Goal: Task Accomplishment & Management: Use online tool/utility

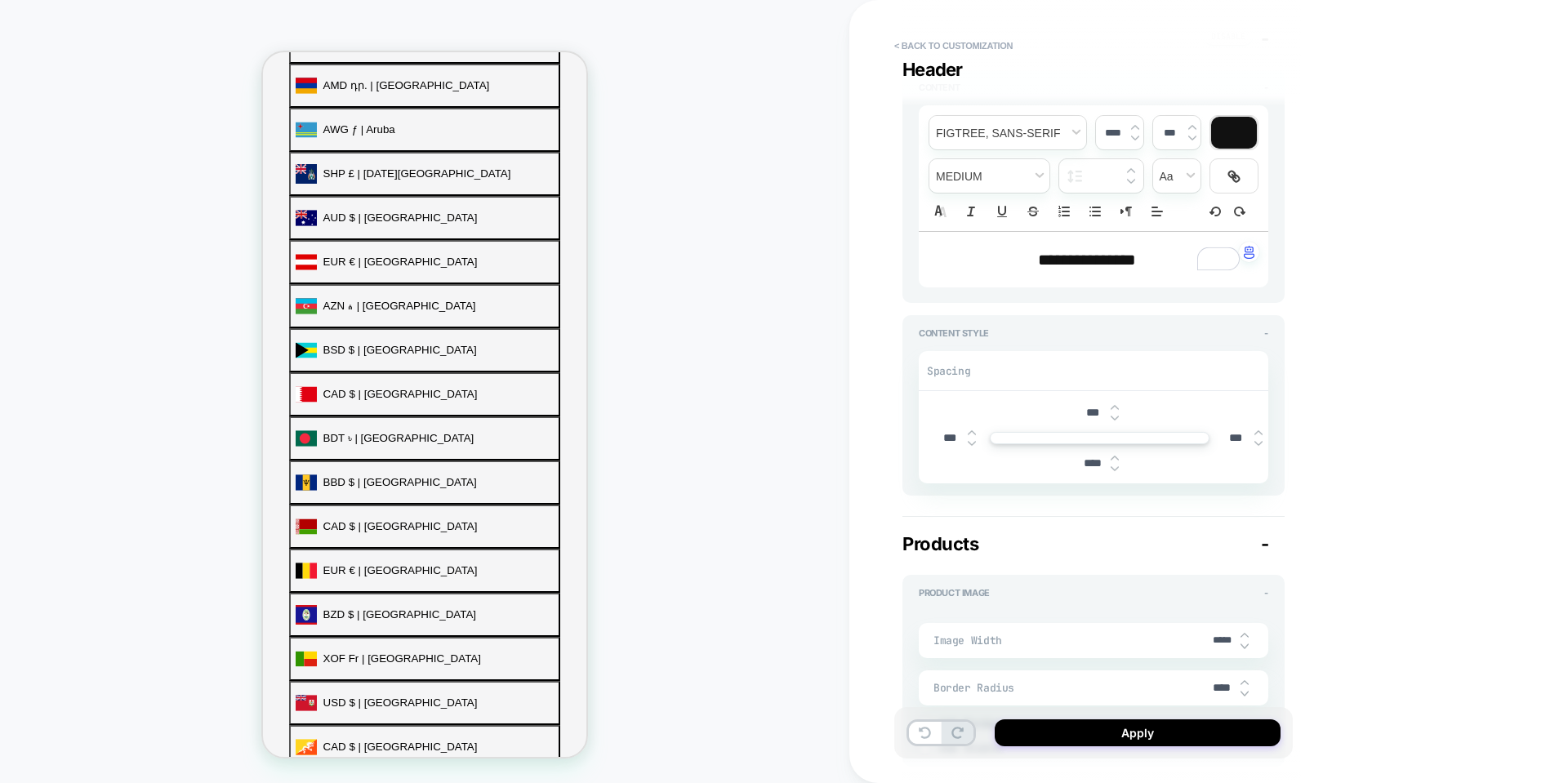
scroll to position [733, 0]
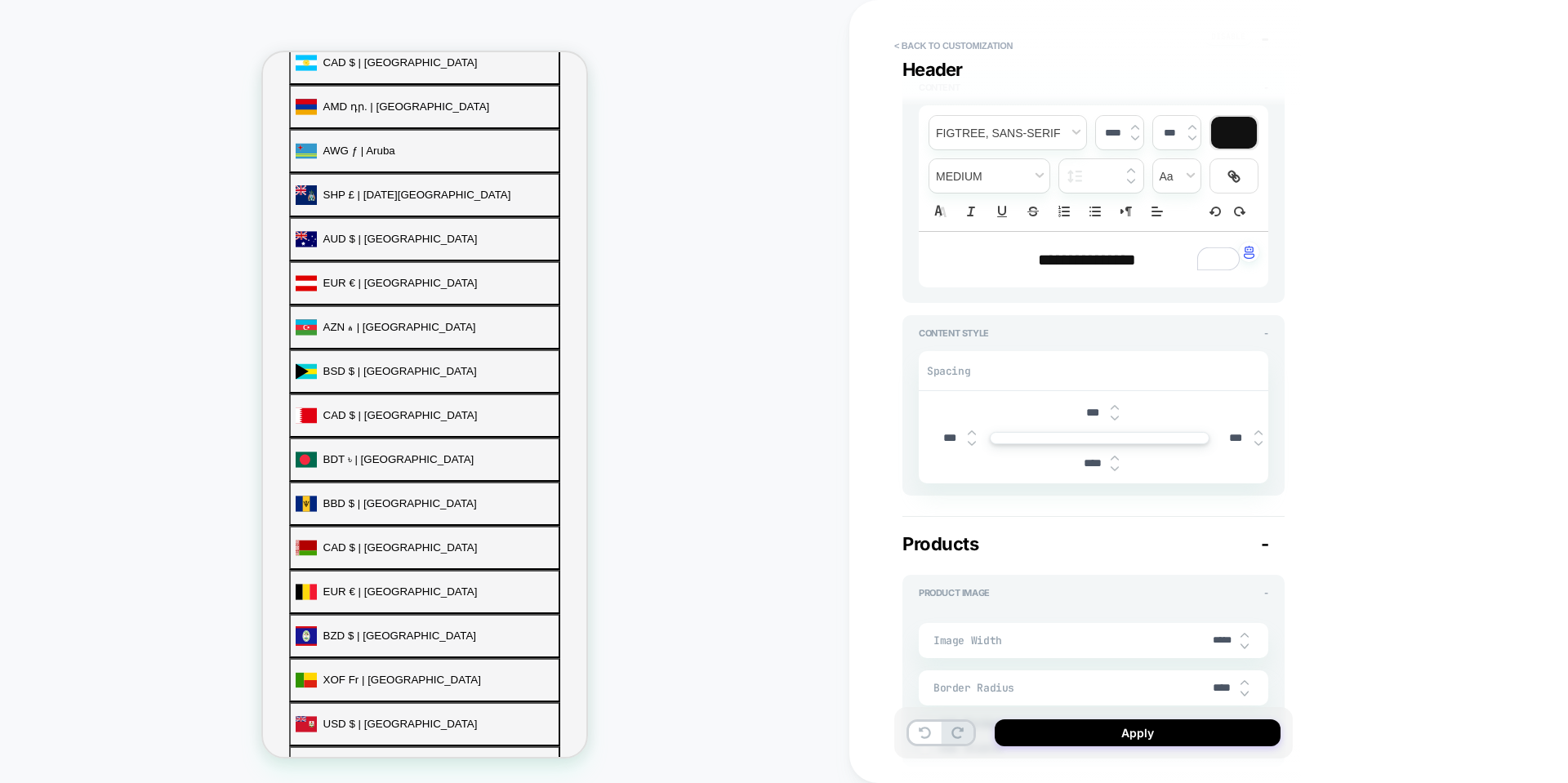
click at [1116, 471] on img at bounding box center [1115, 469] width 8 height 7
type input "****"
type textarea "*"
click at [1116, 471] on img at bounding box center [1115, 469] width 8 height 7
type input "****"
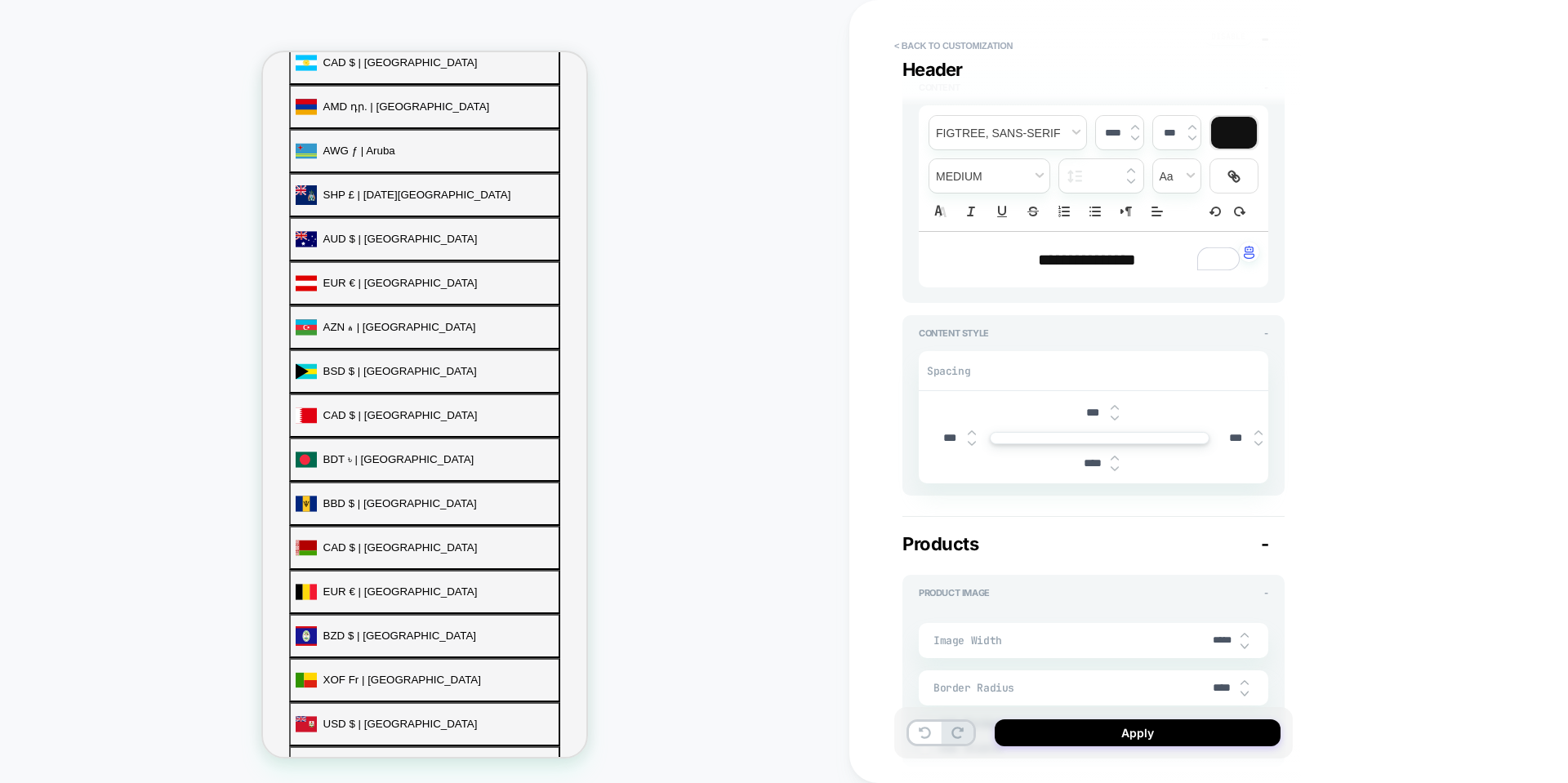
type textarea "*"
click at [1116, 471] on img at bounding box center [1115, 469] width 8 height 7
type input "****"
type textarea "*"
click at [1116, 471] on img at bounding box center [1115, 469] width 8 height 7
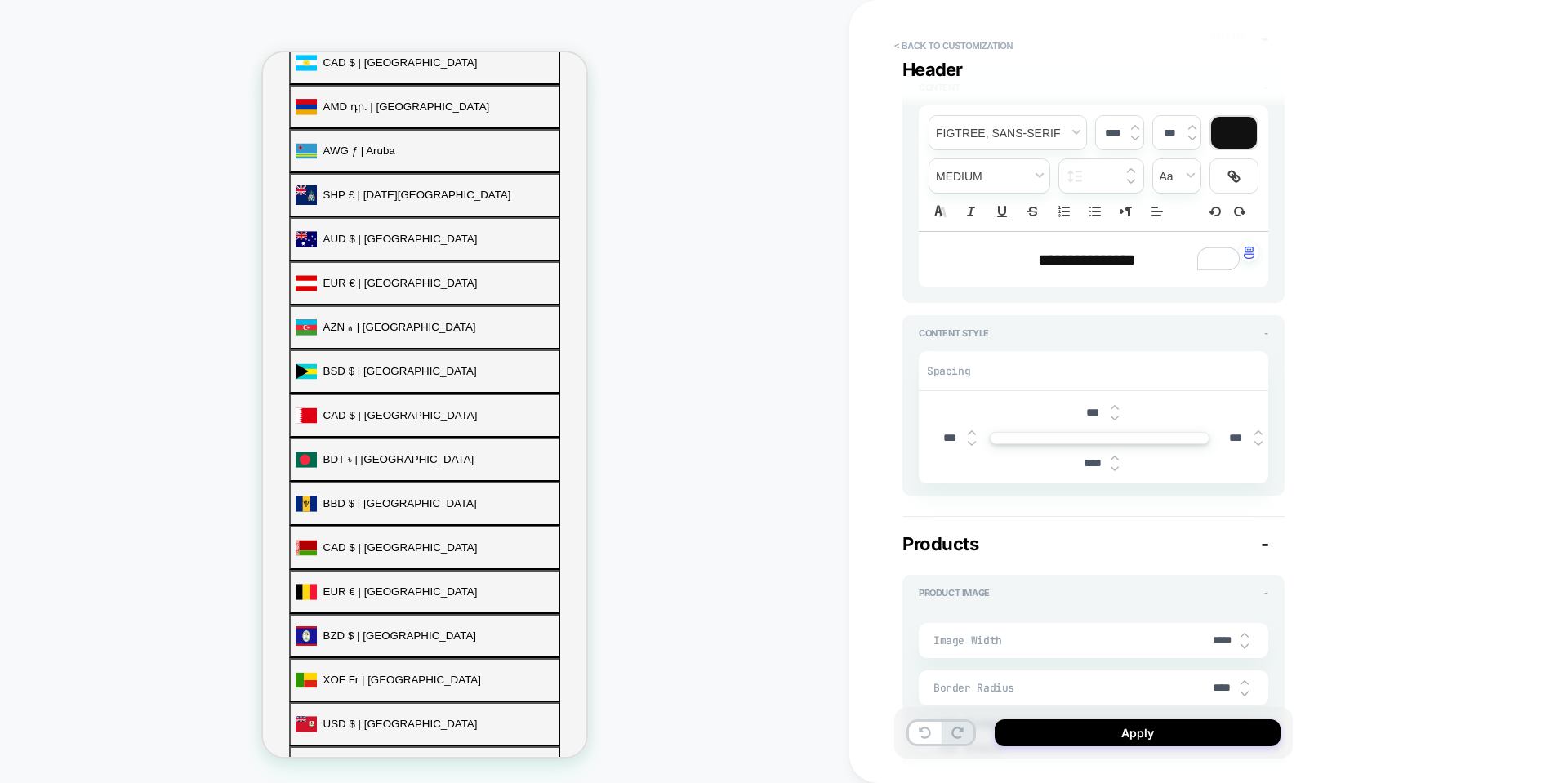
type input "****"
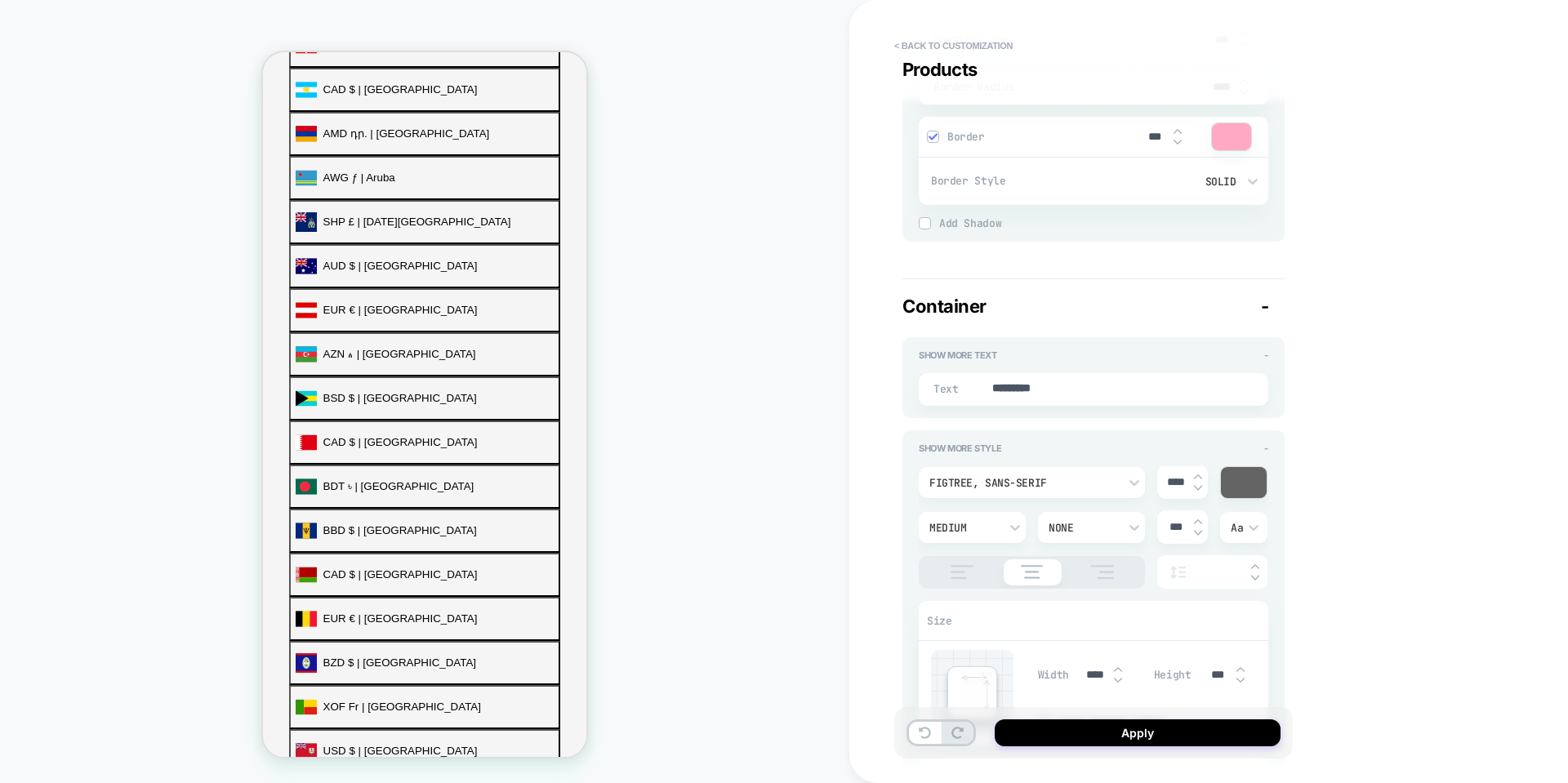
scroll to position [754, 0]
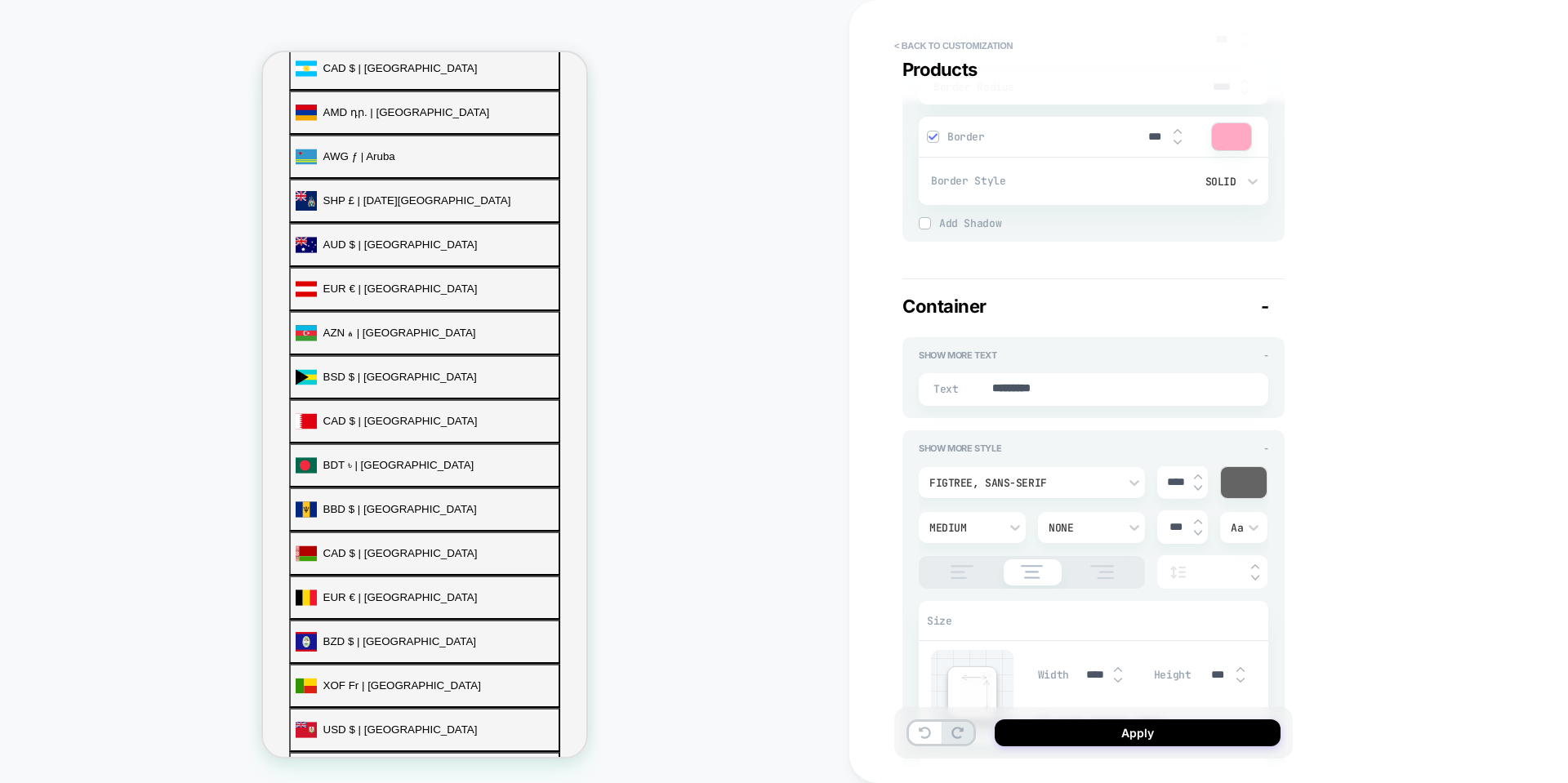
click at [1271, 305] on div "Container -" at bounding box center [1094, 306] width 383 height 21
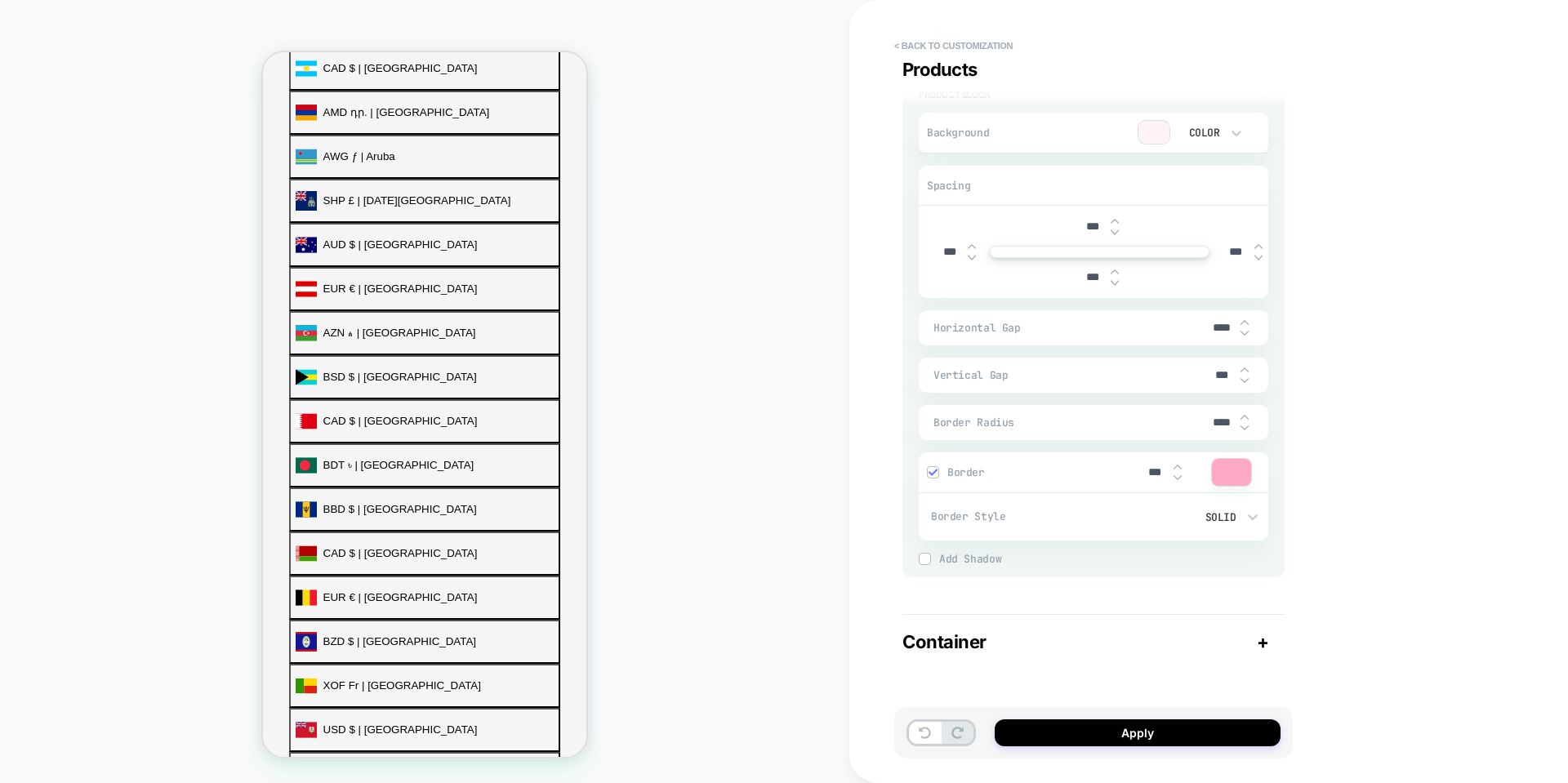
scroll to position [2359, 0]
click at [1276, 637] on div "Container +" at bounding box center [1094, 642] width 383 height 21
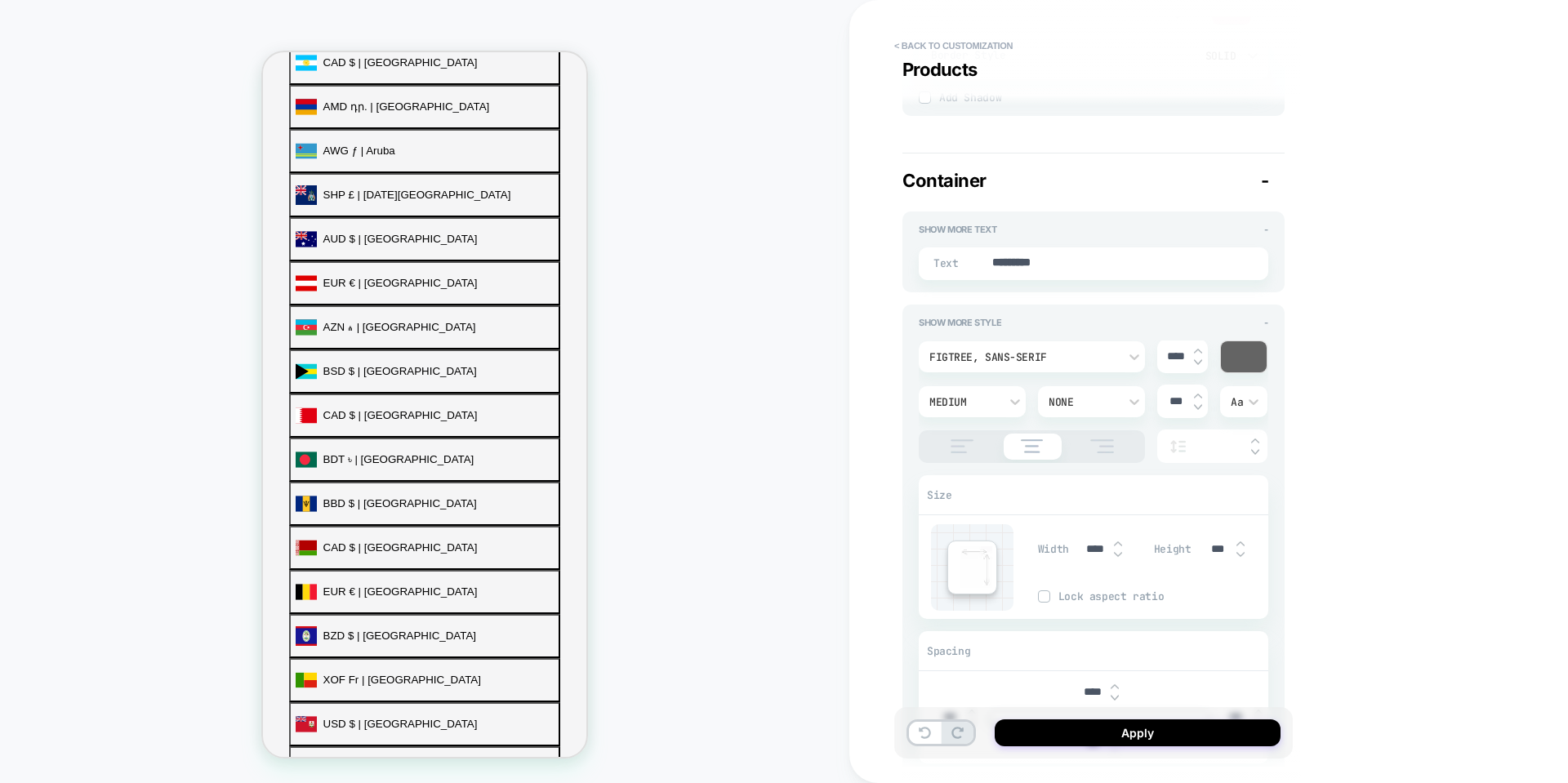
scroll to position [2859, 0]
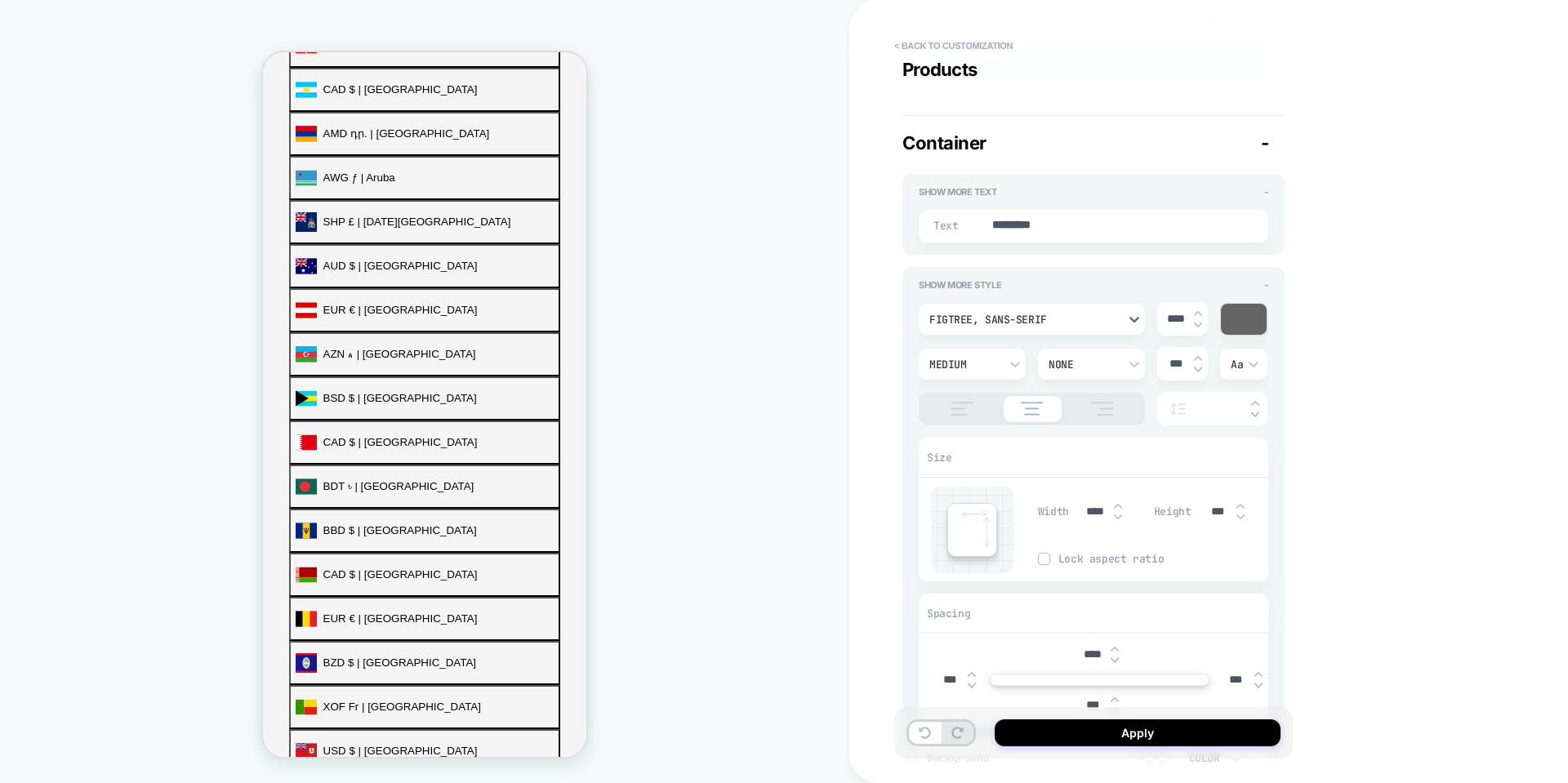
click at [1075, 313] on div "Figtree, sans-serif" at bounding box center [1024, 320] width 189 height 14
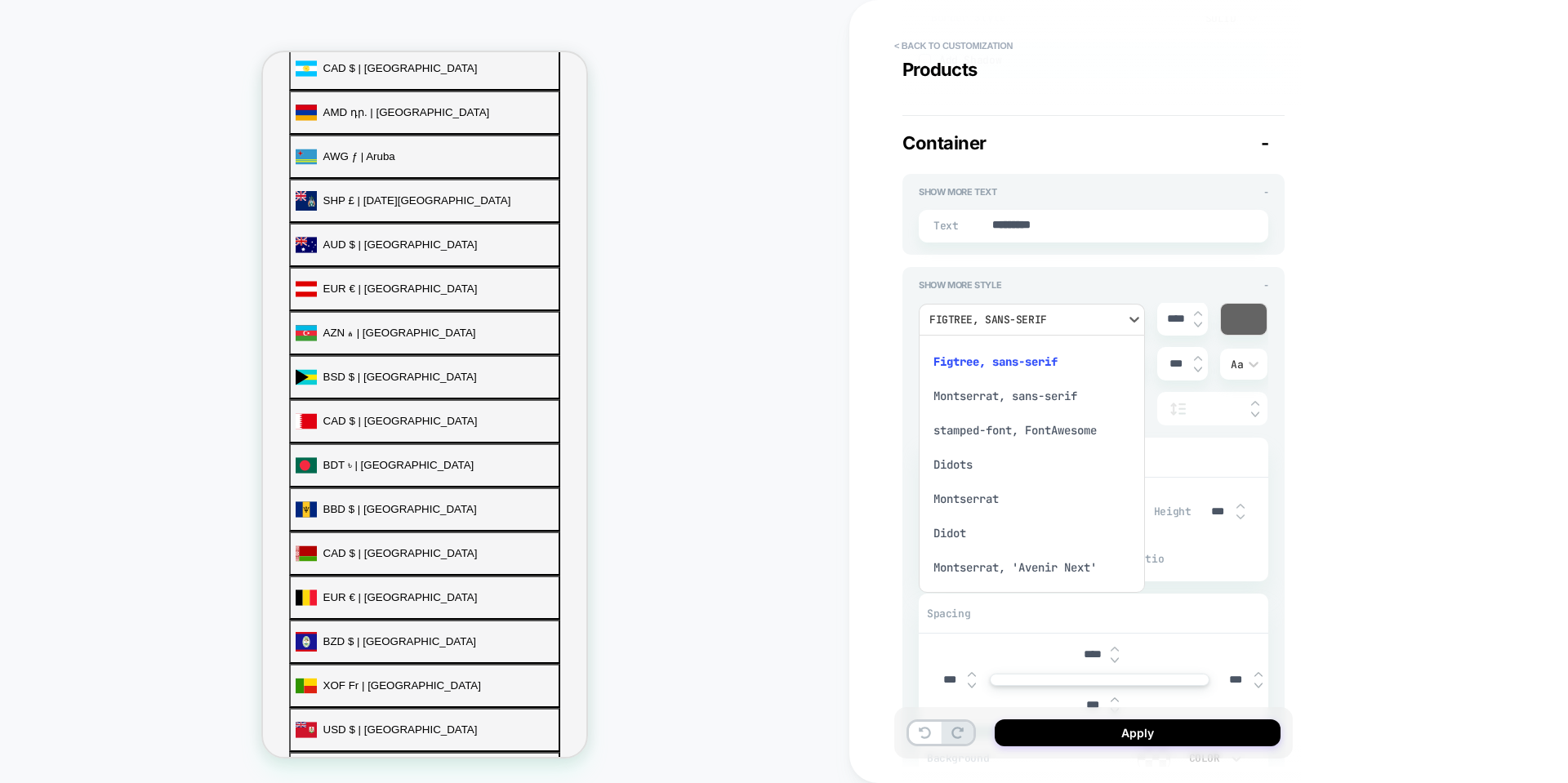
click at [1019, 396] on div "Montserrat, sans-serif" at bounding box center [1032, 396] width 213 height 35
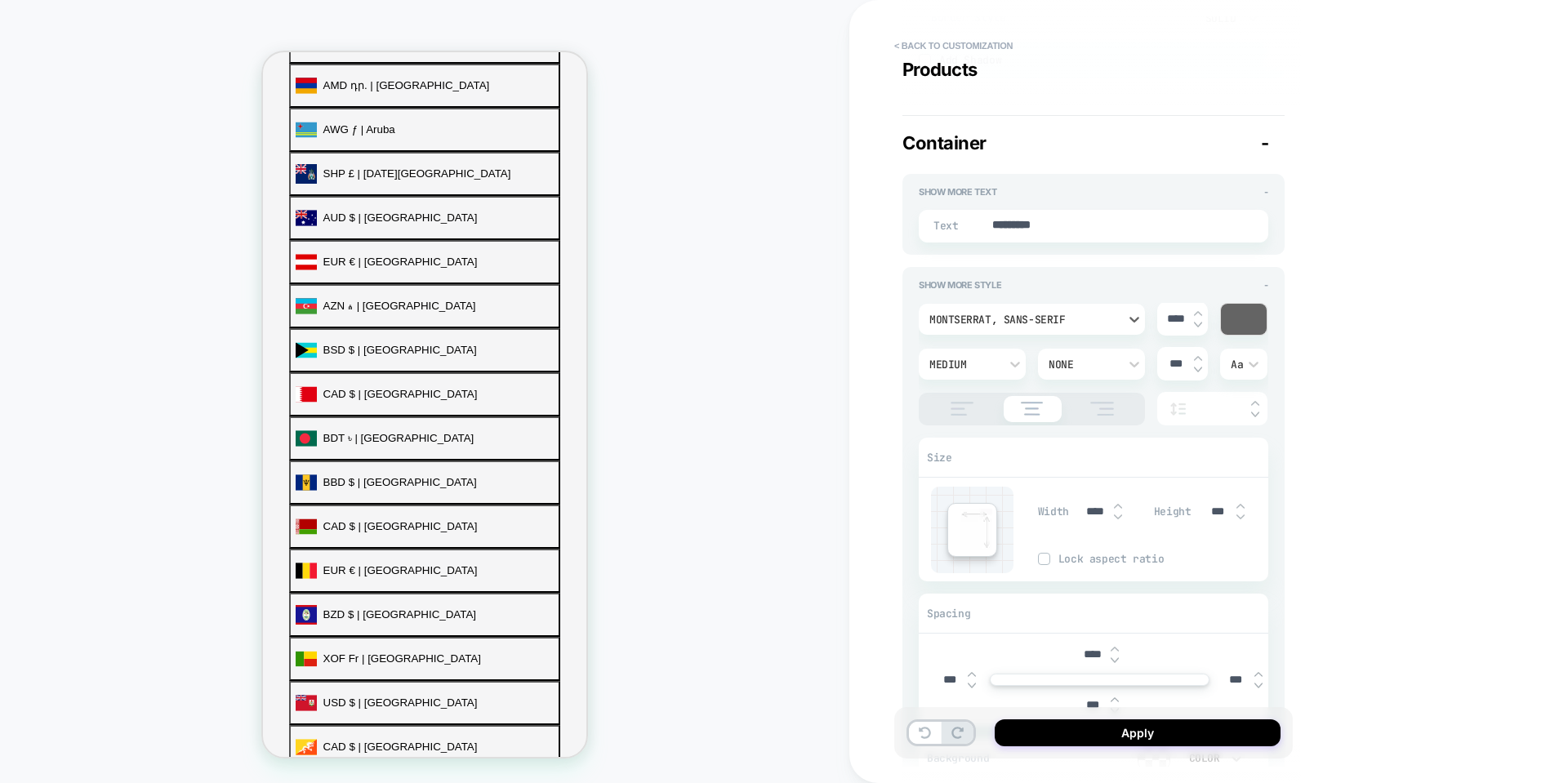
scroll to position [733, 0]
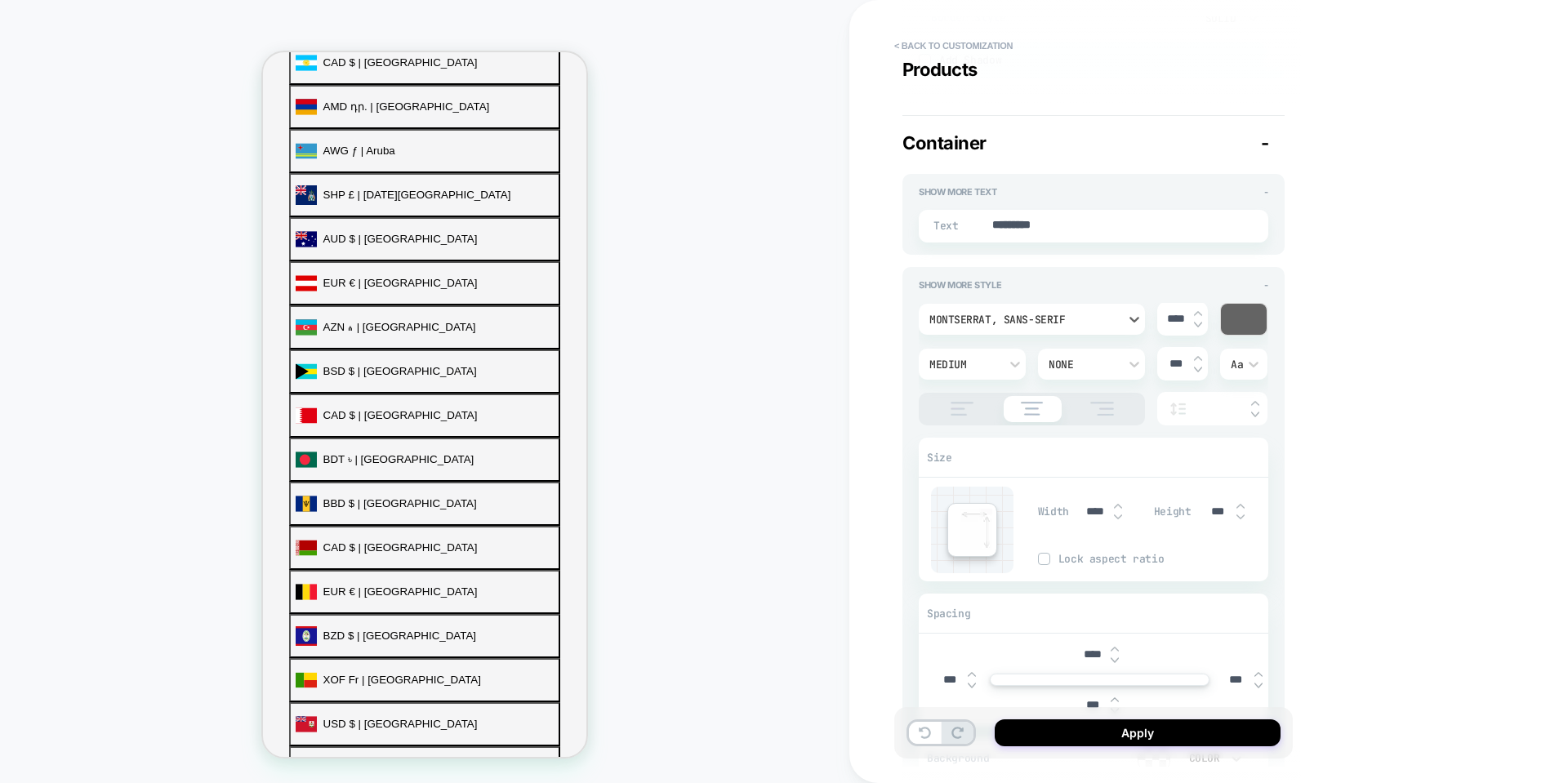
click at [1057, 313] on div "Montserrat, sans-serif" at bounding box center [1024, 320] width 189 height 14
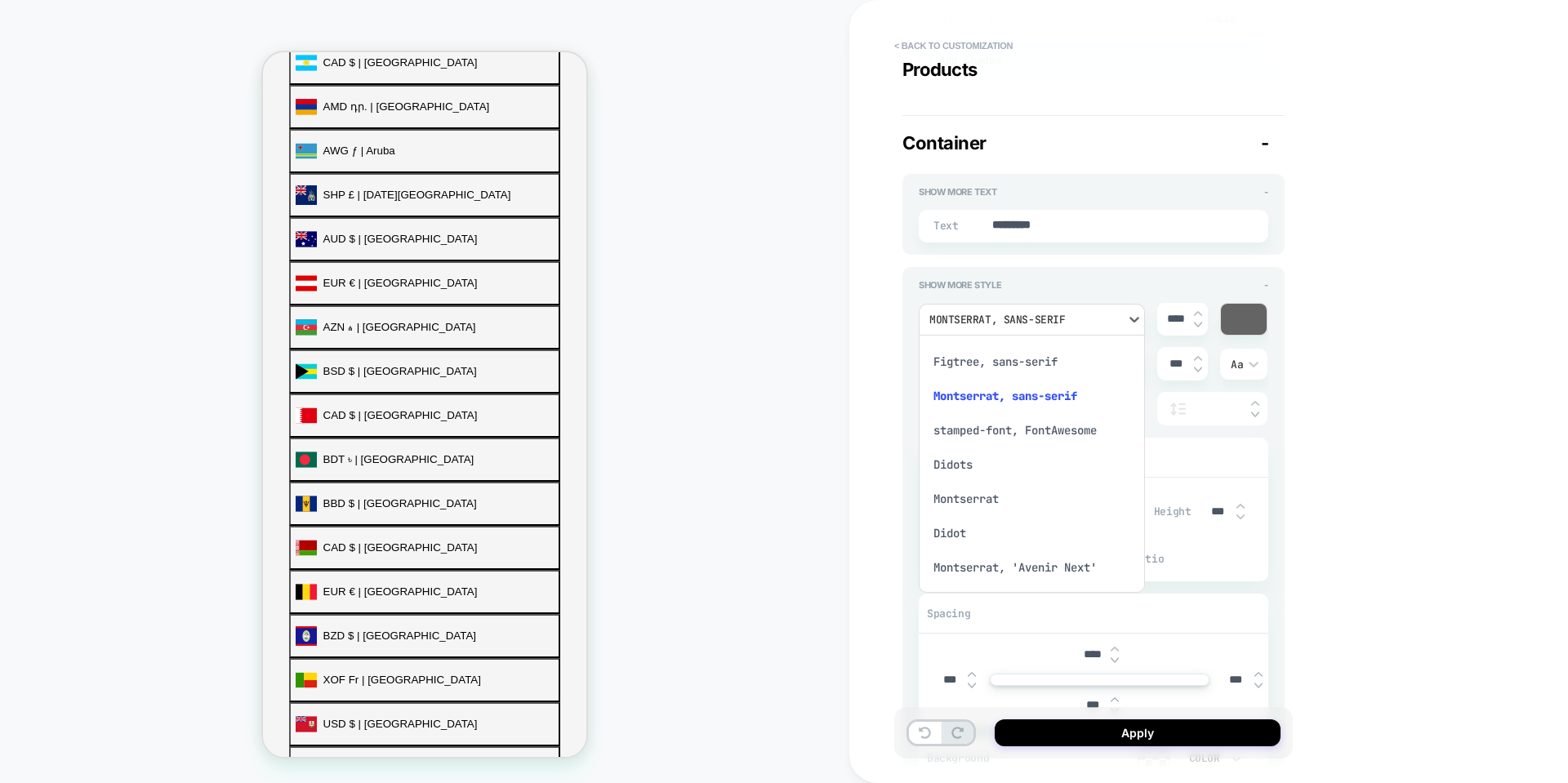
click at [1051, 359] on div "Figtree, sans-serif" at bounding box center [1032, 361] width 213 height 35
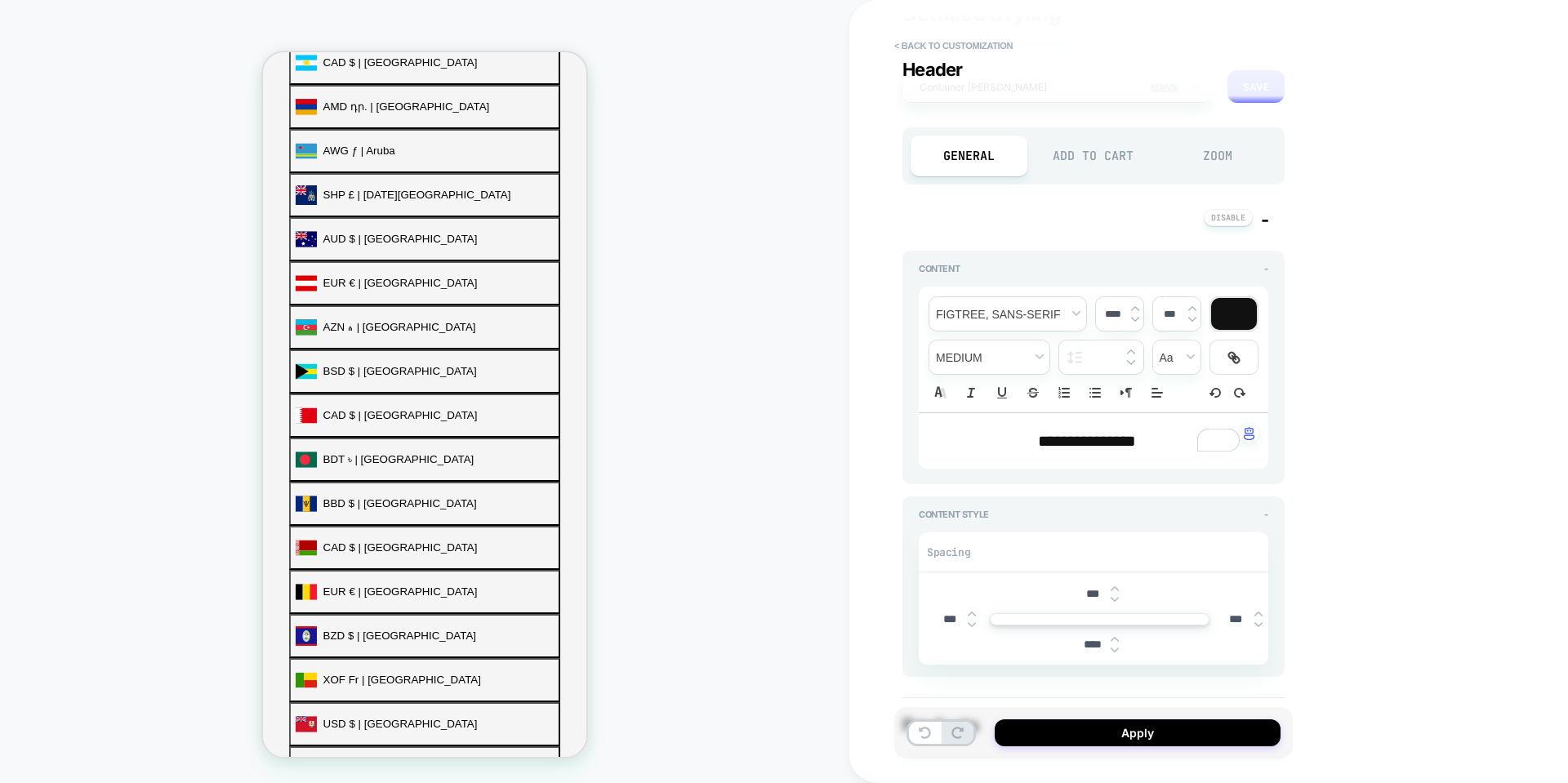
scroll to position [0, 0]
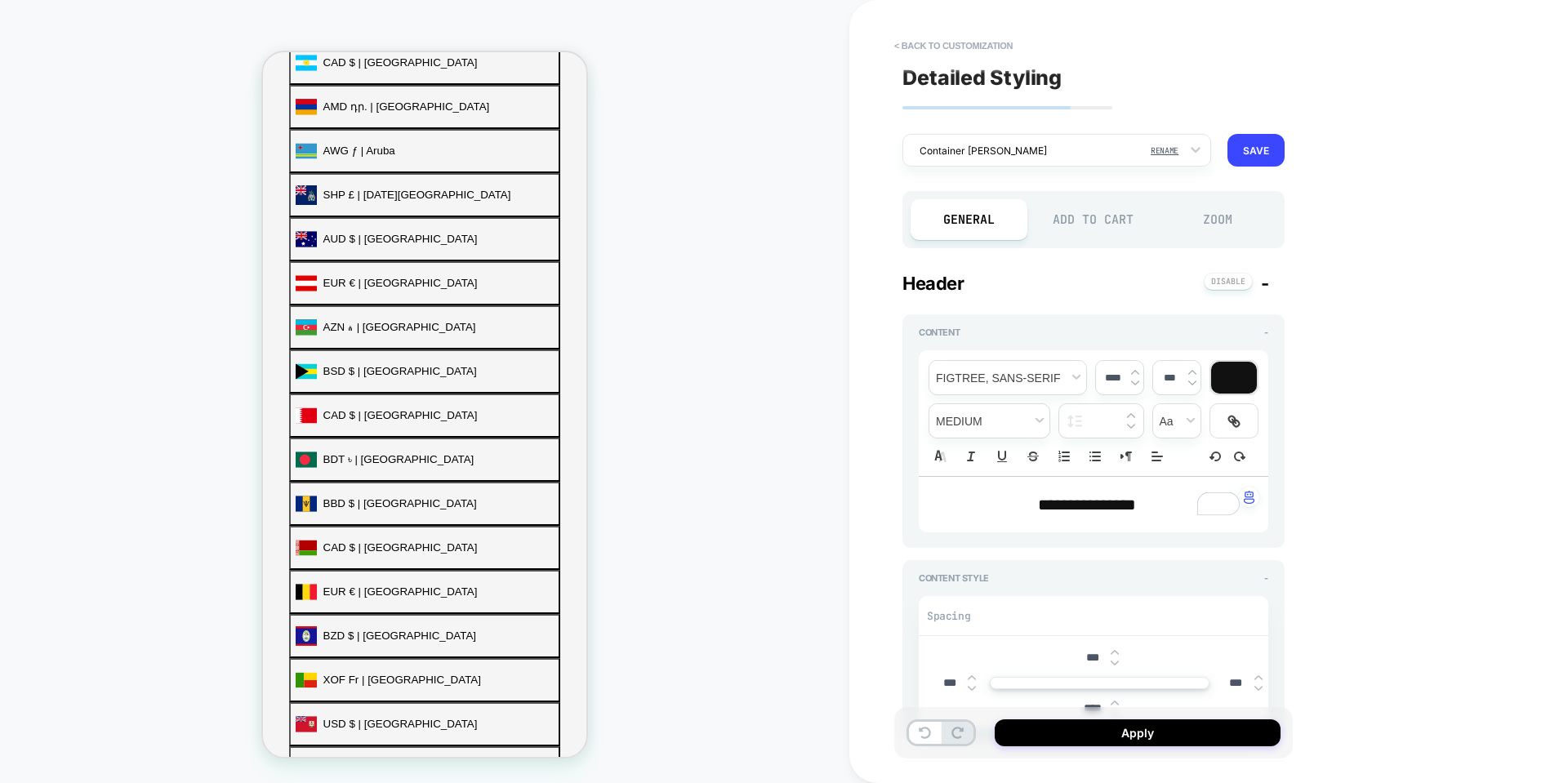
click at [1107, 212] on div "Add to Cart" at bounding box center [1094, 219] width 117 height 41
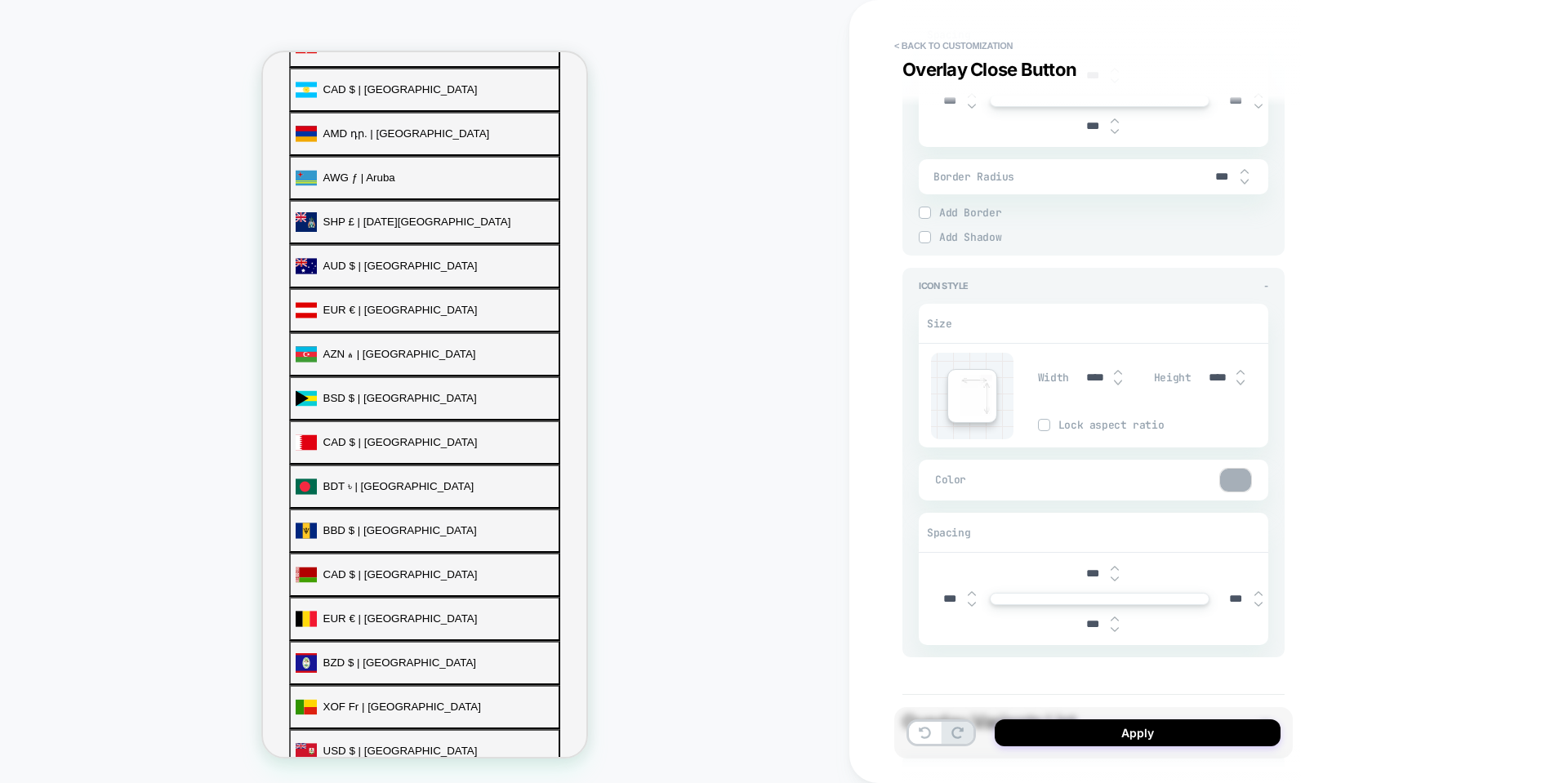
scroll to position [3256, 0]
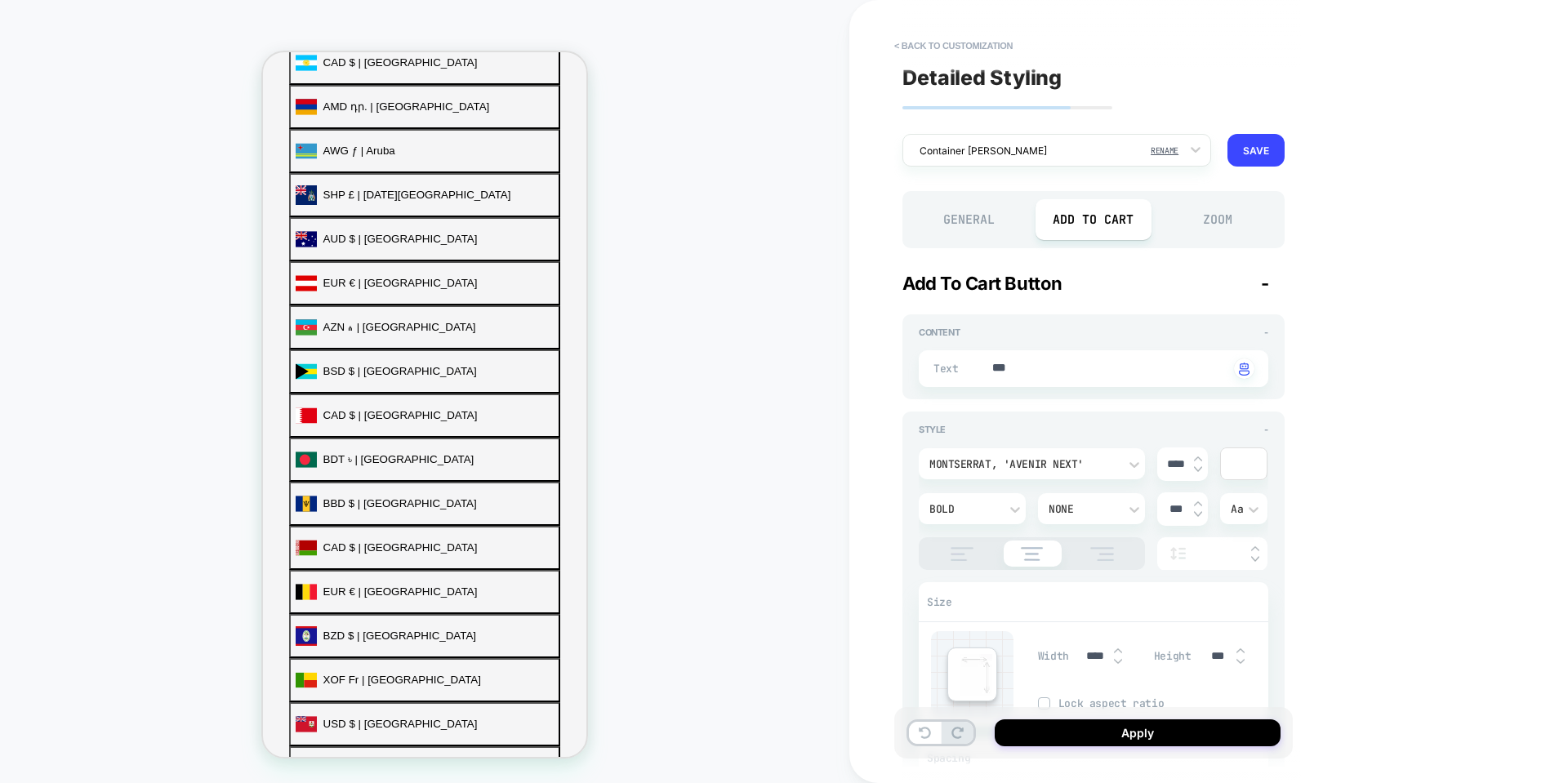
click at [1234, 217] on div "Zoom" at bounding box center [1218, 219] width 117 height 41
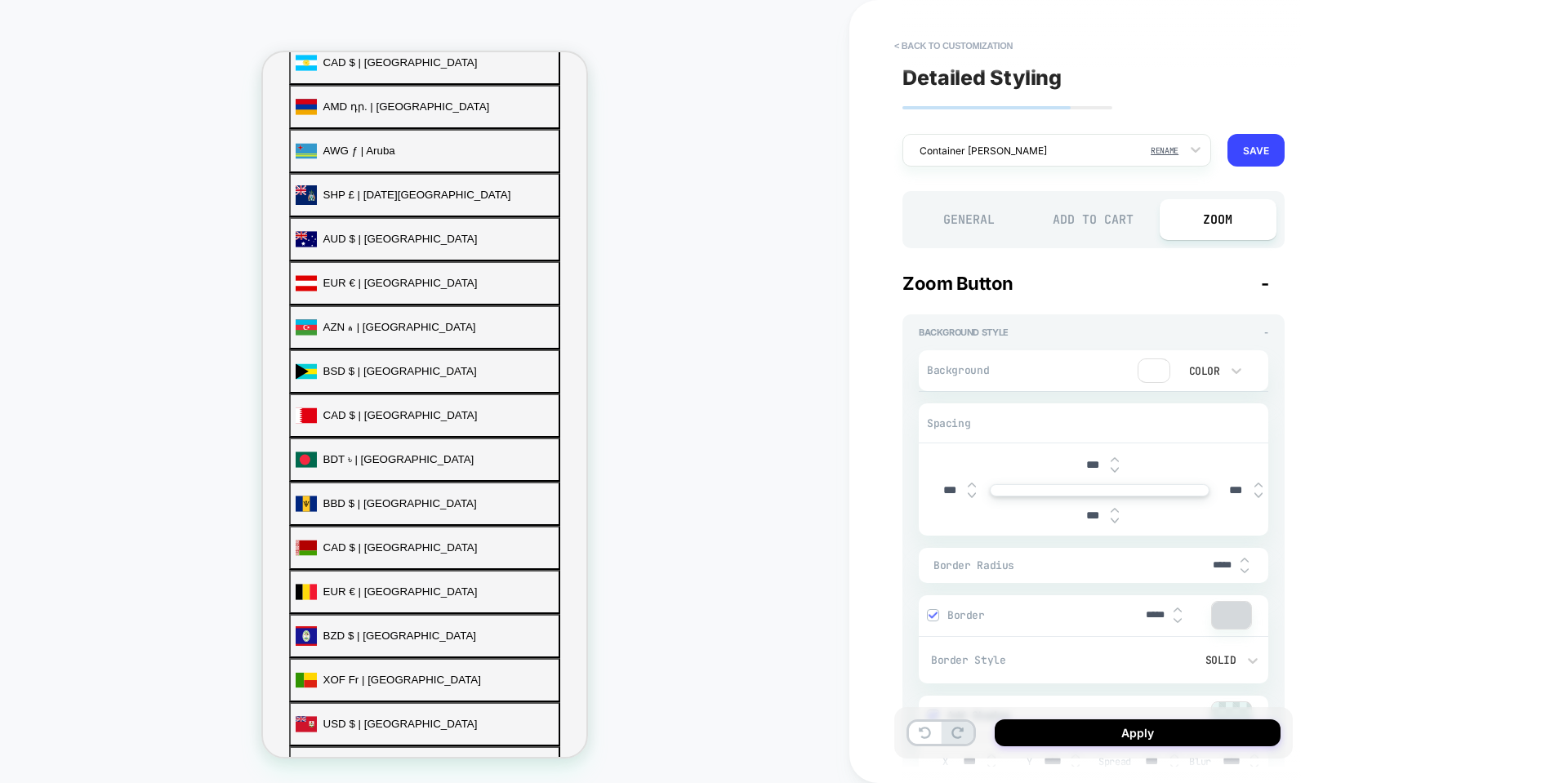
click at [991, 213] on div "General" at bounding box center [969, 219] width 117 height 41
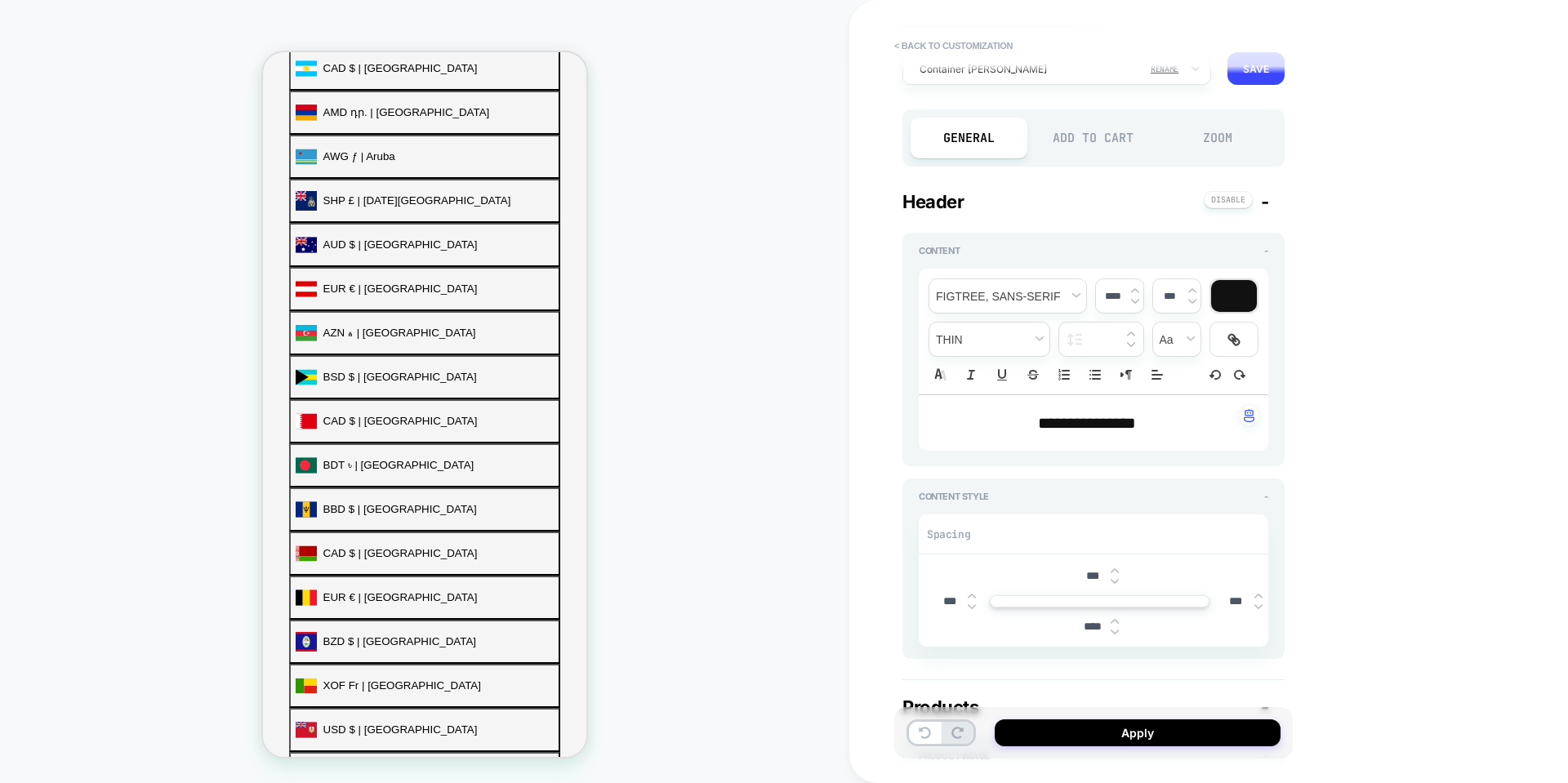
click at [1114, 570] on img at bounding box center [1115, 571] width 8 height 7
type textarea "*"
type input "***"
click at [1114, 570] on img at bounding box center [1115, 571] width 8 height 7
type textarea "*"
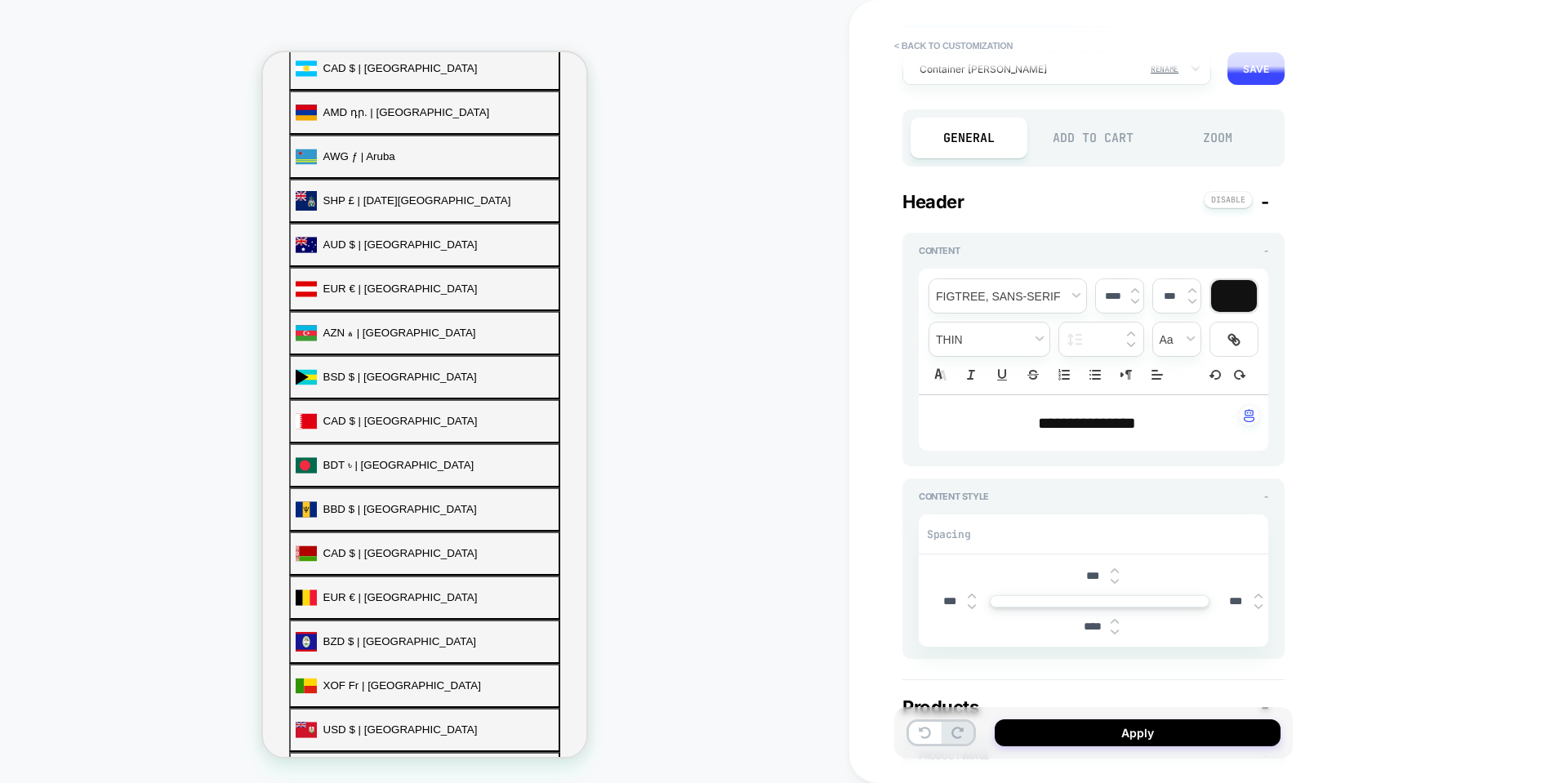
type input "***"
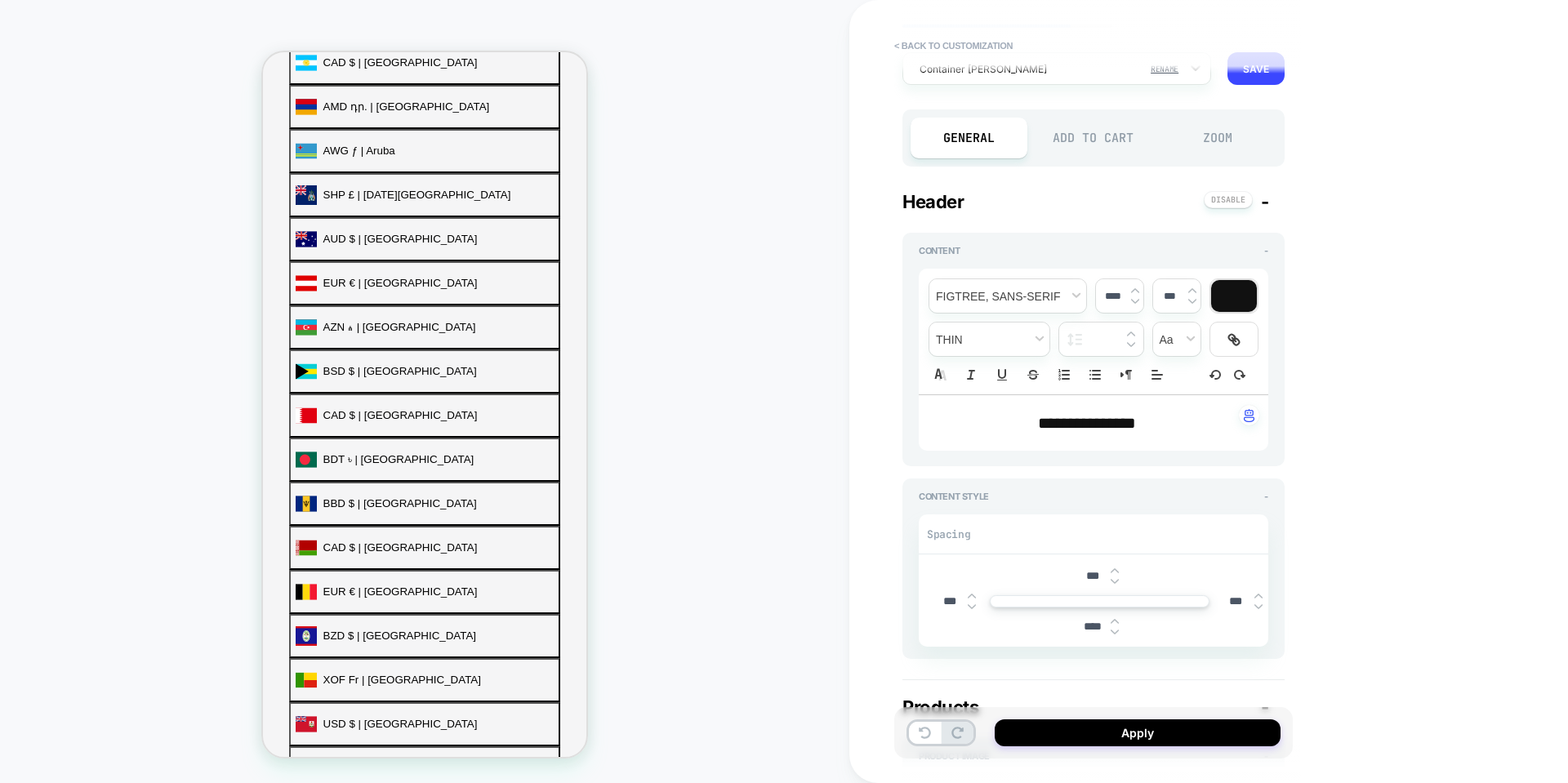
click at [1114, 586] on div "***" at bounding box center [1100, 576] width 51 height 34
click at [1114, 582] on img at bounding box center [1115, 582] width 8 height 7
type textarea "*"
type input "***"
click at [1114, 582] on img at bounding box center [1115, 582] width 8 height 7
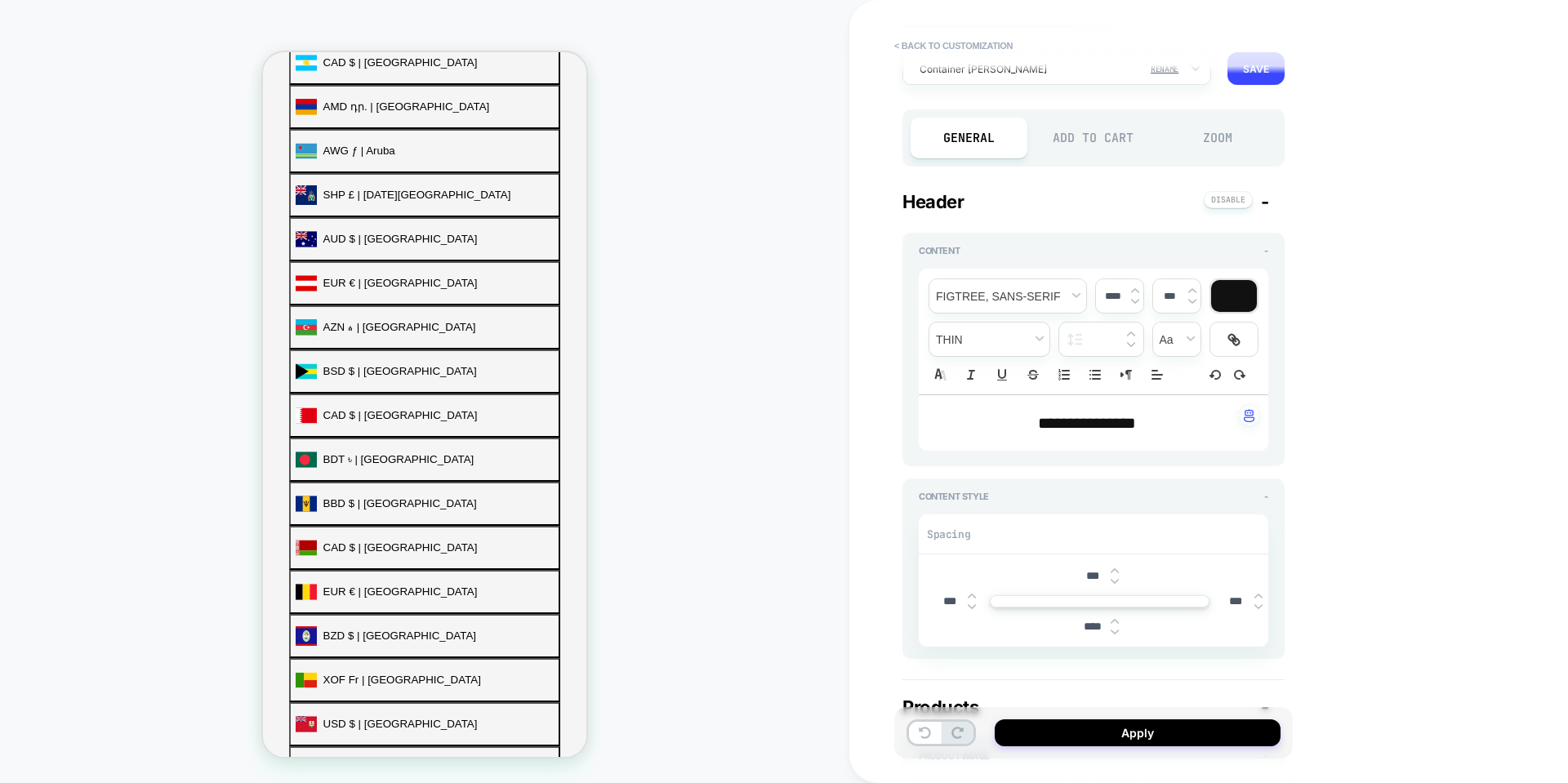
type textarea "*"
type input "***"
click at [1114, 582] on img at bounding box center [1115, 582] width 8 height 7
type textarea "*"
type input "****"
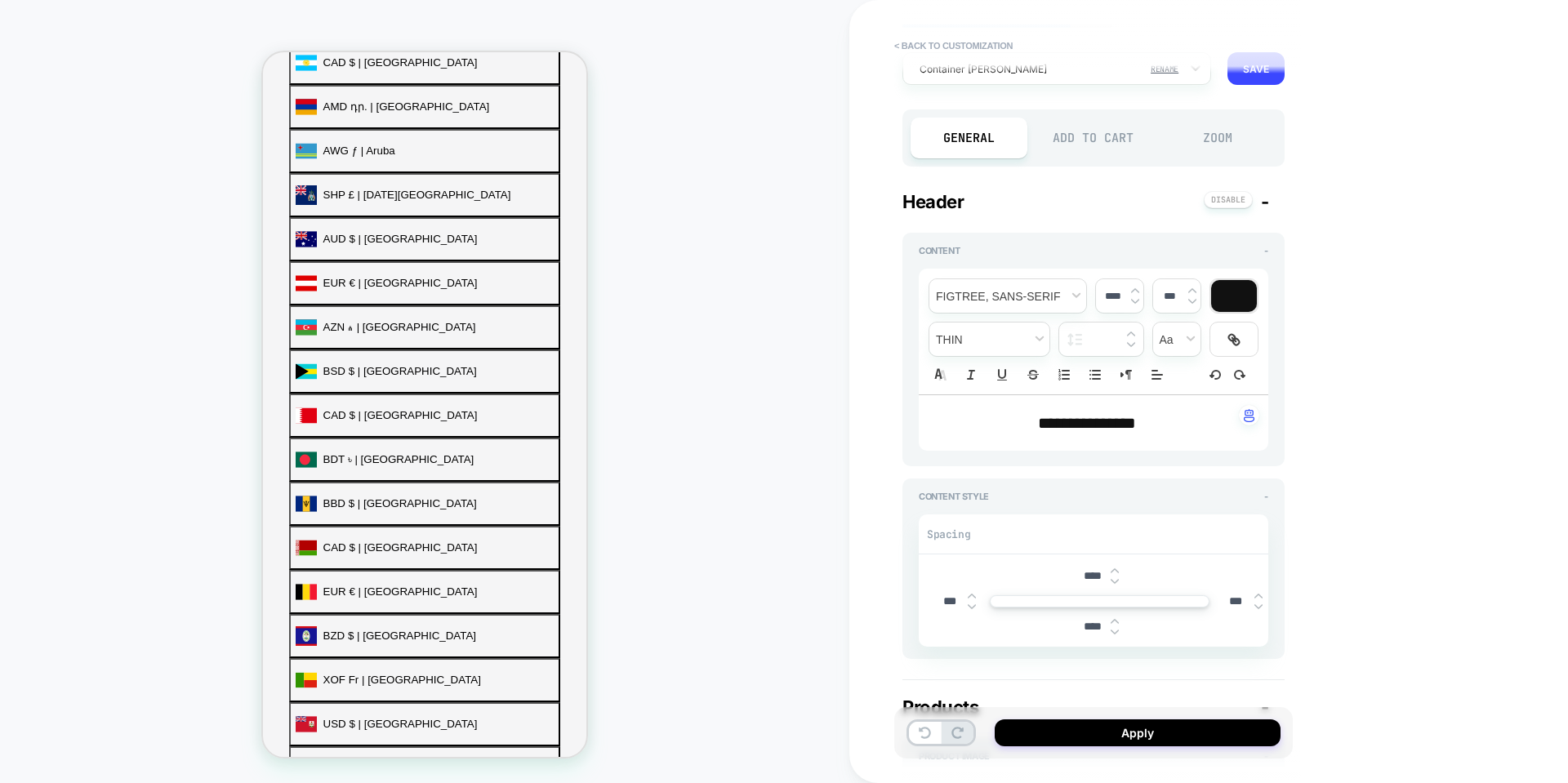
click at [1114, 582] on img at bounding box center [1115, 582] width 8 height 7
type textarea "*"
type input "****"
click at [1114, 582] on img at bounding box center [1115, 582] width 8 height 7
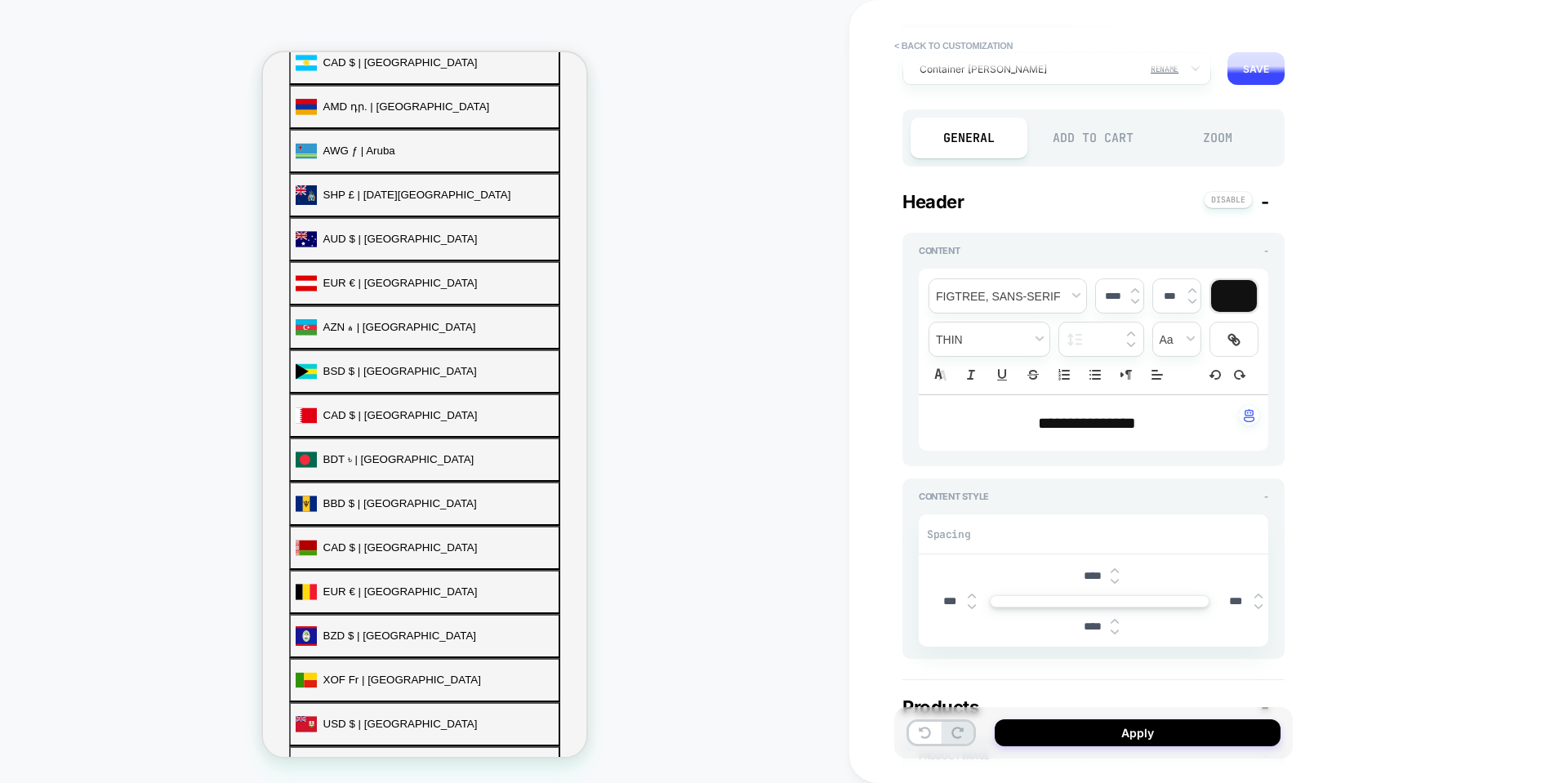
type textarea "*"
type input "****"
click at [1115, 569] on img at bounding box center [1115, 571] width 8 height 7
type textarea "*"
type input "****"
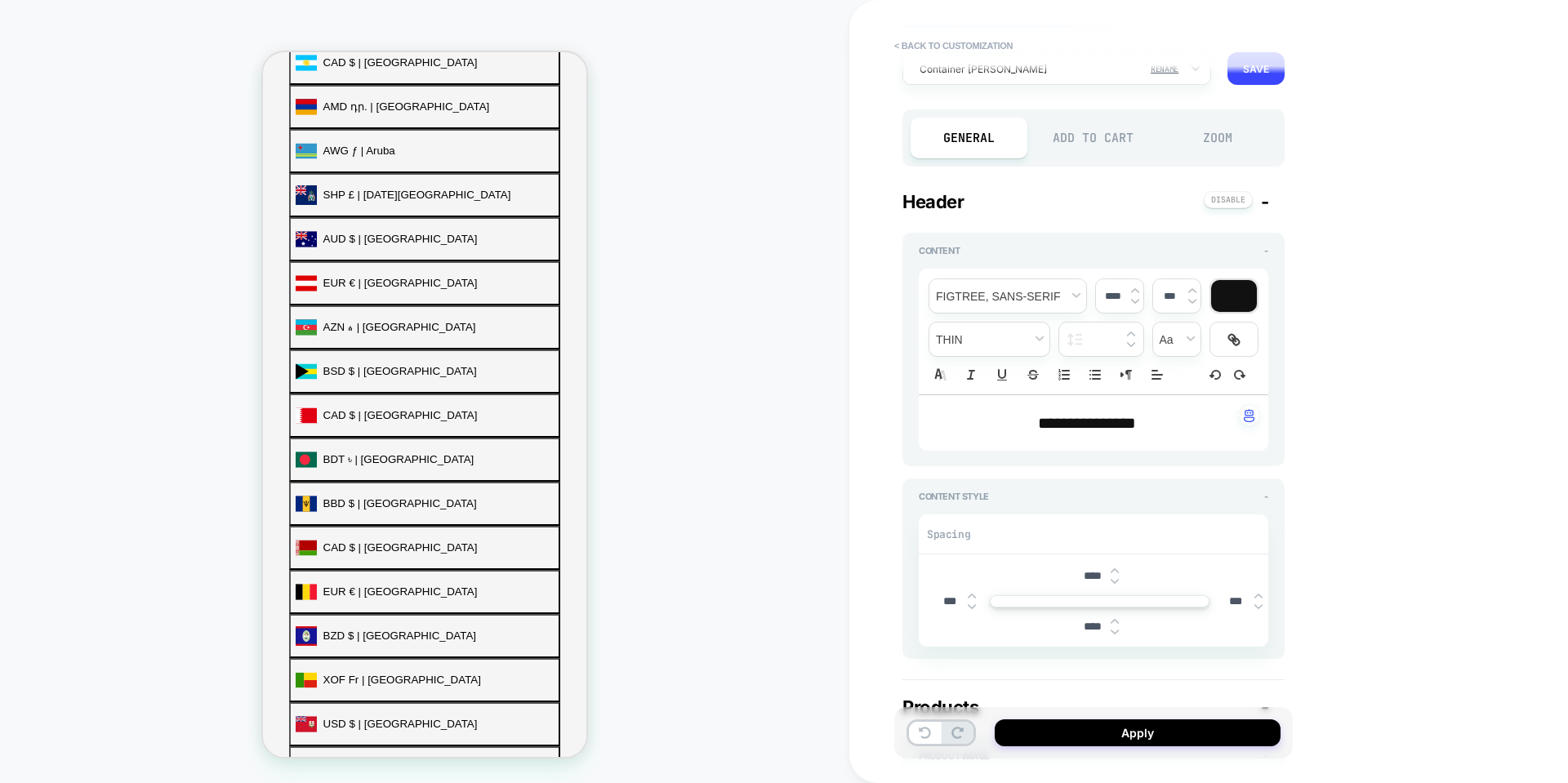
click at [1115, 569] on img at bounding box center [1115, 571] width 8 height 7
type textarea "*"
type input "****"
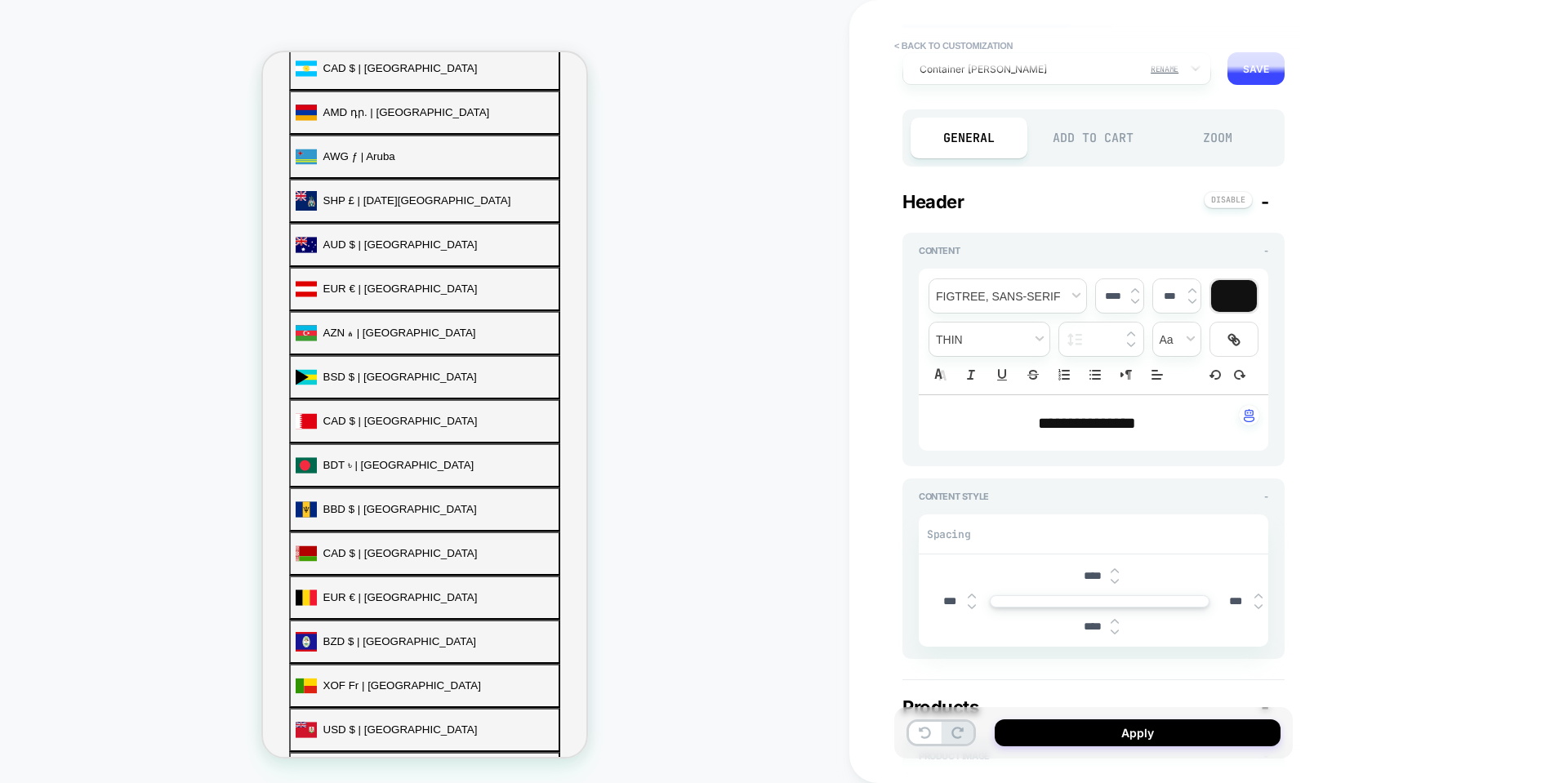
click at [1115, 569] on img at bounding box center [1115, 571] width 8 height 7
type textarea "*"
type input "****"
click at [1115, 569] on img at bounding box center [1115, 571] width 8 height 7
type textarea "*"
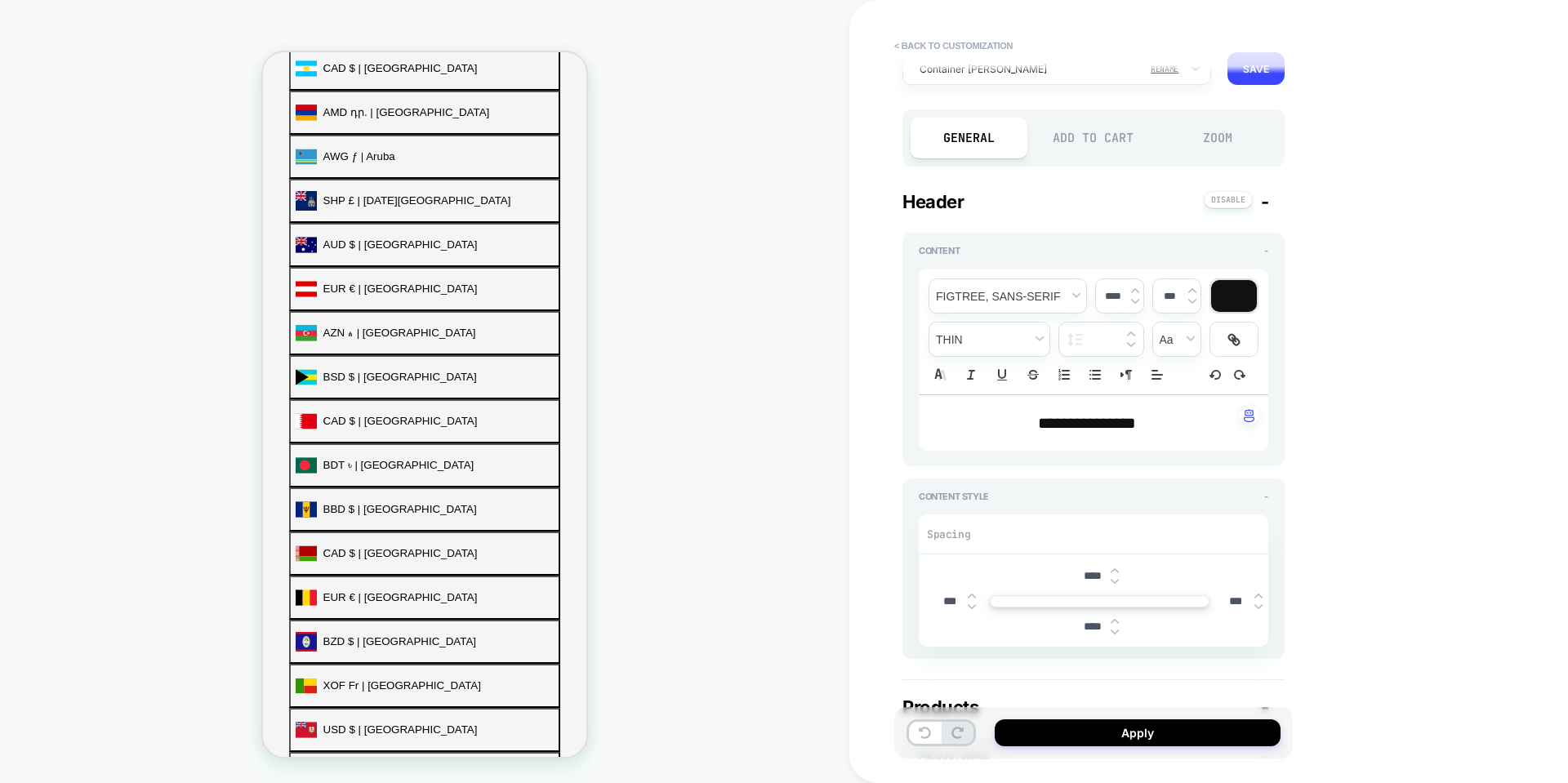
type input "***"
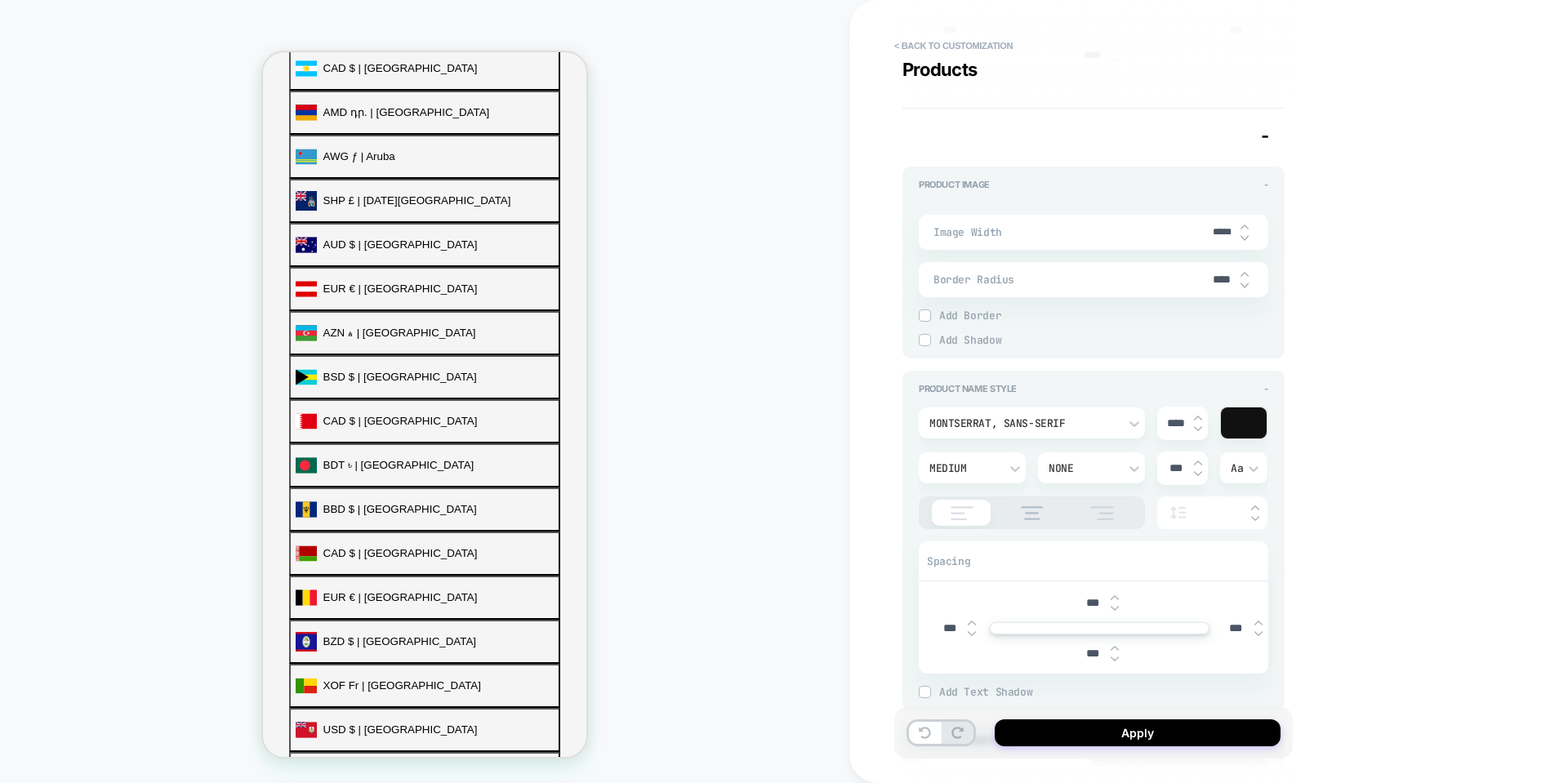
type textarea "*"
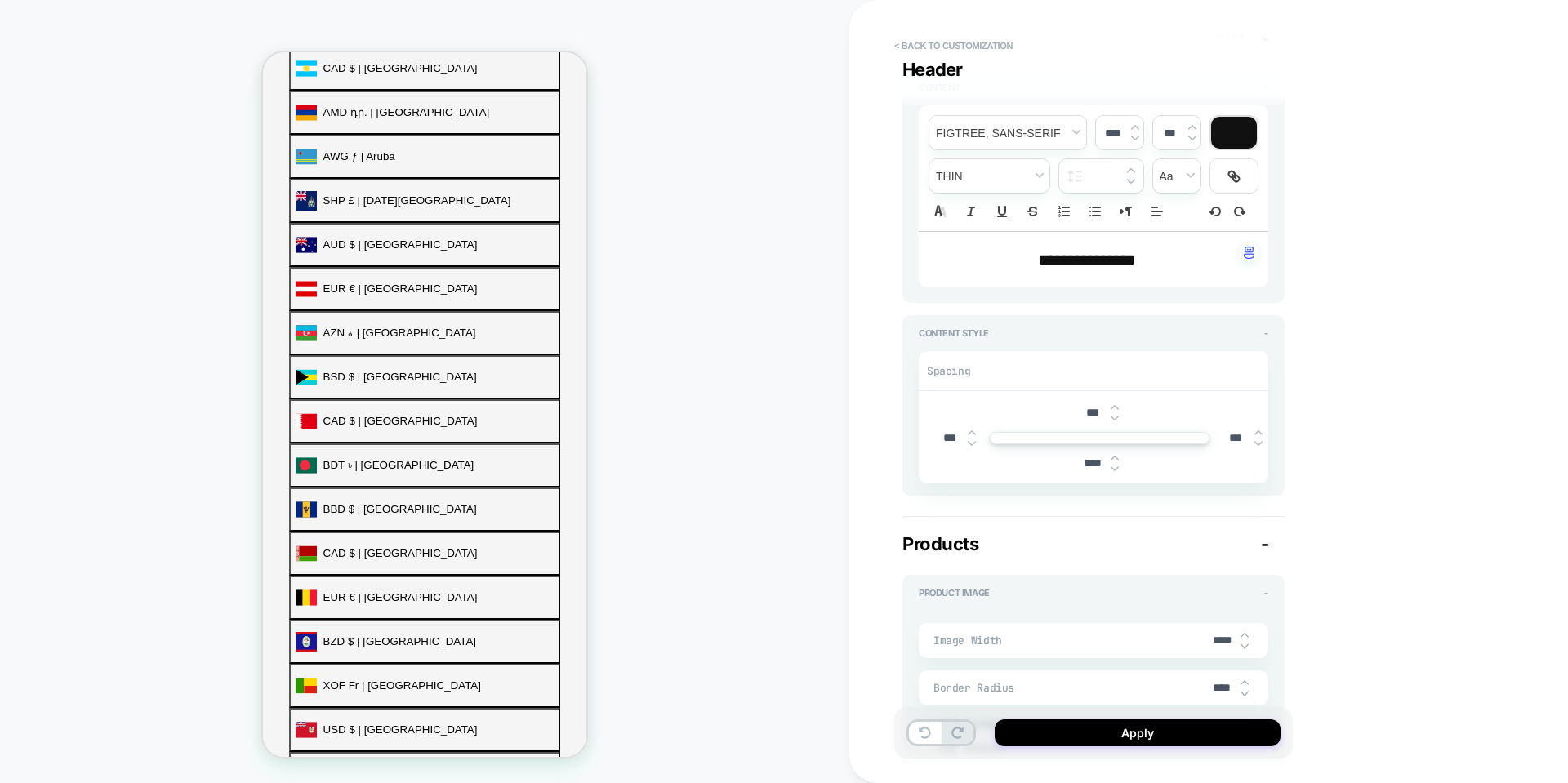
click at [1121, 253] on span "**********" at bounding box center [1087, 259] width 98 height 16
type input "****"
click at [1121, 253] on span "**********" at bounding box center [1087, 259] width 98 height 16
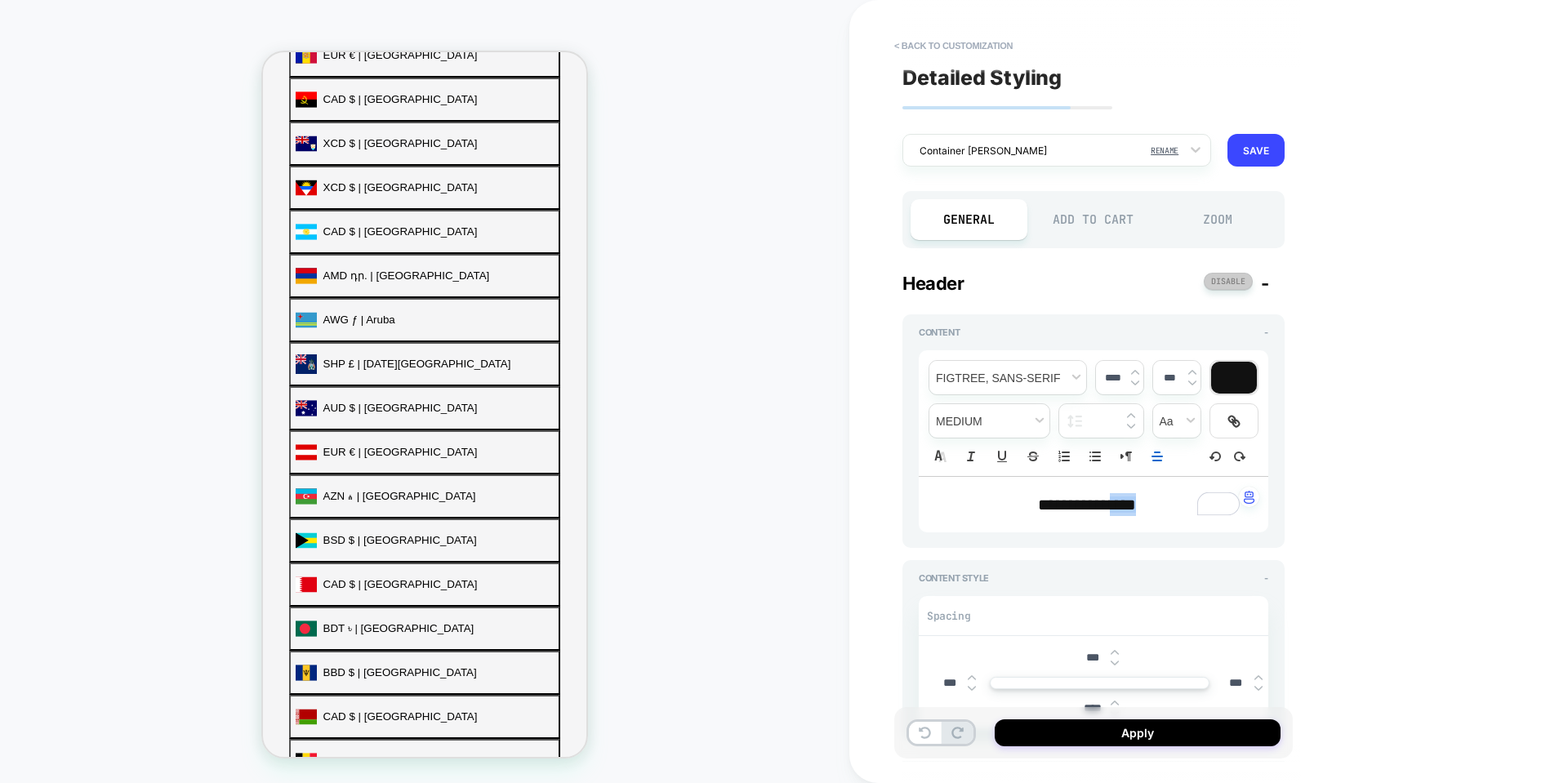
click at [1245, 278] on button at bounding box center [1228, 281] width 49 height 17
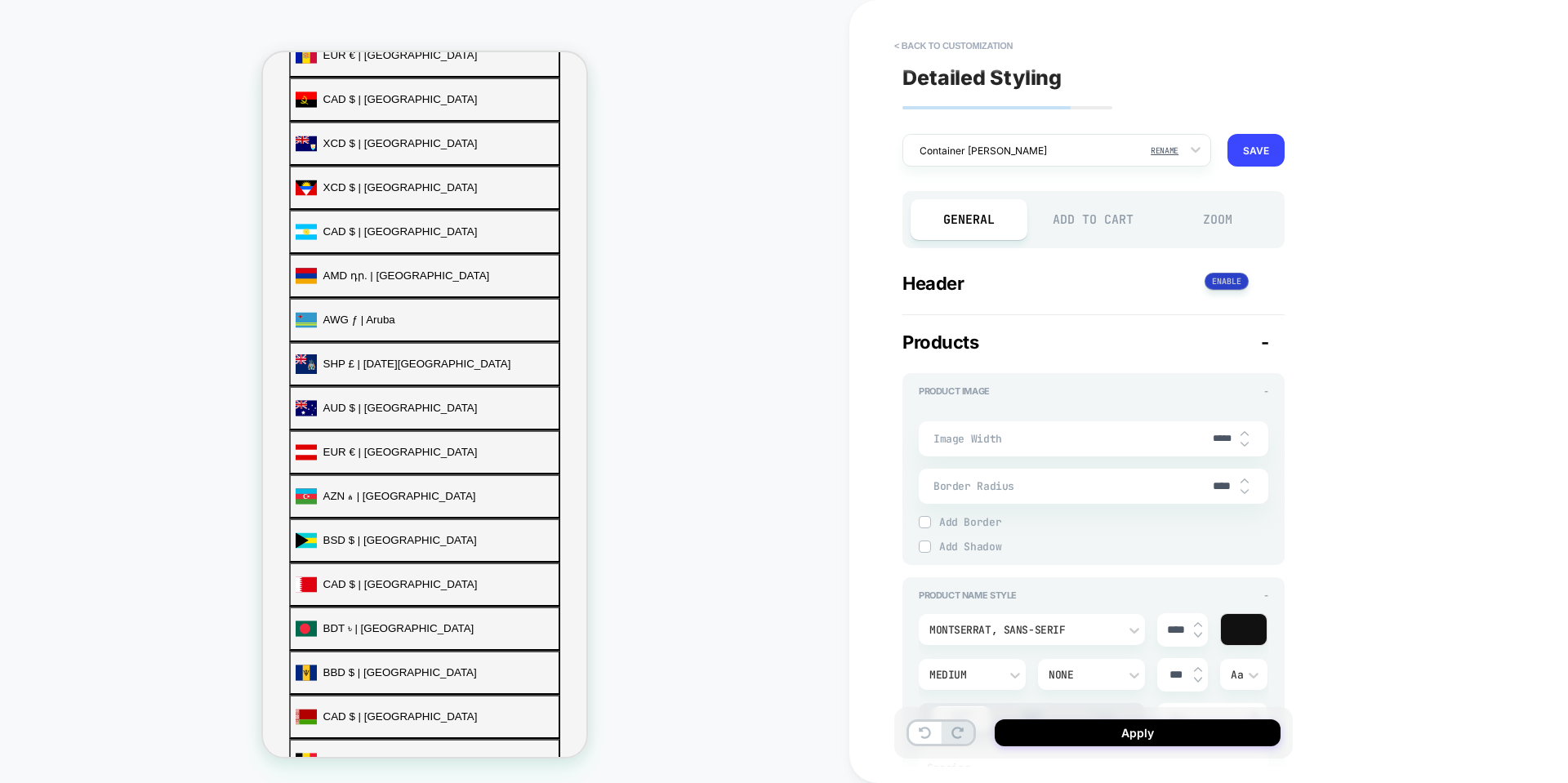
click at [1245, 278] on button at bounding box center [1227, 281] width 44 height 17
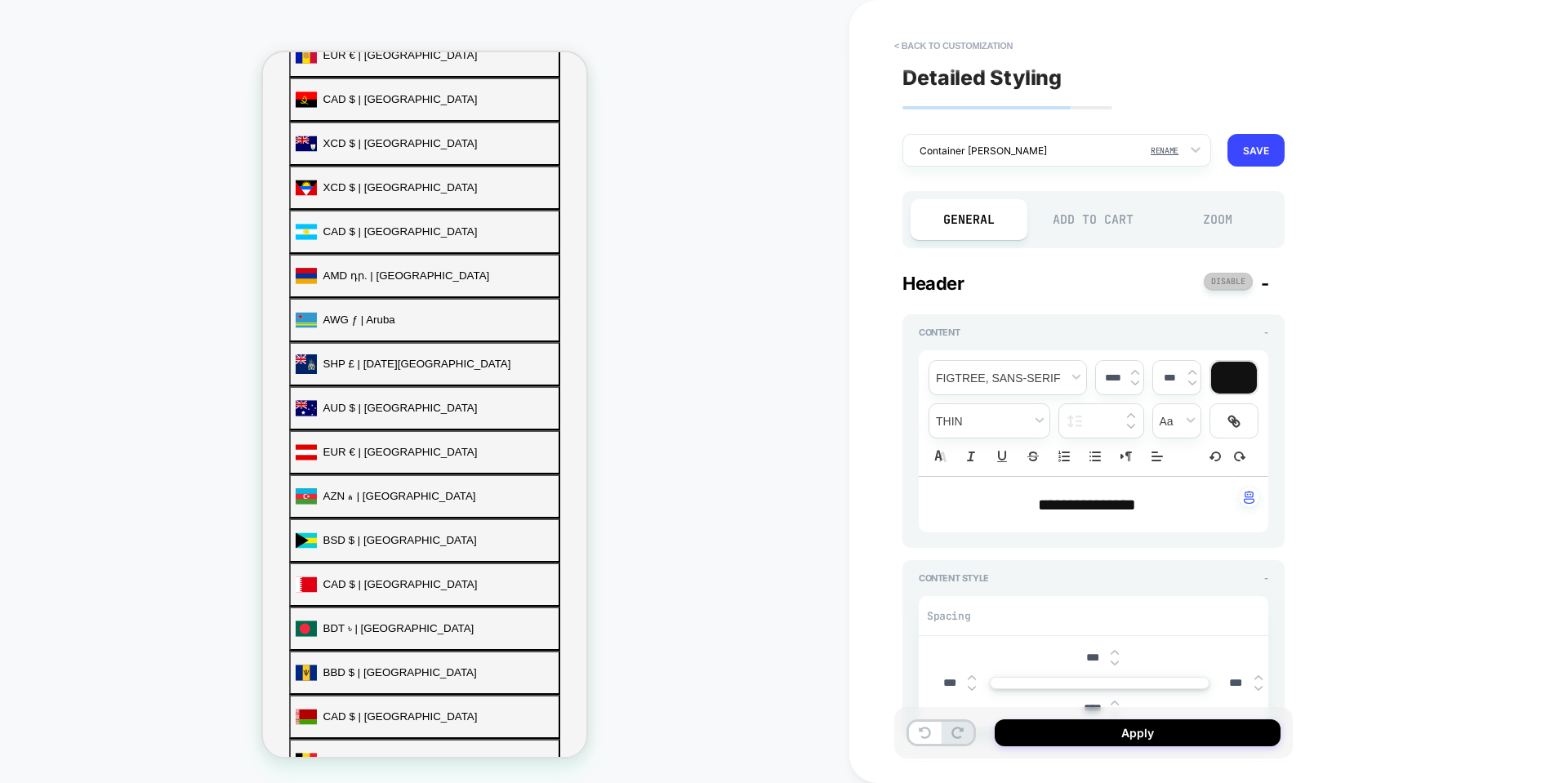
type textarea "*"
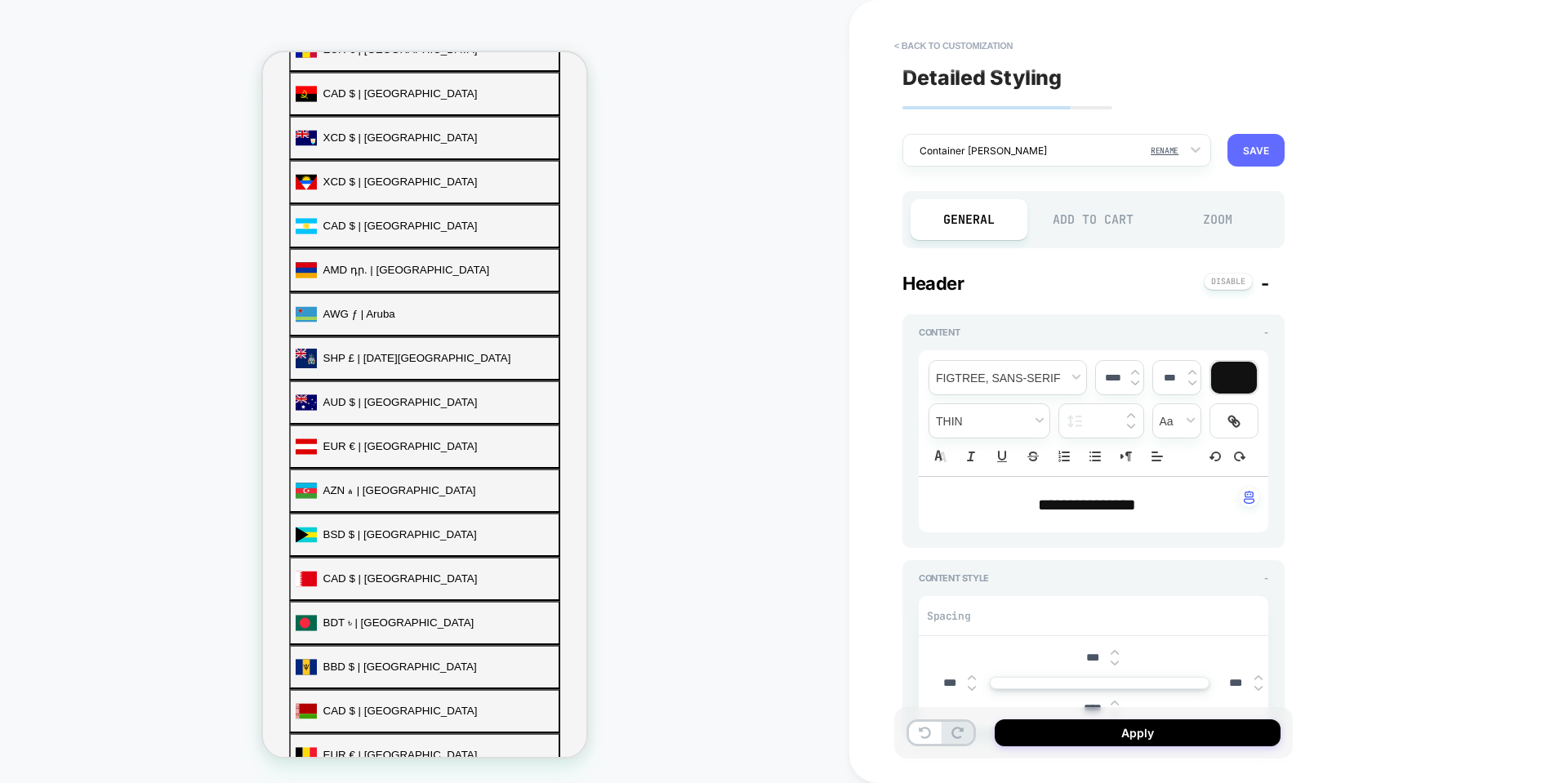
click at [1249, 146] on button "SAVE" at bounding box center [1256, 150] width 58 height 33
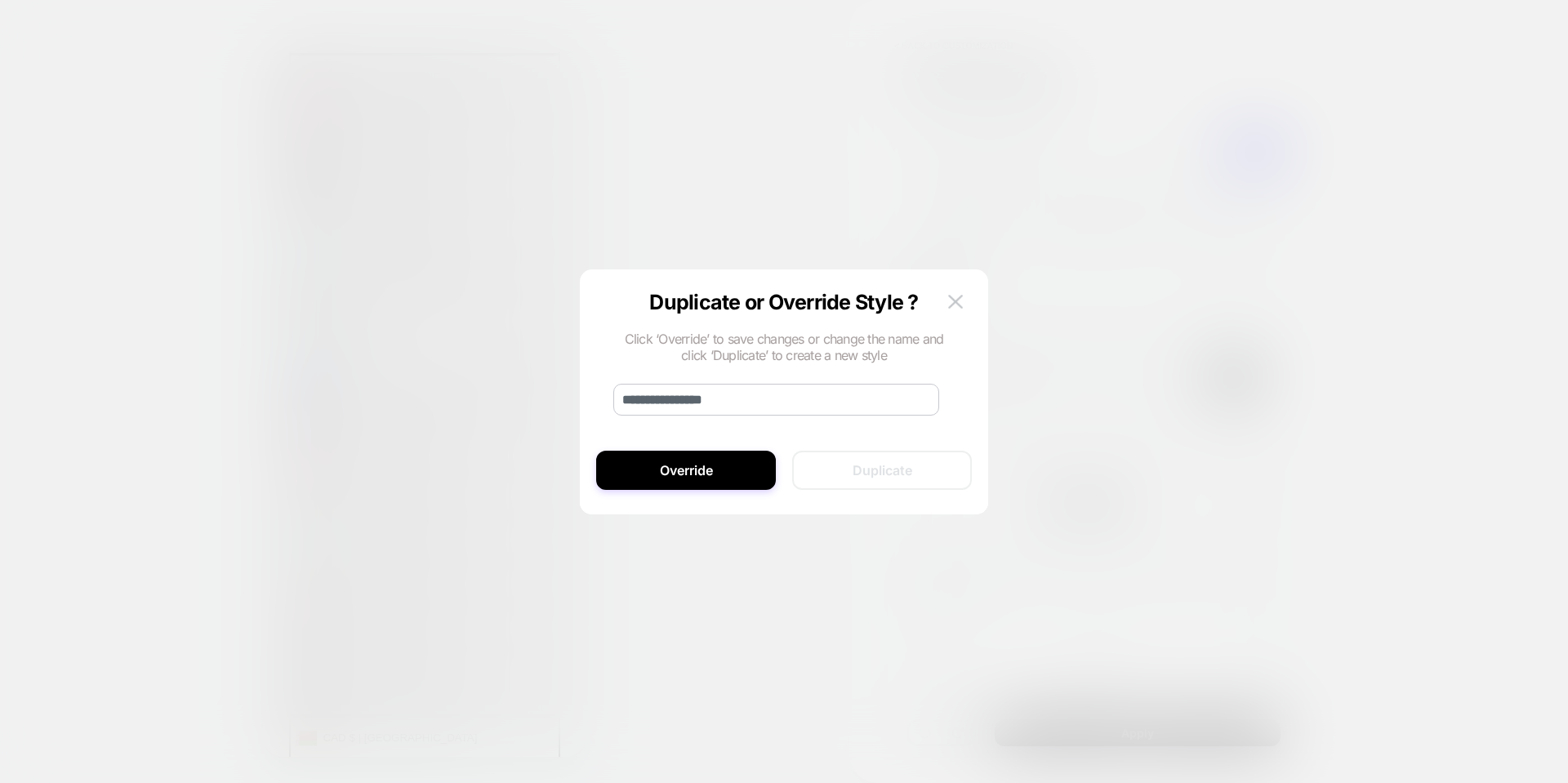
scroll to position [592, 0]
click at [963, 301] on button at bounding box center [955, 302] width 25 height 25
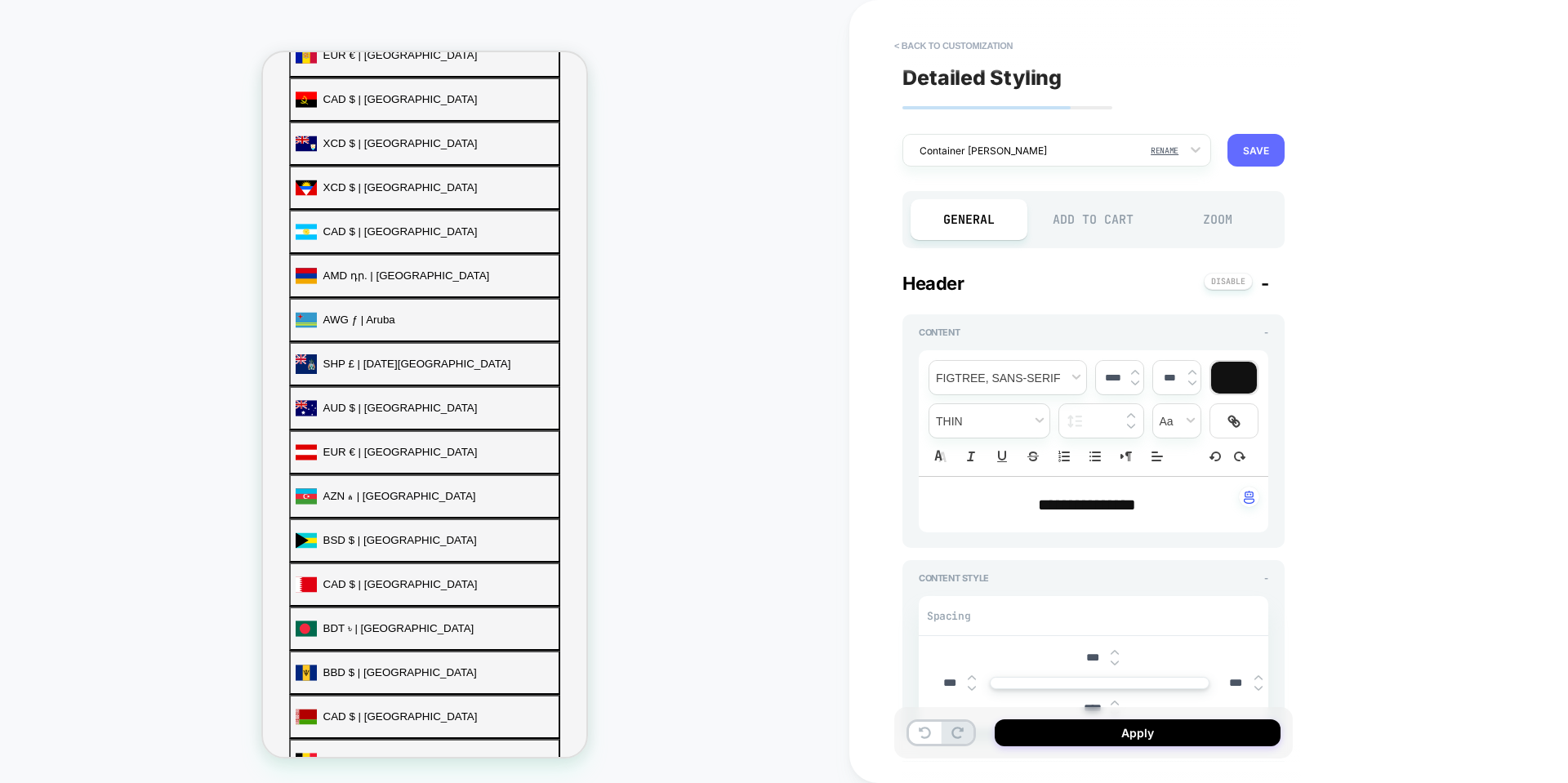
click at [1245, 142] on button "SAVE" at bounding box center [1256, 150] width 58 height 33
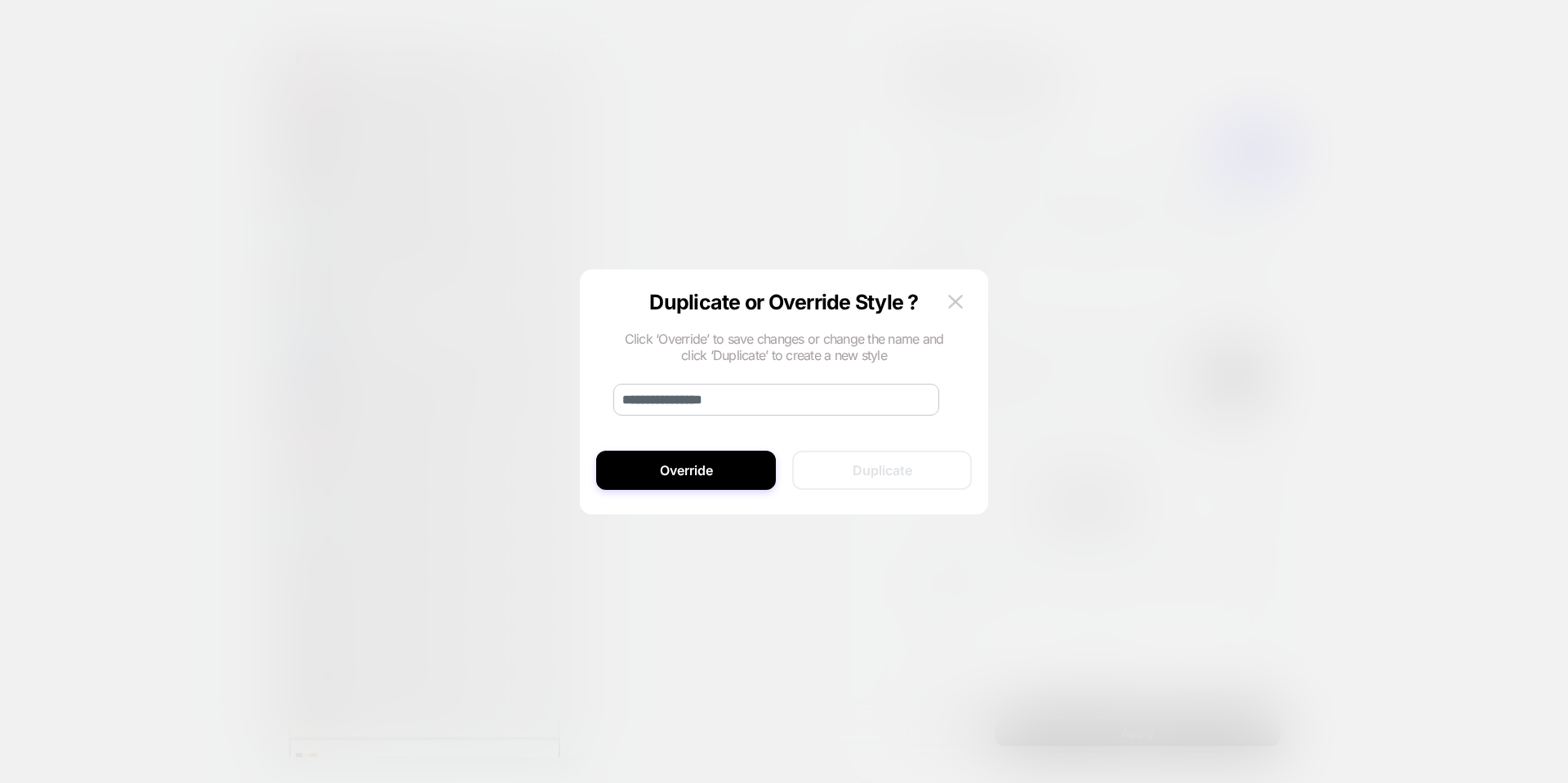
scroll to position [570, 0]
click at [959, 302] on img at bounding box center [955, 301] width 14 height 14
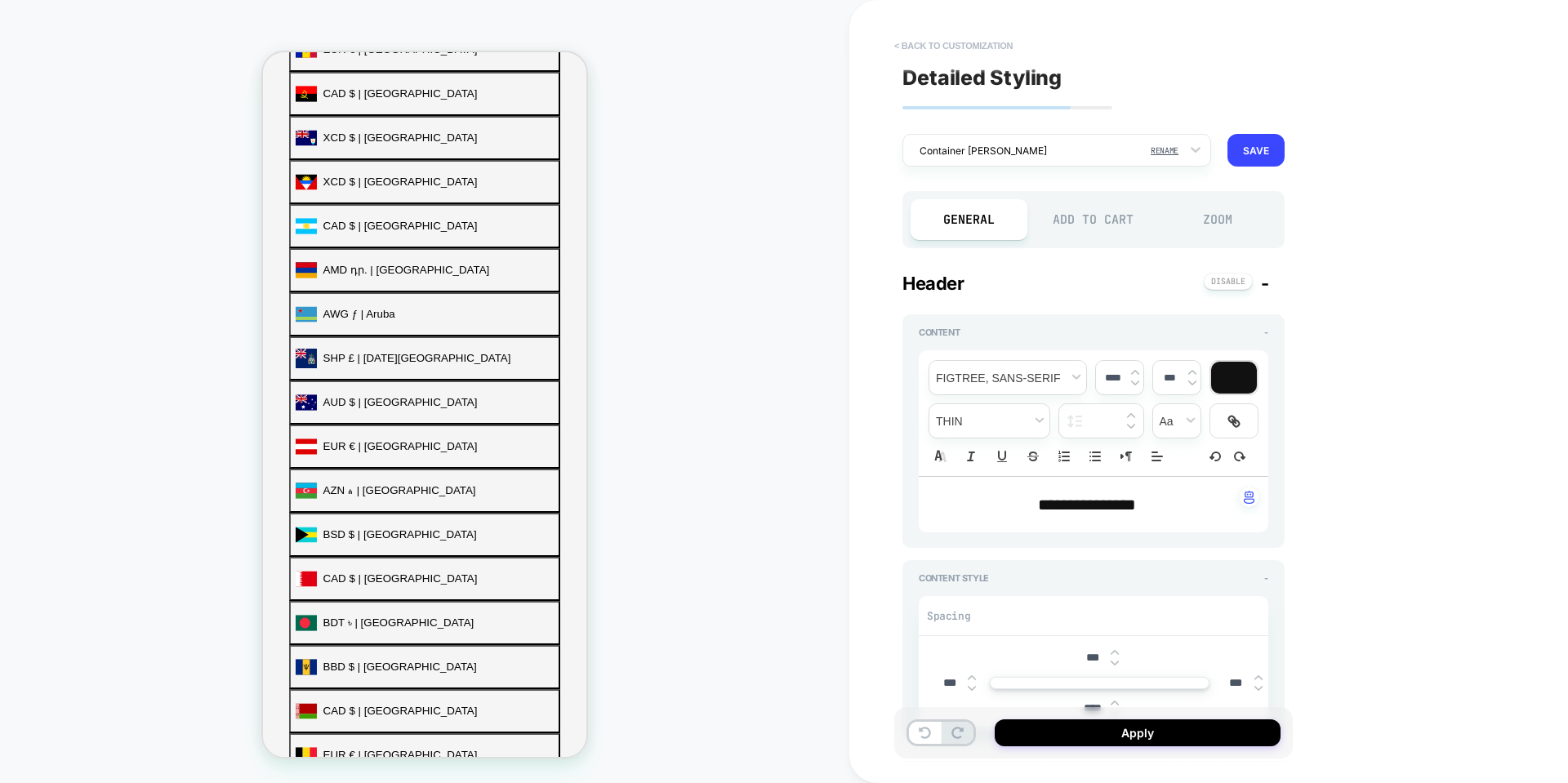
click at [899, 48] on button "< Back to customization" at bounding box center [953, 46] width 135 height 26
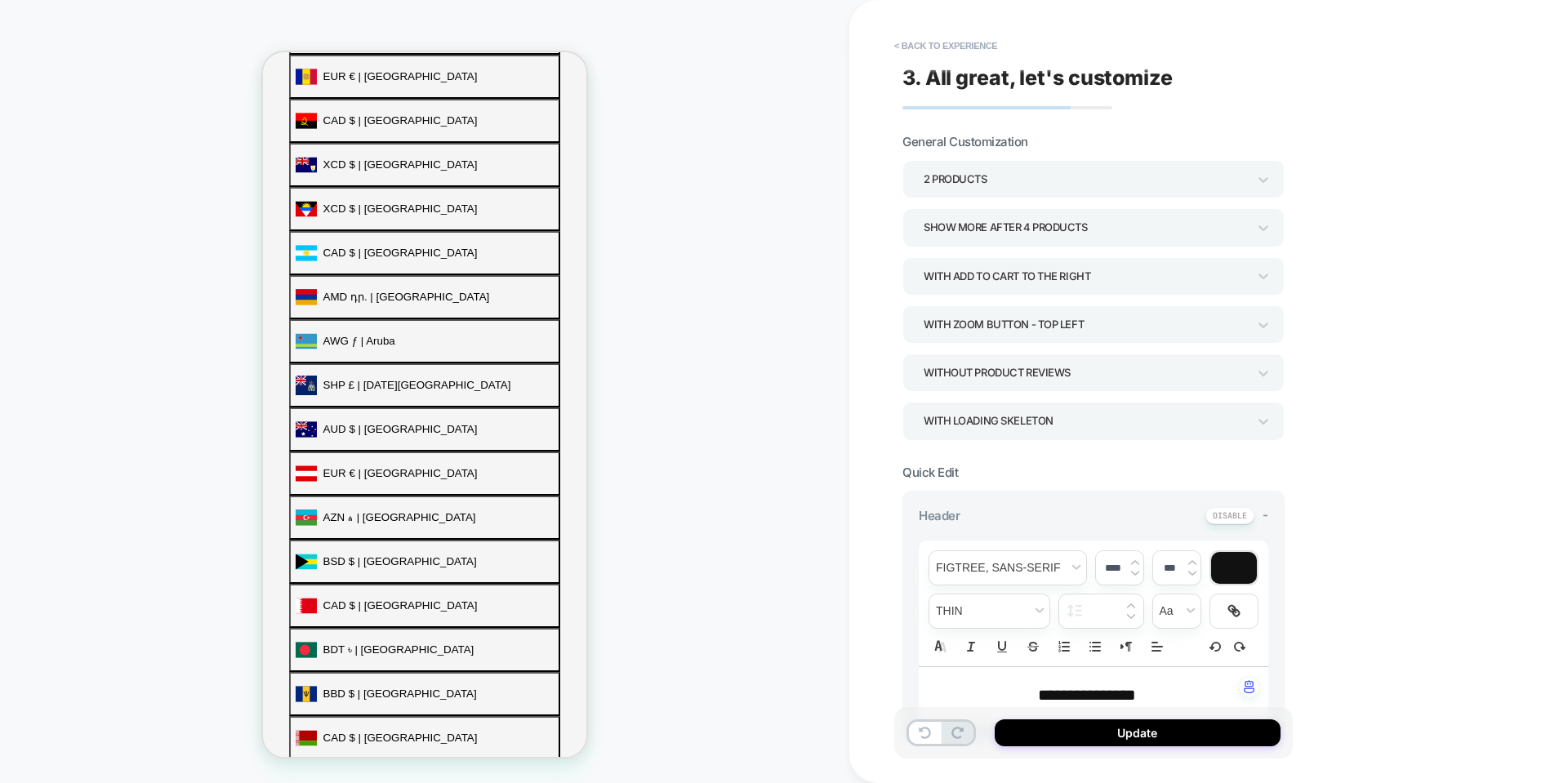
scroll to position [592, 0]
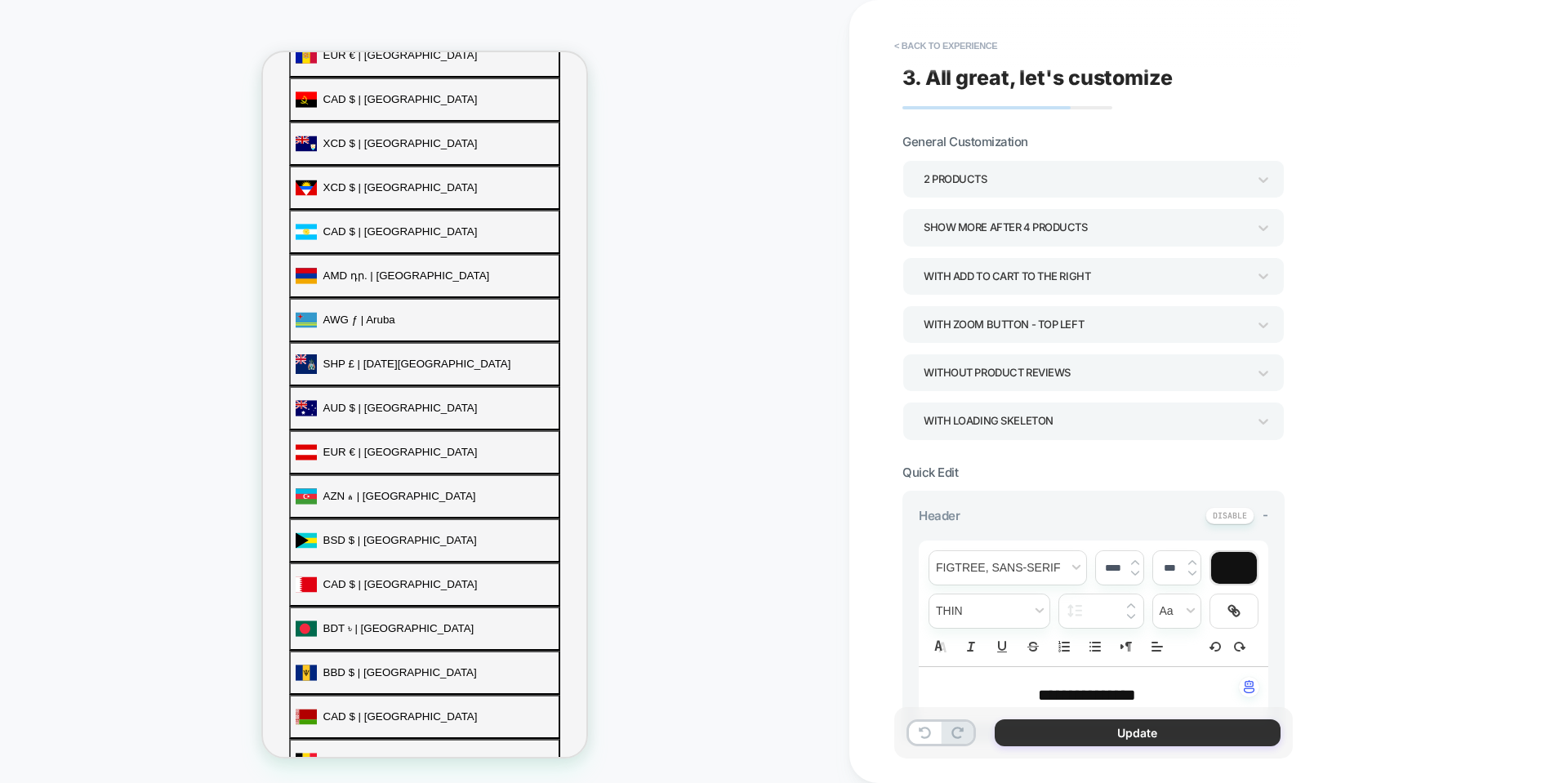
click at [1084, 726] on button "Update" at bounding box center [1138, 733] width 286 height 27
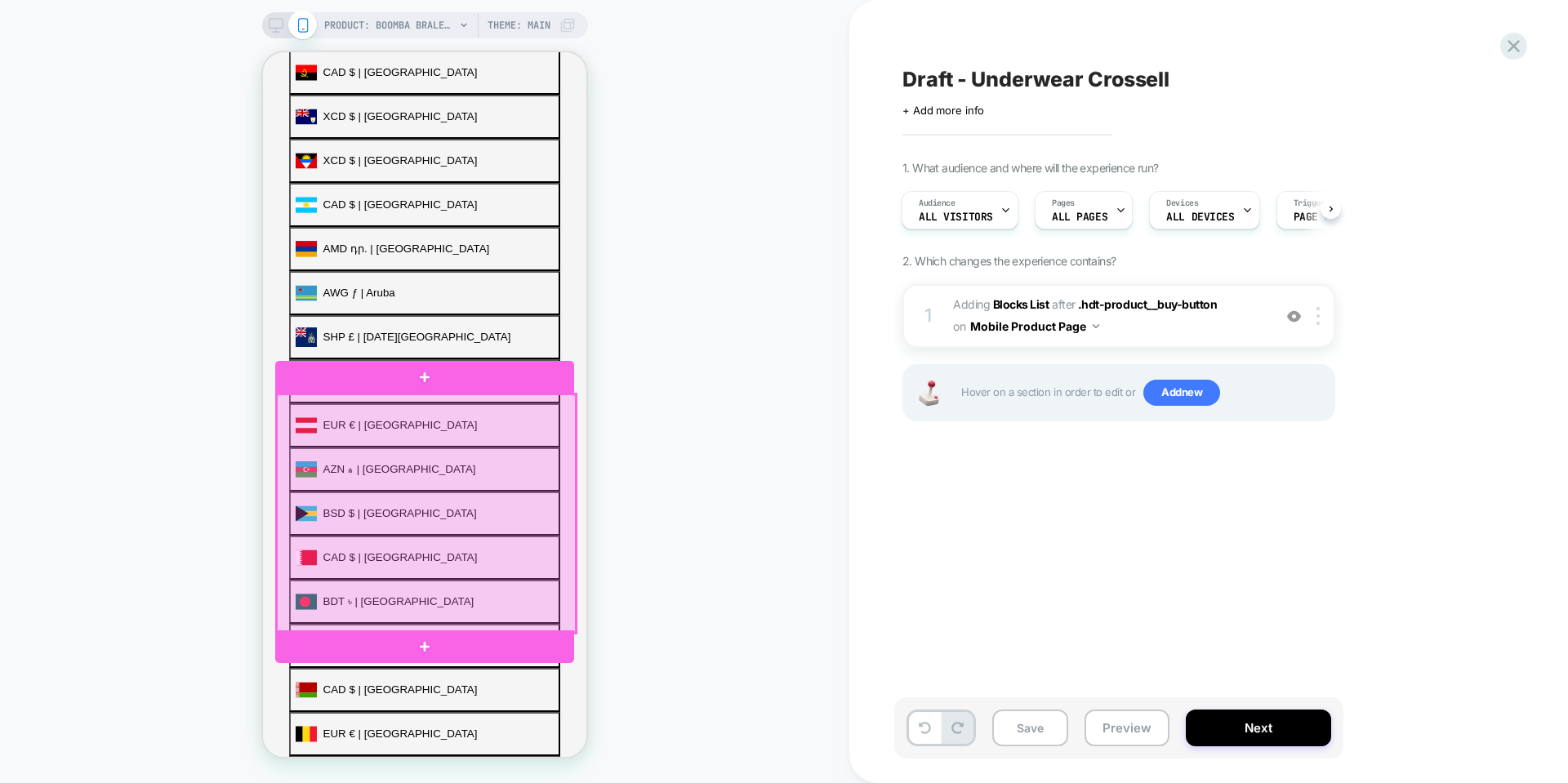
scroll to position [570, 0]
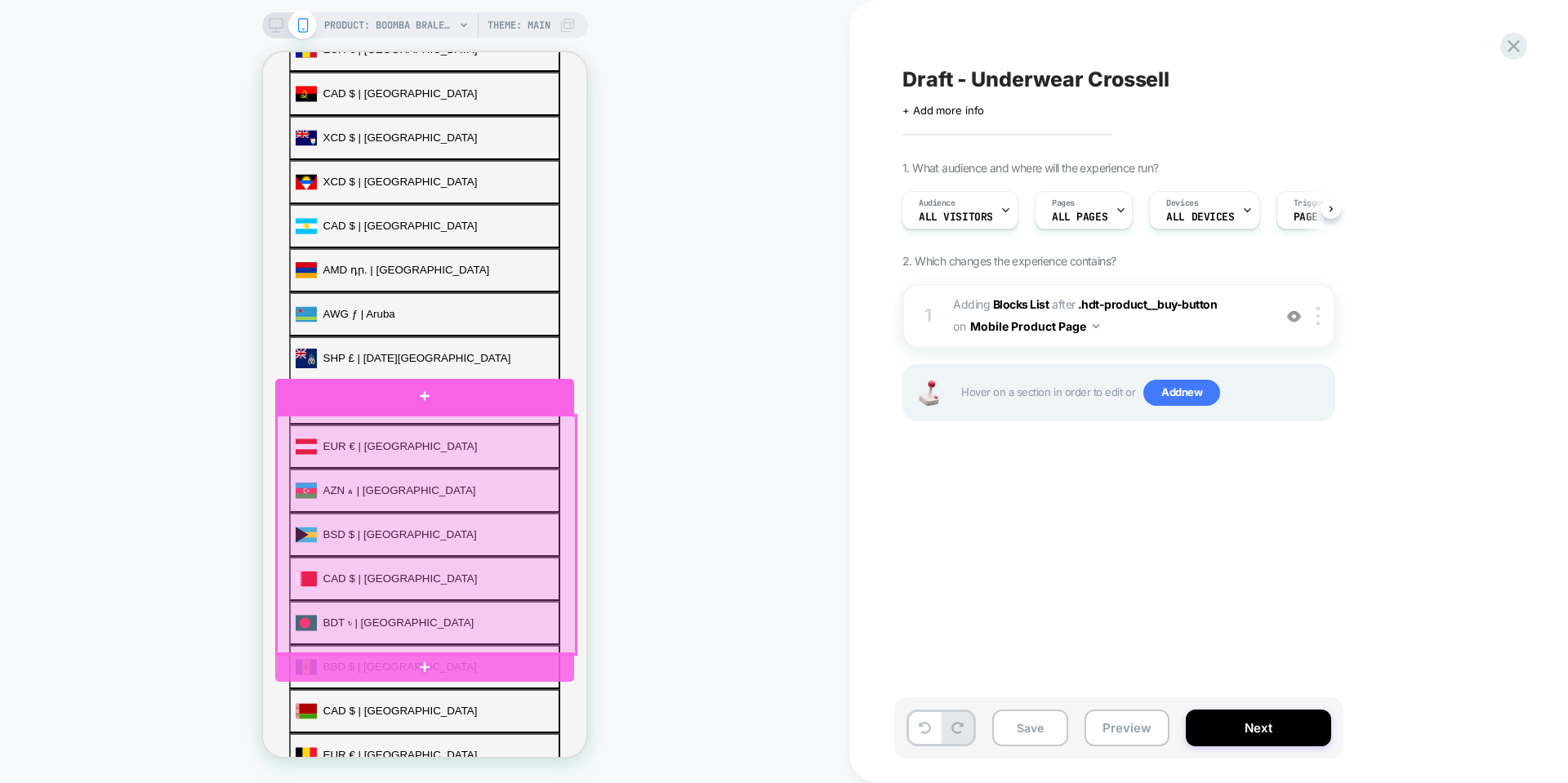
drag, startPoint x: 495, startPoint y: 437, endPoint x: 483, endPoint y: 434, distance: 12.4
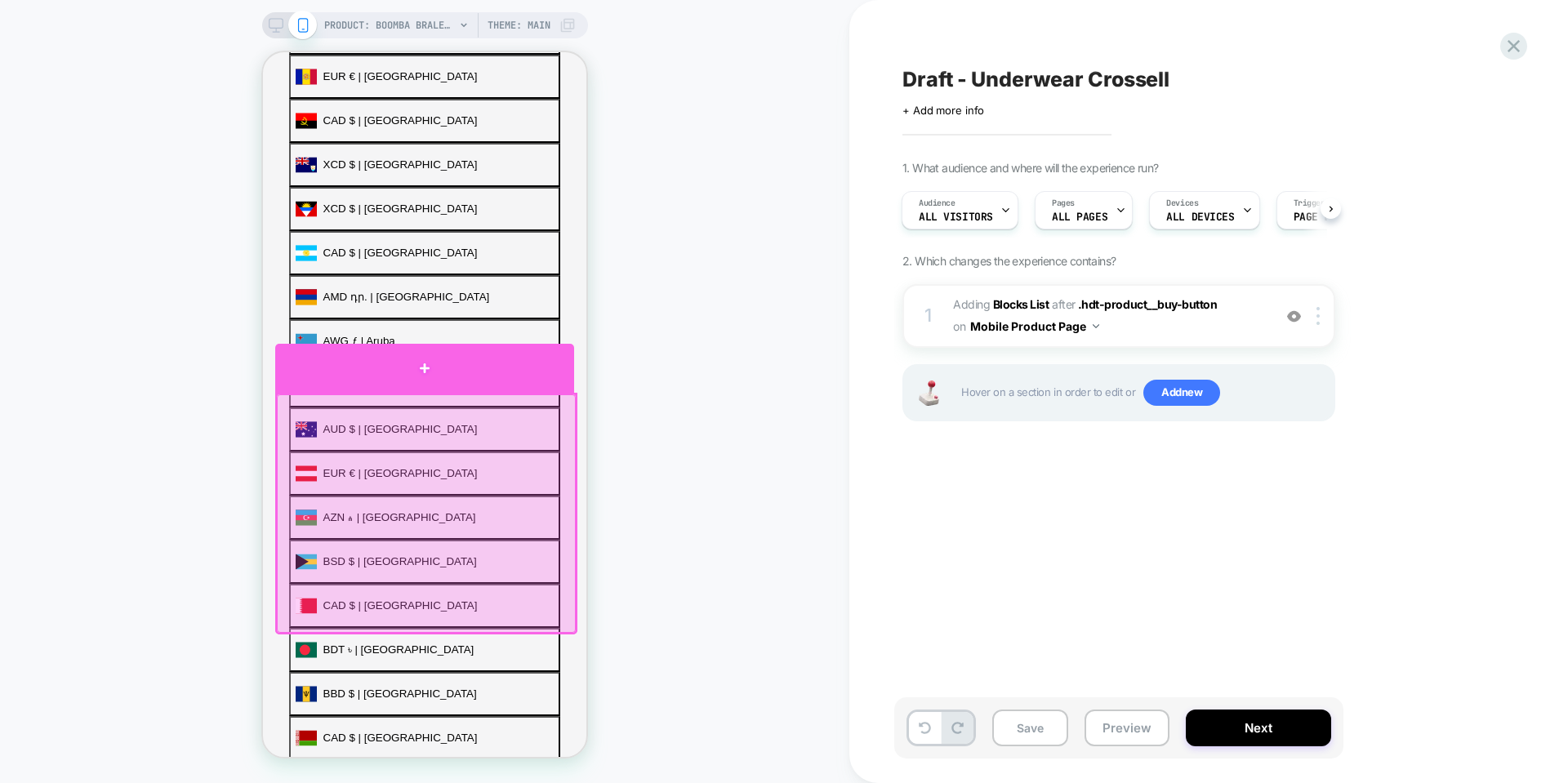
click at [471, 361] on div at bounding box center [424, 368] width 299 height 49
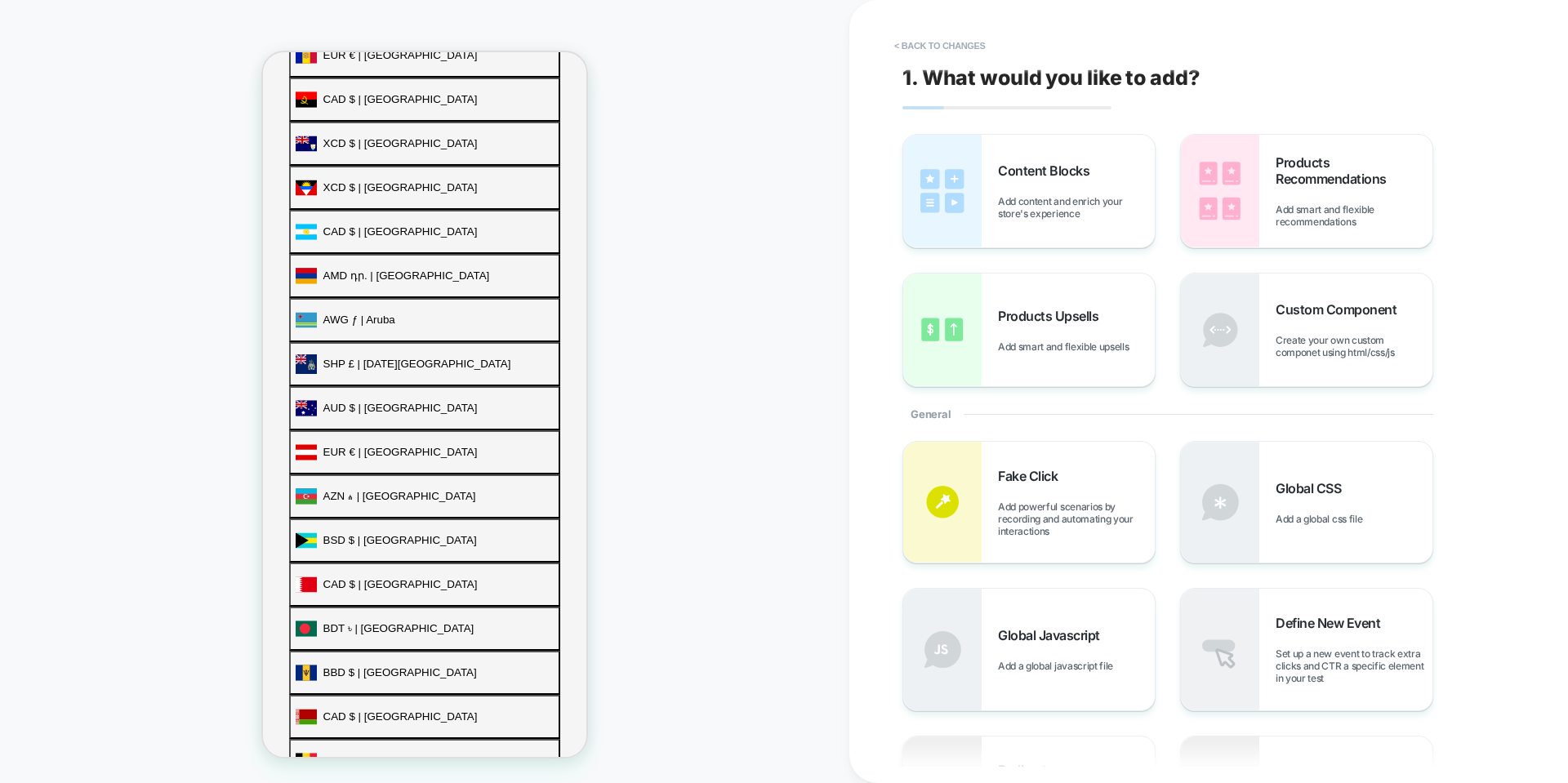
scroll to position [561, 0]
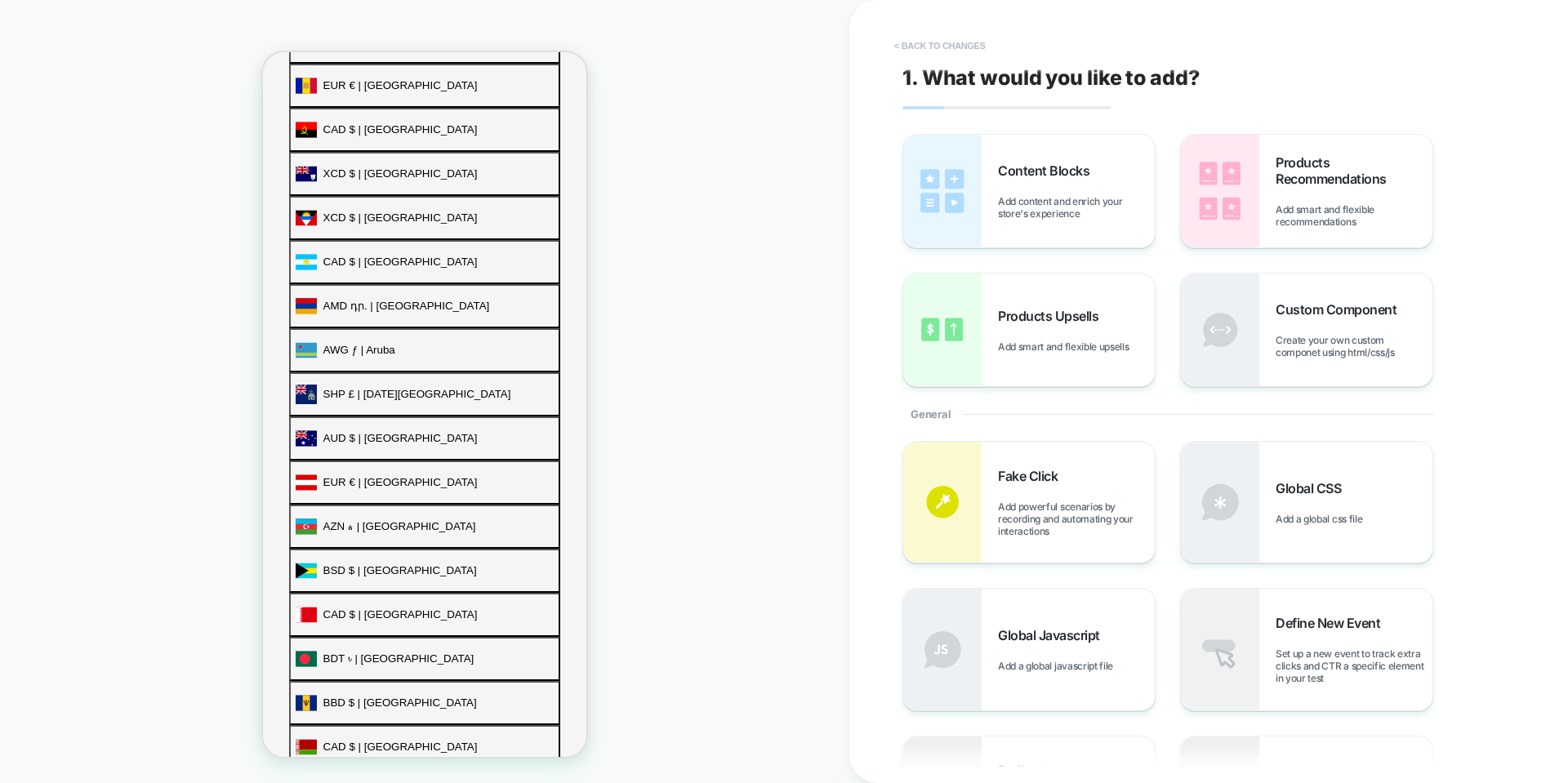
click at [915, 48] on button "< Back to changes" at bounding box center [940, 46] width 108 height 26
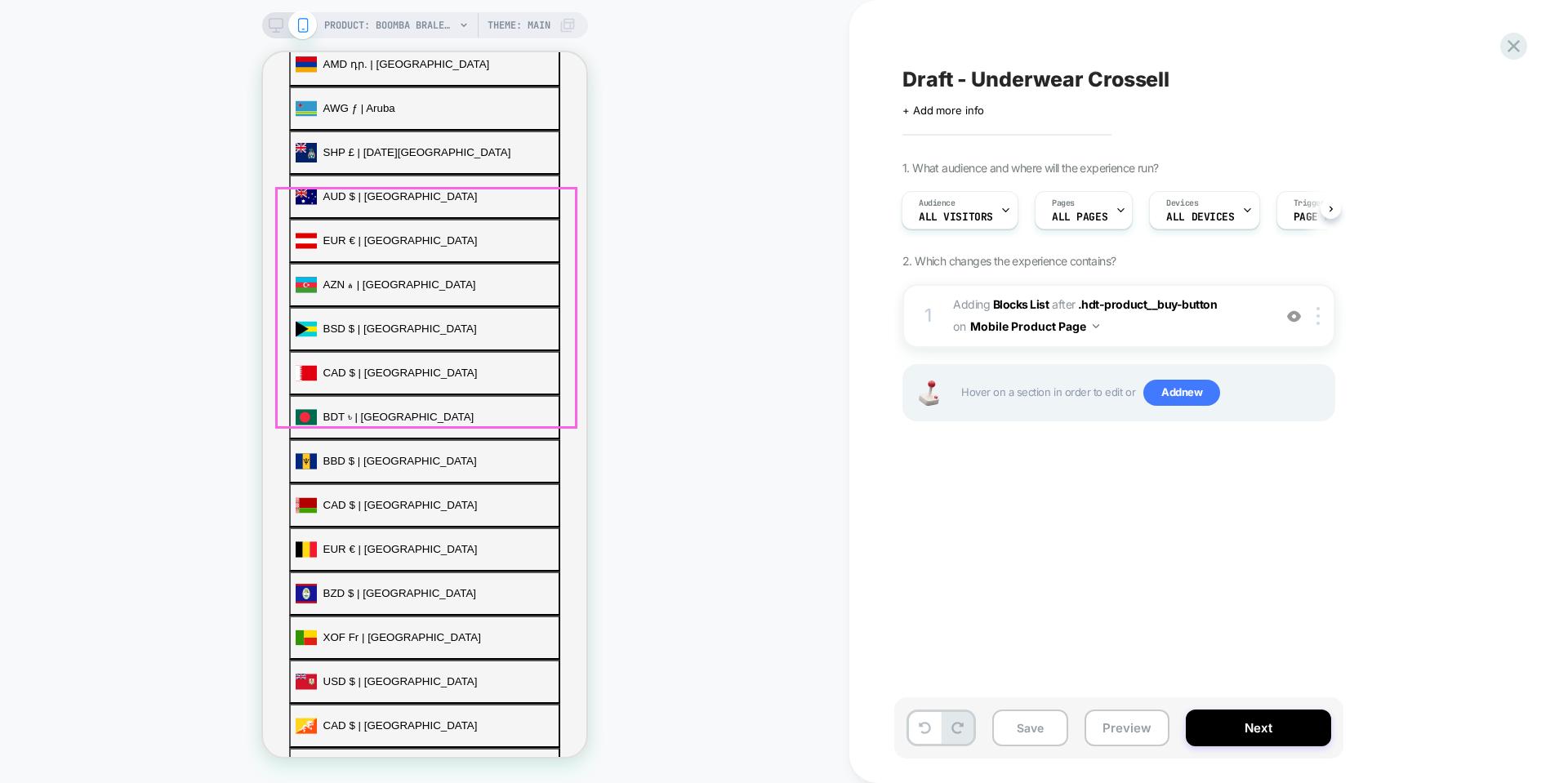
scroll to position [785, 0]
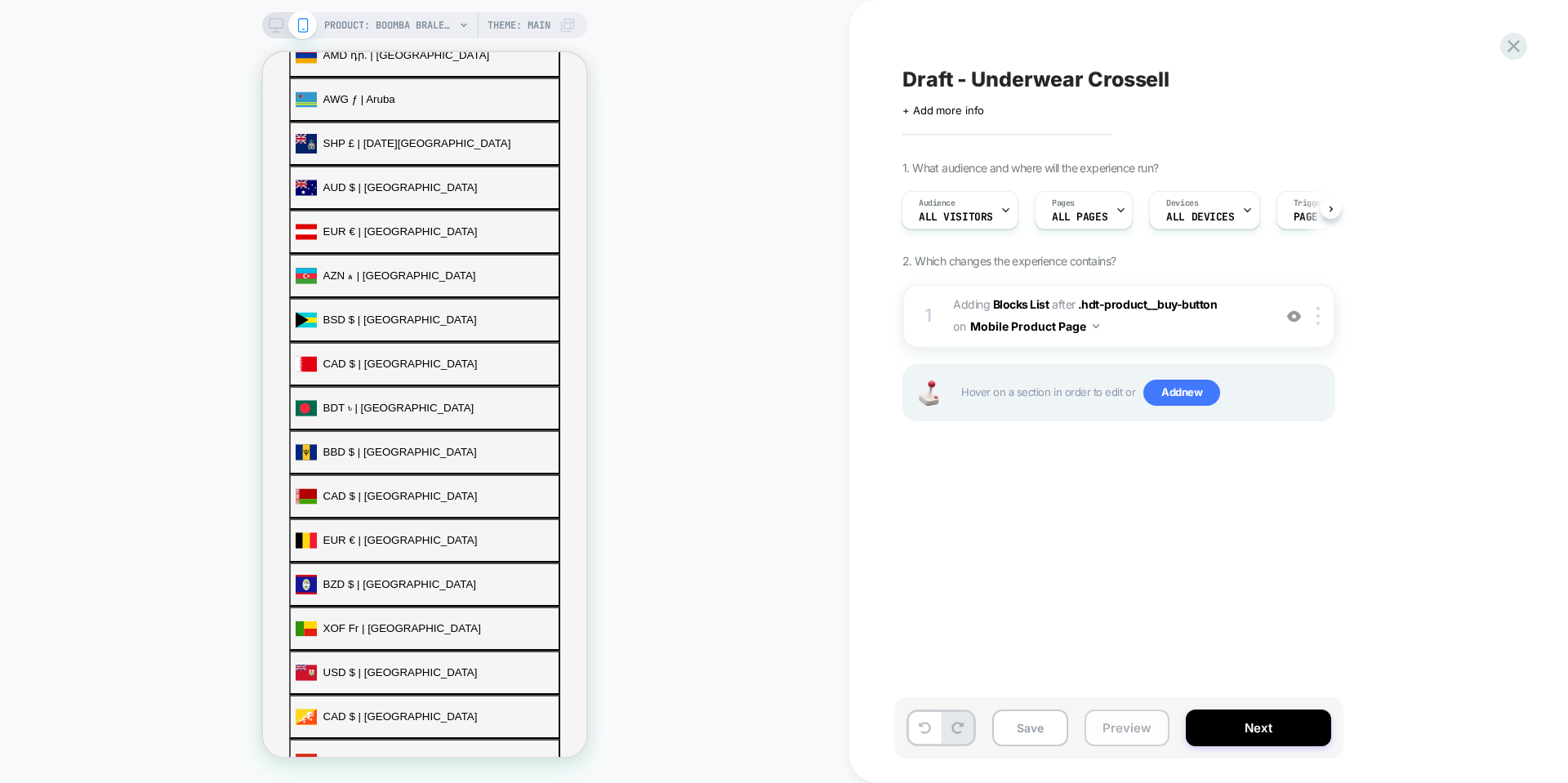
click at [1117, 715] on button "Preview" at bounding box center [1127, 727] width 85 height 36
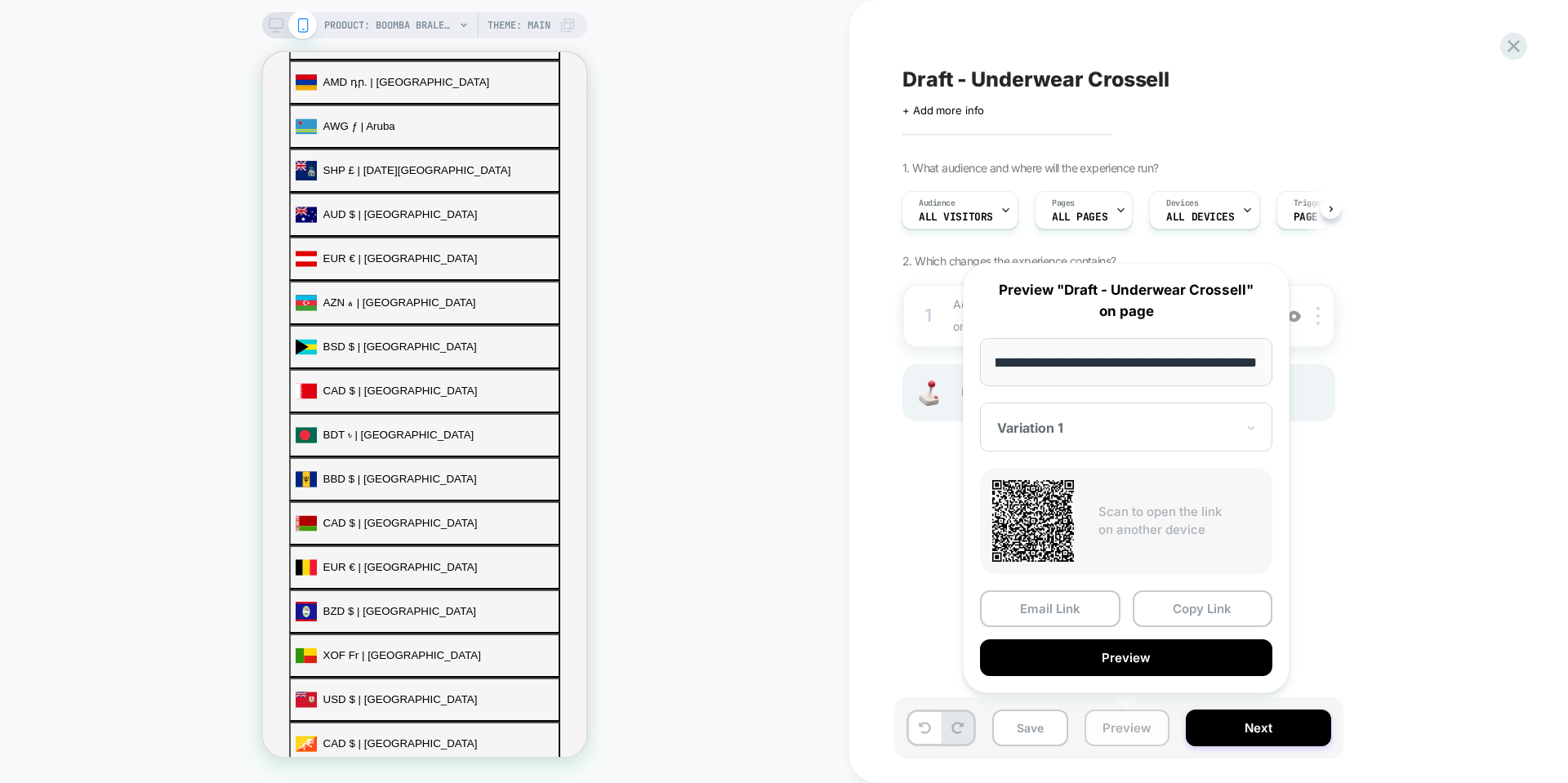
scroll to position [806, 0]
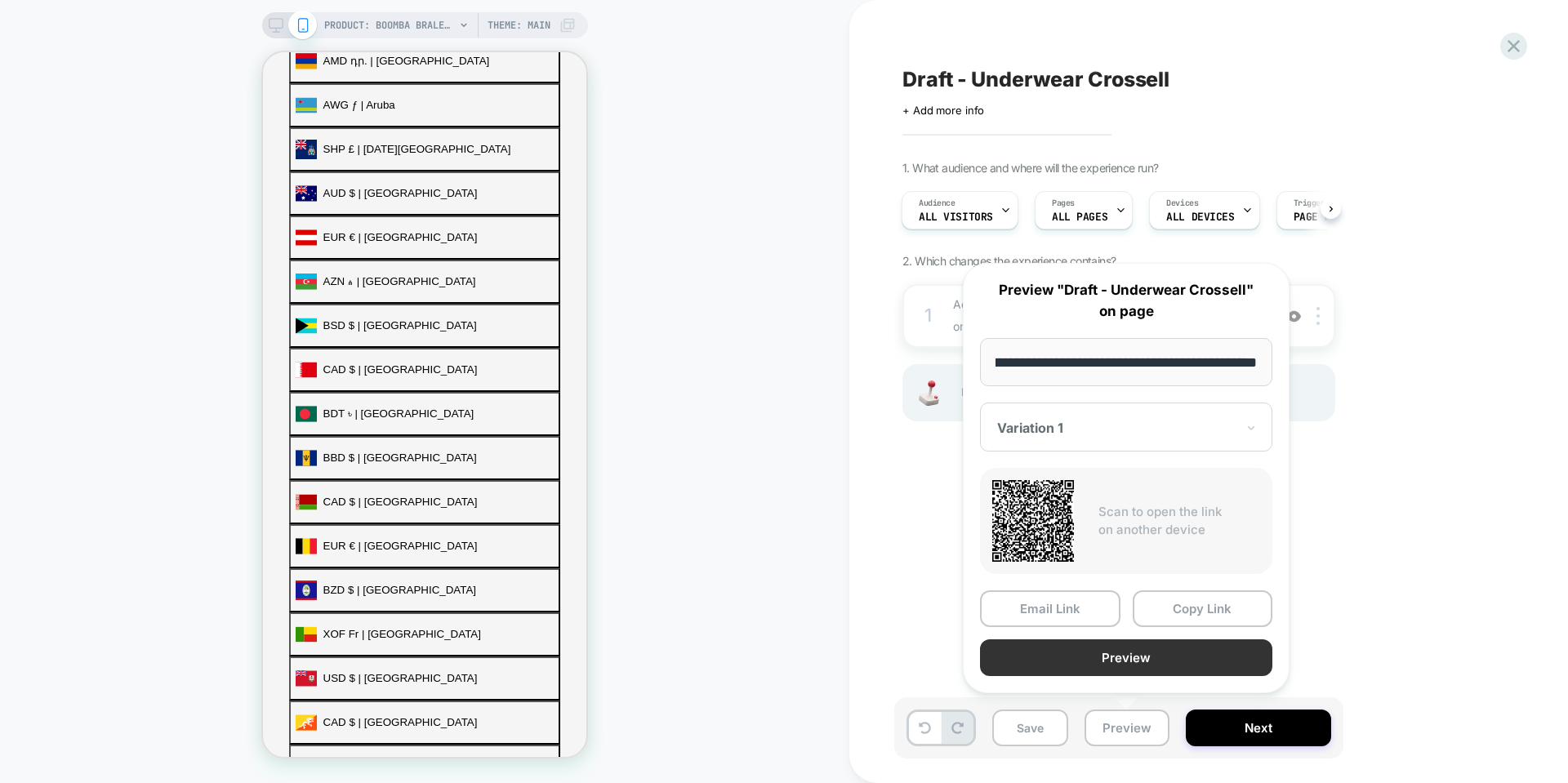
click at [1036, 658] on button "Preview" at bounding box center [1126, 657] width 292 height 36
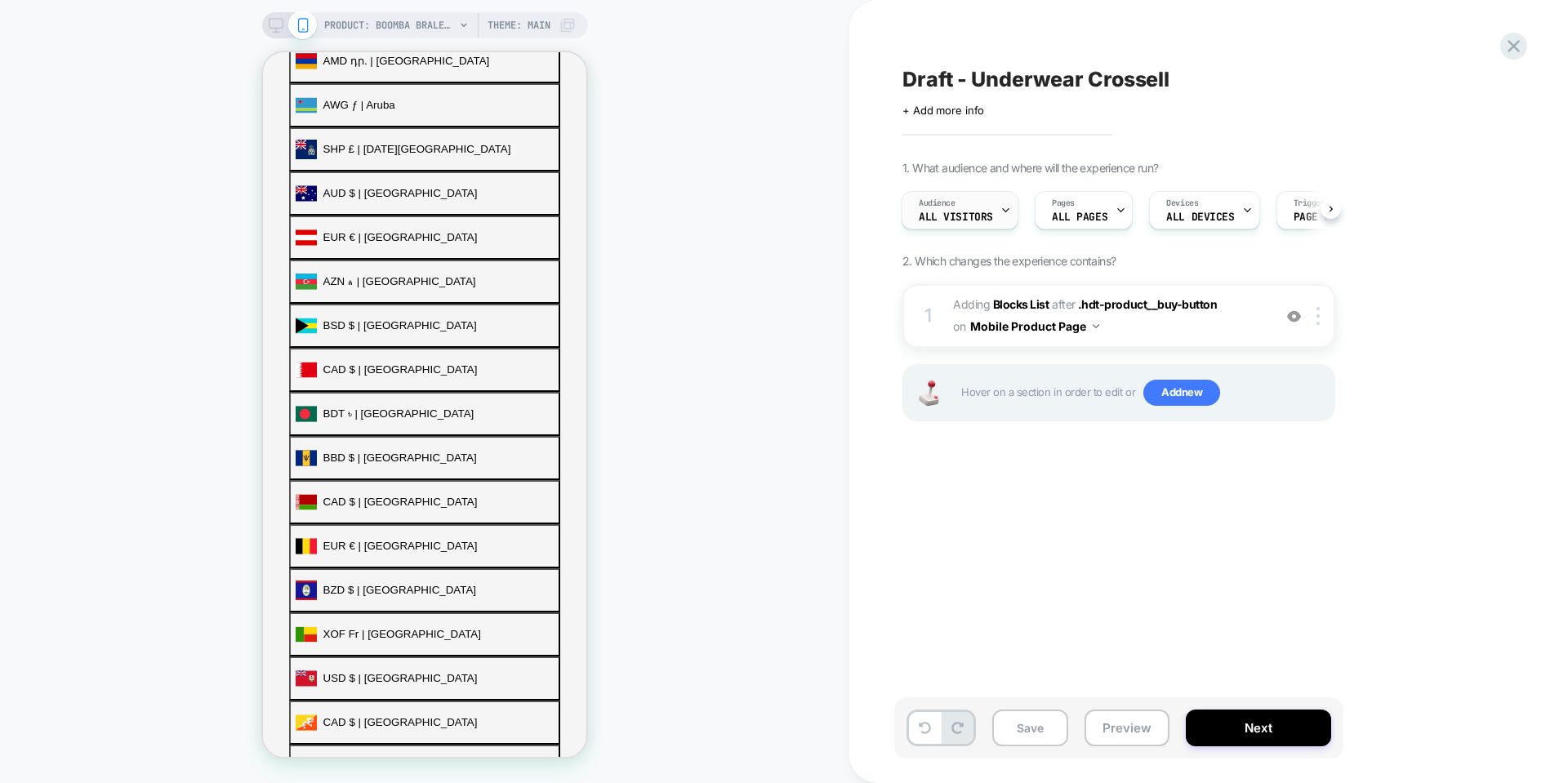
click at [952, 212] on span "All Visitors" at bounding box center [956, 218] width 75 height 12
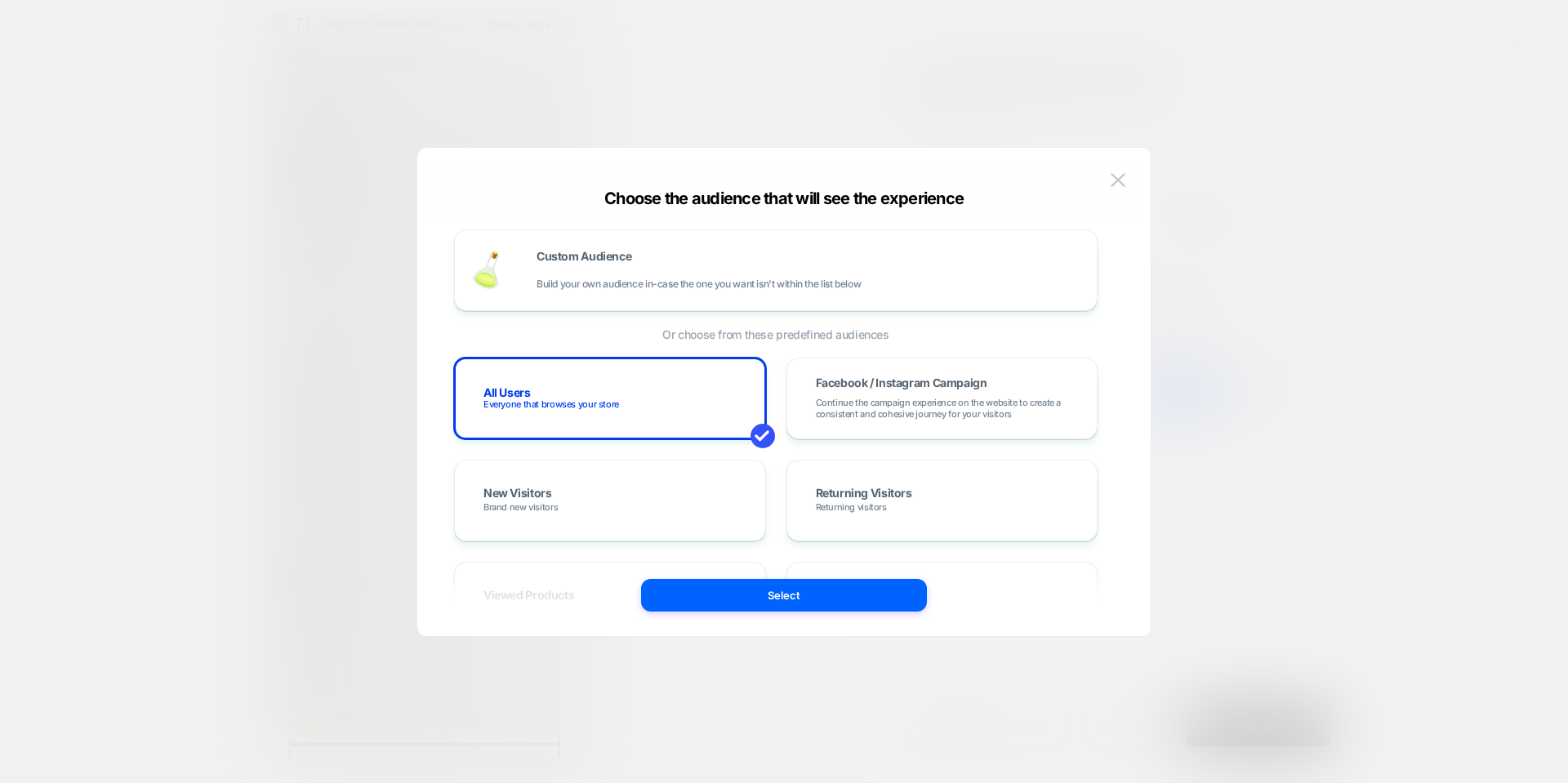
click at [1132, 181] on div "Choose the audience that will see the experience Custom Audience Build your own…" at bounding box center [784, 400] width 733 height 472
click at [1123, 181] on img at bounding box center [1118, 180] width 14 height 14
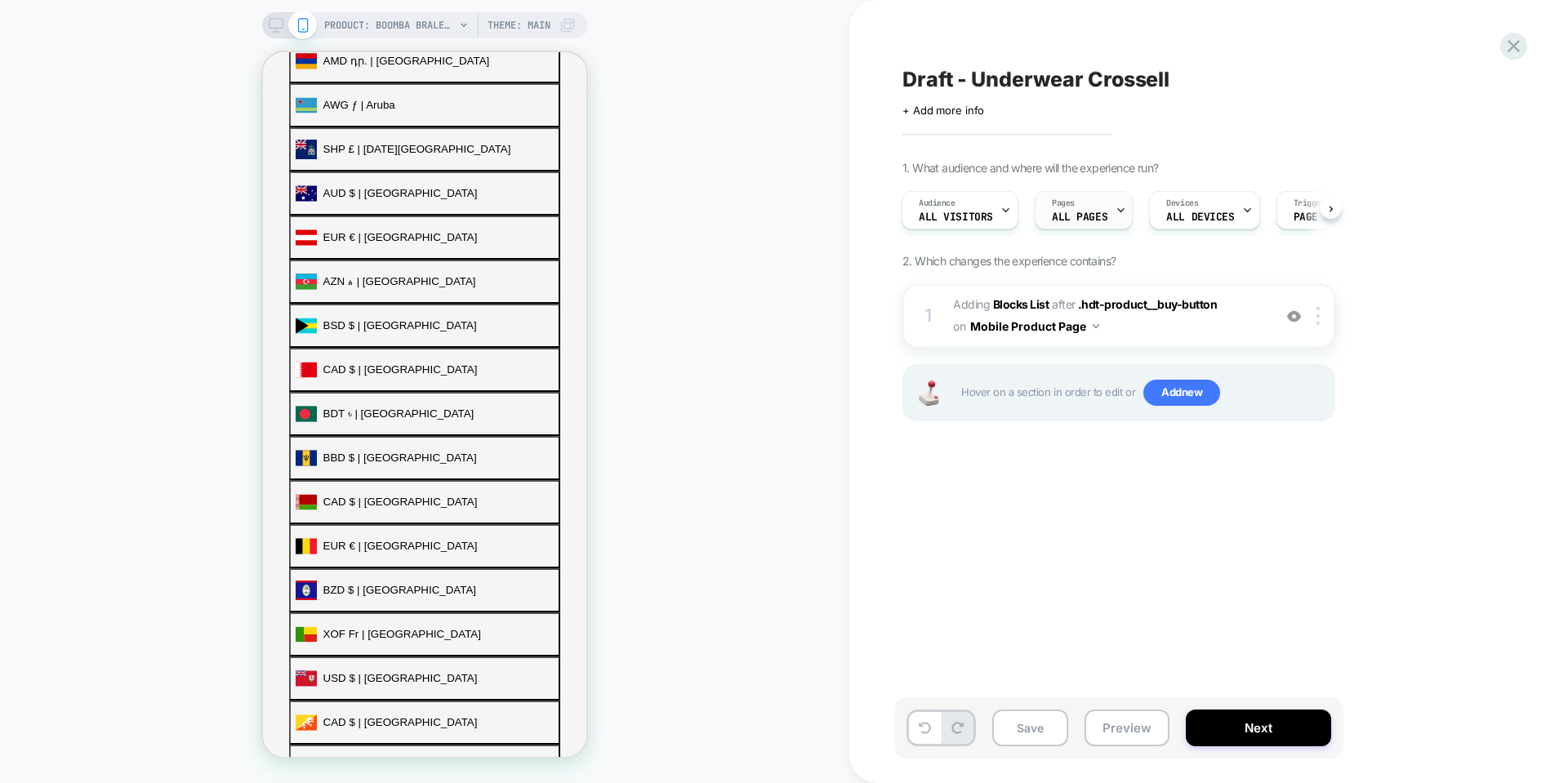
click at [1103, 204] on div "Pages ALL PAGES" at bounding box center [1079, 210] width 88 height 36
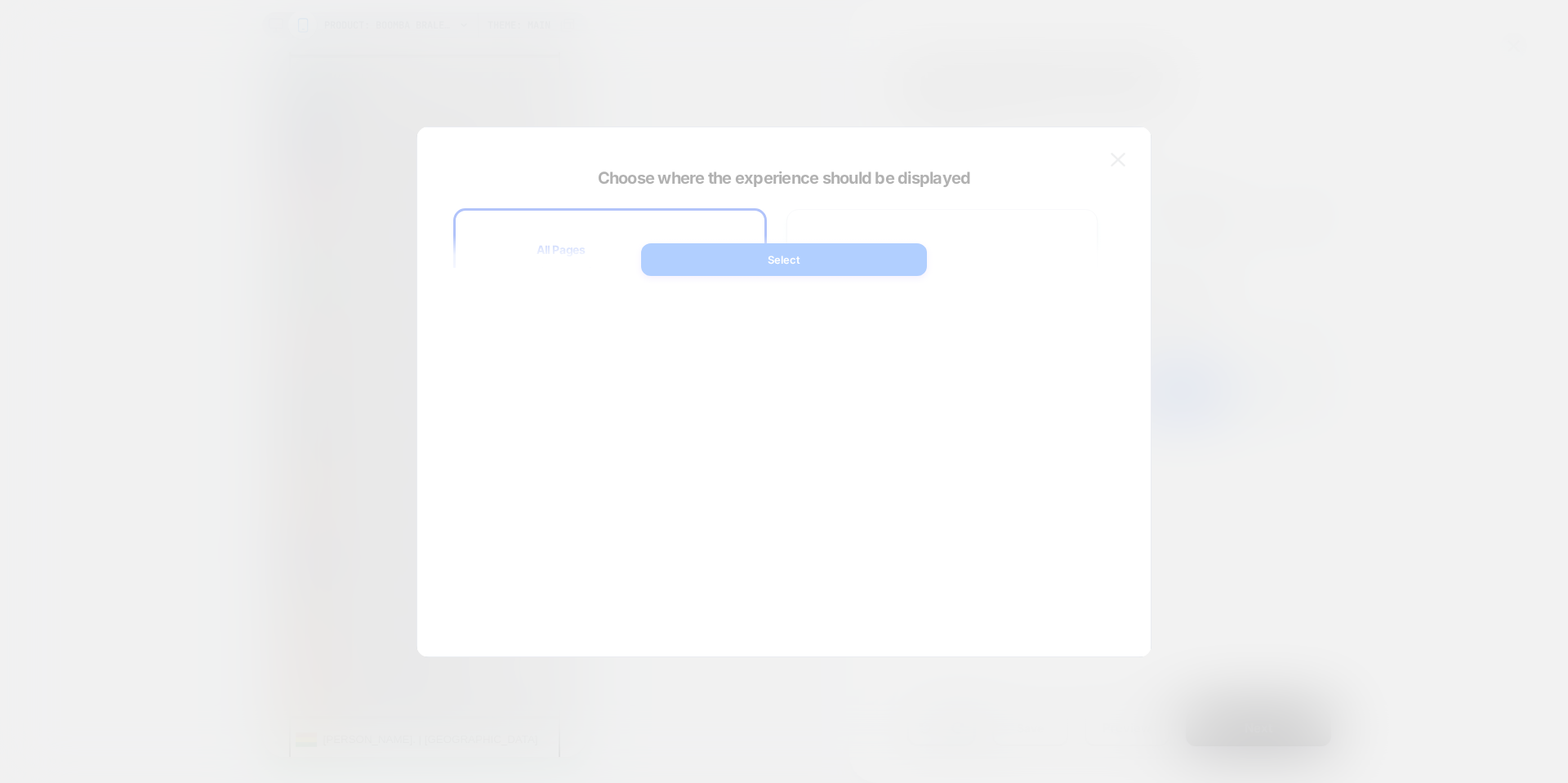
scroll to position [785, 0]
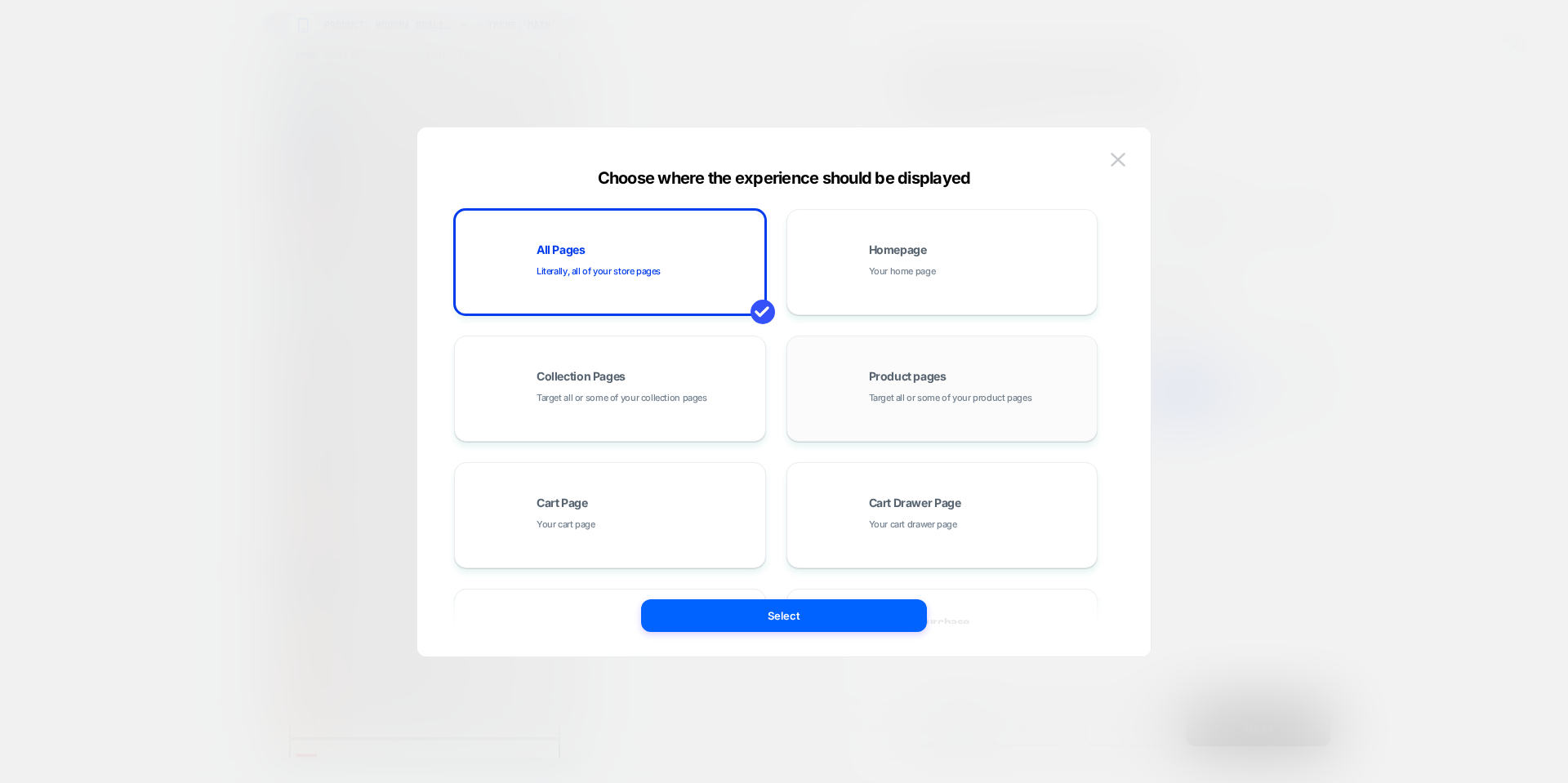
click at [1042, 360] on div "Product pages Target all or some of your product pages" at bounding box center [942, 389] width 294 height 90
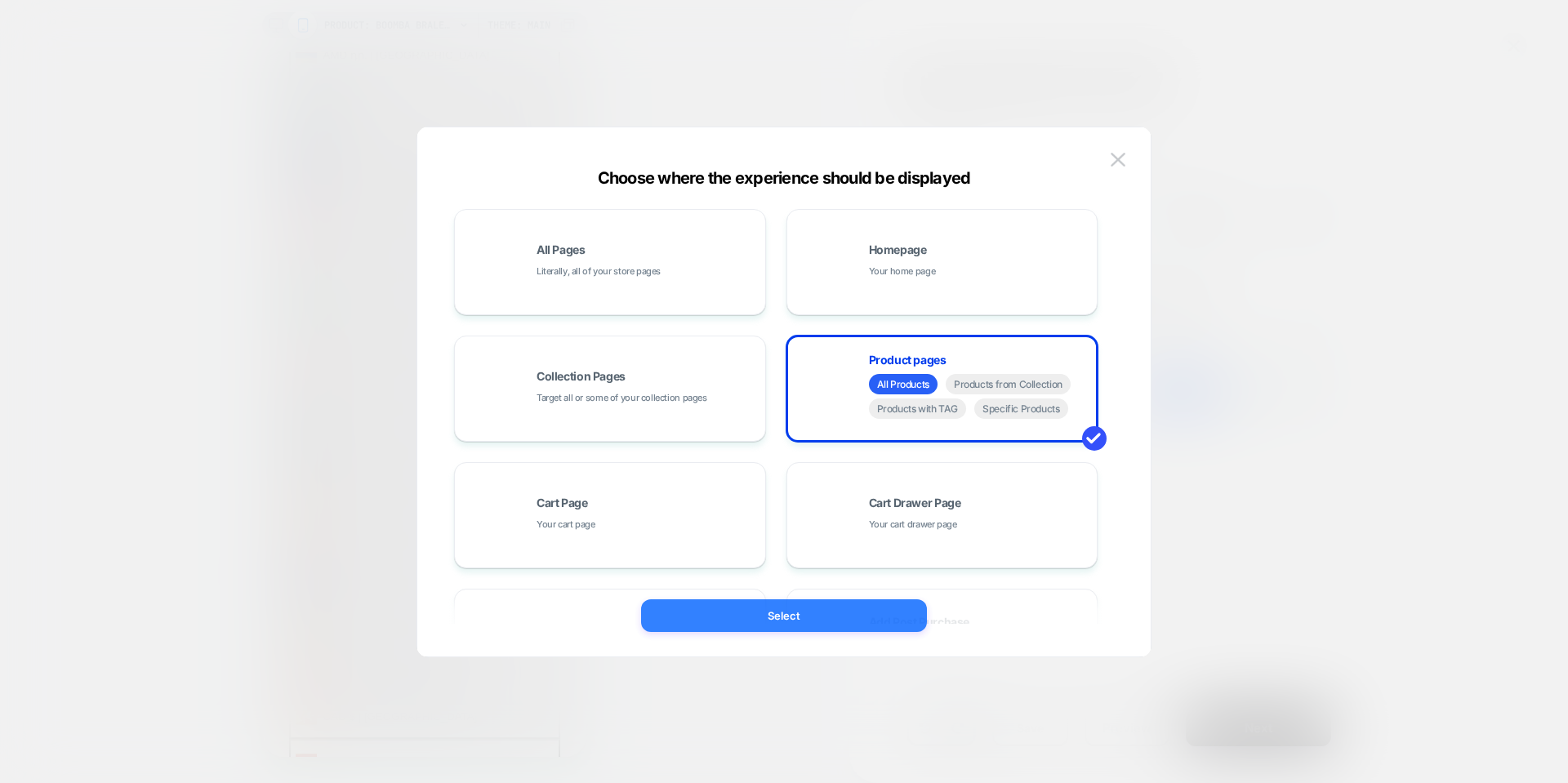
click at [807, 617] on button "Select" at bounding box center [784, 615] width 286 height 33
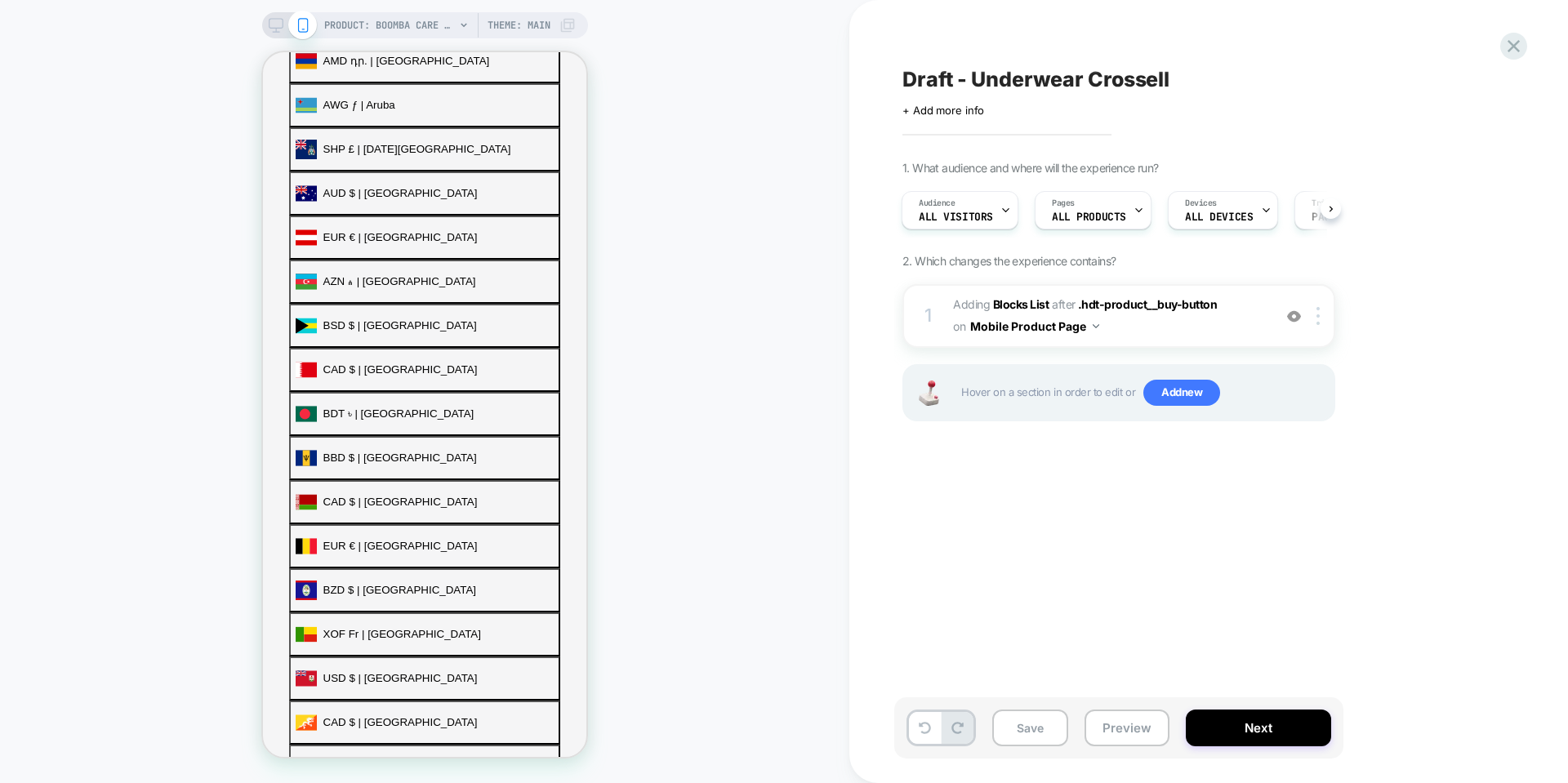
scroll to position [0, 2]
click at [1135, 227] on div at bounding box center [1138, 210] width 11 height 36
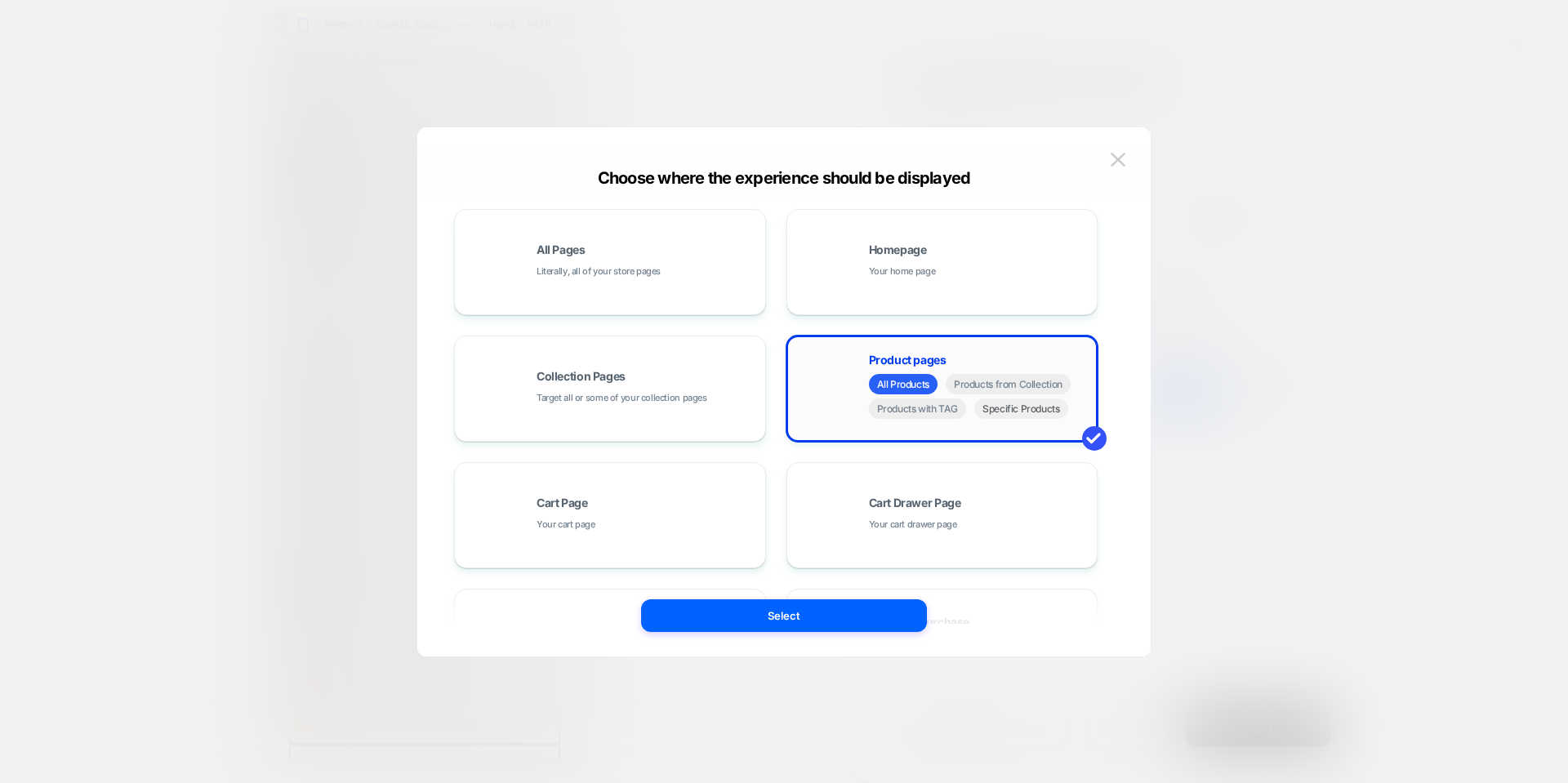
click at [1019, 409] on span "Specific Products" at bounding box center [1021, 409] width 94 height 20
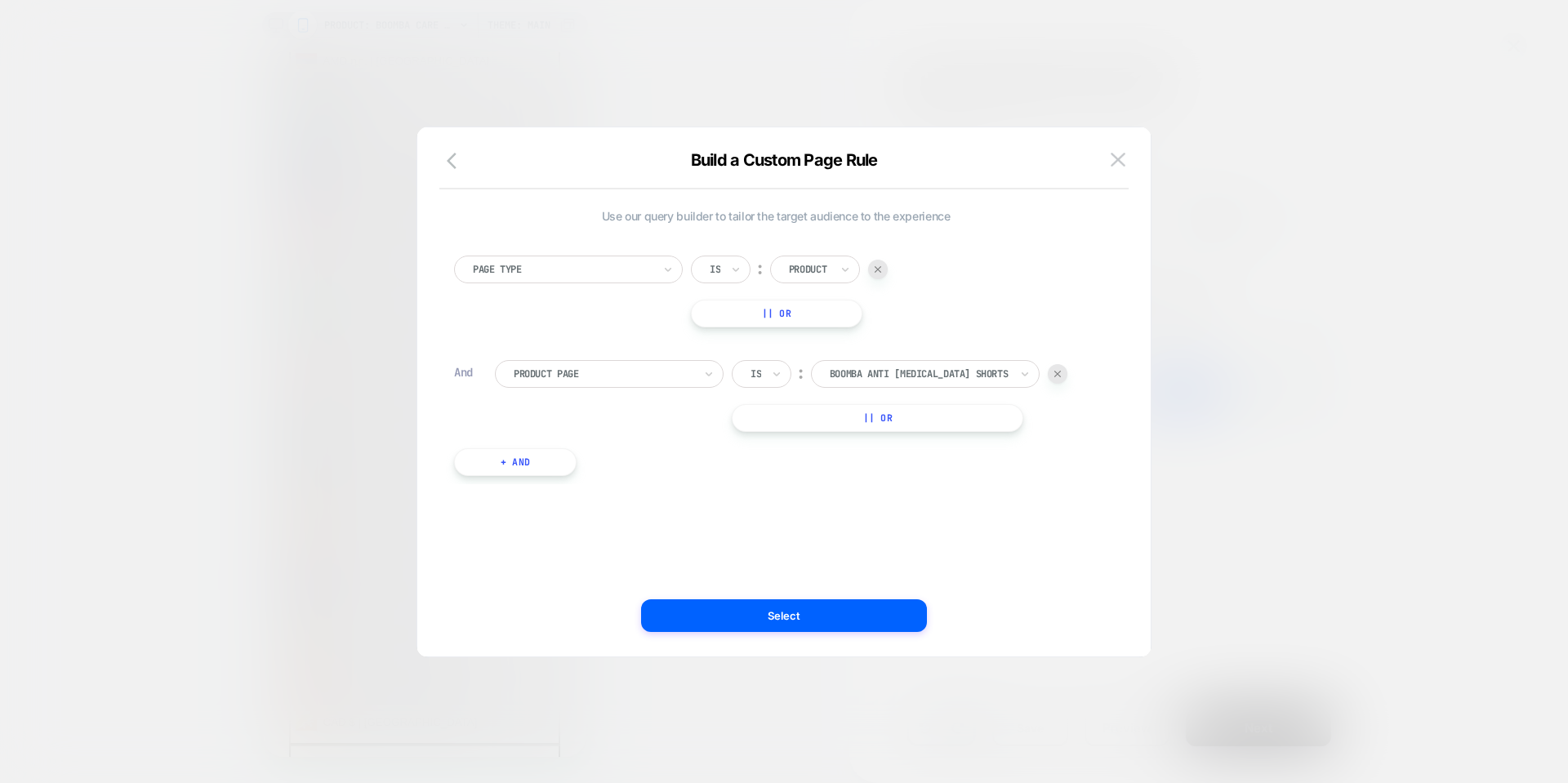
click at [1063, 376] on div at bounding box center [1057, 373] width 19 height 19
click at [835, 271] on div "Product" at bounding box center [815, 269] width 90 height 28
click at [834, 269] on div "Product" at bounding box center [815, 269] width 90 height 28
click at [827, 416] on div "Product" at bounding box center [840, 419] width 106 height 26
click at [565, 361] on button "+ And" at bounding box center [515, 357] width 123 height 28
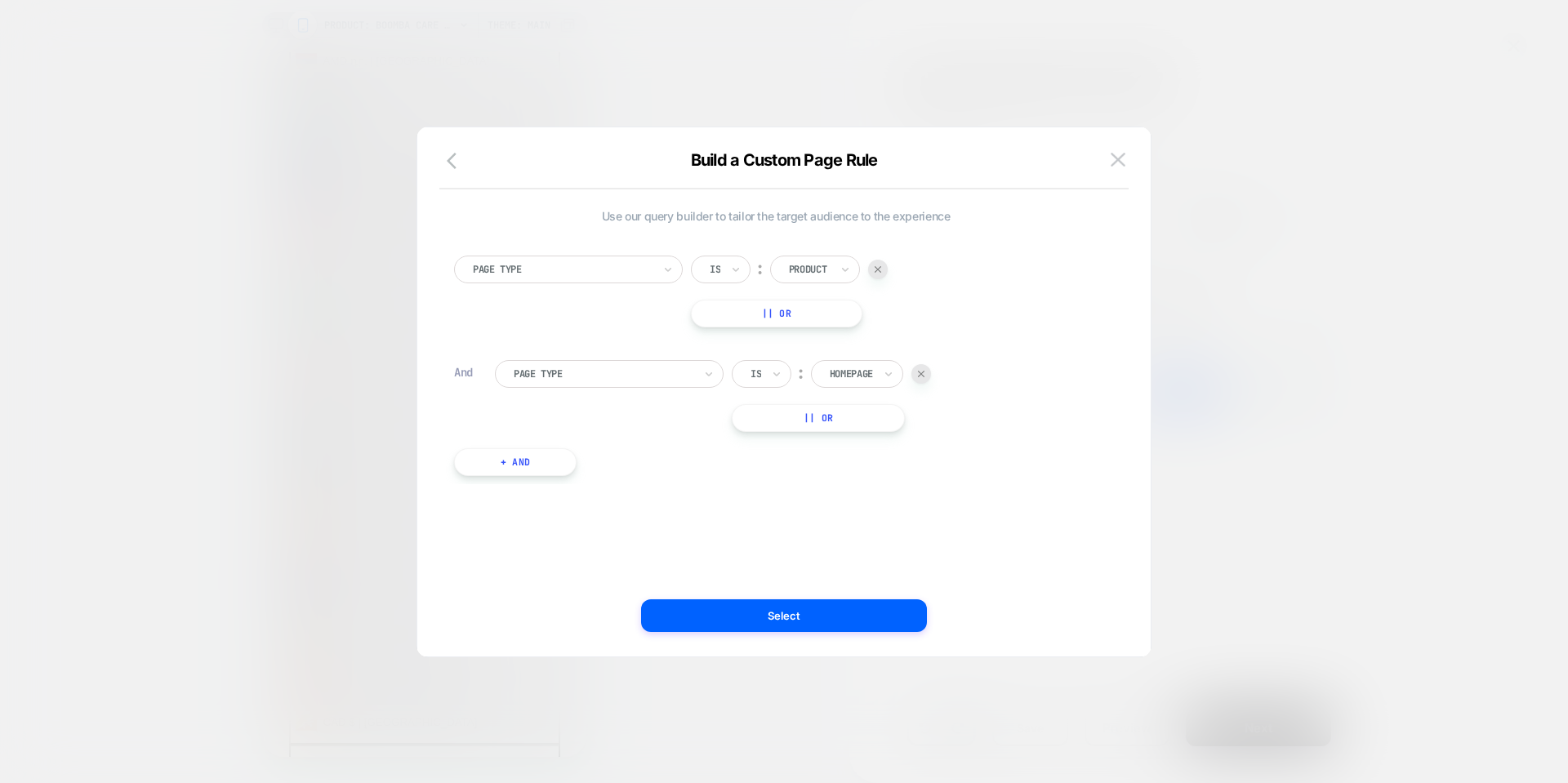
click at [920, 368] on div at bounding box center [921, 373] width 19 height 19
click at [617, 267] on div at bounding box center [563, 269] width 179 height 14
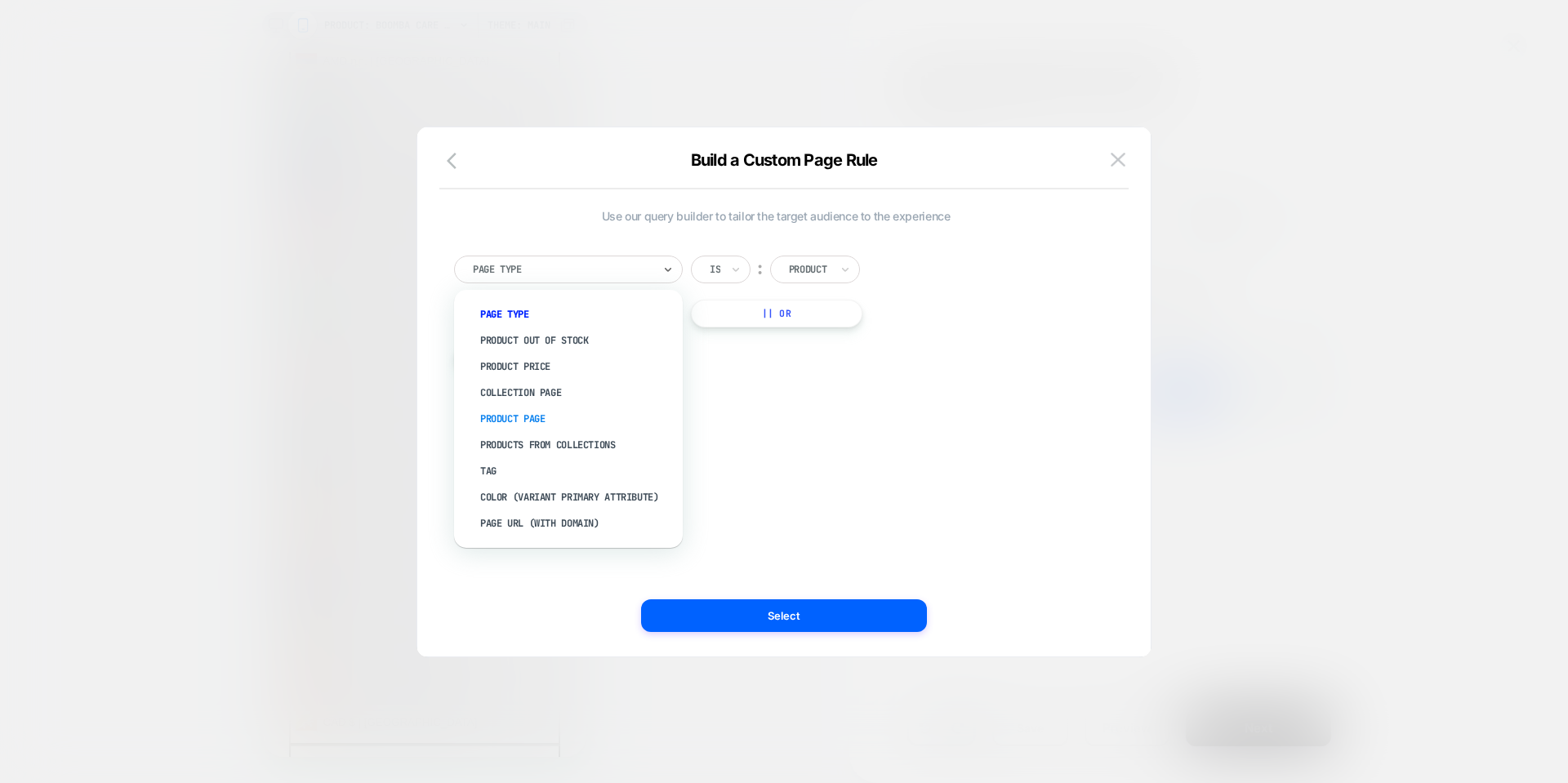
drag, startPoint x: 587, startPoint y: 398, endPoint x: 586, endPoint y: 415, distance: 17.0
click at [586, 415] on div "Page Type Product Out Of Stock Product Price Collection Page Product Page Produ…" at bounding box center [568, 419] width 213 height 242
click at [586, 415] on div "Product Page" at bounding box center [577, 419] width 213 height 26
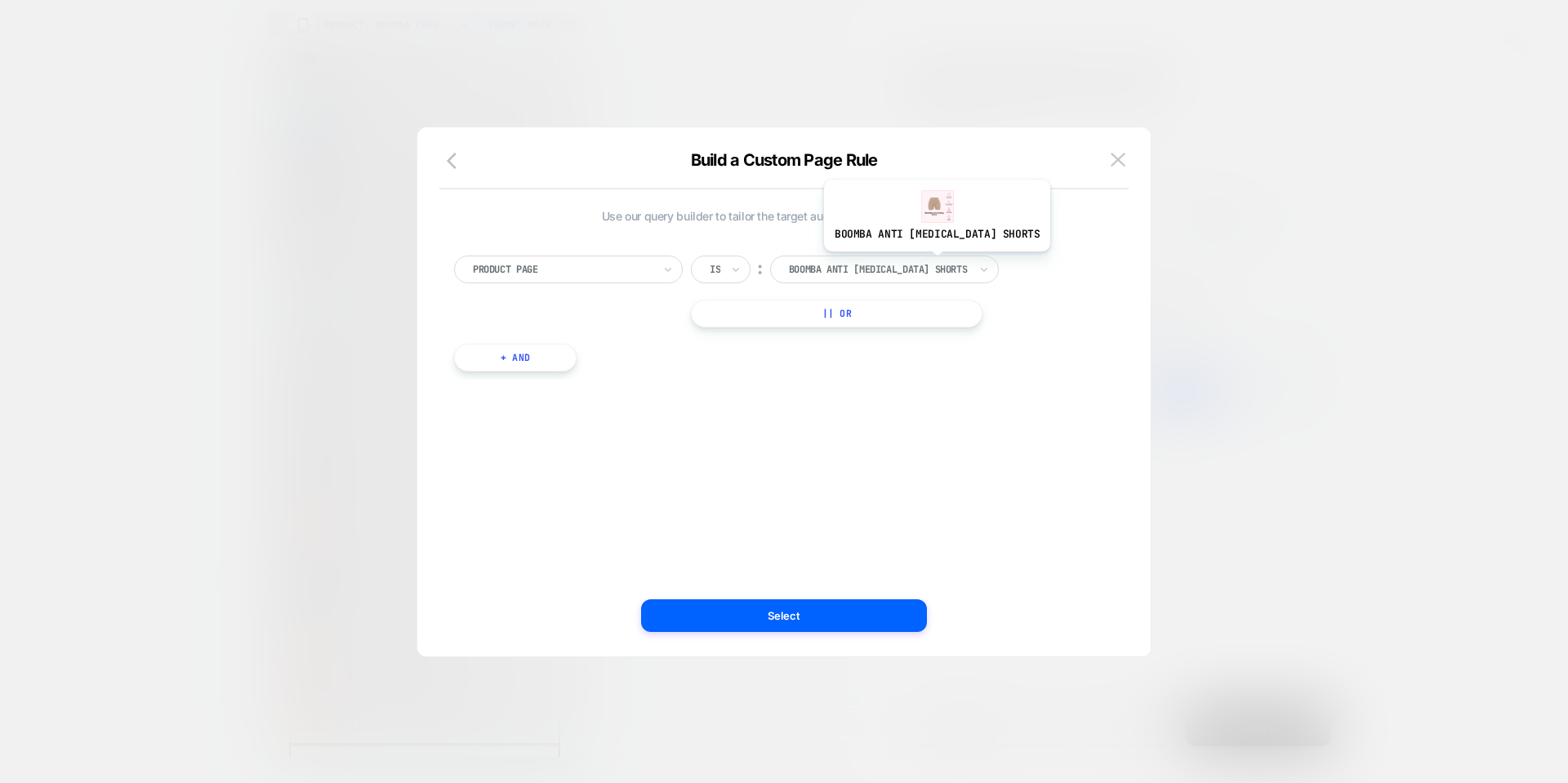
click at [914, 266] on div at bounding box center [879, 269] width 179 height 14
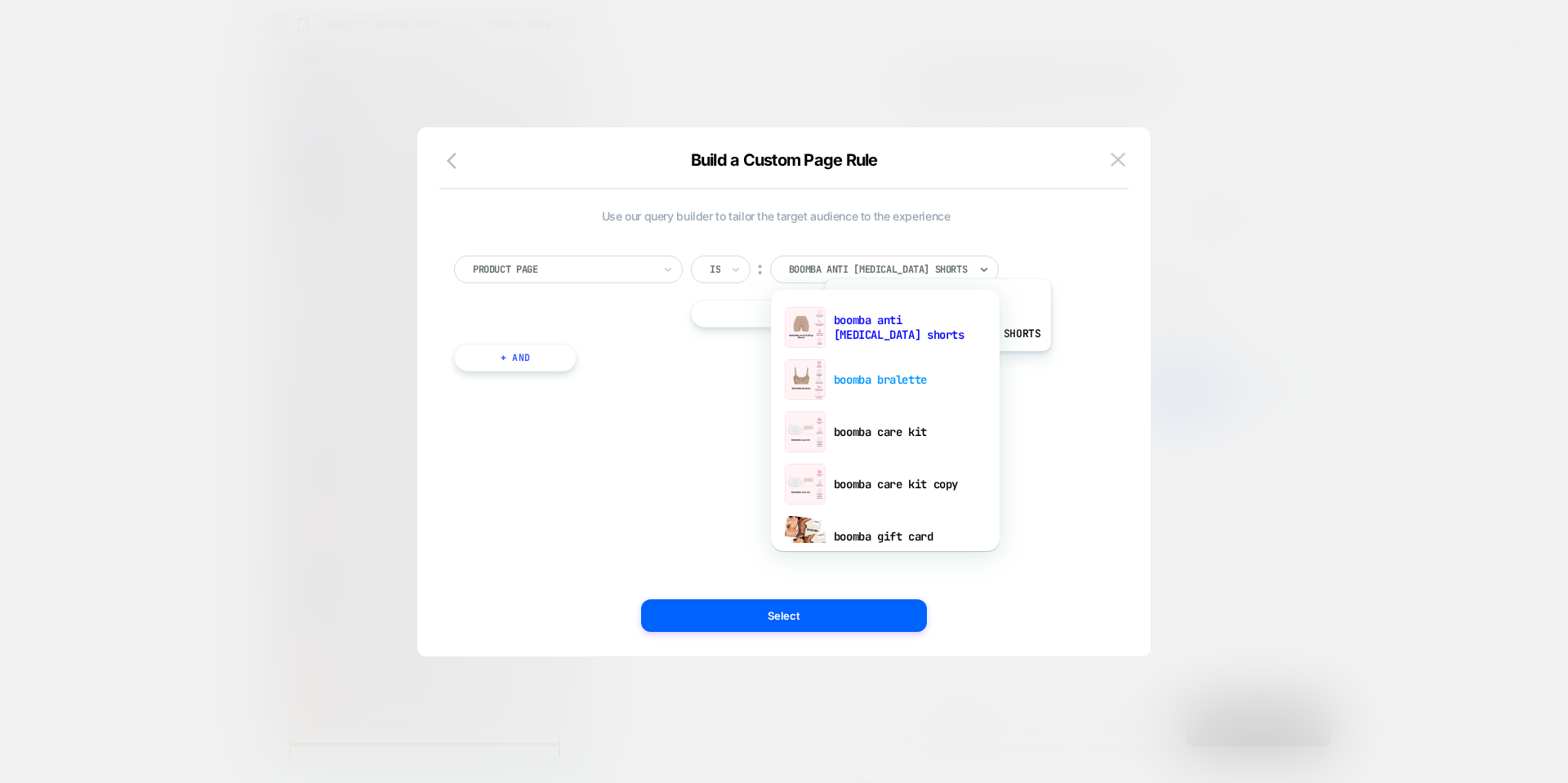
click at [911, 370] on div "boomba bralette" at bounding box center [885, 380] width 213 height 52
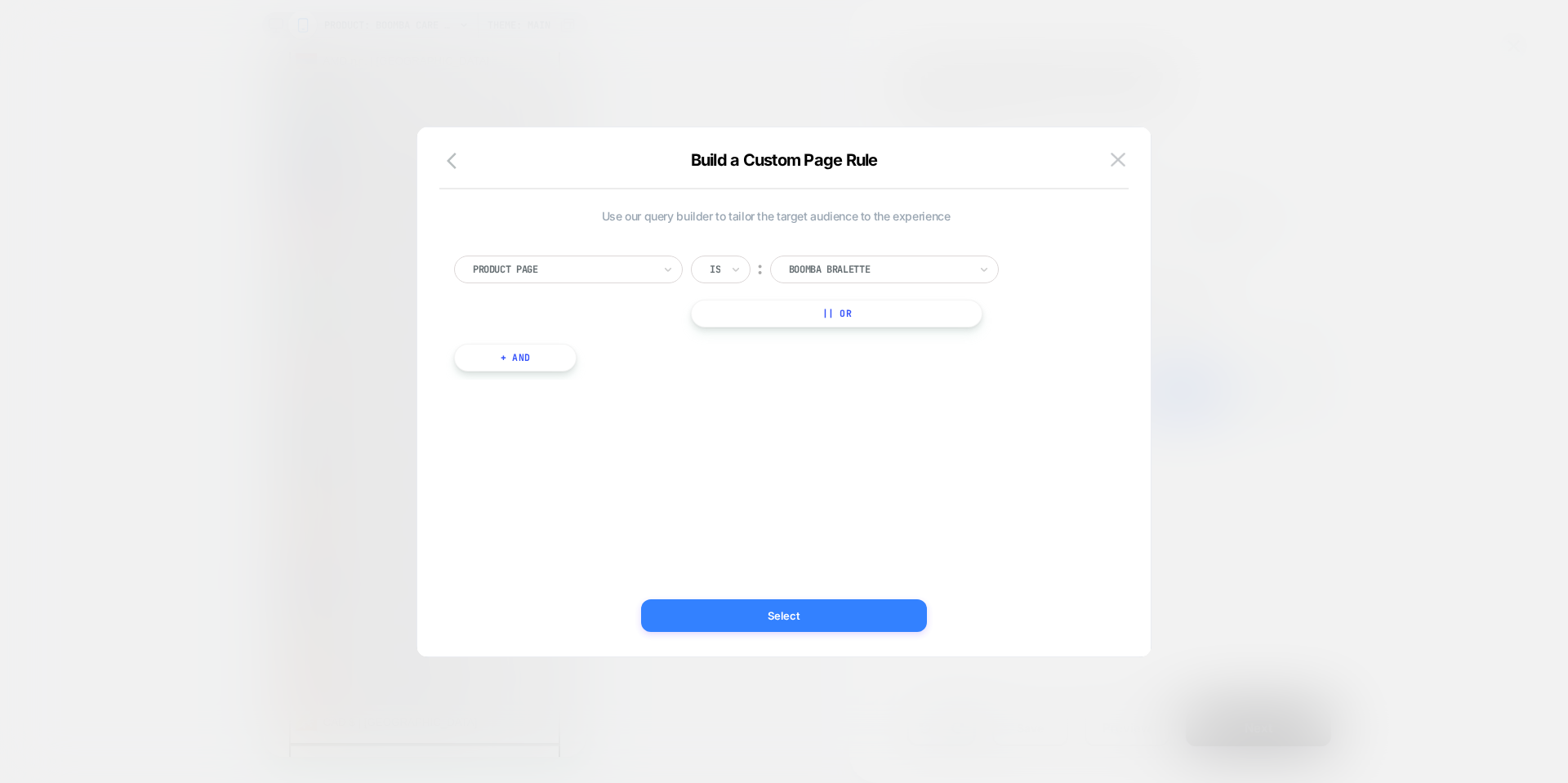
click at [875, 615] on button "Select" at bounding box center [784, 615] width 286 height 33
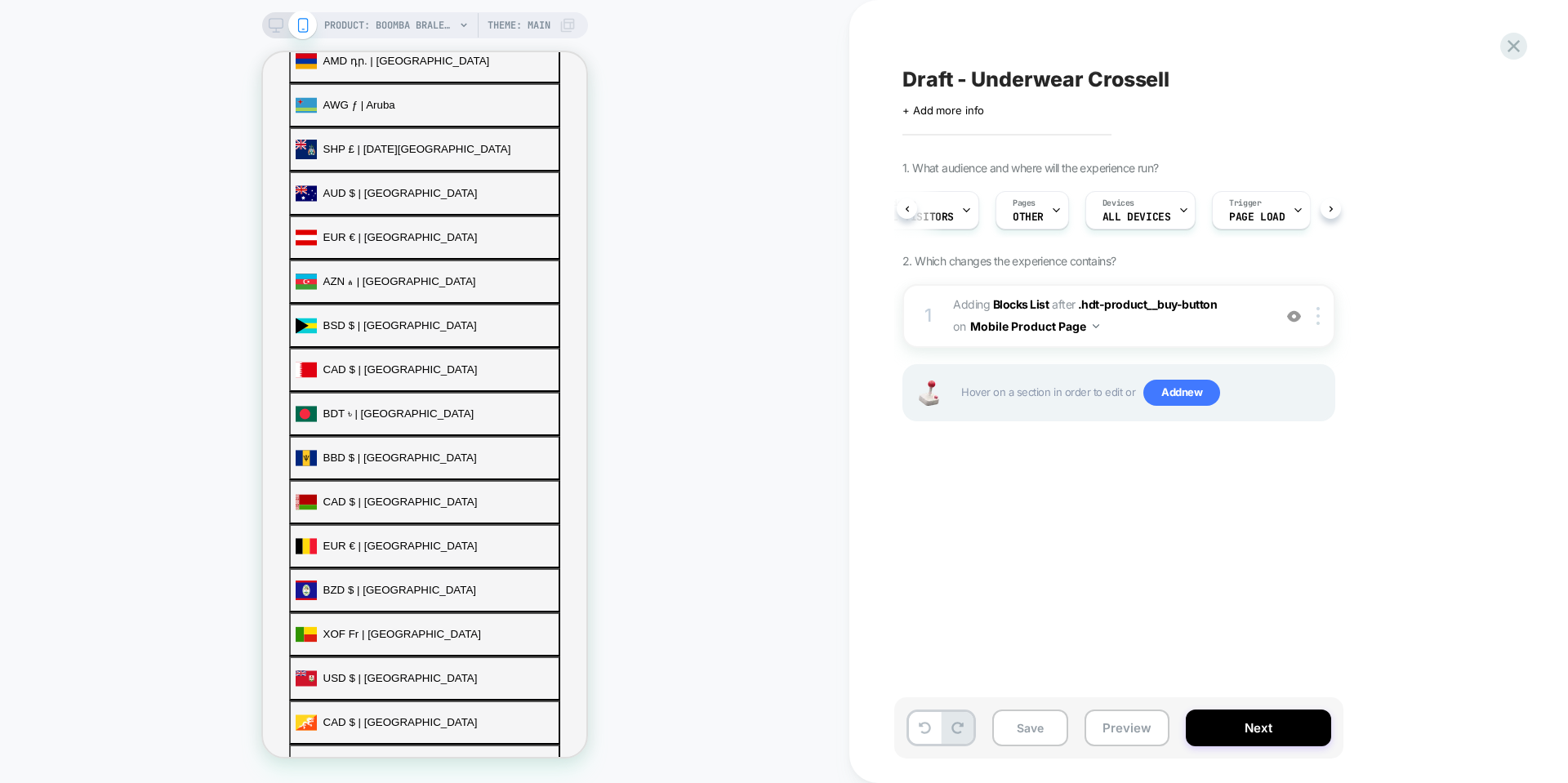
scroll to position [0, 64]
click at [1279, 538] on div "Draft - Underwear Crossell Click to edit experience details + Add more info 1. …" at bounding box center [1201, 391] width 613 height 751
click at [1164, 324] on span "#_loomi_addon_1758592350824 Adding Blocks List AFTER .hdt-product__buy-button .…" at bounding box center [1109, 316] width 312 height 44
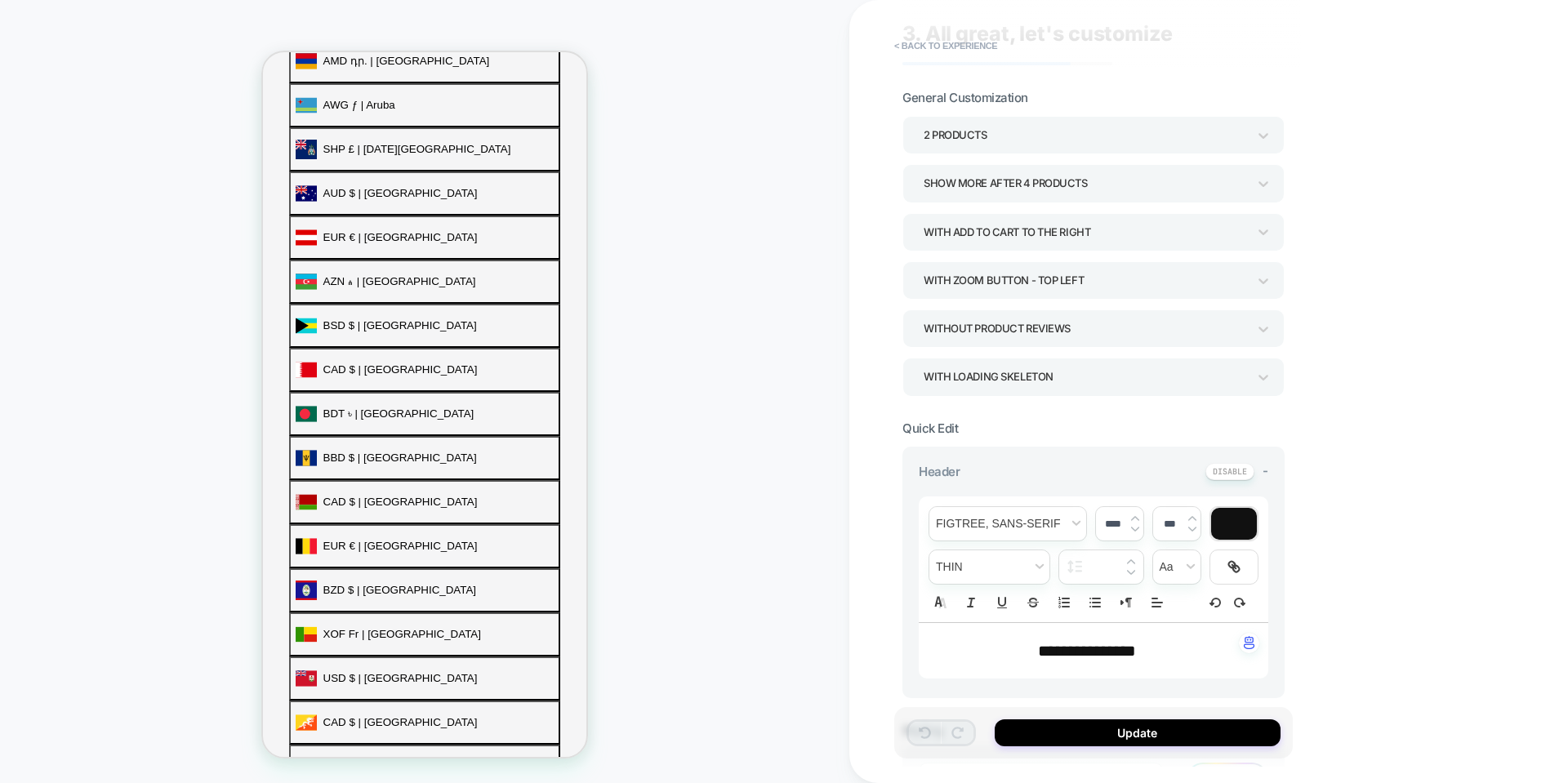
scroll to position [81, 0]
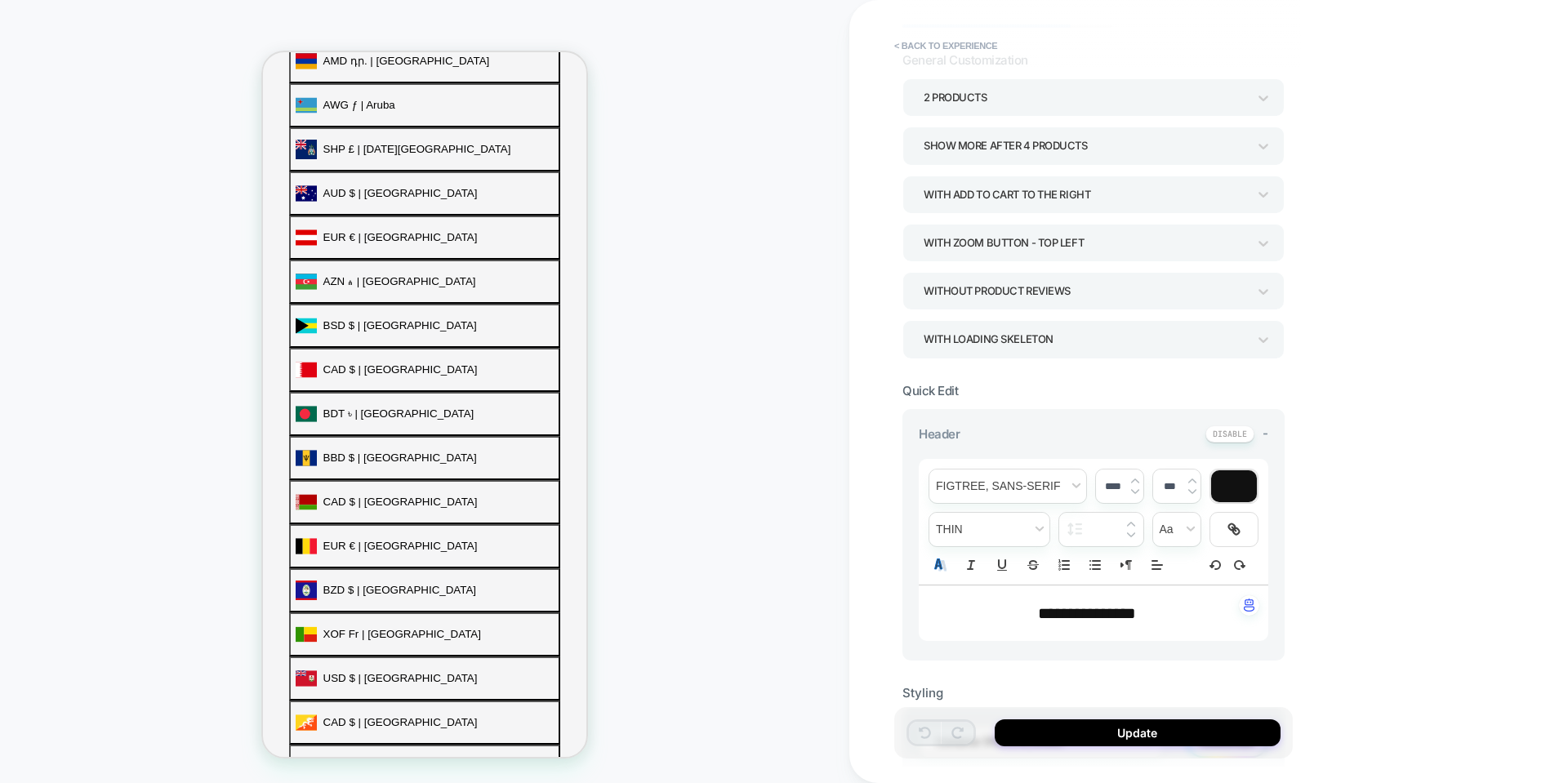
click at [932, 558] on div "Group 2" at bounding box center [940, 565] width 23 height 19
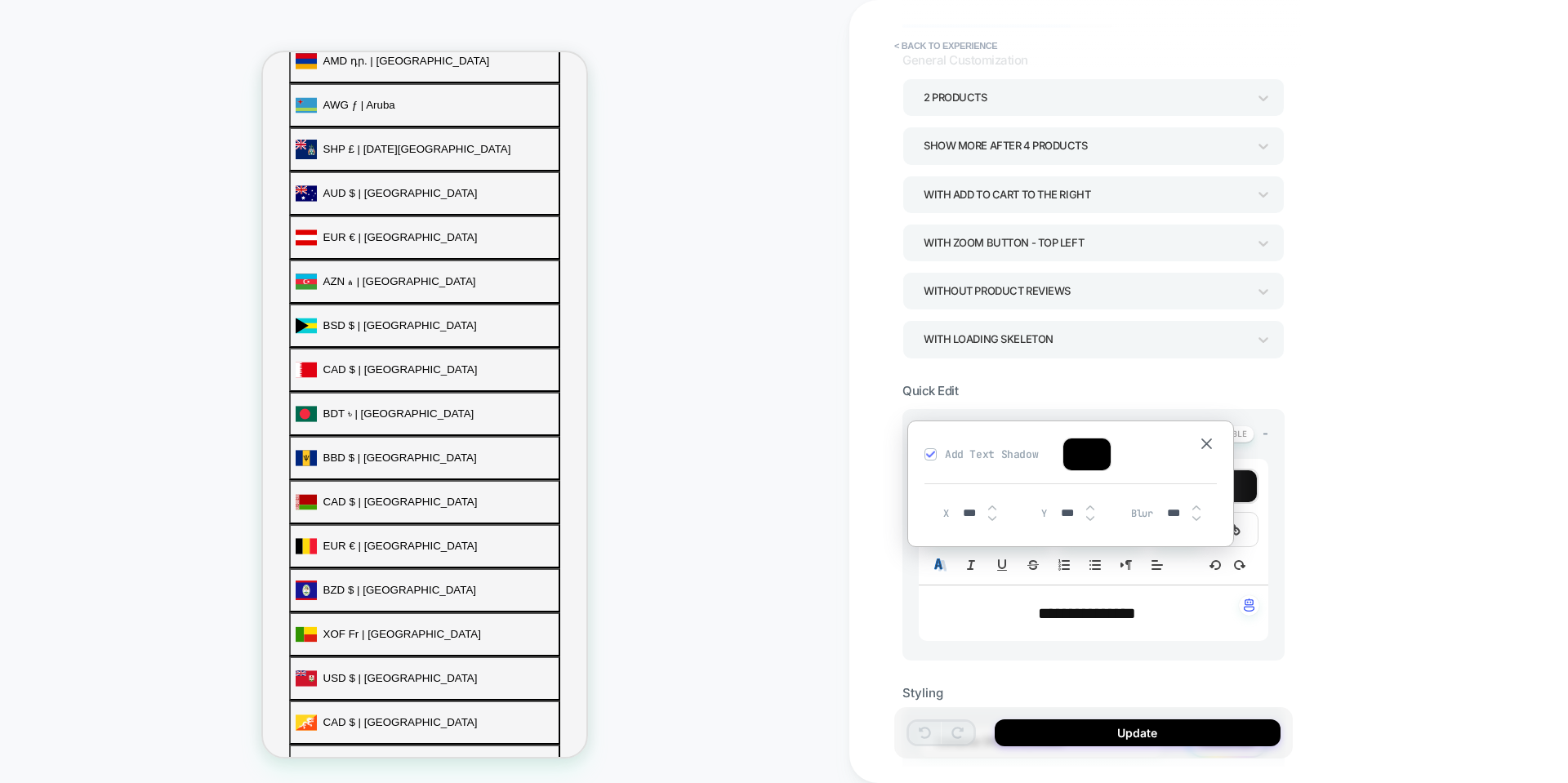
type input "****"
click at [932, 558] on div "Group 2" at bounding box center [940, 565] width 23 height 19
click at [881, 575] on div "**********" at bounding box center [1208, 391] width 719 height 783
click at [1213, 439] on button at bounding box center [1206, 444] width 20 height 14
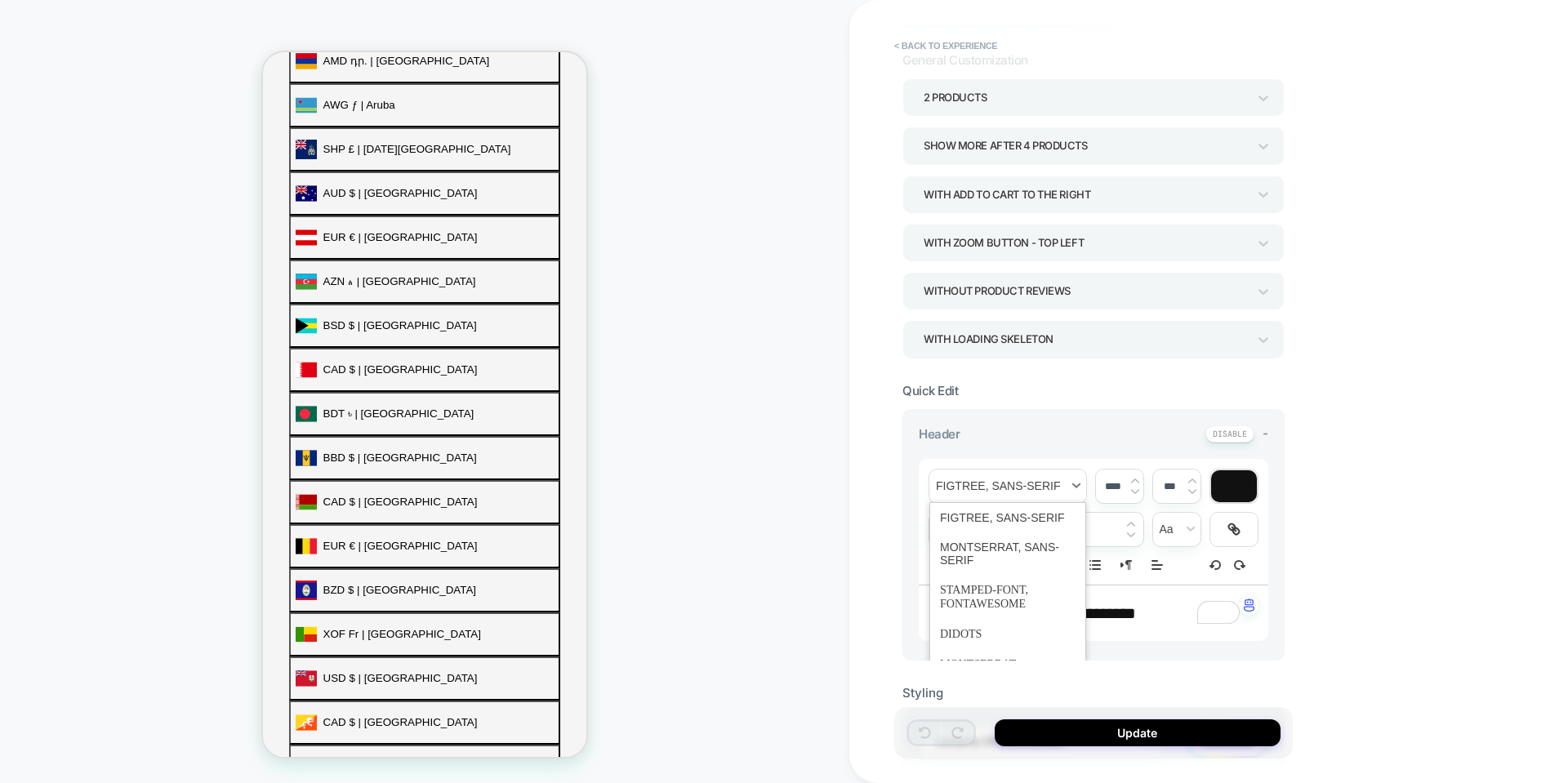
click at [1029, 482] on span "font" at bounding box center [1008, 487] width 157 height 34
click at [1030, 549] on span "font" at bounding box center [1008, 554] width 135 height 42
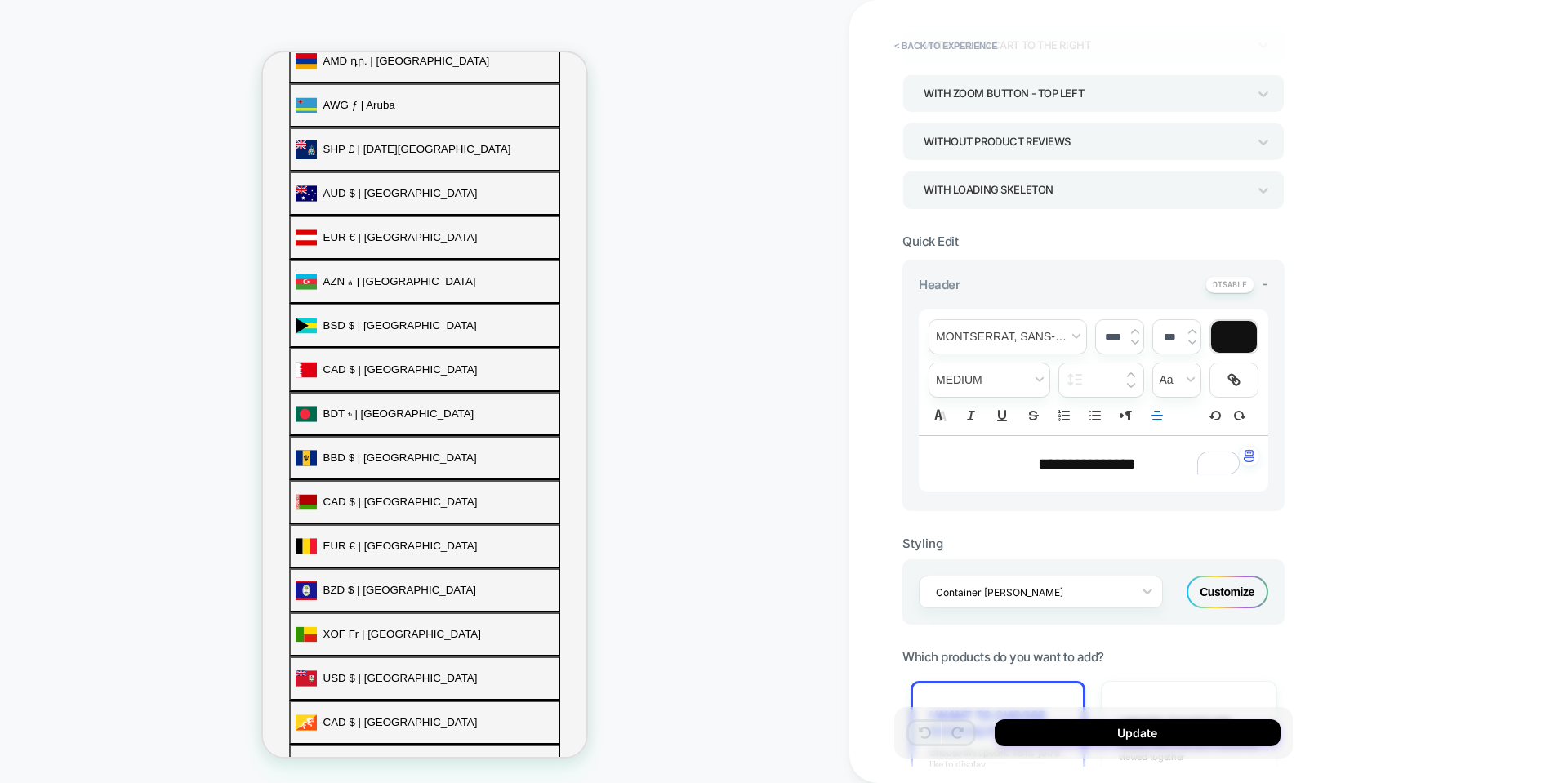
scroll to position [245, 0]
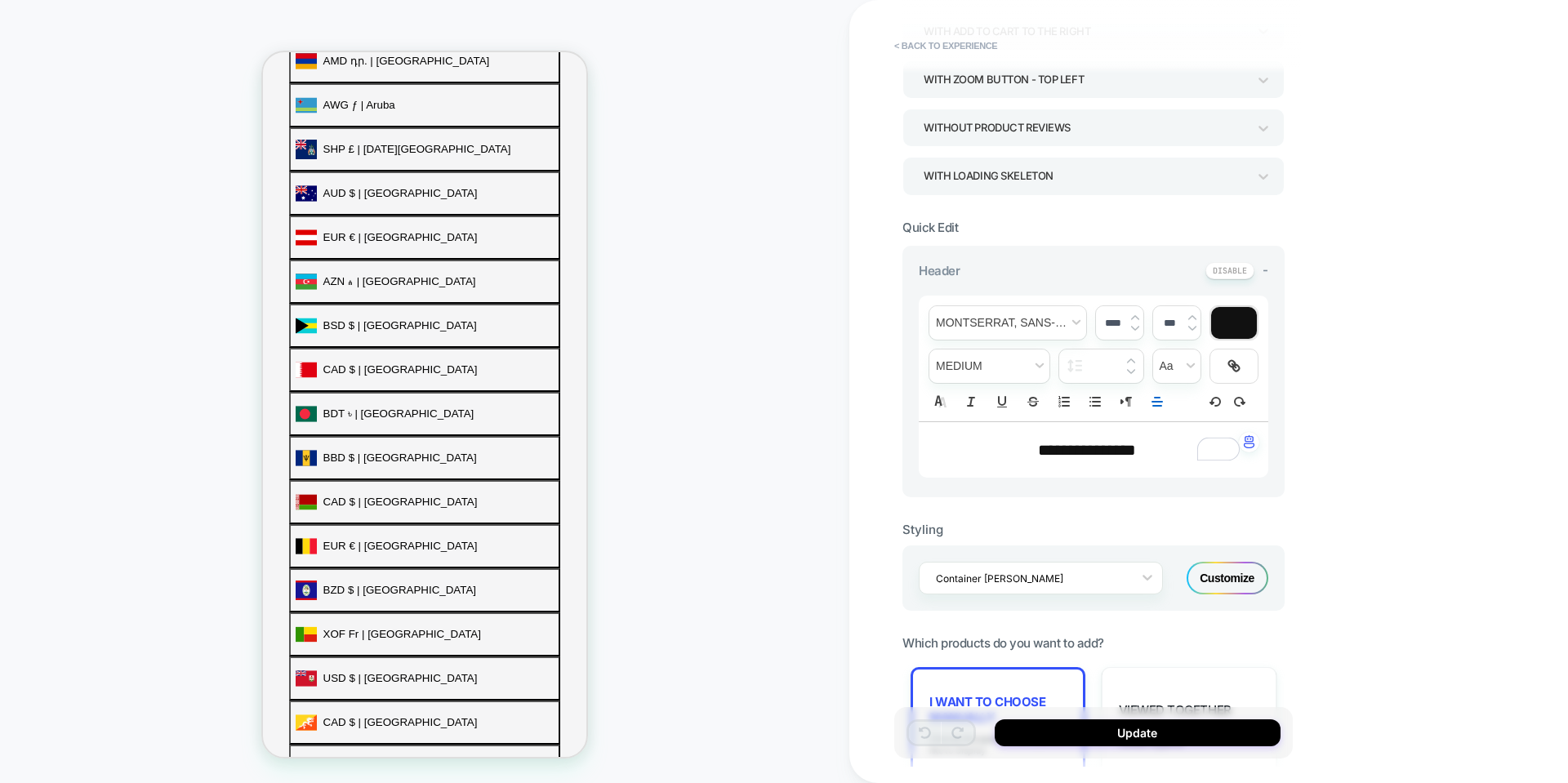
click at [1190, 317] on img at bounding box center [1193, 317] width 8 height 7
click at [1195, 332] on div "*****" at bounding box center [1177, 323] width 47 height 34
click at [1195, 326] on img at bounding box center [1193, 328] width 8 height 7
type input "***"
click at [1001, 371] on span "fontWeight" at bounding box center [990, 367] width 120 height 34
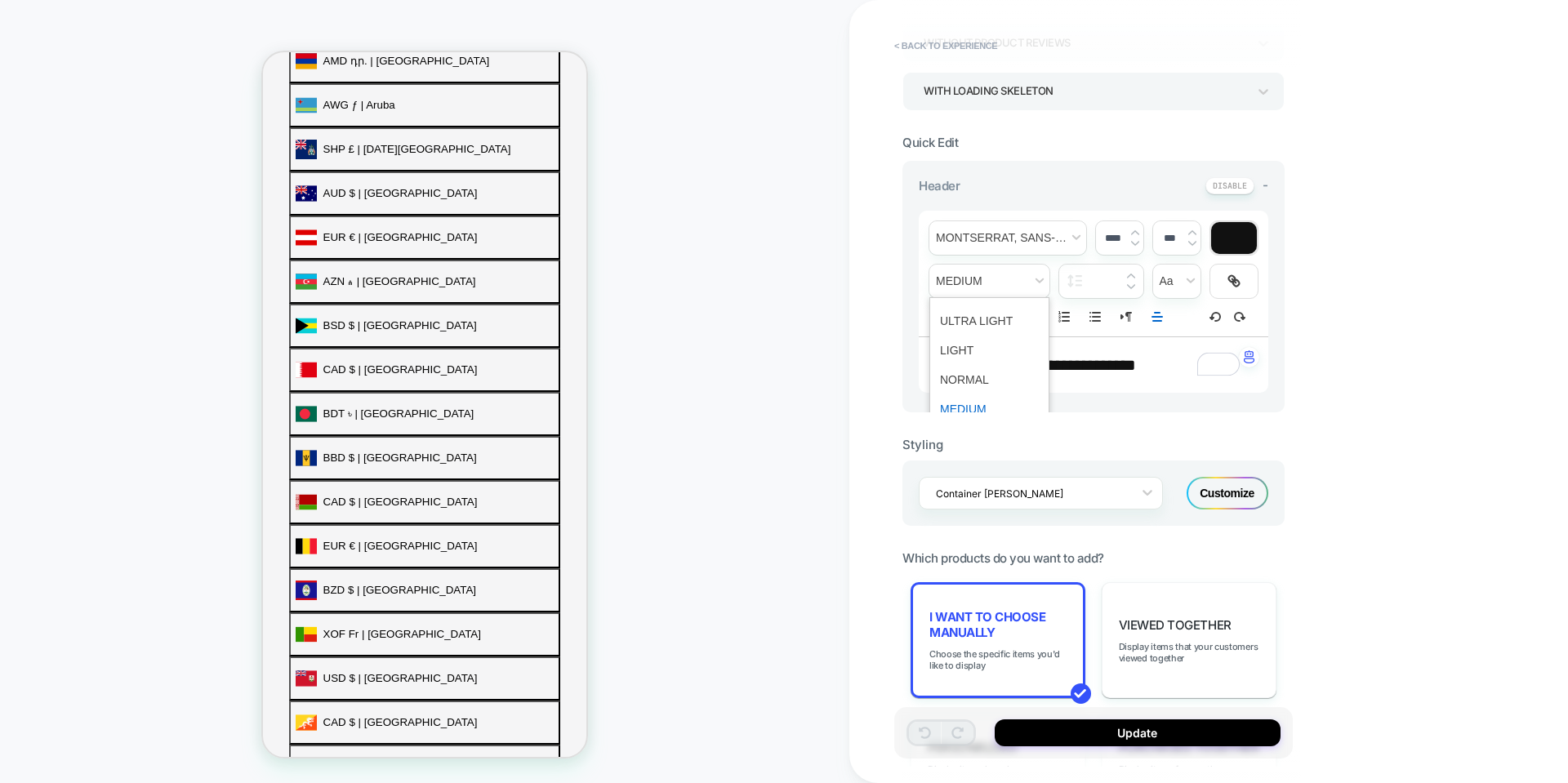
scroll to position [408, 0]
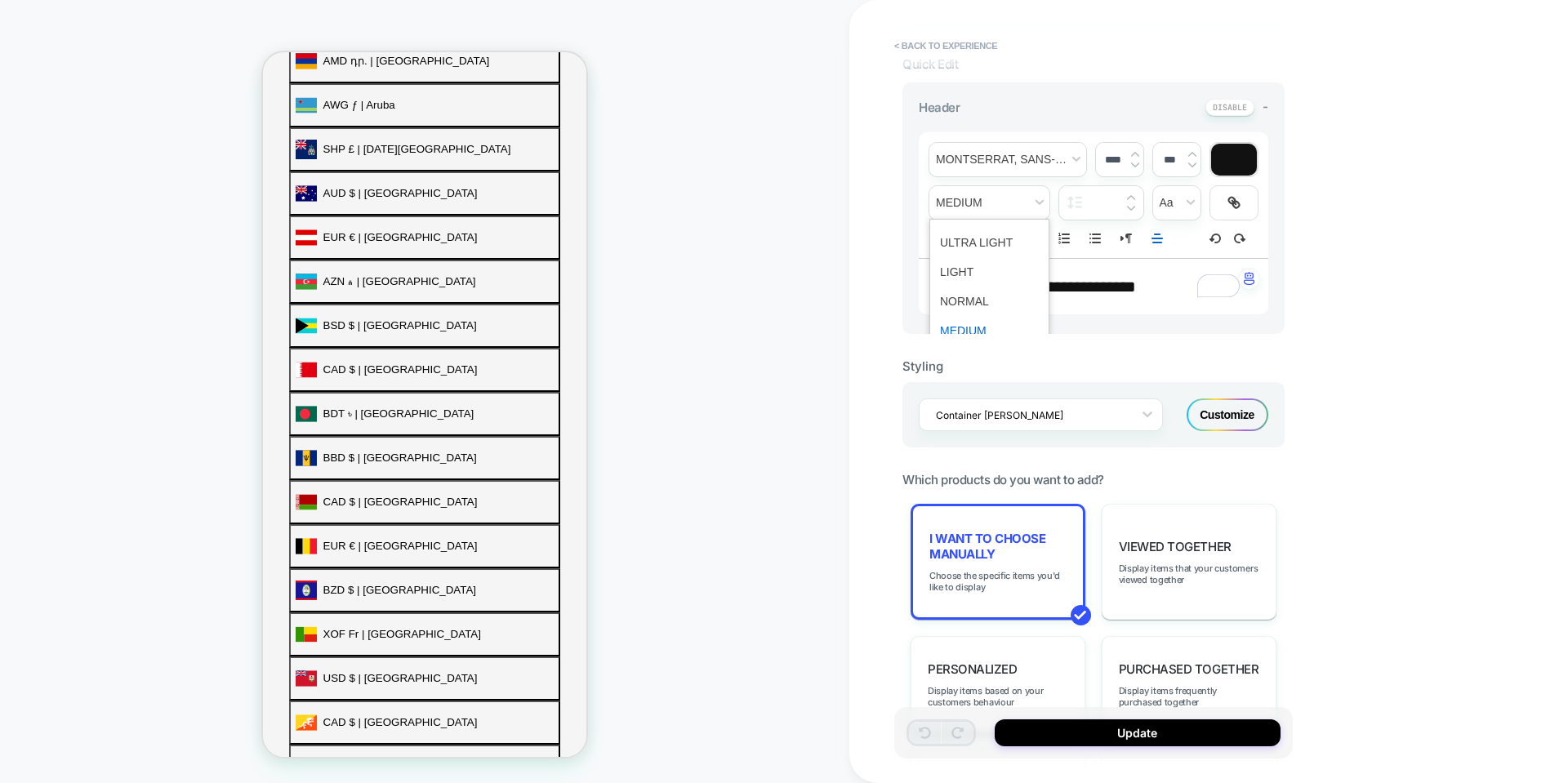
click at [991, 323] on span "fontWeight" at bounding box center [989, 330] width 99 height 30
click at [1091, 330] on div "**********" at bounding box center [1094, 207] width 383 height 251
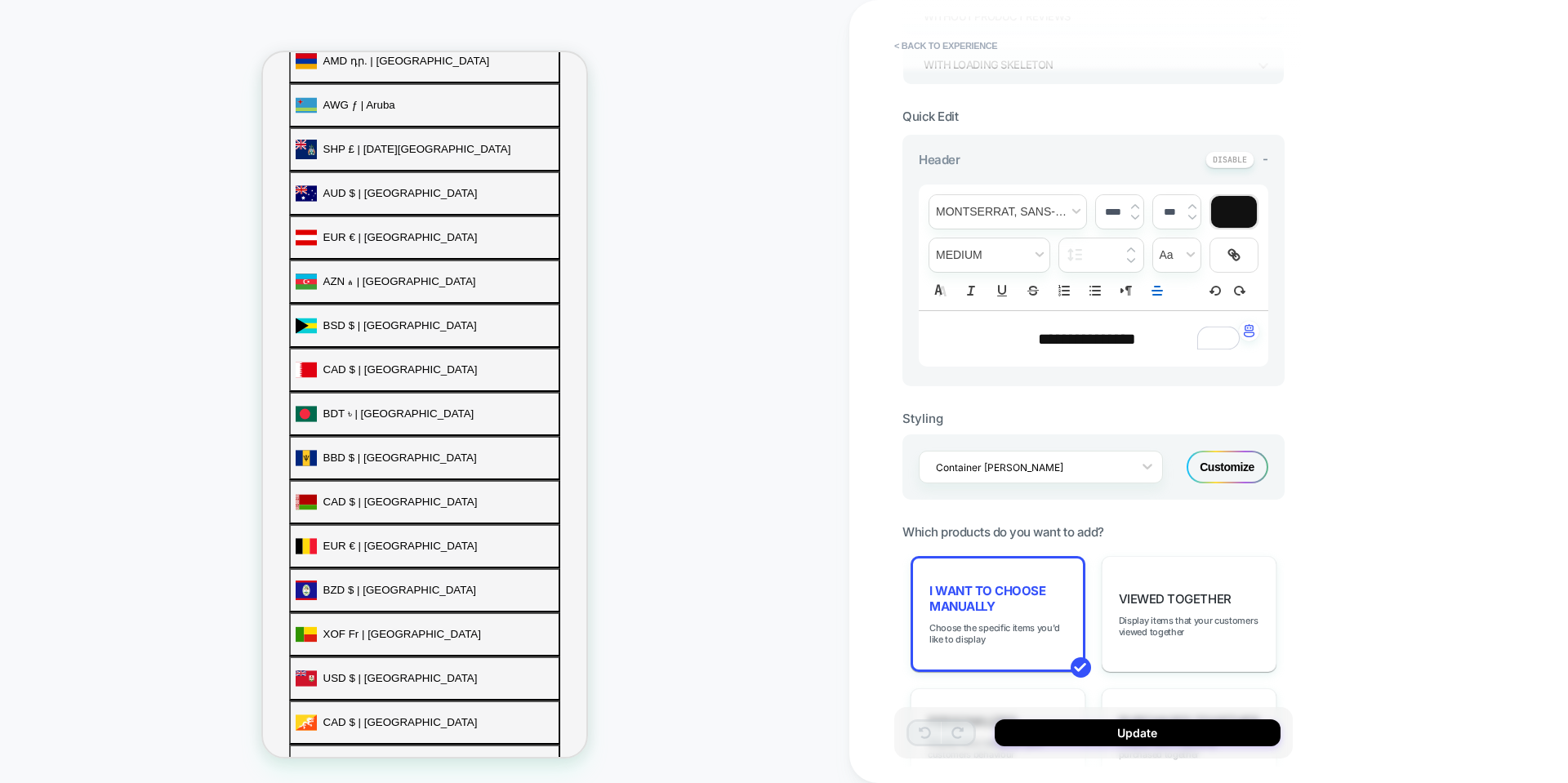
scroll to position [327, 0]
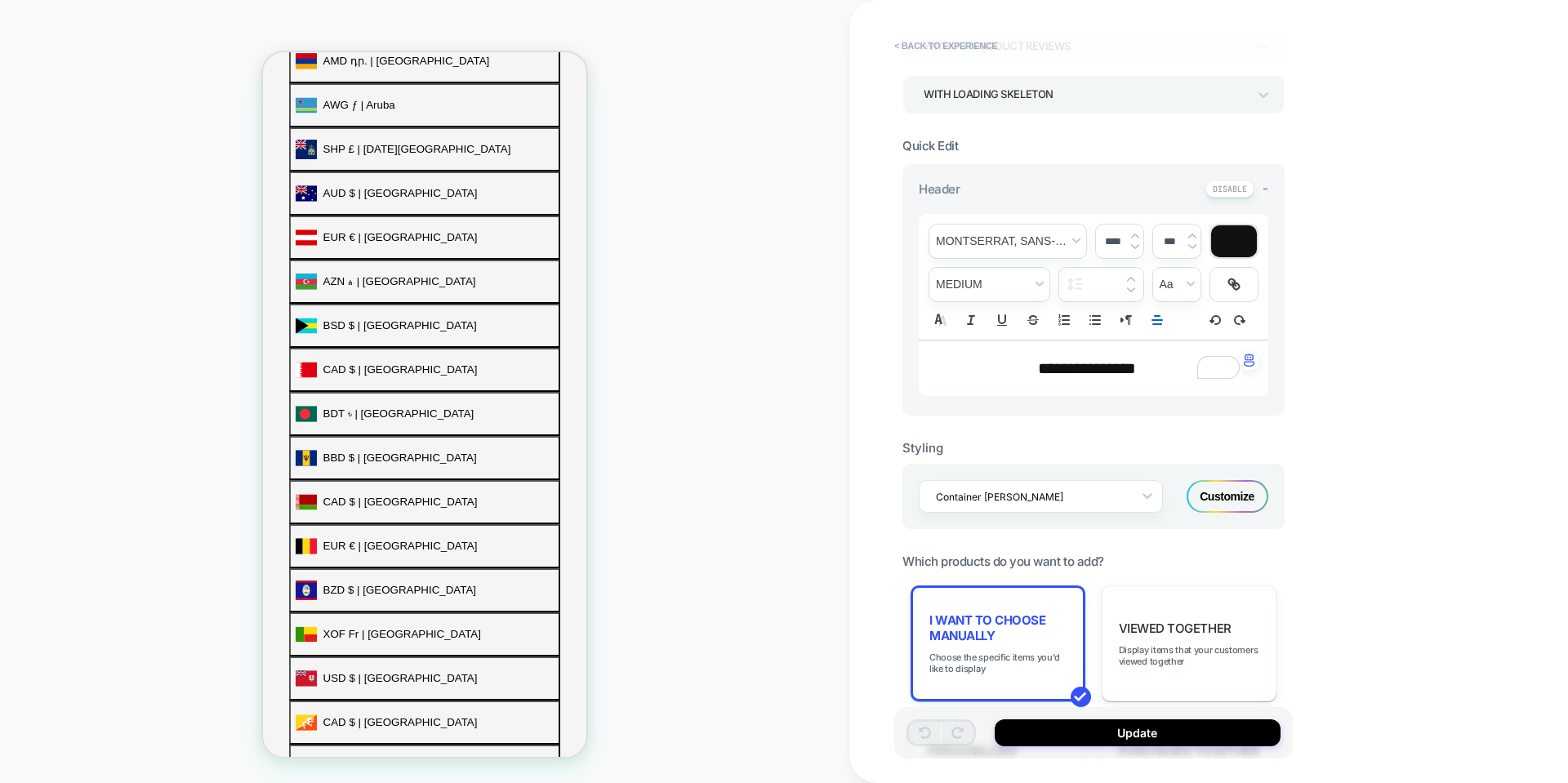
click at [1135, 248] on img at bounding box center [1135, 247] width 8 height 7
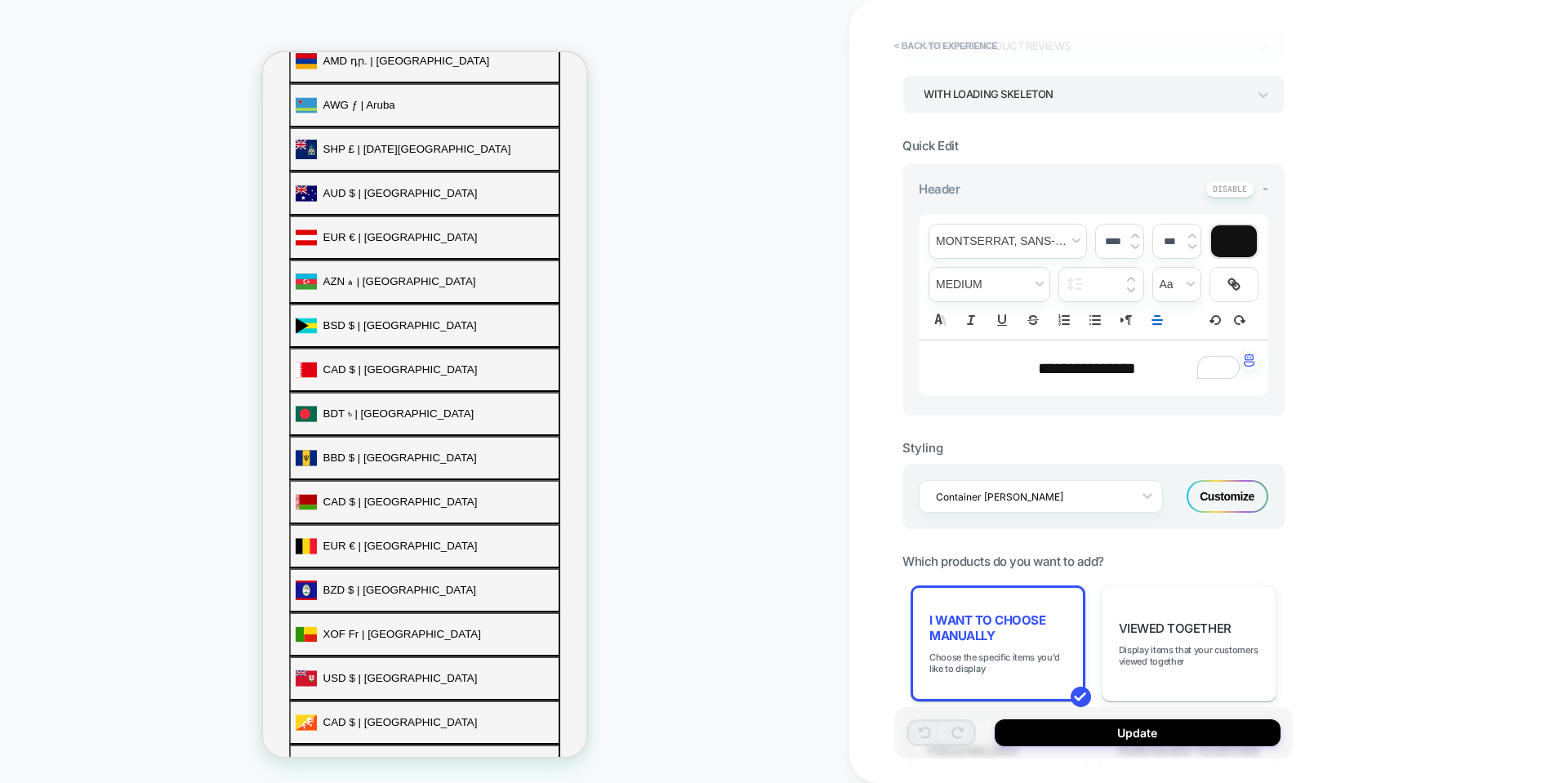
type input "****"
click at [1191, 290] on span "transform" at bounding box center [1177, 284] width 47 height 34
click at [1360, 332] on div "**********" at bounding box center [1208, 391] width 719 height 783
click at [939, 319] on icon "Group 2" at bounding box center [941, 319] width 12 height 13
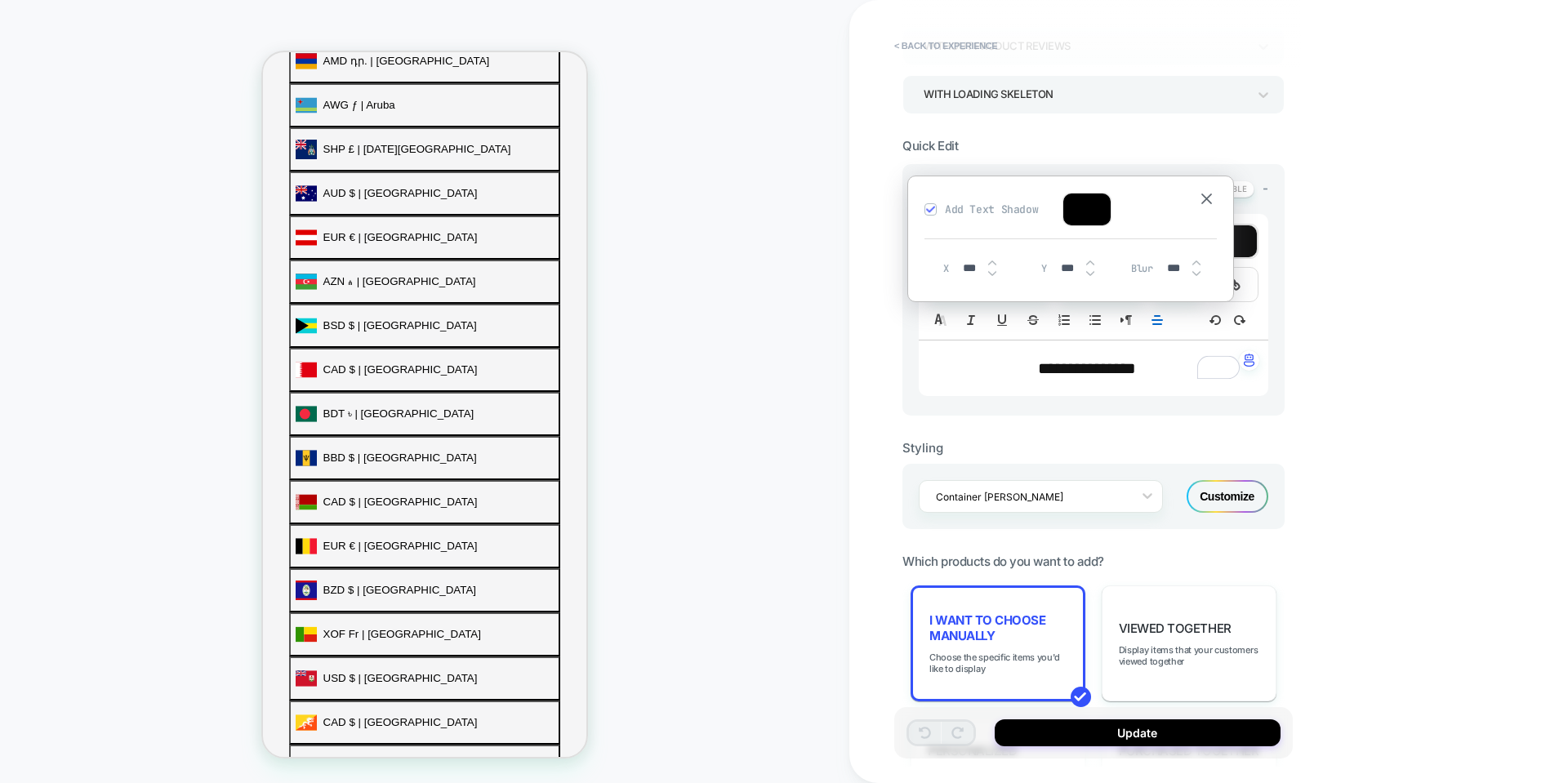
click at [1000, 262] on div "***" at bounding box center [977, 268] width 51 height 34
click at [998, 262] on div "***" at bounding box center [977, 268] width 51 height 34
click at [994, 261] on img at bounding box center [992, 263] width 8 height 7
click at [679, 358] on div "PRODUCT: BOOMBA Bralette PRODUCT: BOOMBA Bralette Theme: MAIN" at bounding box center [424, 391] width 849 height 751
click at [991, 271] on img at bounding box center [992, 273] width 8 height 7
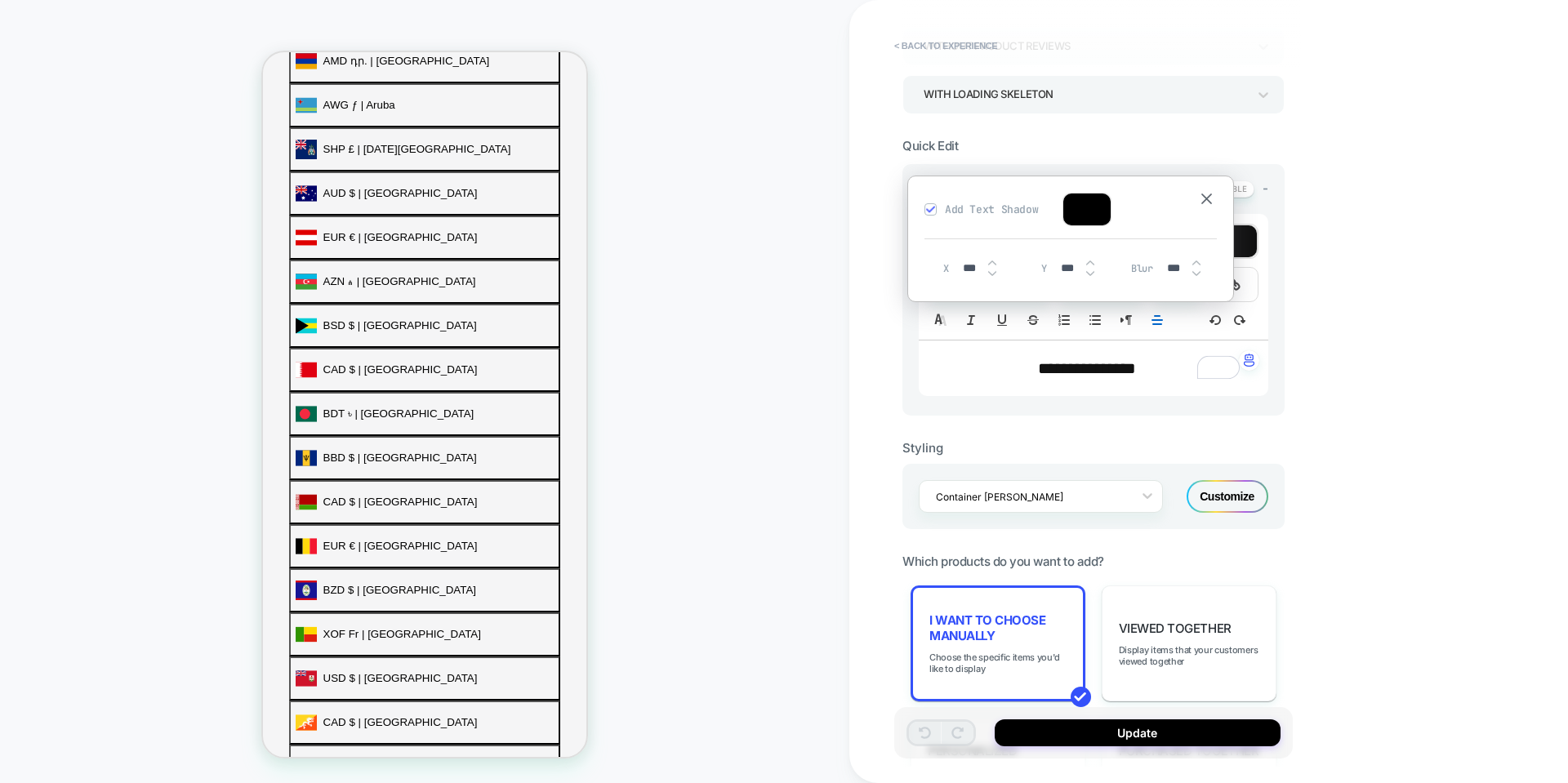
click at [991, 271] on img at bounding box center [992, 273] width 8 height 7
type input "***"
click at [992, 258] on div "***" at bounding box center [977, 268] width 51 height 34
click at [918, 341] on div "**********" at bounding box center [1094, 289] width 383 height 251
click at [1199, 207] on div "Add Text Shadow" at bounding box center [1070, 216] width 292 height 46
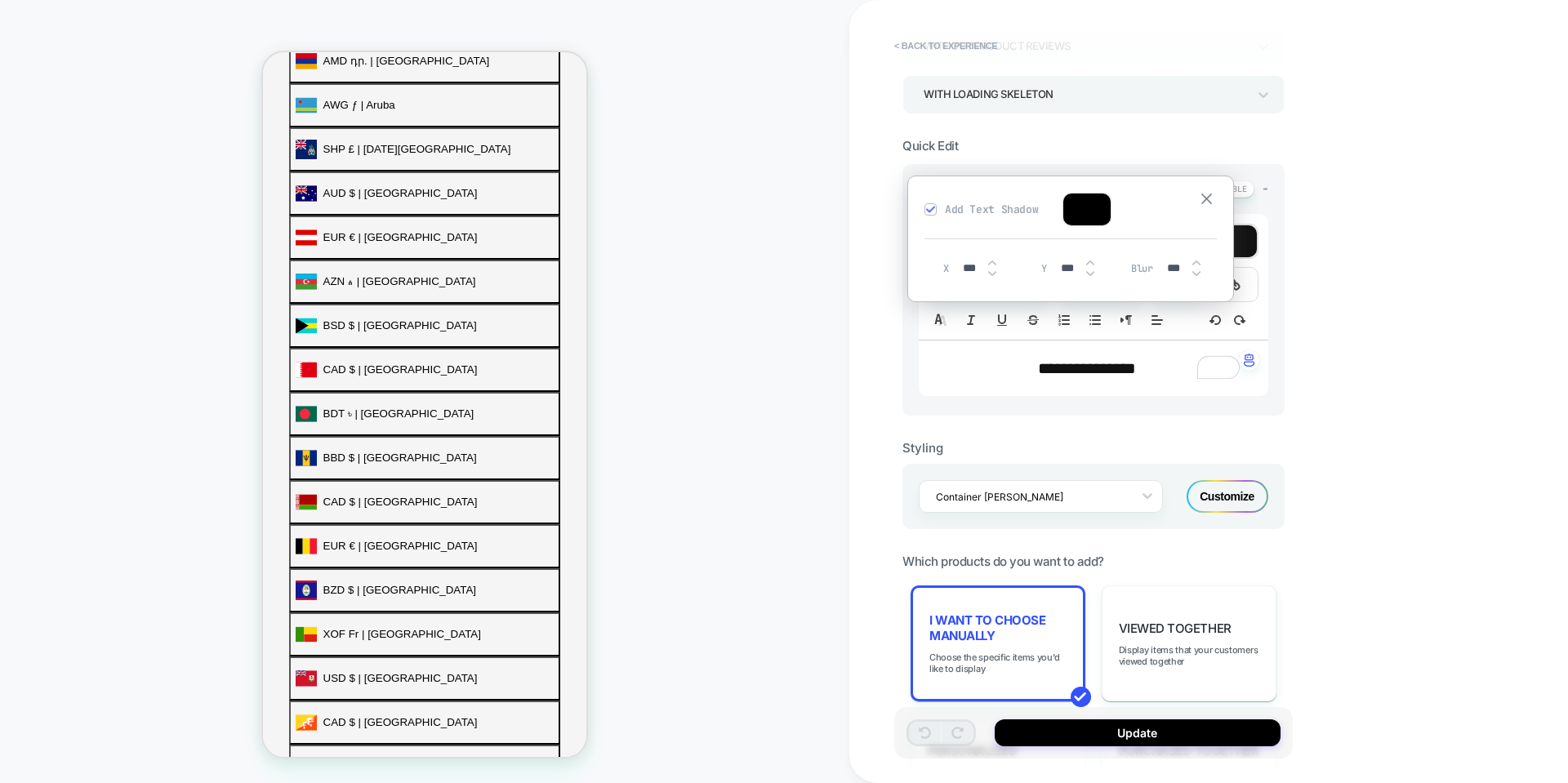
click at [1209, 202] on img at bounding box center [1206, 199] width 11 height 11
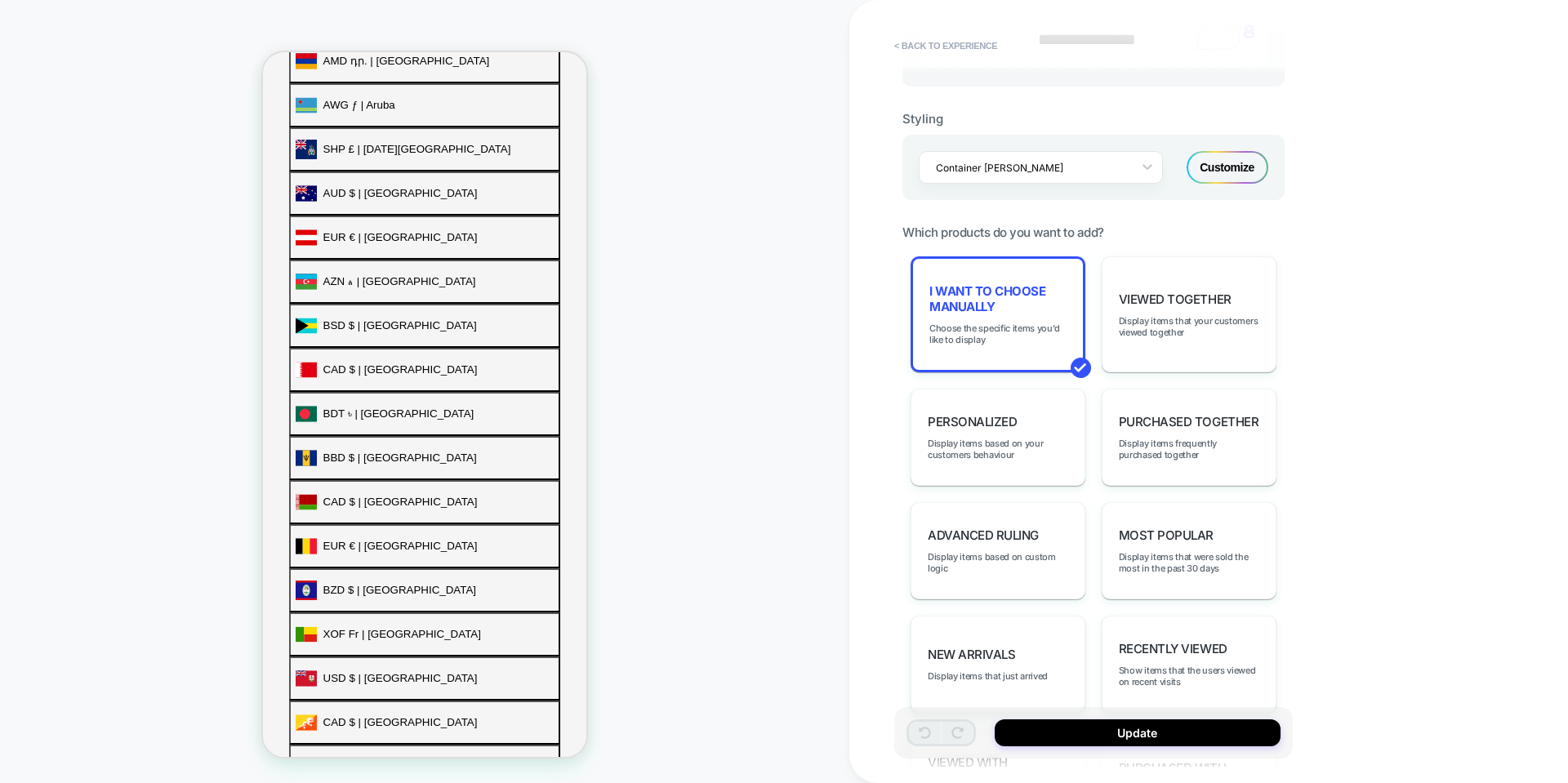
scroll to position [817, 0]
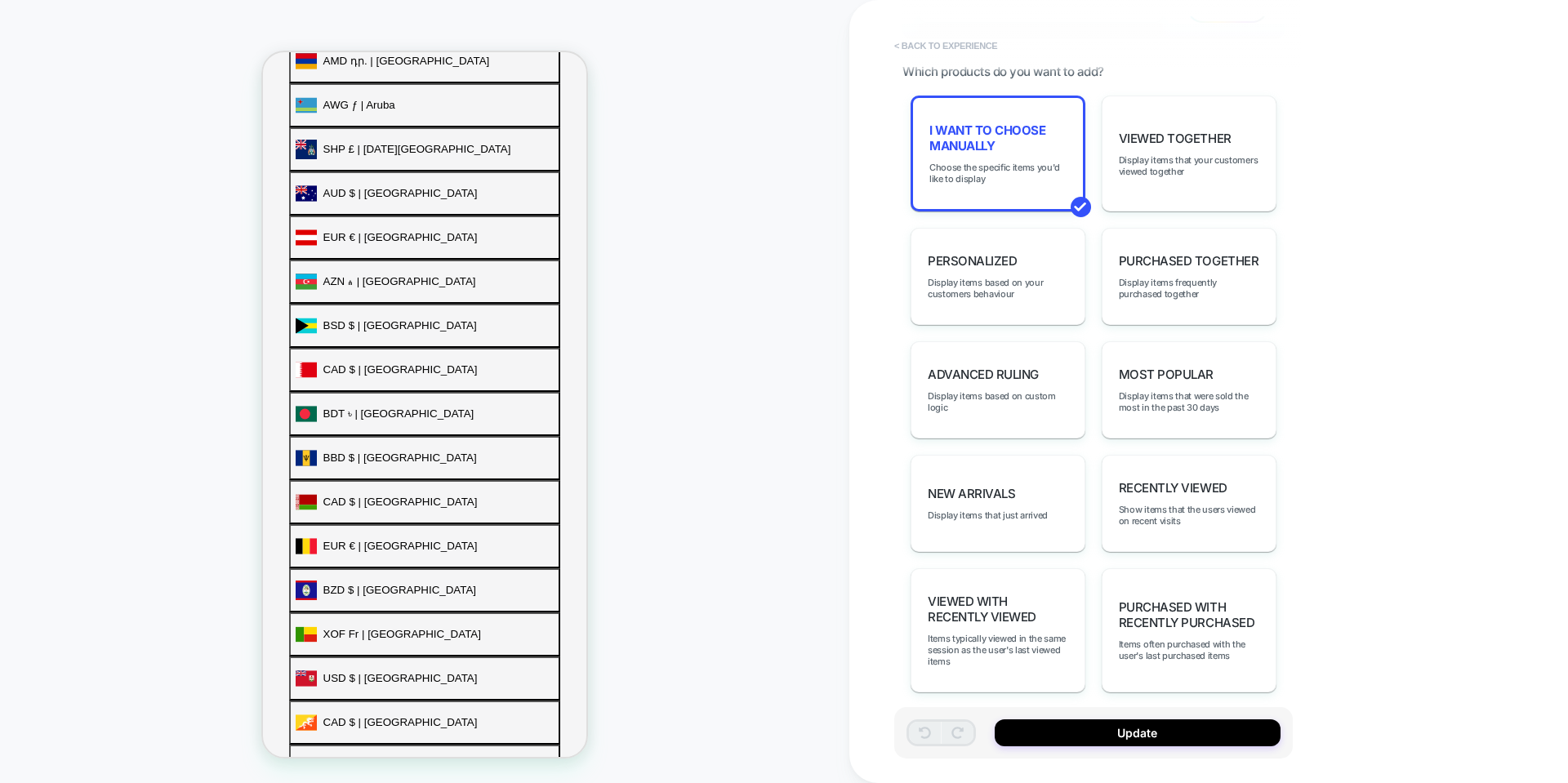
click at [942, 47] on button "< Back to experience" at bounding box center [946, 46] width 119 height 26
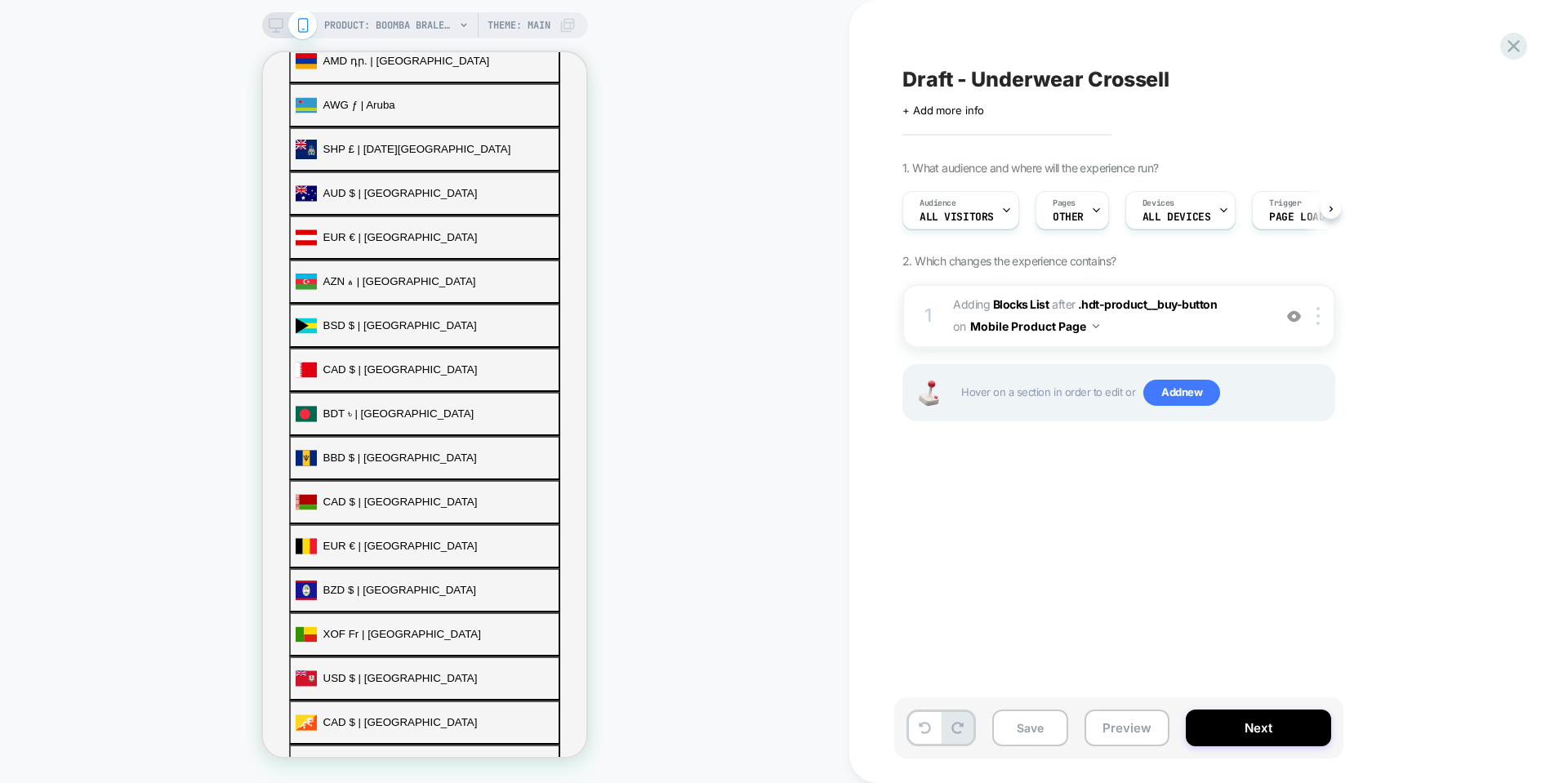
scroll to position [0, 1]
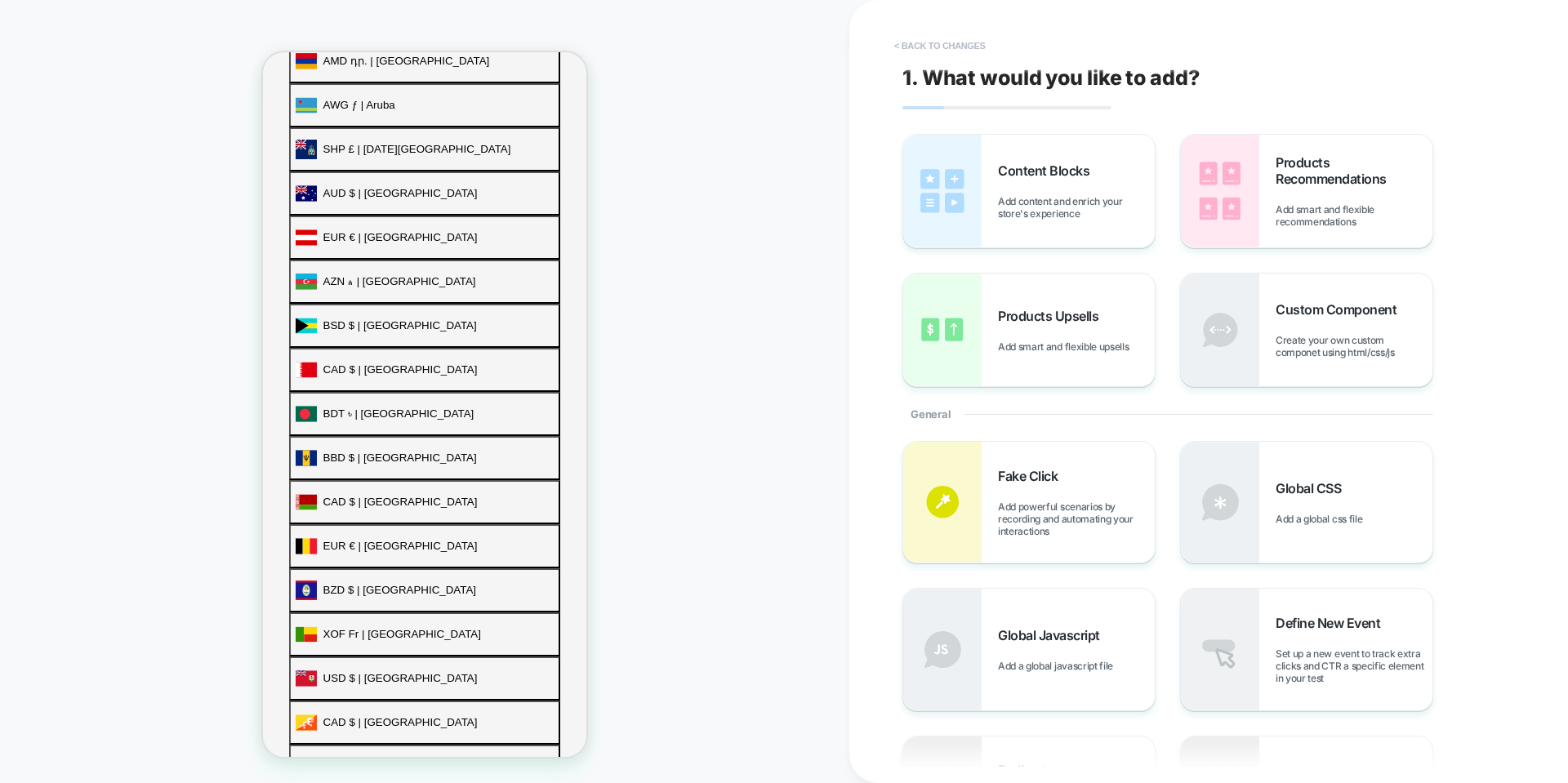
click at [925, 36] on button "< Back to changes" at bounding box center [940, 46] width 108 height 26
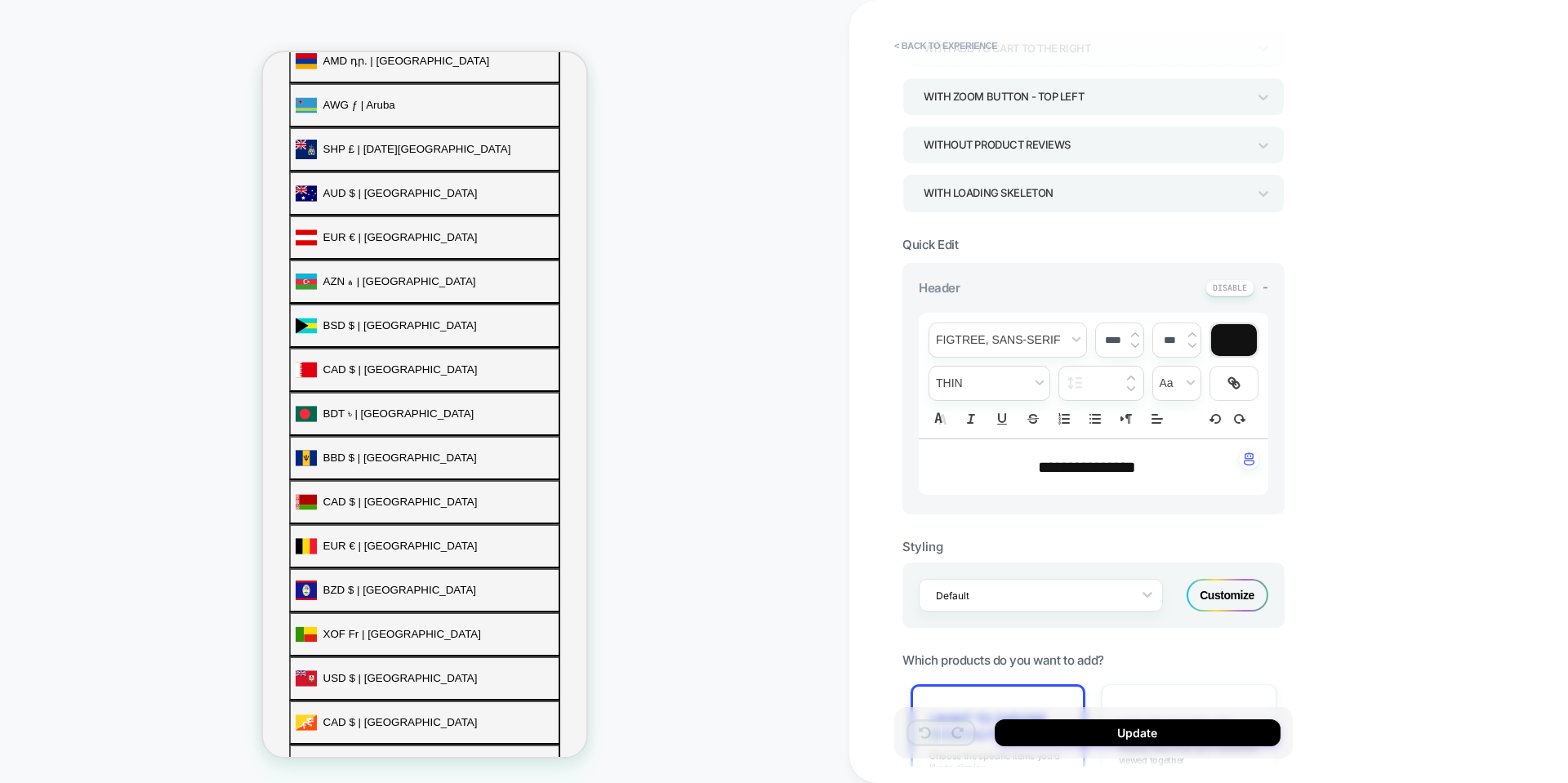
scroll to position [245, 0]
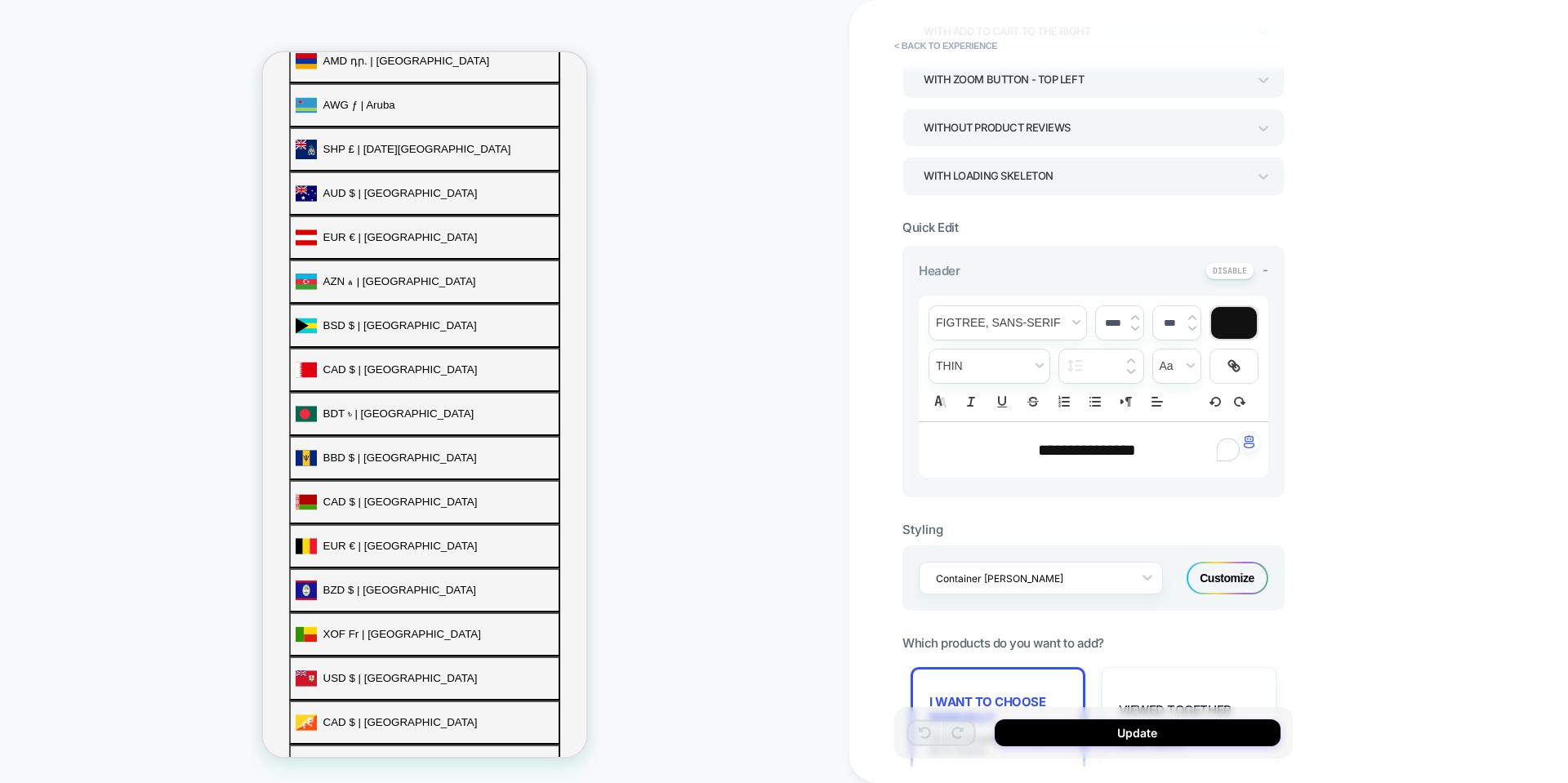
click at [1113, 453] on span "**********" at bounding box center [1087, 449] width 98 height 16
type input "****"
click at [1159, 452] on p "**********" at bounding box center [1088, 449] width 305 height 23
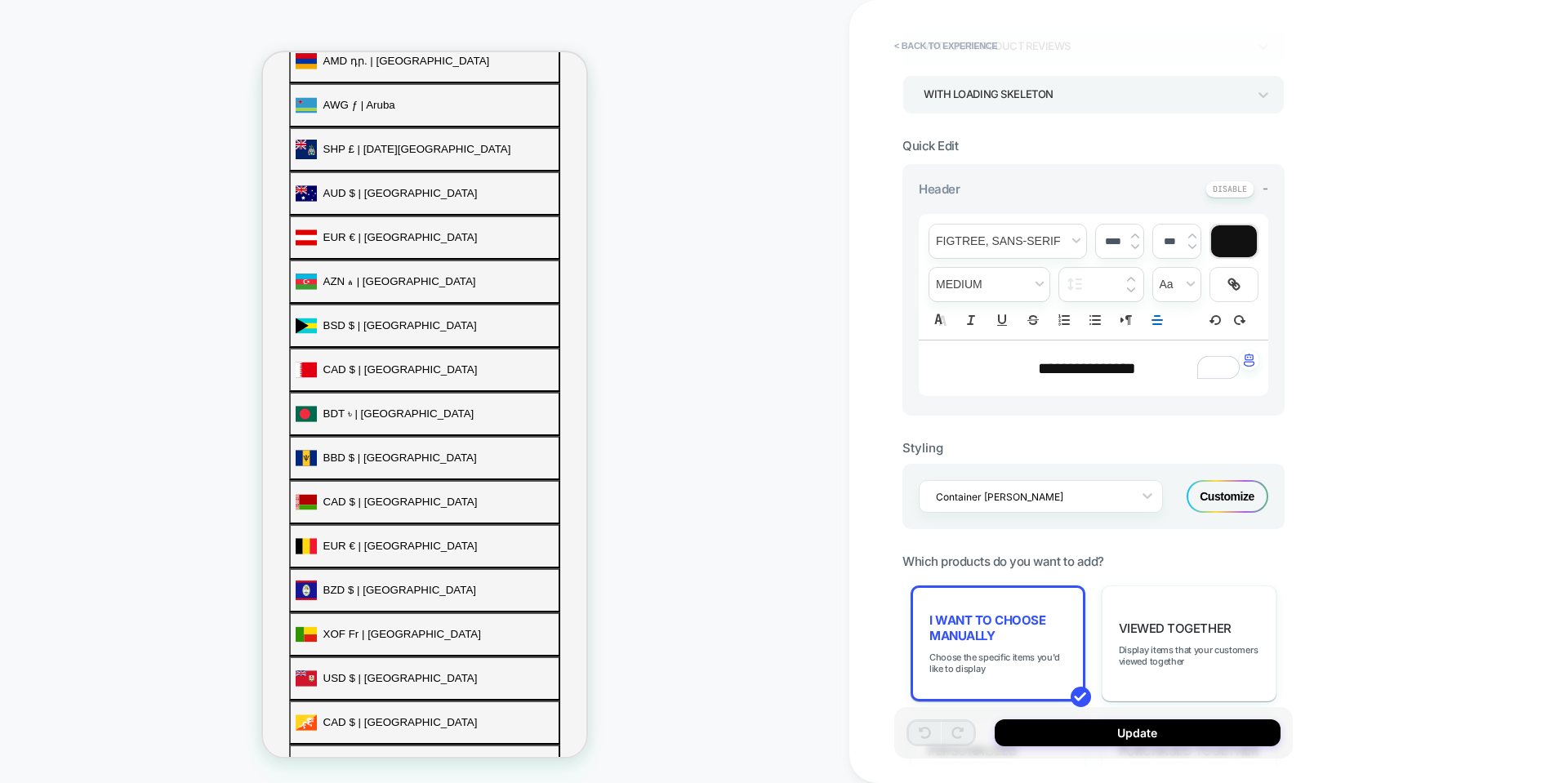
click at [1026, 357] on p "**********" at bounding box center [1088, 368] width 305 height 23
click at [1155, 313] on icon "Align" at bounding box center [1157, 320] width 14 height 14
click at [1156, 349] on span "Align" at bounding box center [1157, 343] width 19 height 19
click at [1008, 366] on span "**********" at bounding box center [985, 367] width 98 height 16
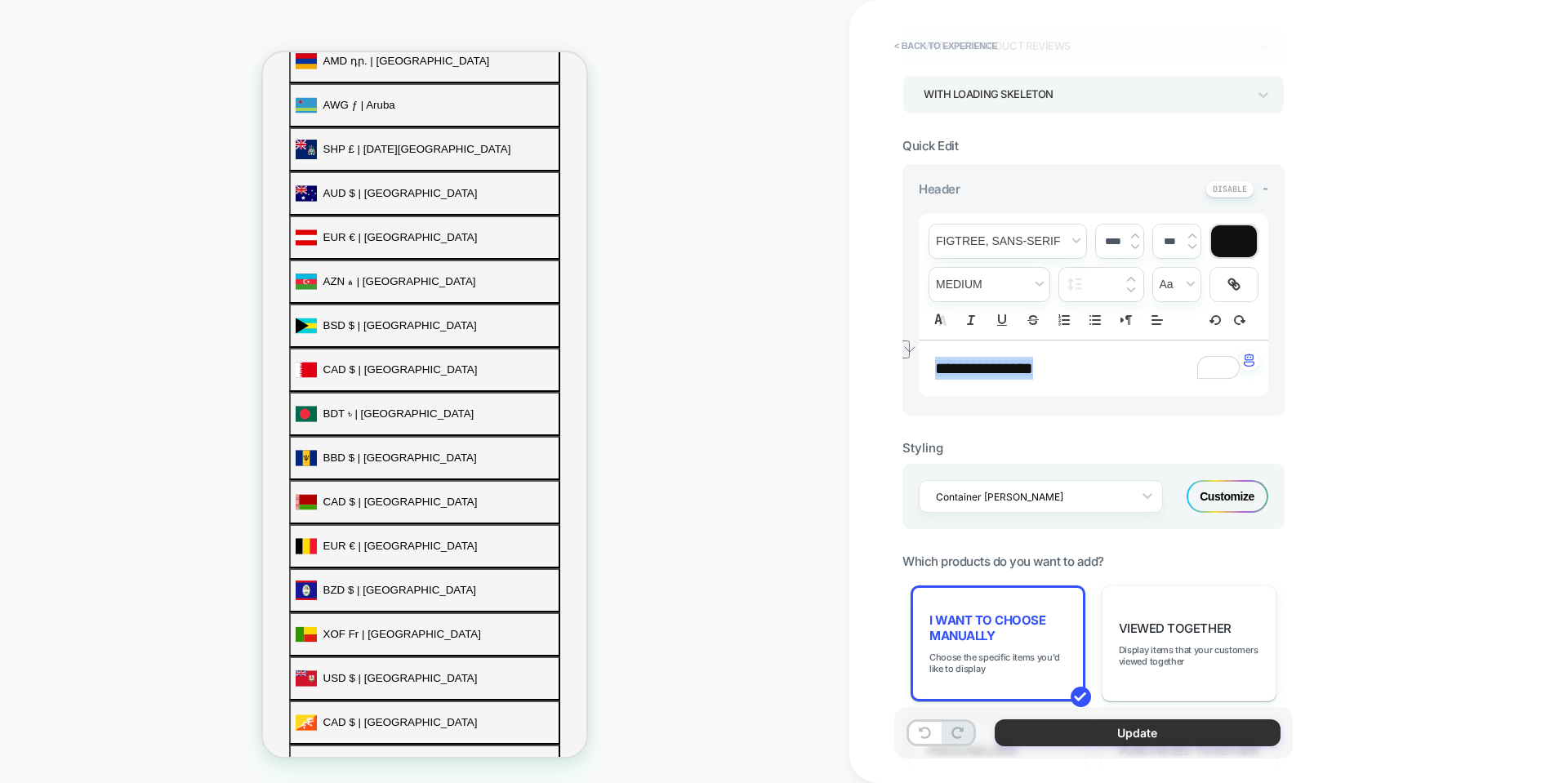
click at [1182, 722] on button "Update" at bounding box center [1138, 733] width 286 height 27
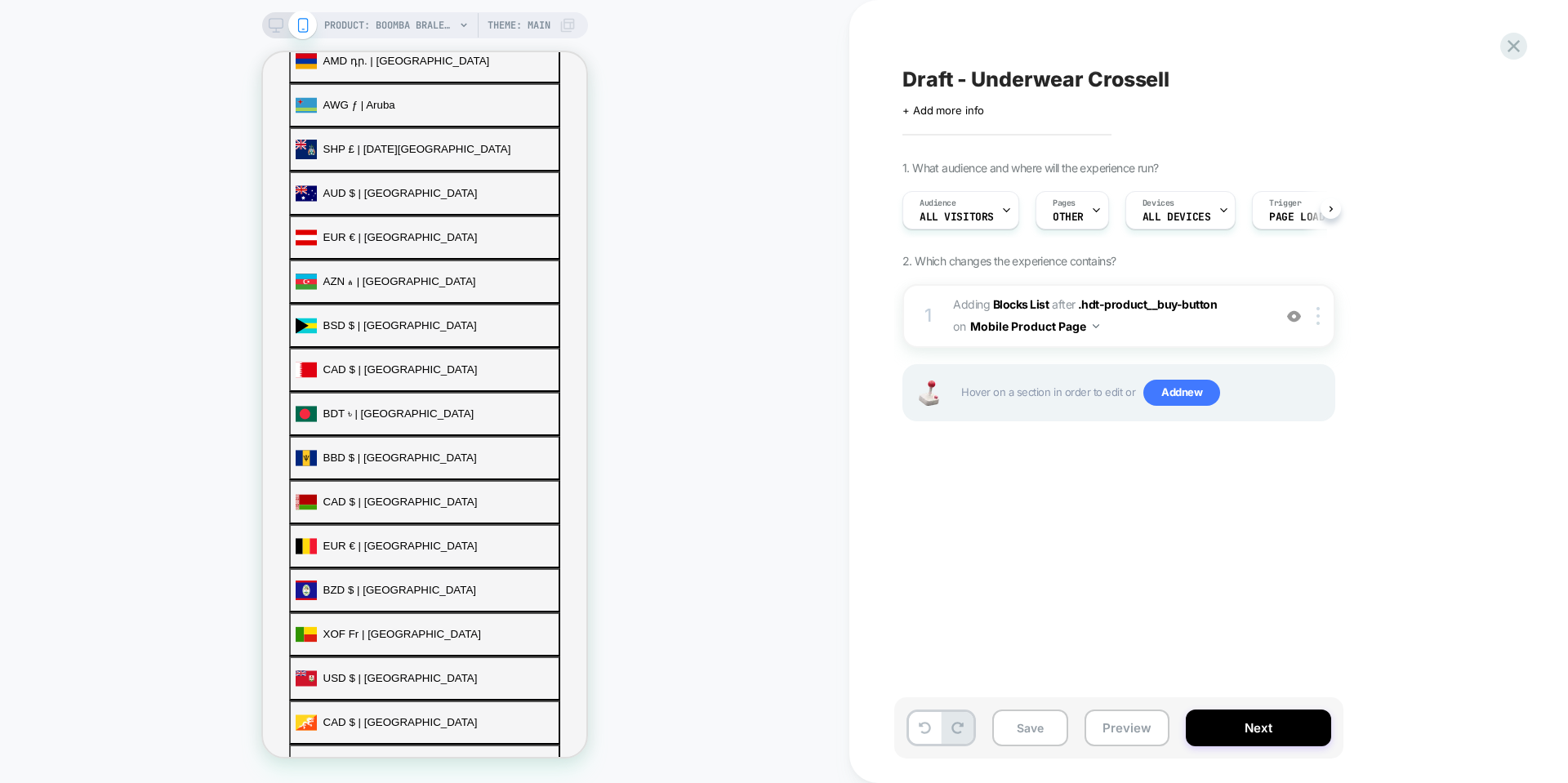
scroll to position [0, 1]
click at [1041, 731] on button "Save" at bounding box center [1030, 727] width 76 height 36
click at [1149, 731] on button "Preview" at bounding box center [1127, 727] width 85 height 36
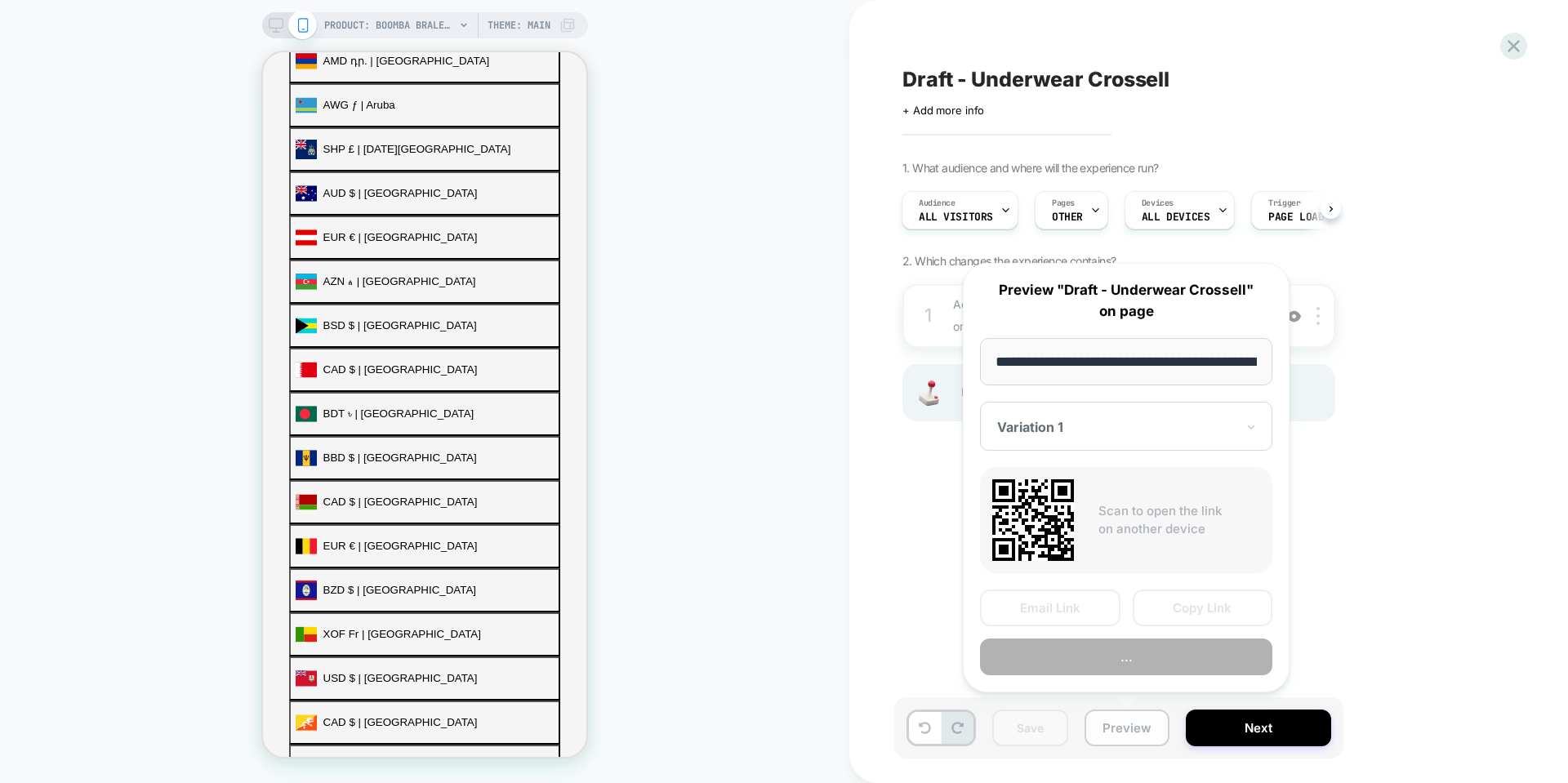
scroll to position [0, 219]
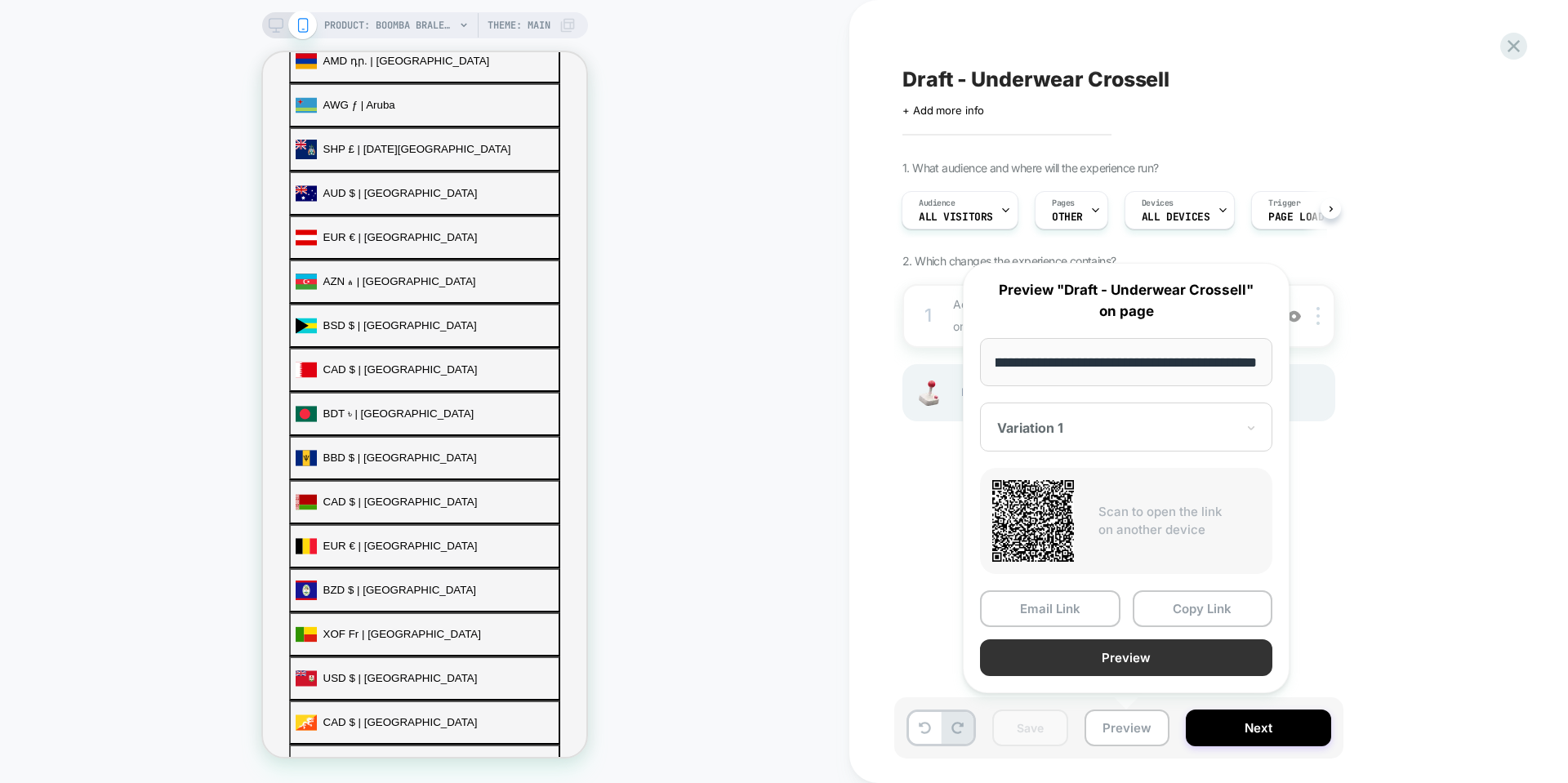
click at [1086, 640] on button "Preview" at bounding box center [1126, 657] width 292 height 36
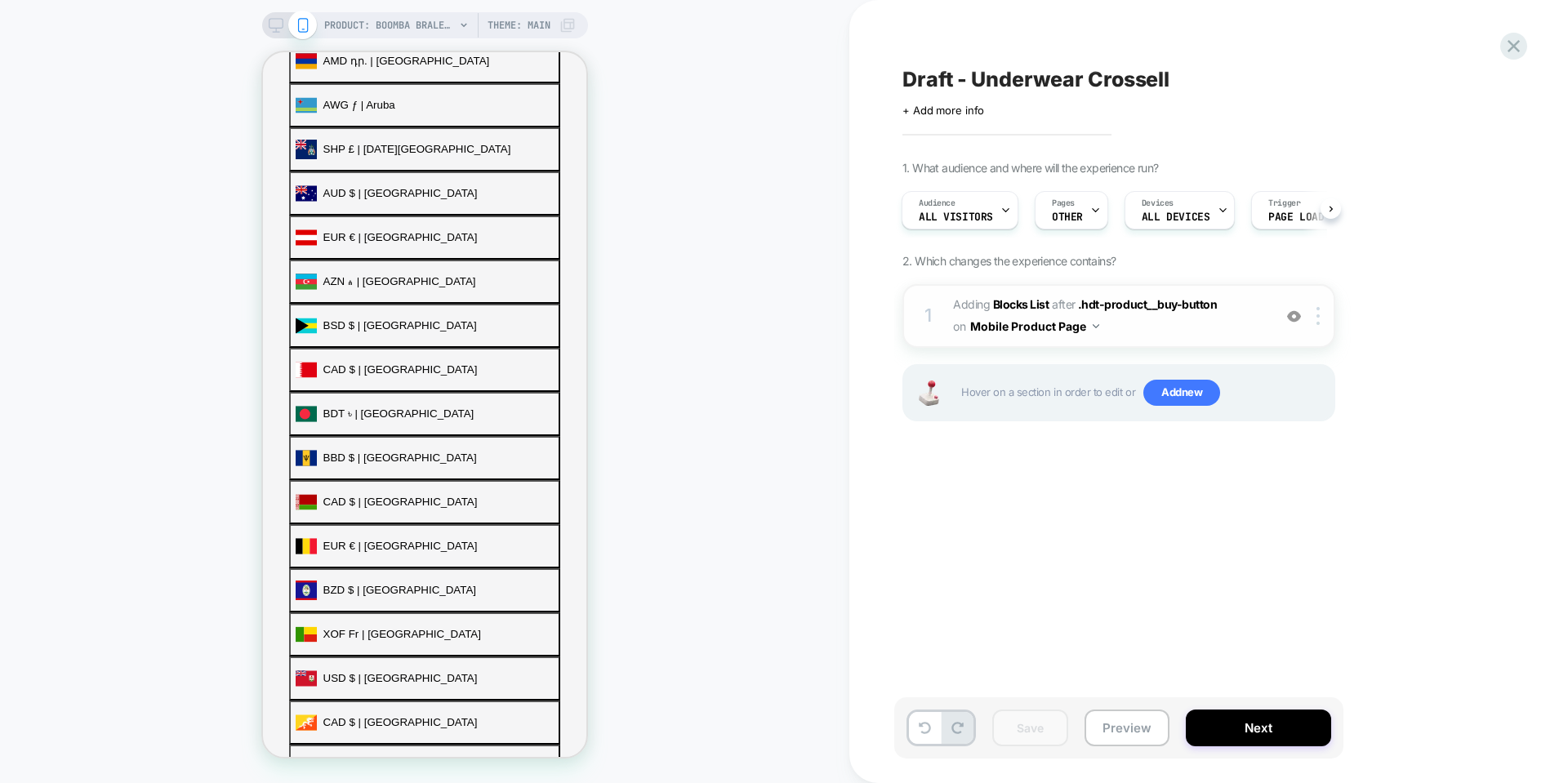
click at [1160, 327] on span "#_loomi_addon_1758592350824 Adding Blocks List AFTER .hdt-product__buy-button .…" at bounding box center [1109, 316] width 312 height 44
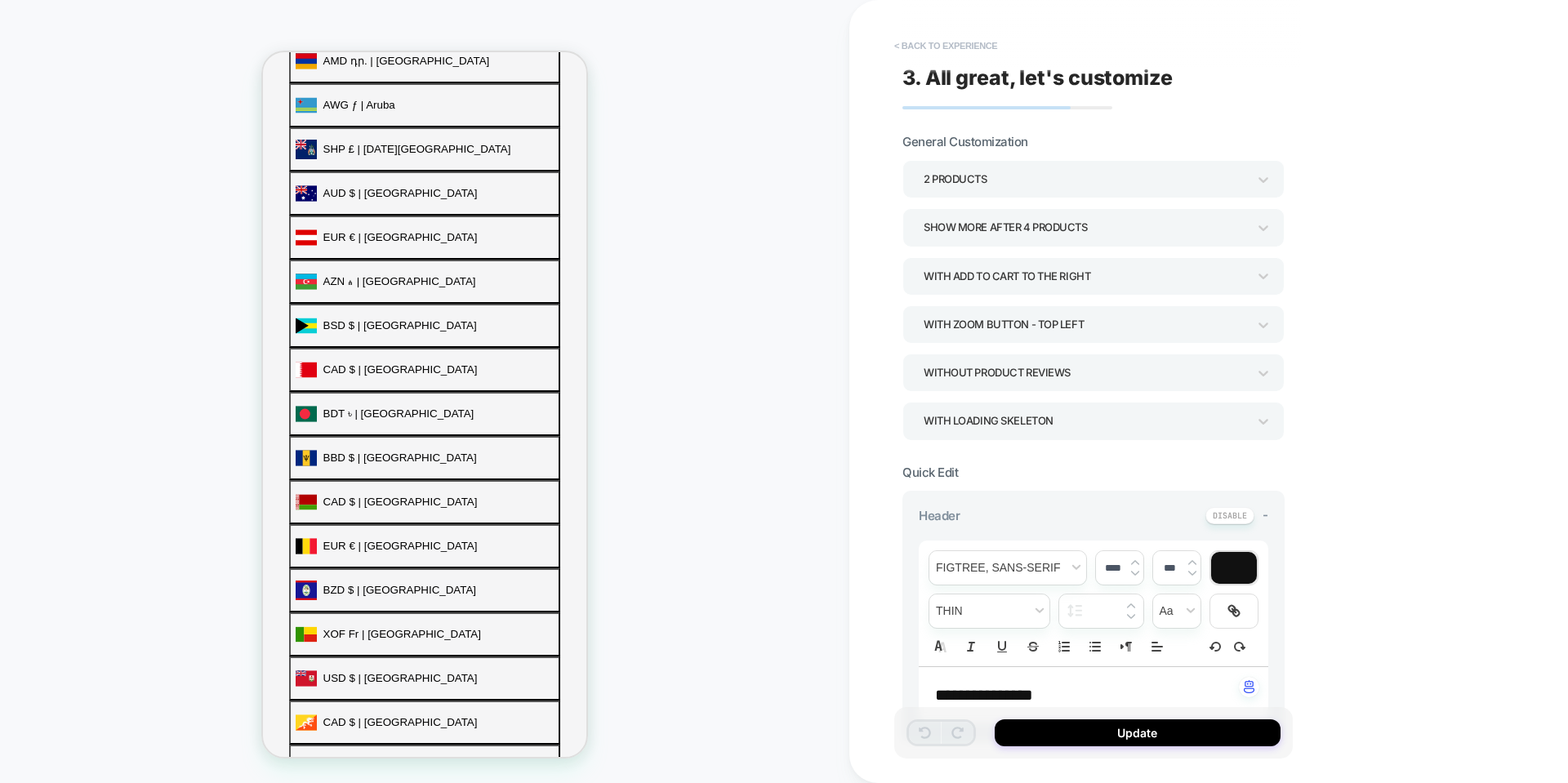
click at [936, 47] on button "< Back to experience" at bounding box center [946, 46] width 119 height 26
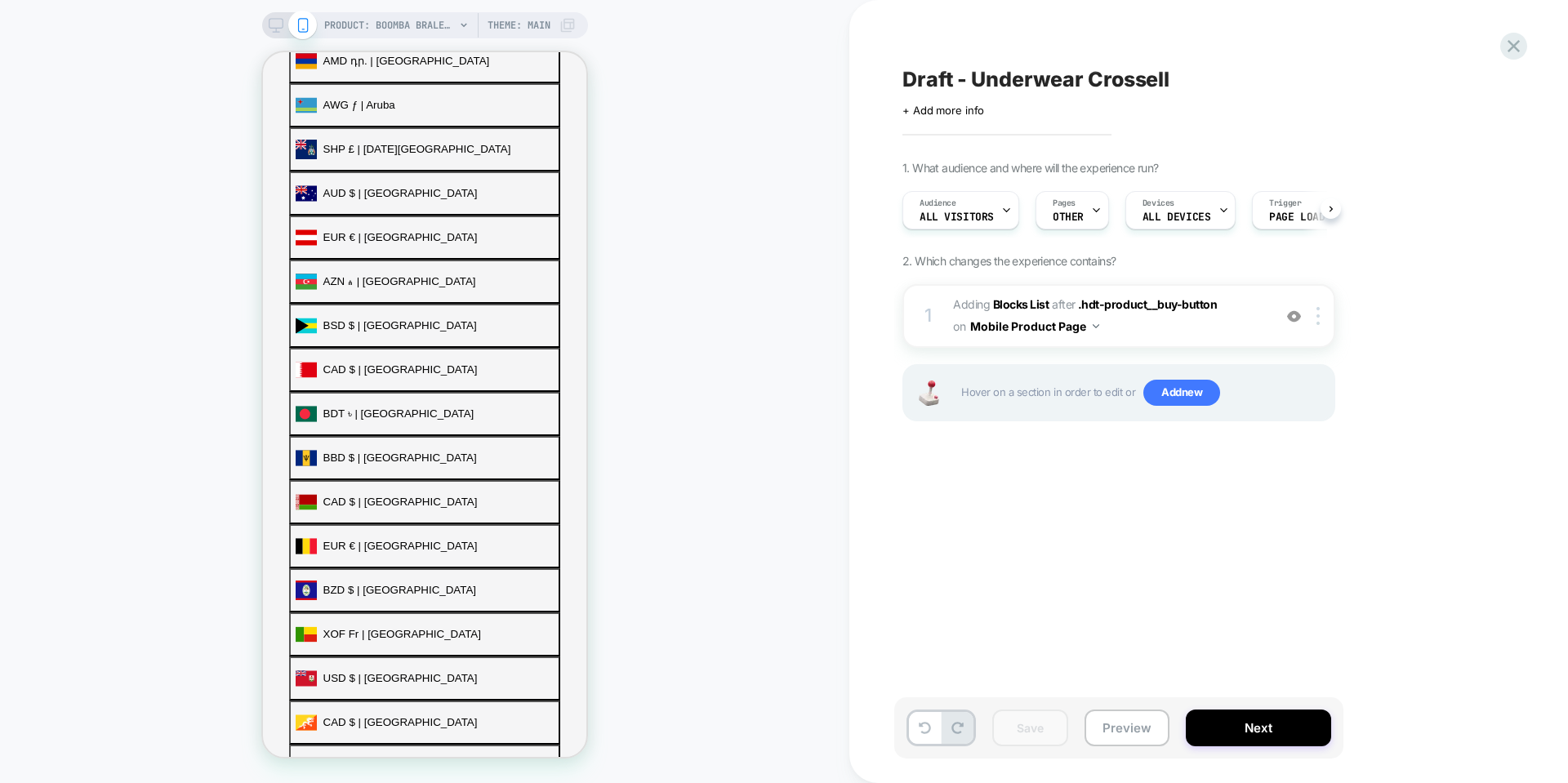
scroll to position [0, 1]
click at [1073, 202] on span "Pages" at bounding box center [1063, 203] width 23 height 12
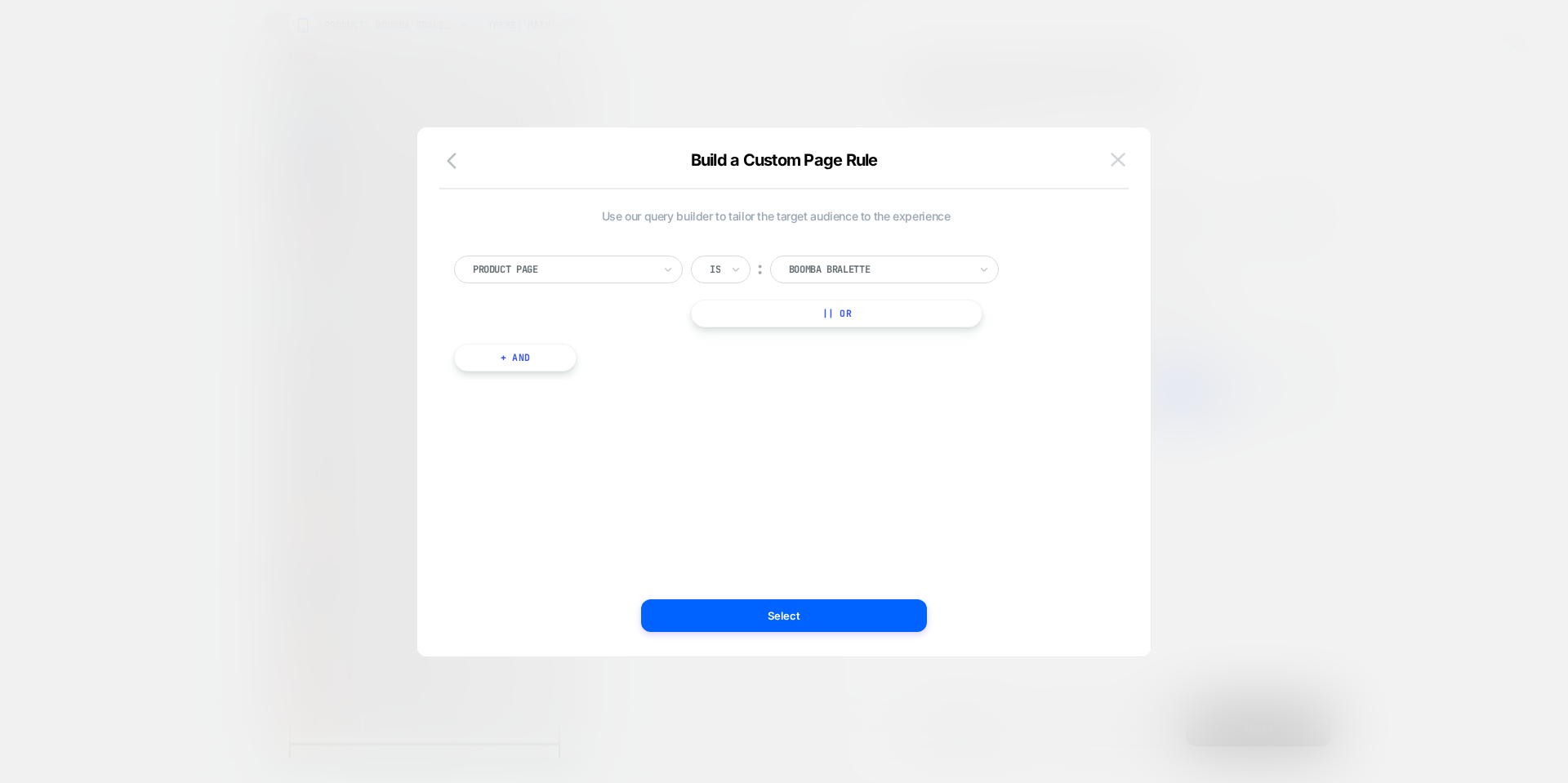
click at [1127, 152] on button at bounding box center [1118, 160] width 25 height 25
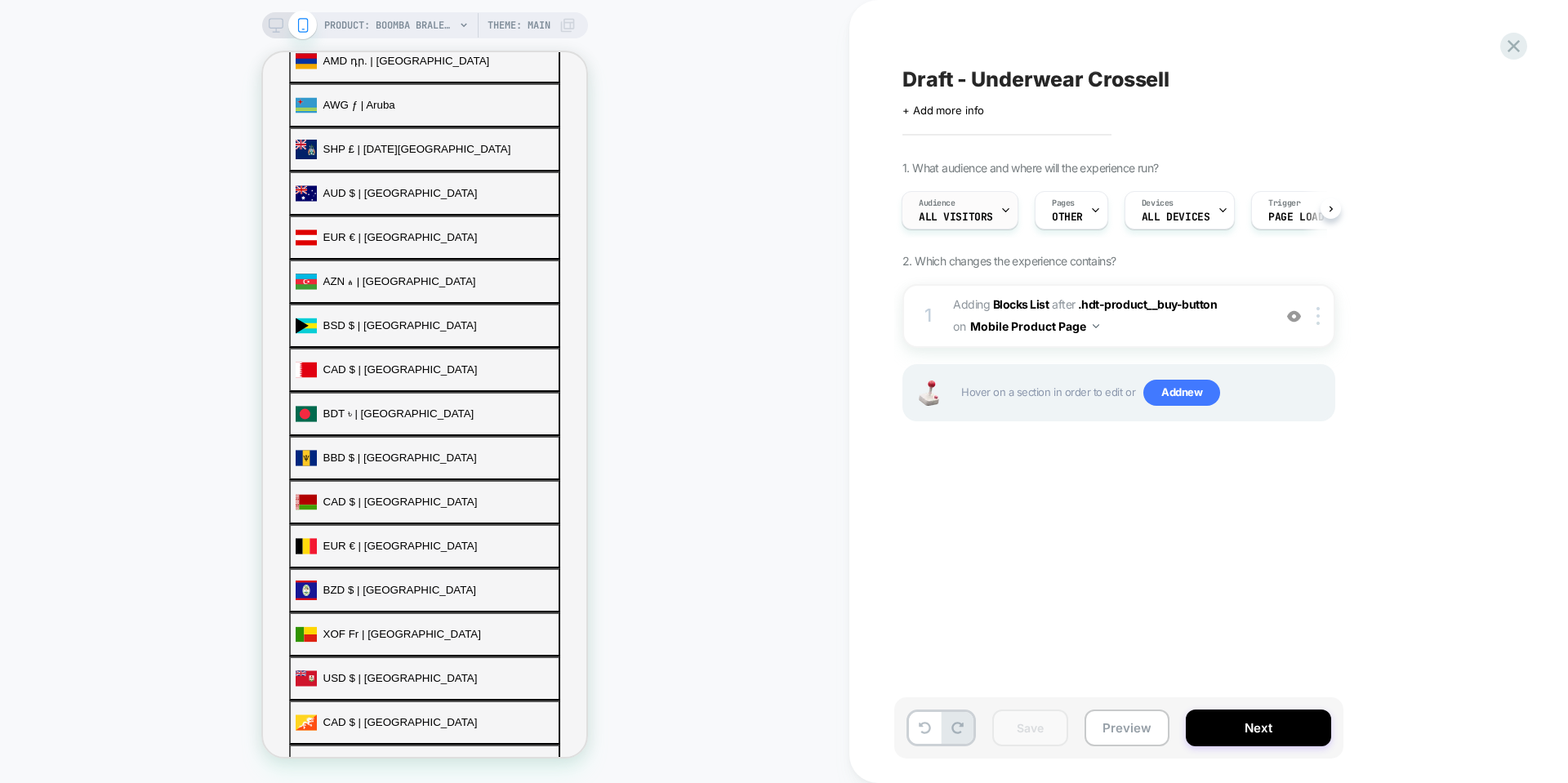
click at [996, 205] on div "Audience All Visitors" at bounding box center [956, 210] width 107 height 36
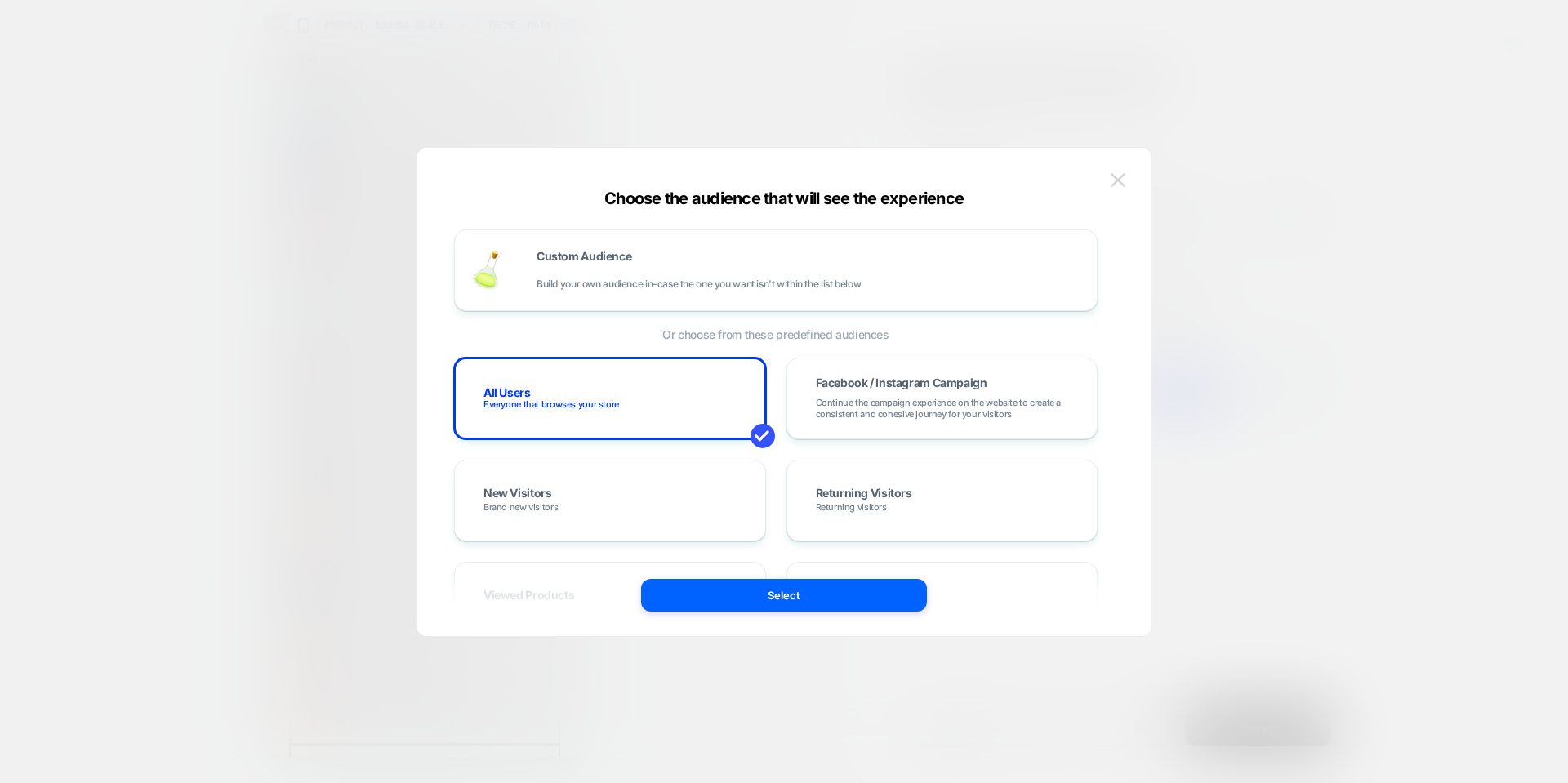
click at [1128, 175] on button at bounding box center [1118, 180] width 25 height 25
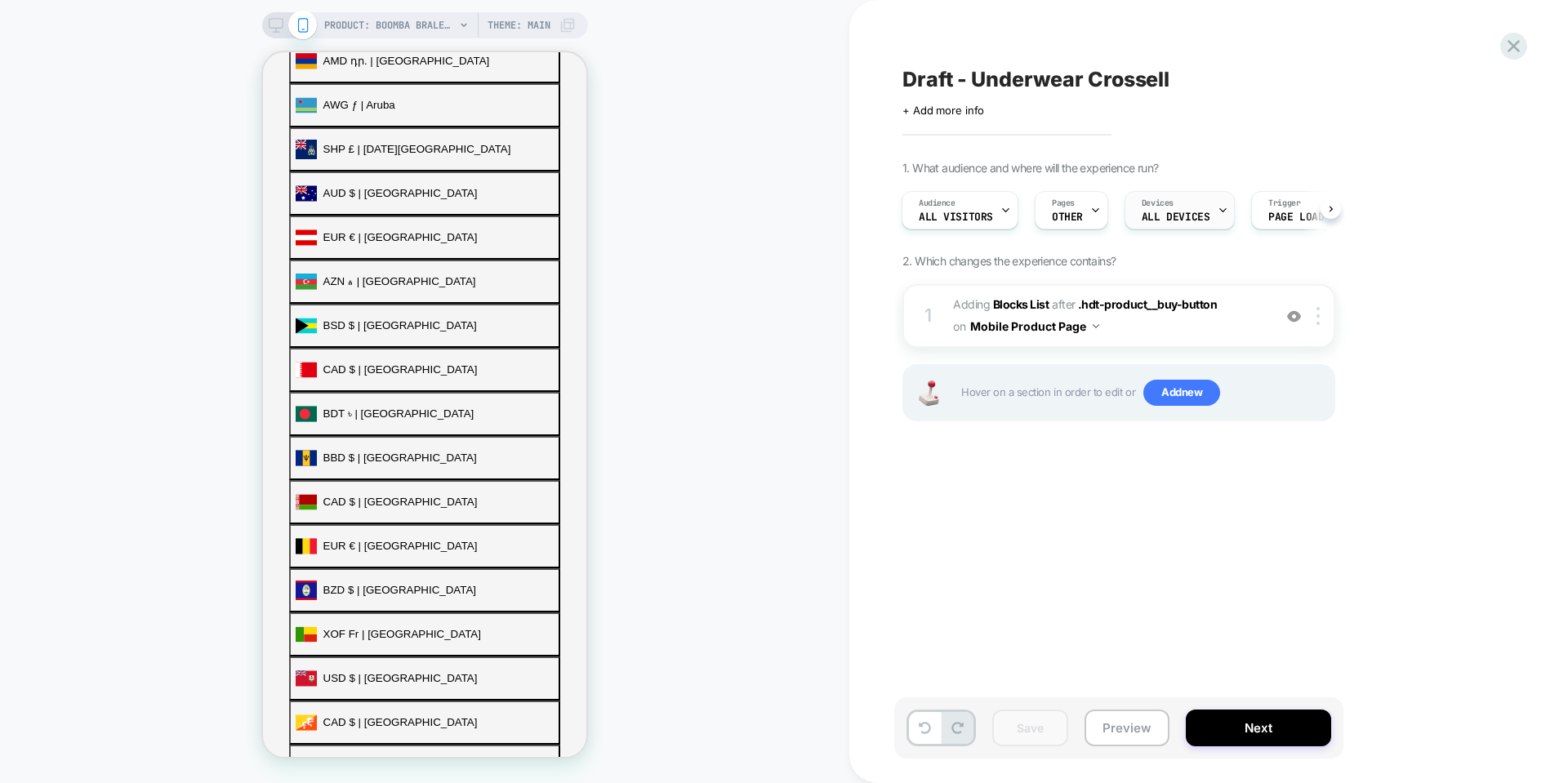
click at [1174, 205] on div "Devices ALL DEVICES" at bounding box center [1175, 210] width 101 height 36
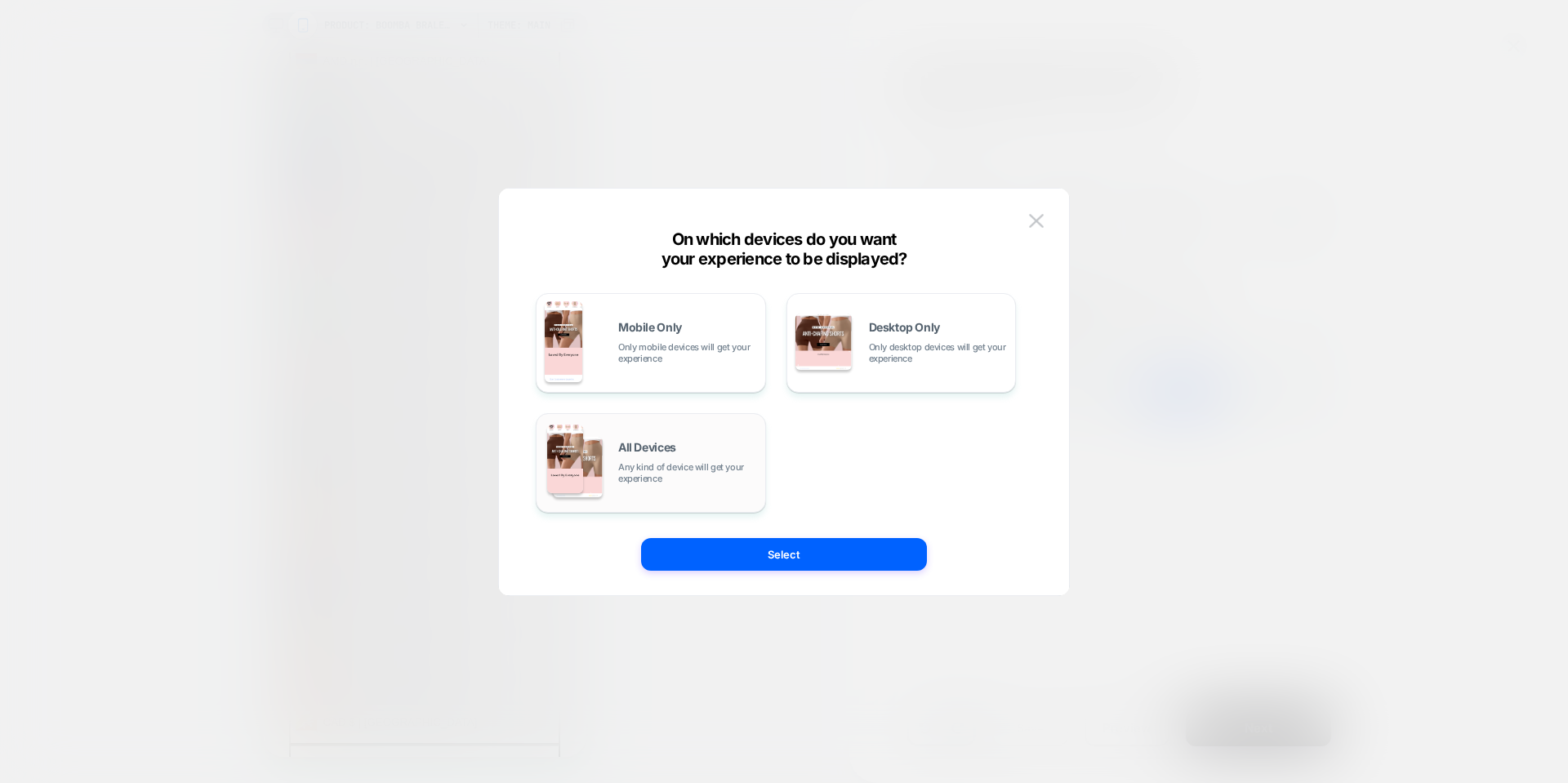
click at [665, 415] on div "All Devices Any kind of device will get your experience" at bounding box center [651, 463] width 230 height 100
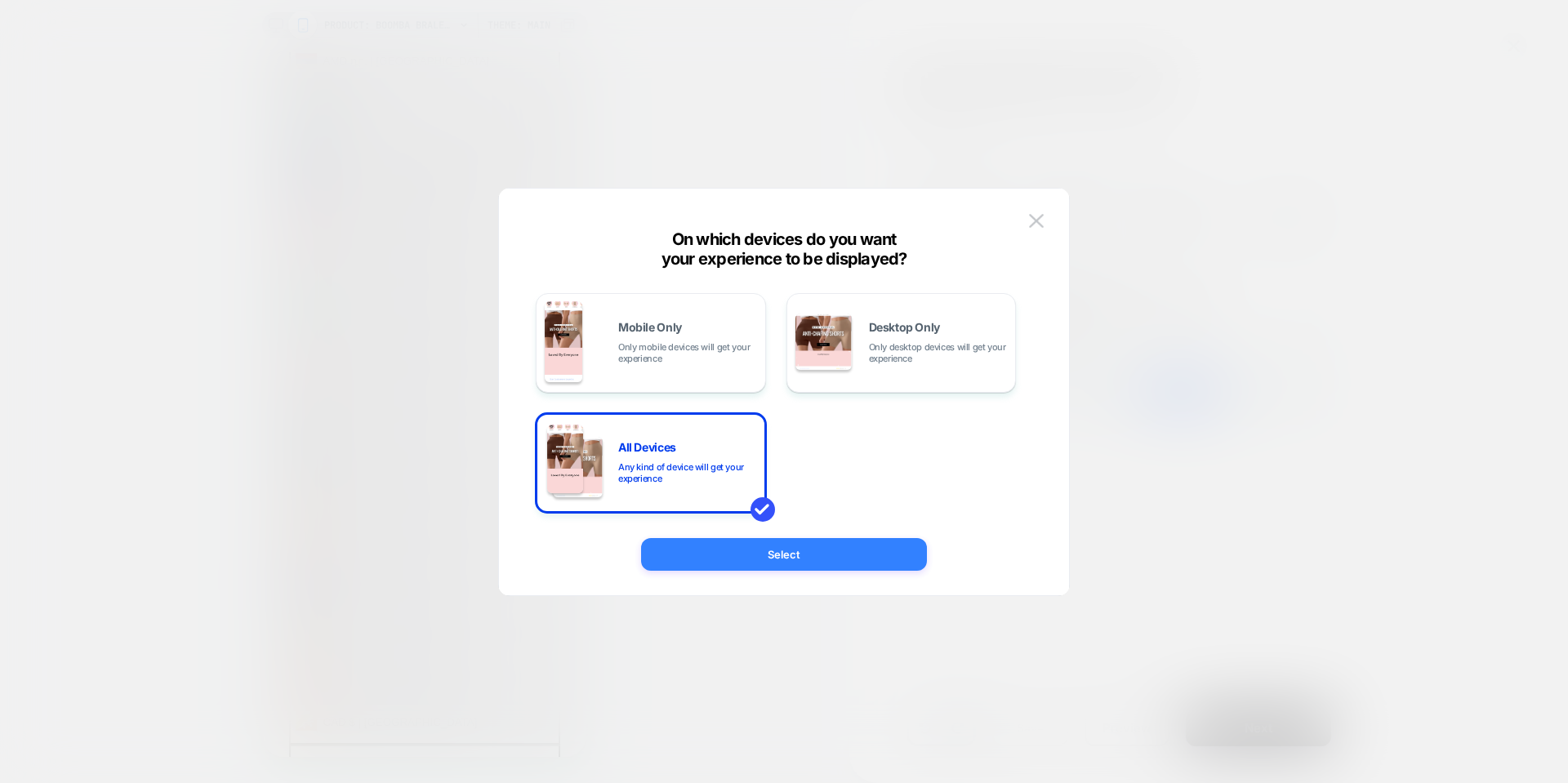
click at [823, 549] on button "Select" at bounding box center [784, 554] width 286 height 33
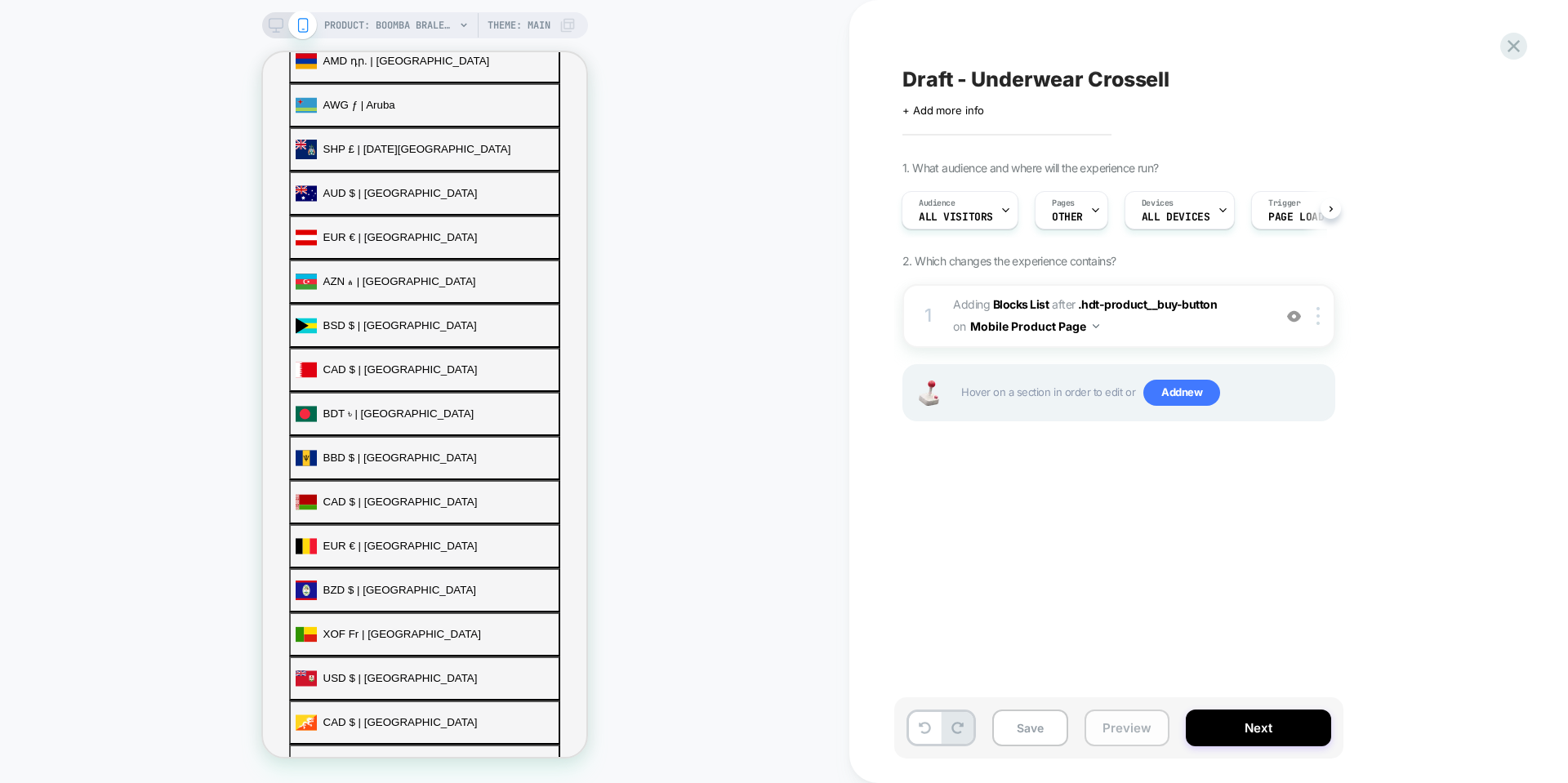
click at [1155, 722] on button "Preview" at bounding box center [1127, 727] width 85 height 36
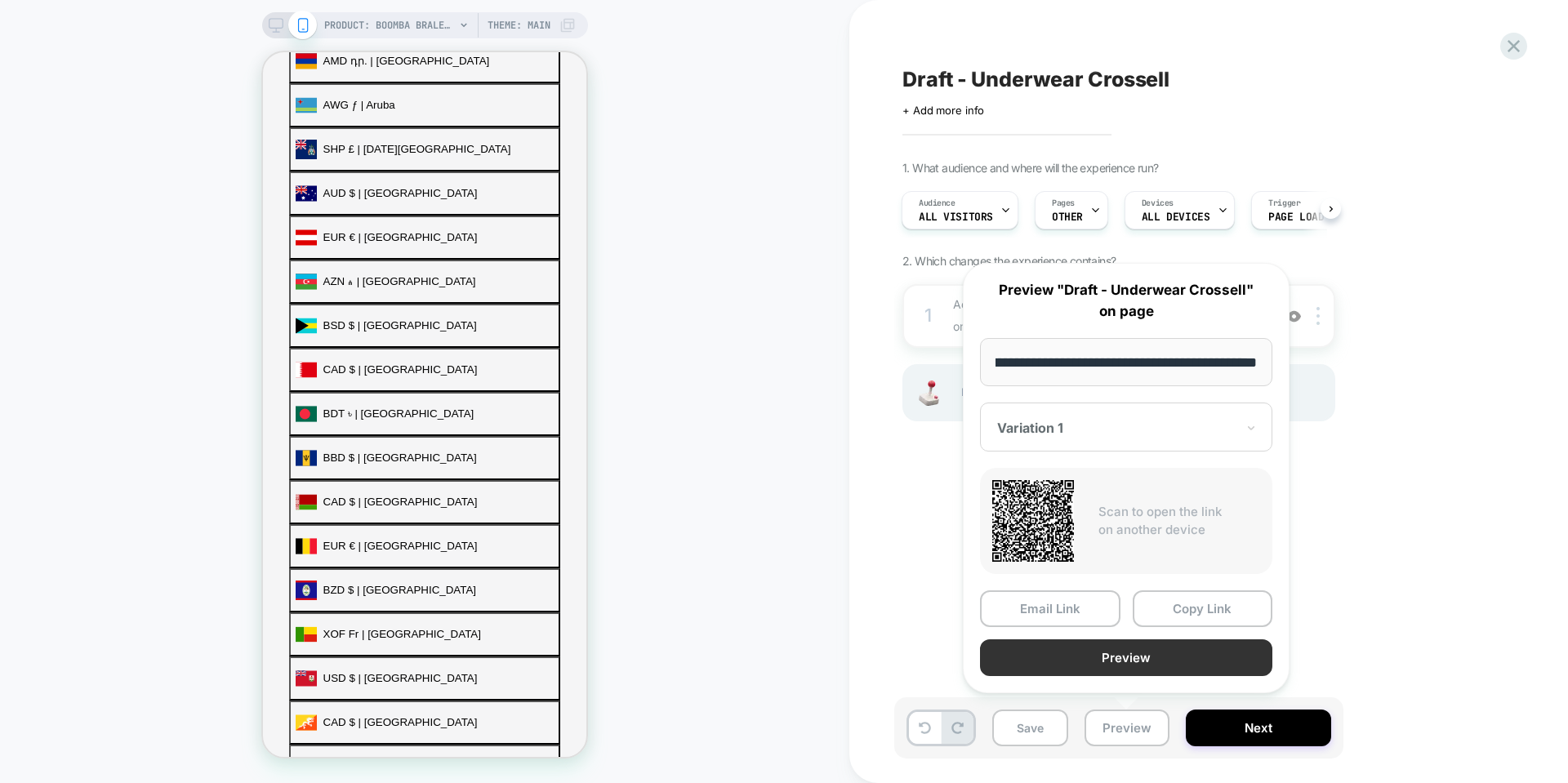
scroll to position [0, 0]
click at [1063, 651] on button "Preview" at bounding box center [1126, 657] width 292 height 36
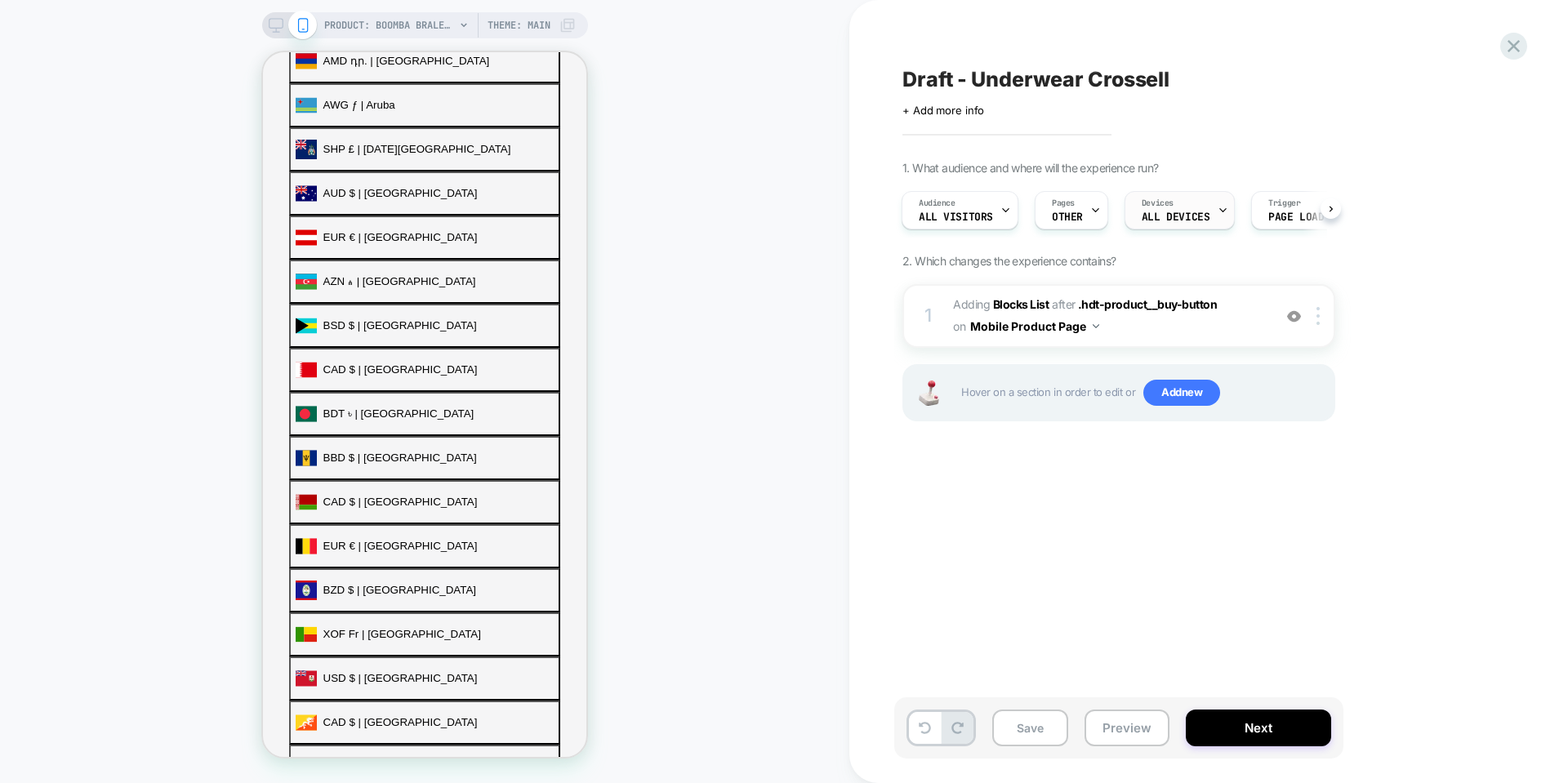
click at [1149, 222] on span "ALL DEVICES" at bounding box center [1176, 218] width 68 height 12
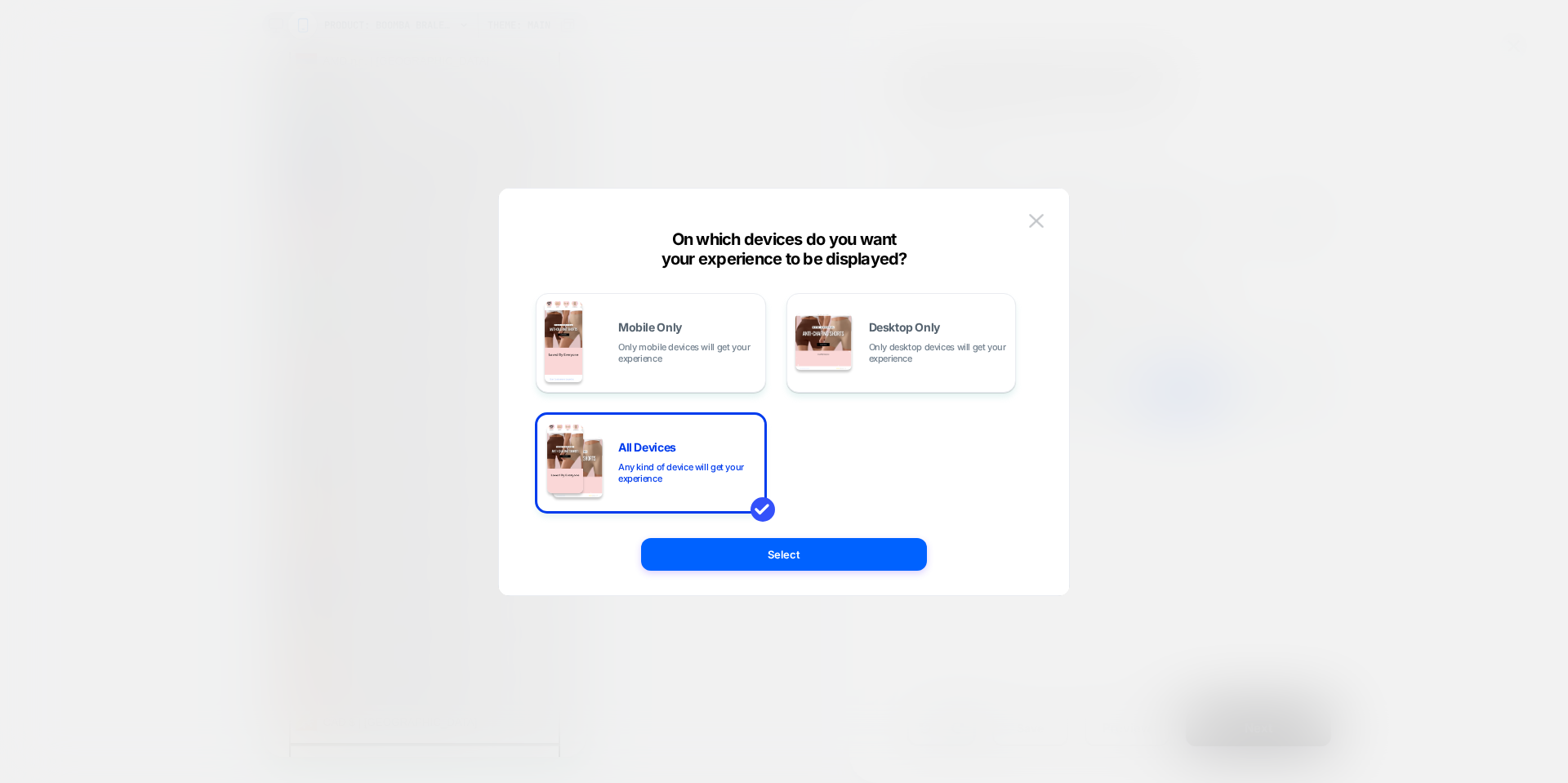
click at [1395, 358] on div at bounding box center [784, 391] width 1568 height 783
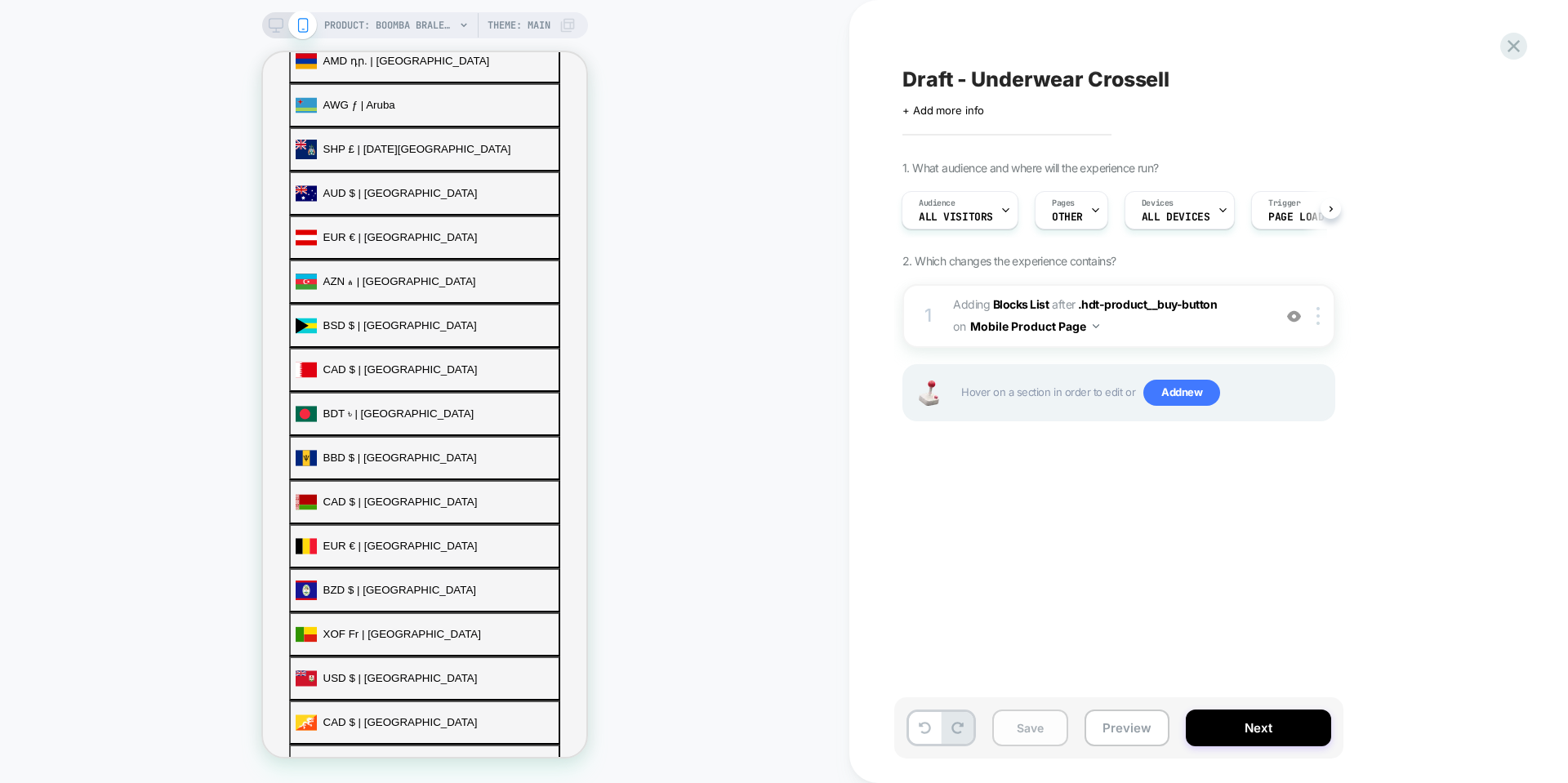
click at [1020, 731] on button "Save" at bounding box center [1030, 727] width 76 height 36
click at [1280, 721] on button "Next" at bounding box center [1259, 727] width 146 height 36
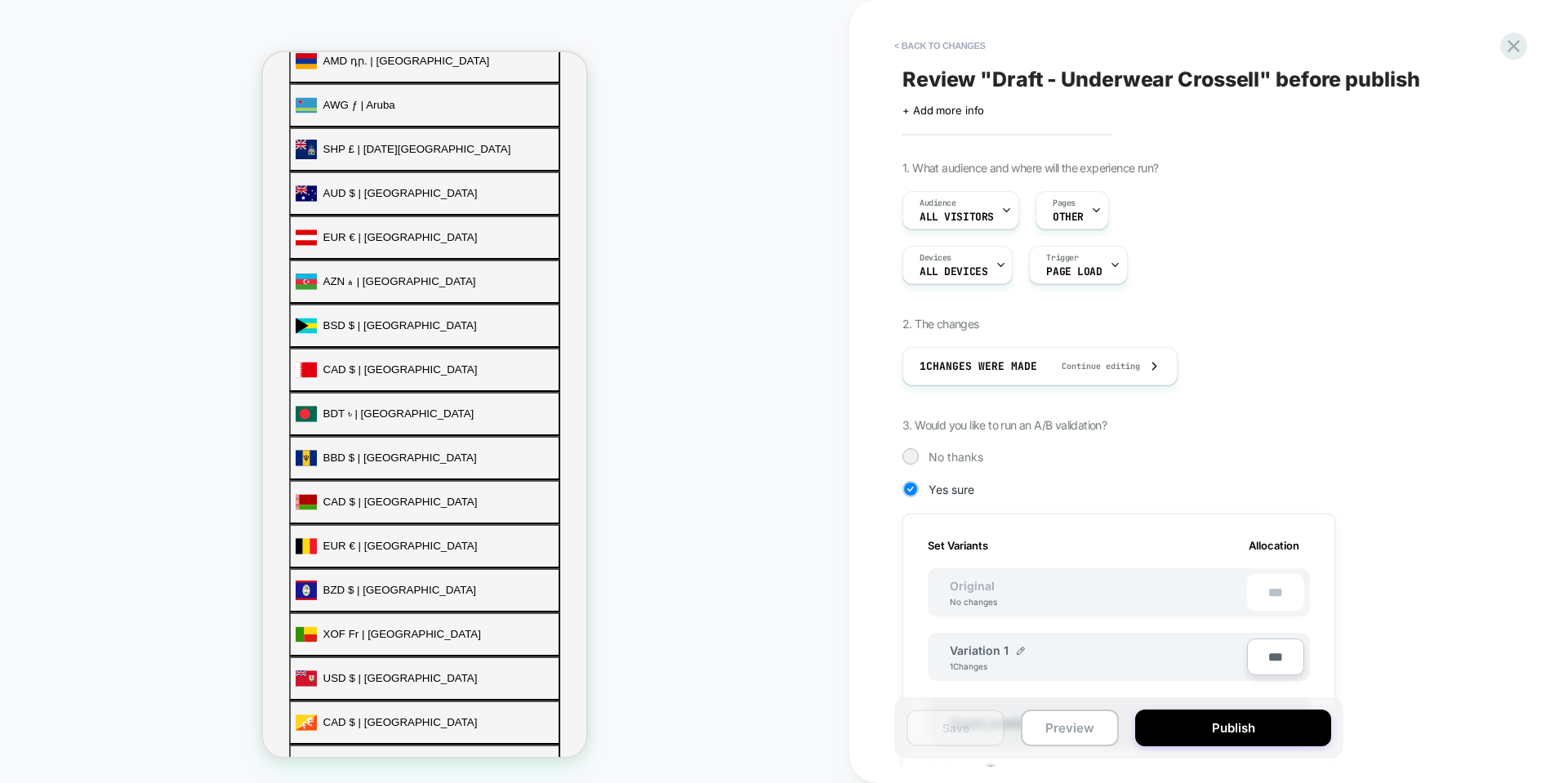
scroll to position [81, 0]
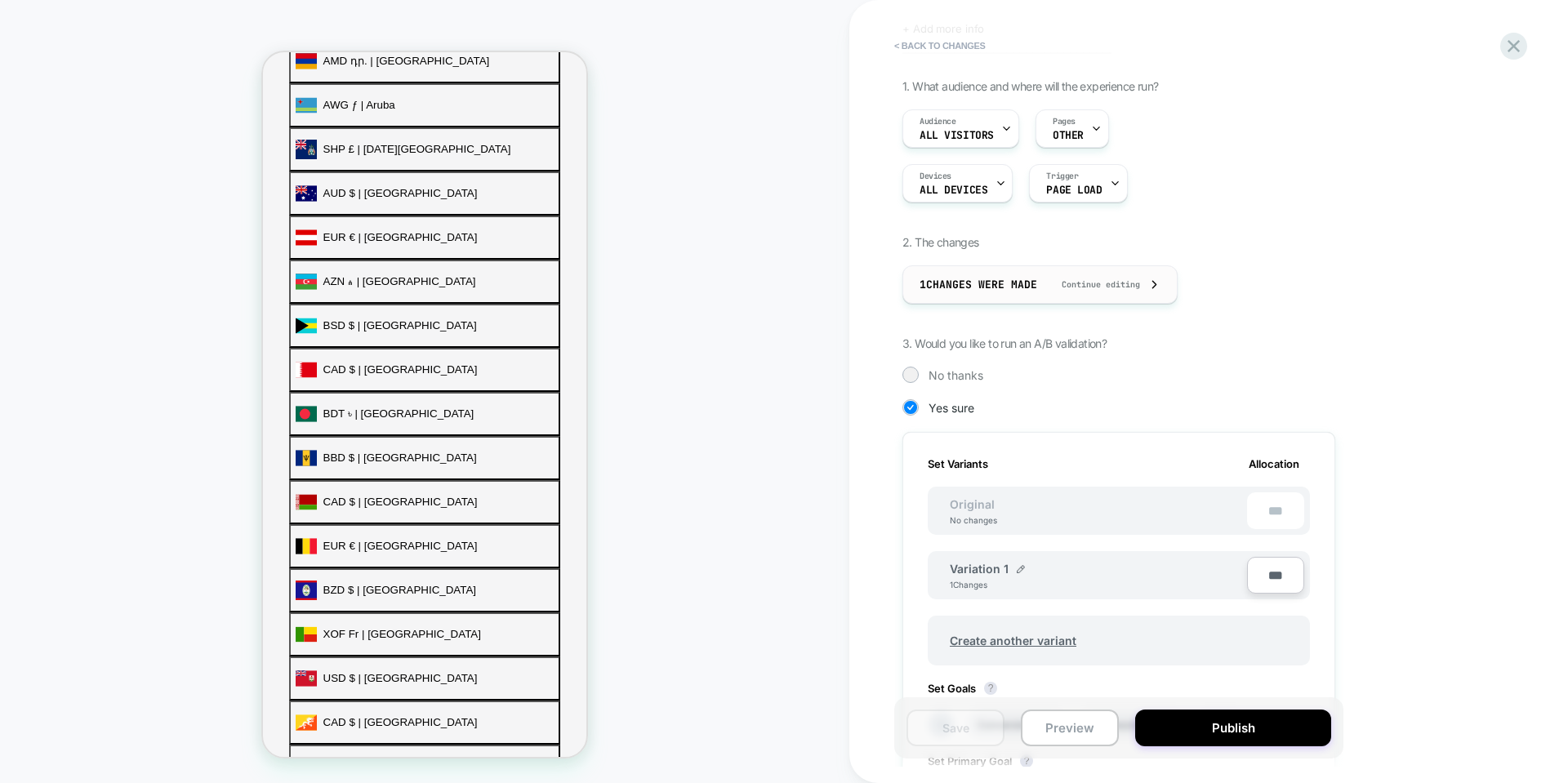
click at [1120, 283] on span "Continue editing" at bounding box center [1093, 284] width 95 height 11
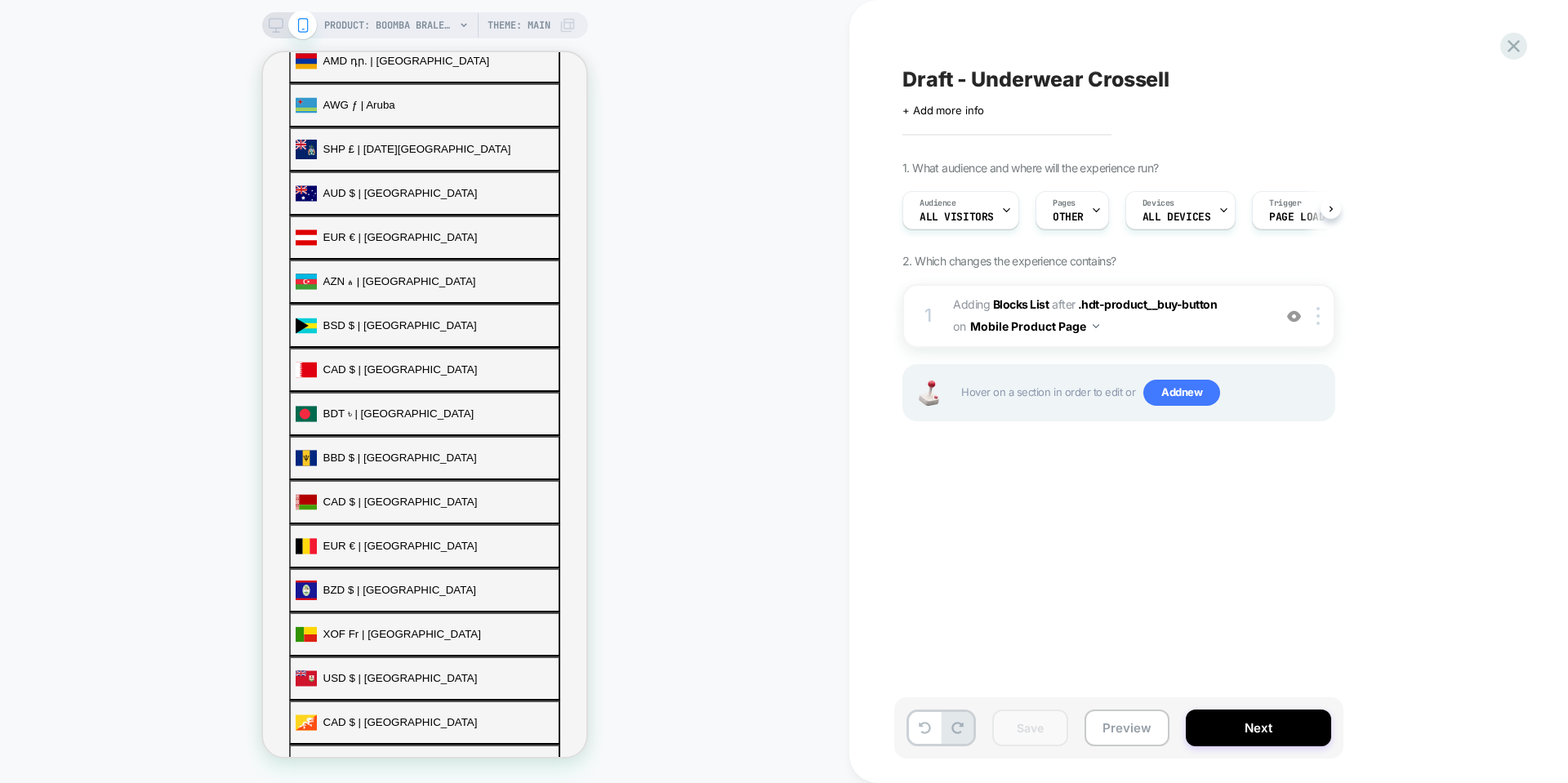
scroll to position [0, 1]
click at [1241, 722] on button "Next" at bounding box center [1259, 727] width 146 height 36
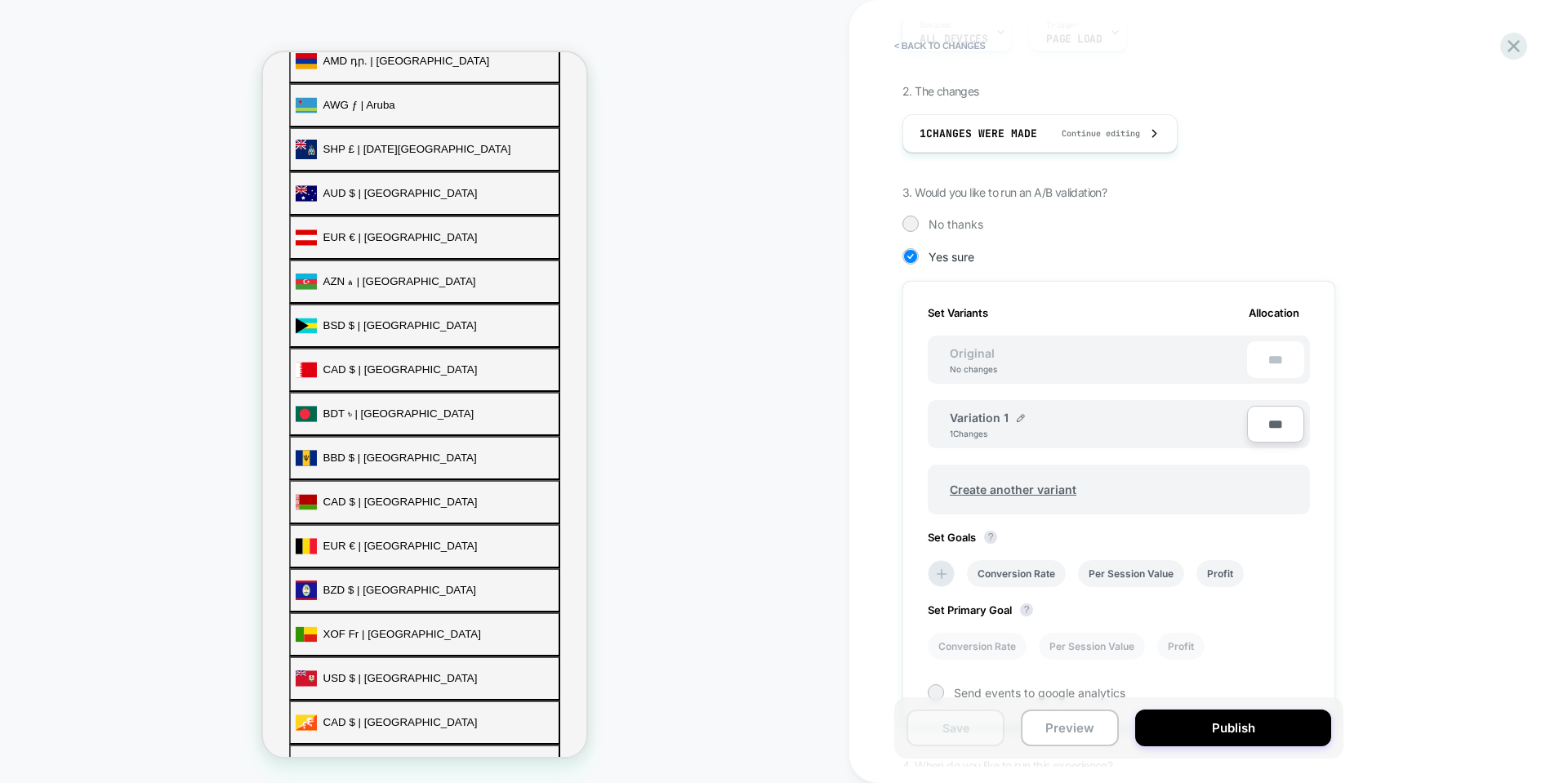
scroll to position [245, 0]
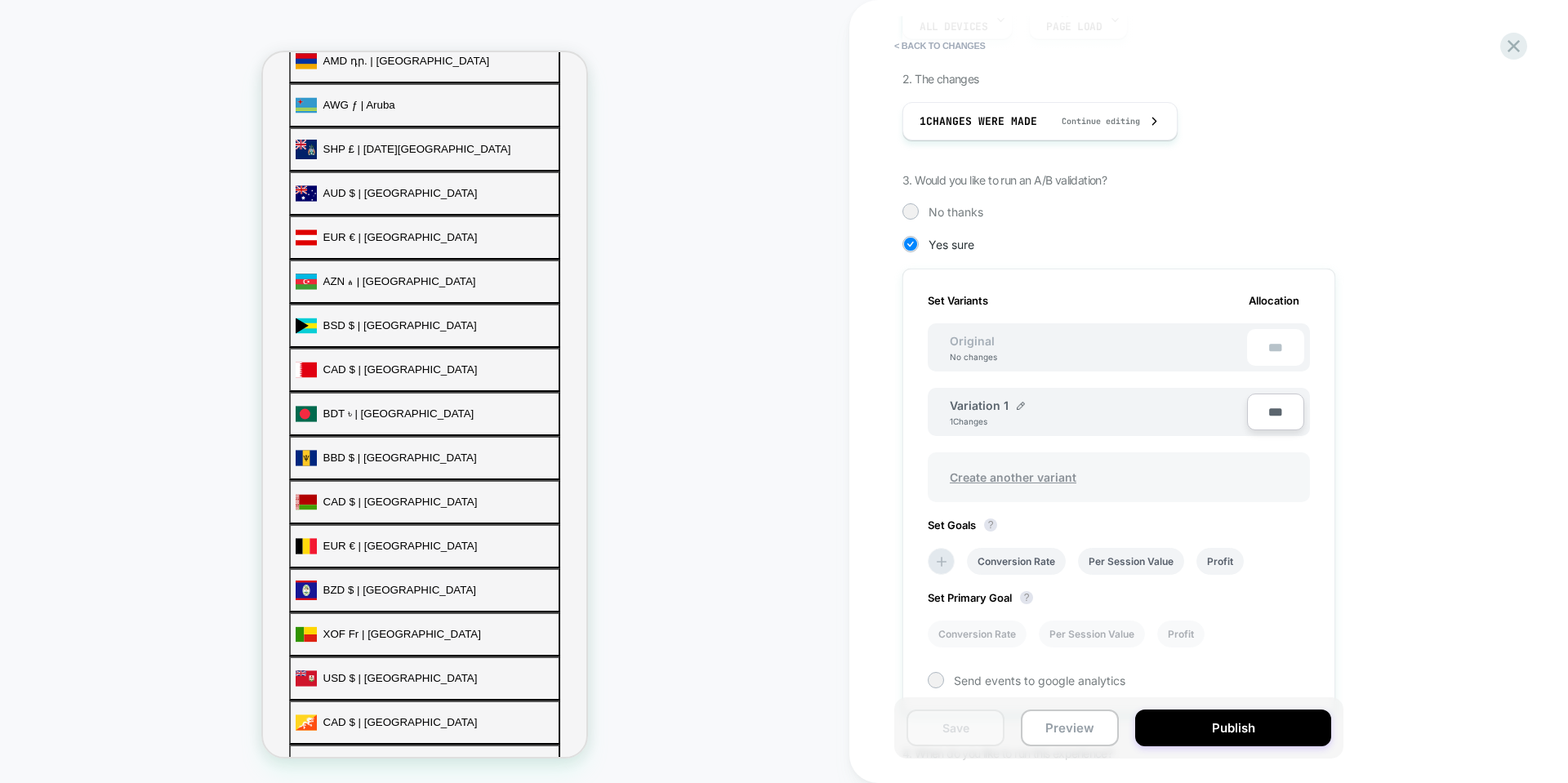
click at [1032, 480] on span "Create another variant" at bounding box center [1013, 477] width 159 height 38
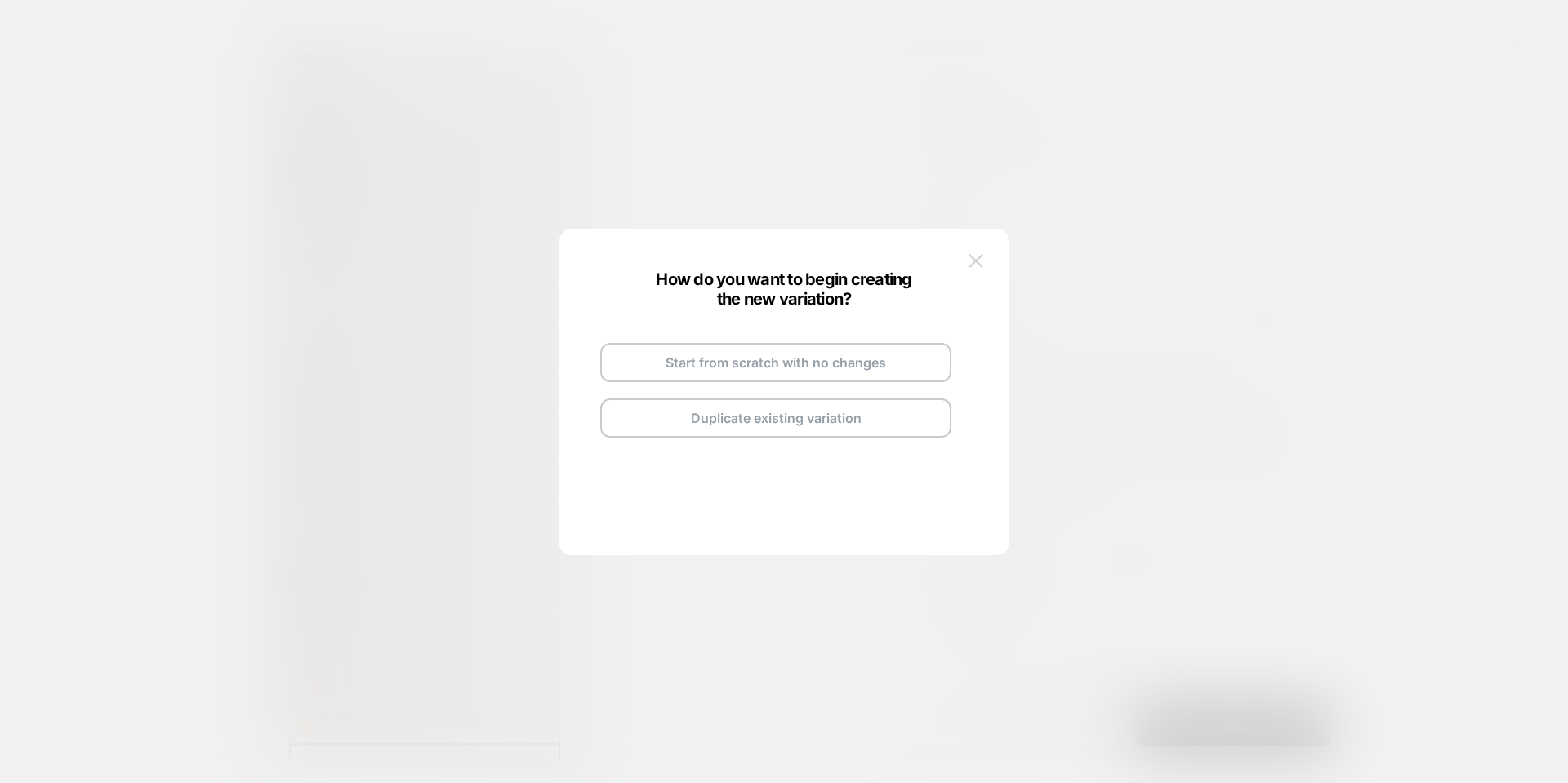
click at [973, 262] on img at bounding box center [975, 261] width 14 height 14
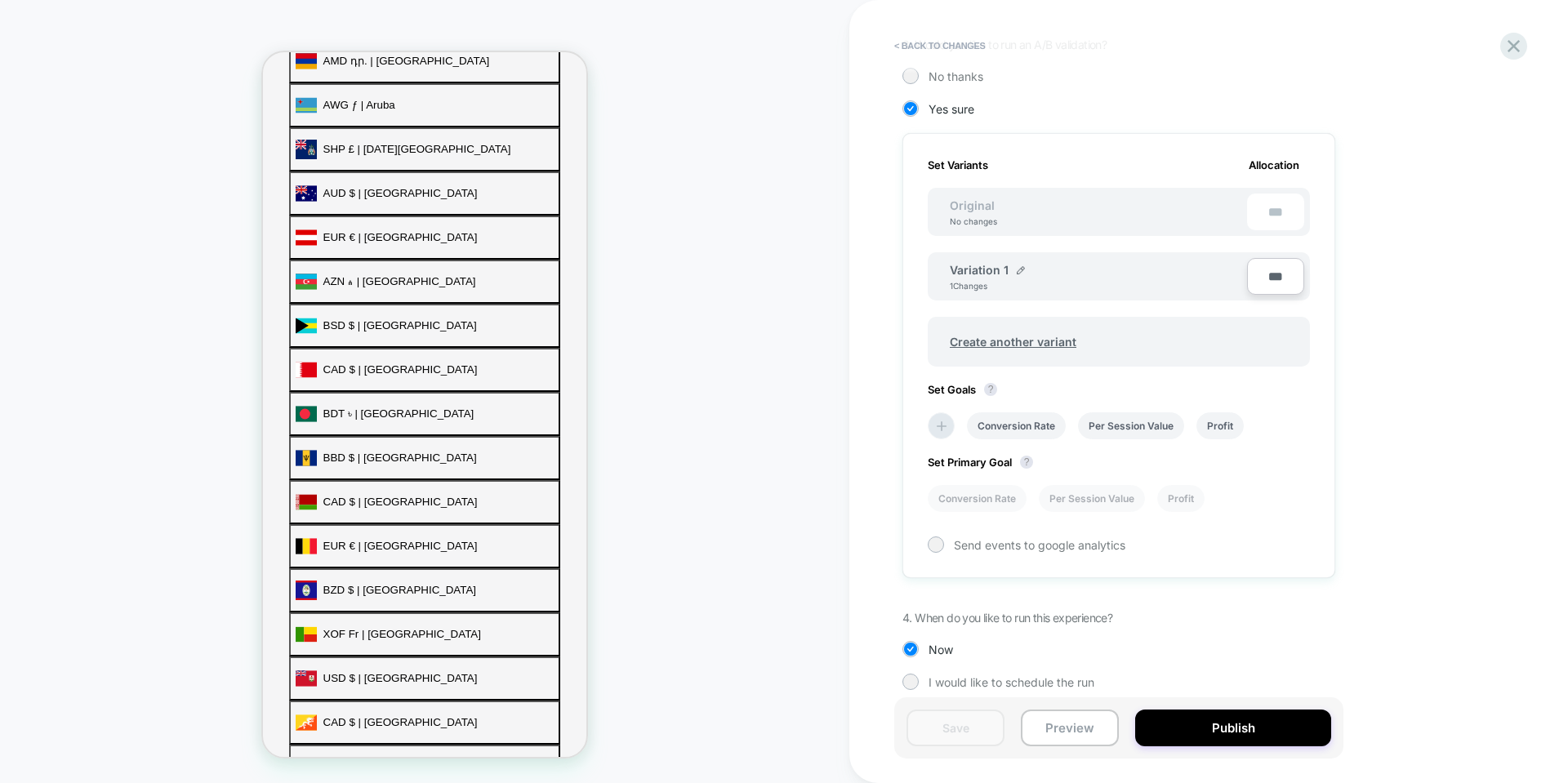
scroll to position [394, 0]
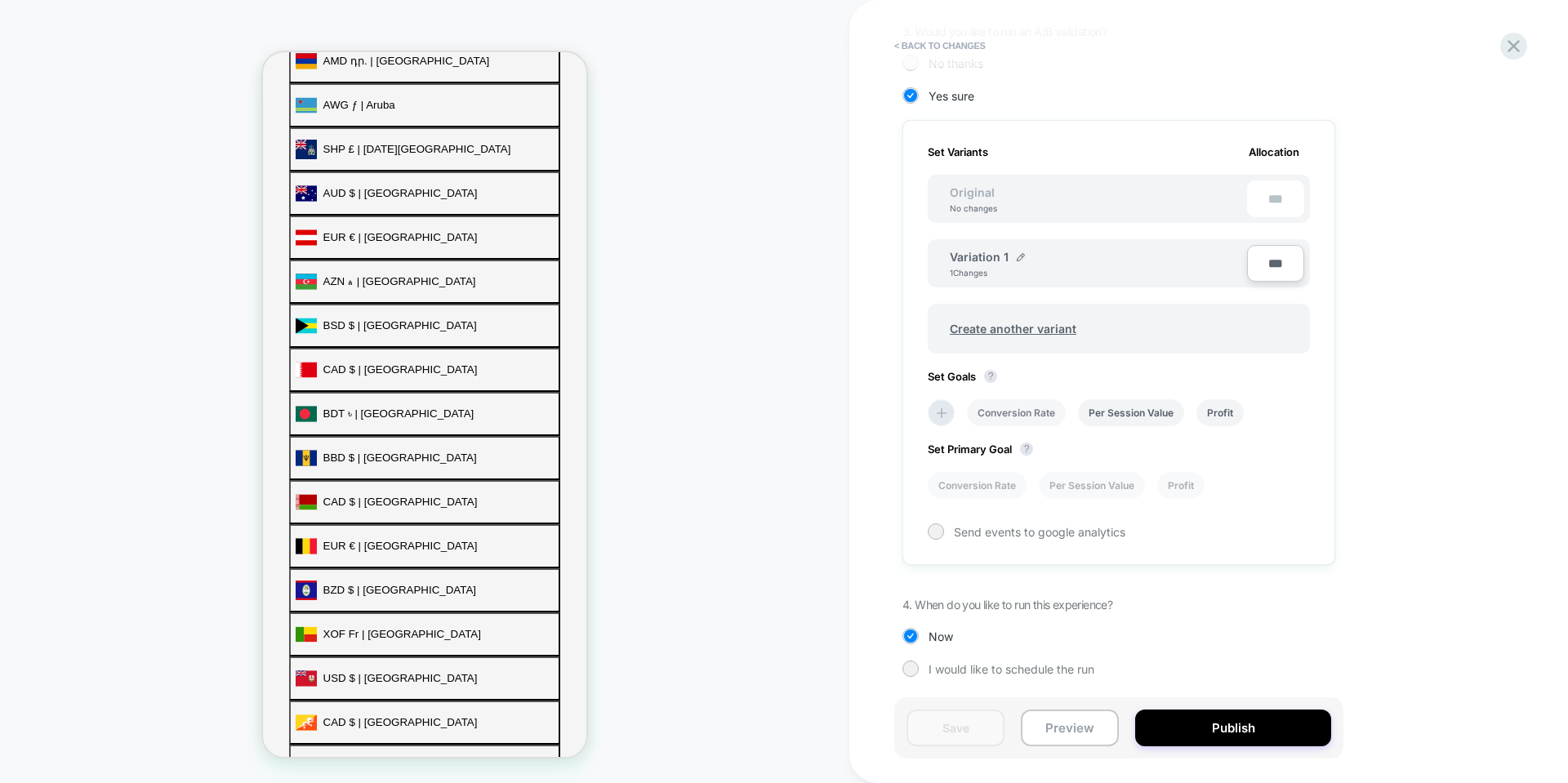
click at [986, 406] on li "Conversion Rate" at bounding box center [1016, 413] width 99 height 27
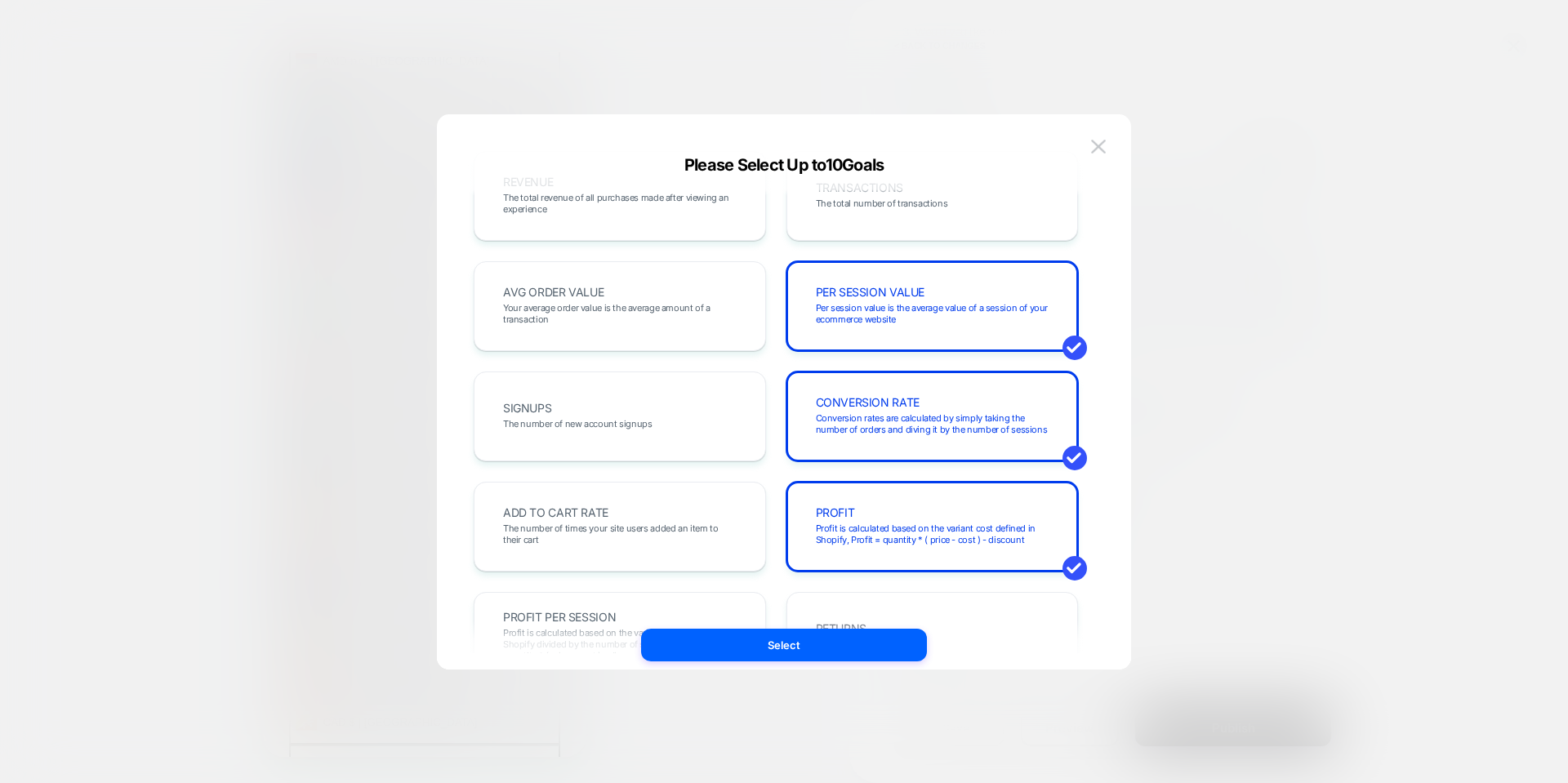
scroll to position [0, 0]
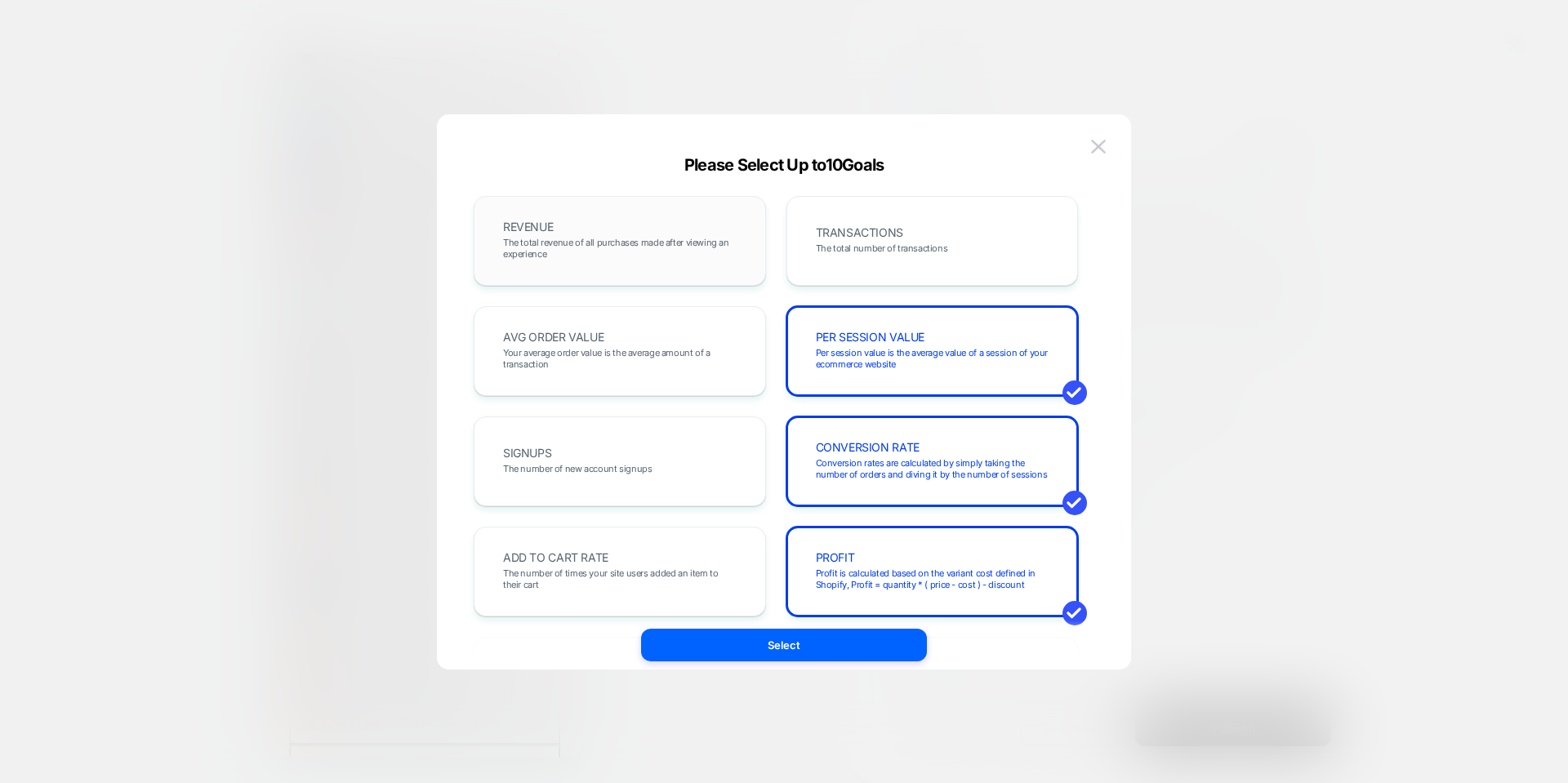
click at [531, 250] on span "The total revenue of all purchases made after viewing an experience" at bounding box center [620, 248] width 234 height 23
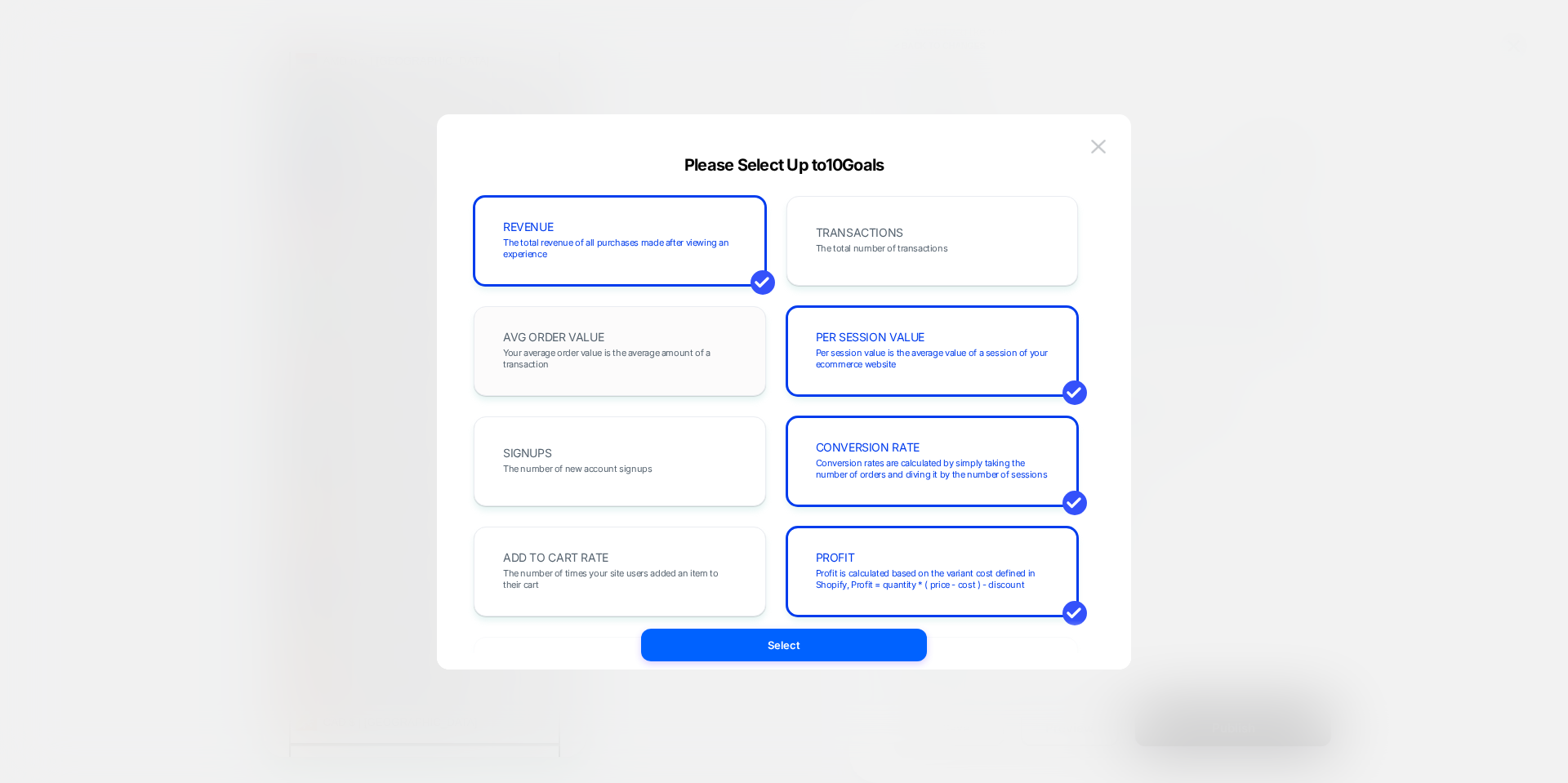
click at [527, 323] on div "AVG ORDER VALUE Your average order value is the average amount of a transaction" at bounding box center [620, 351] width 258 height 56
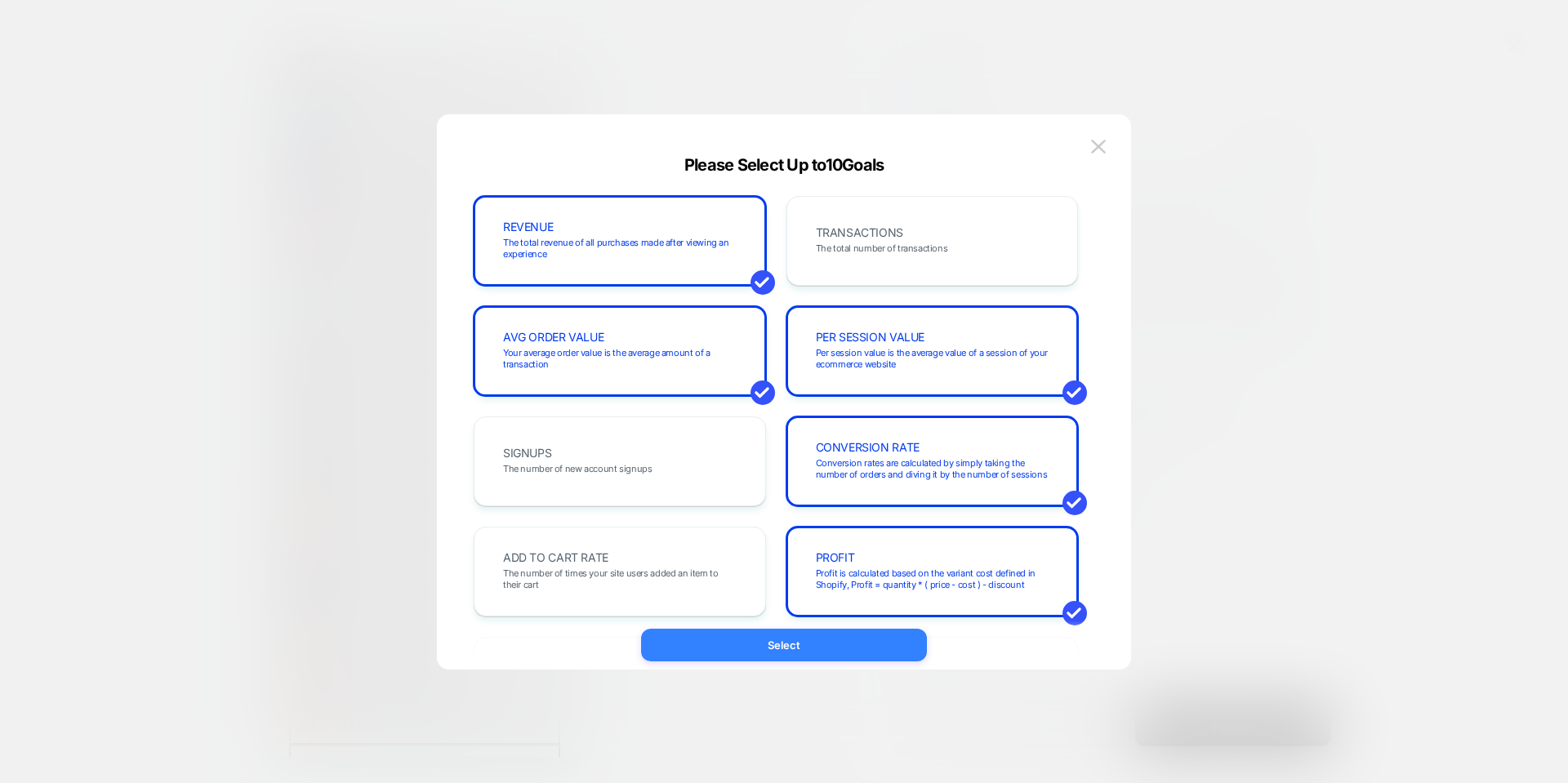
click at [820, 648] on button "Select" at bounding box center [784, 645] width 286 height 33
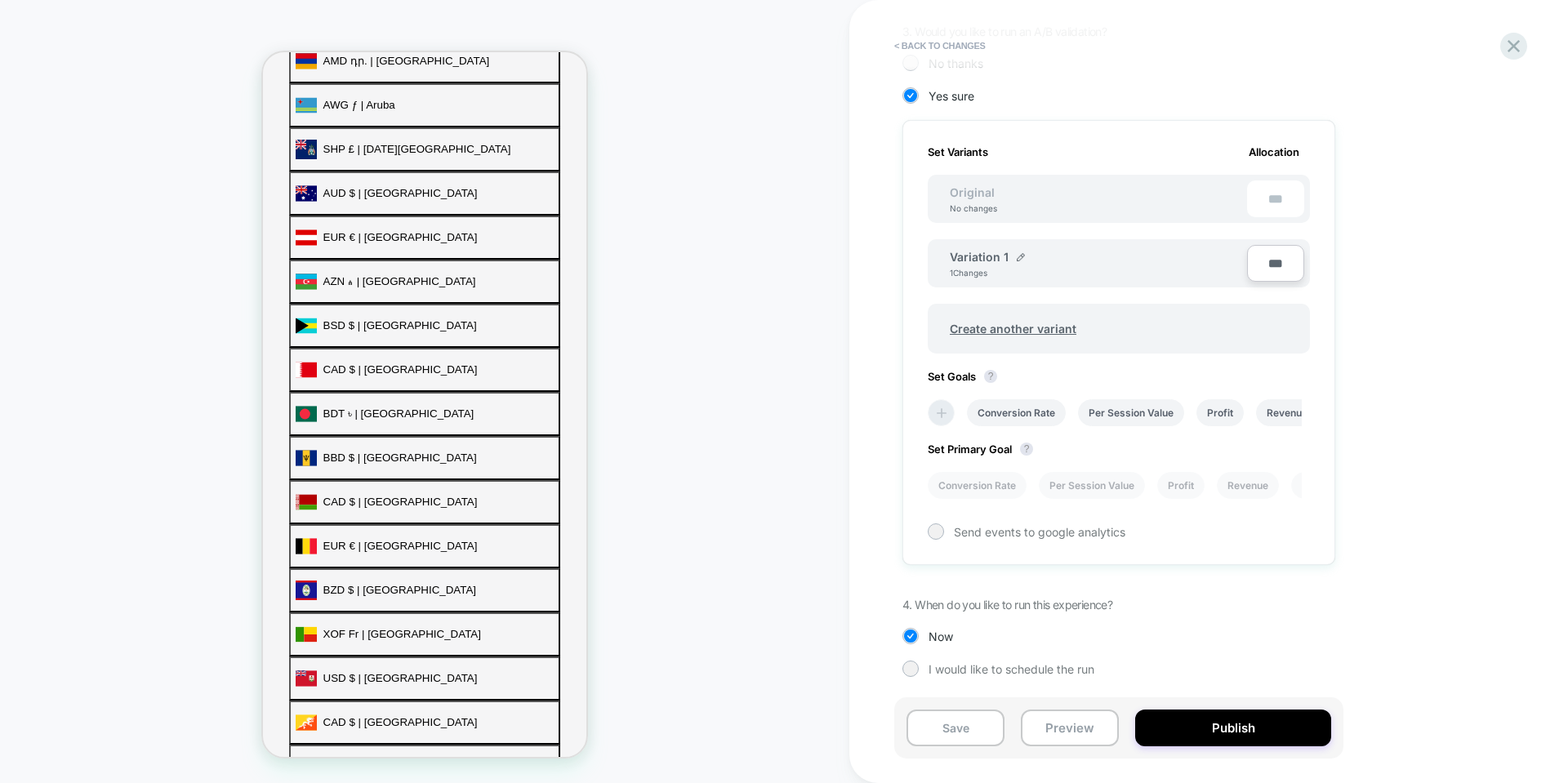
click at [938, 415] on icon at bounding box center [941, 413] width 16 height 16
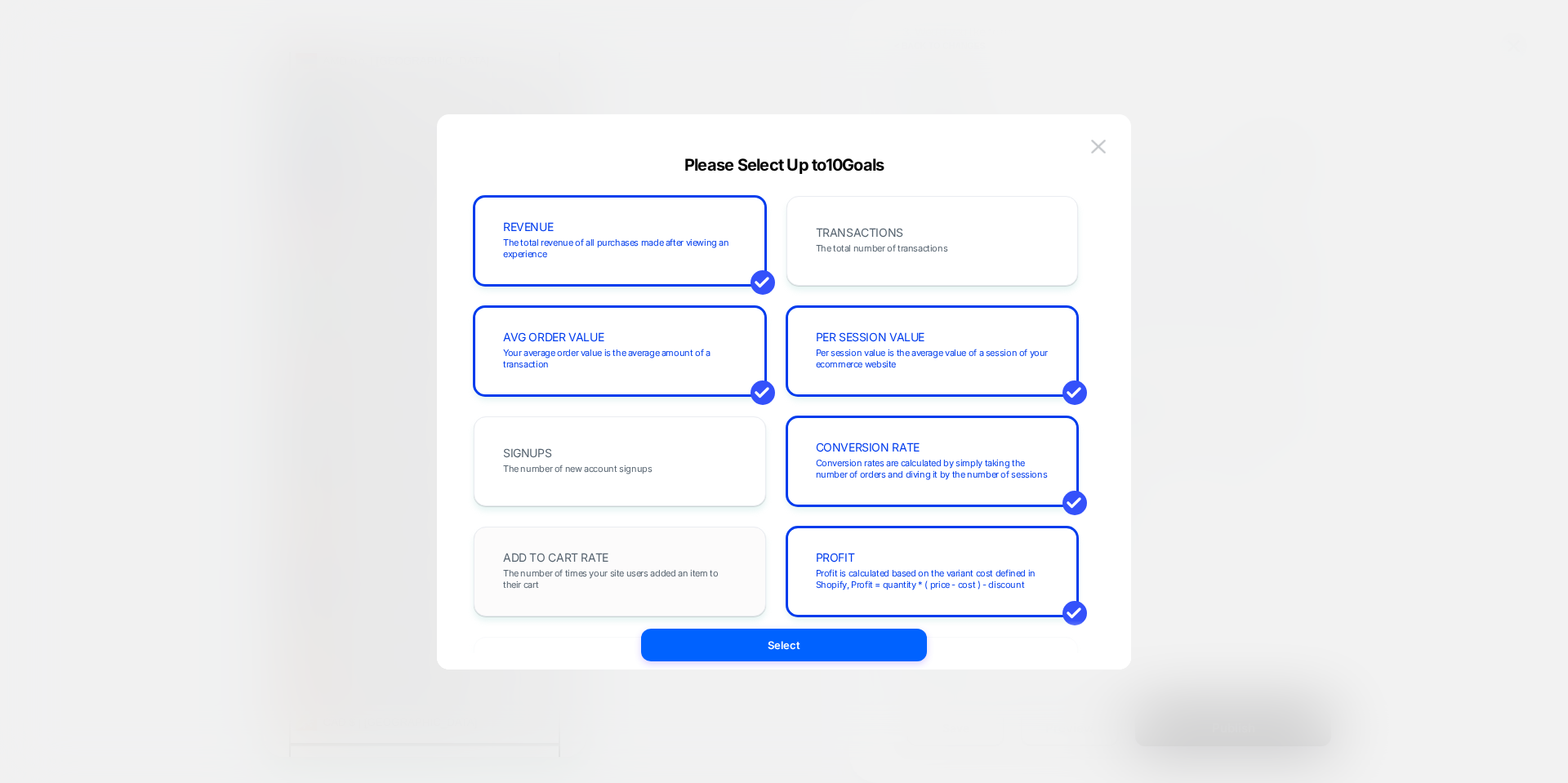
click at [556, 554] on span "ADD TO CART RATE" at bounding box center [555, 558] width 105 height 12
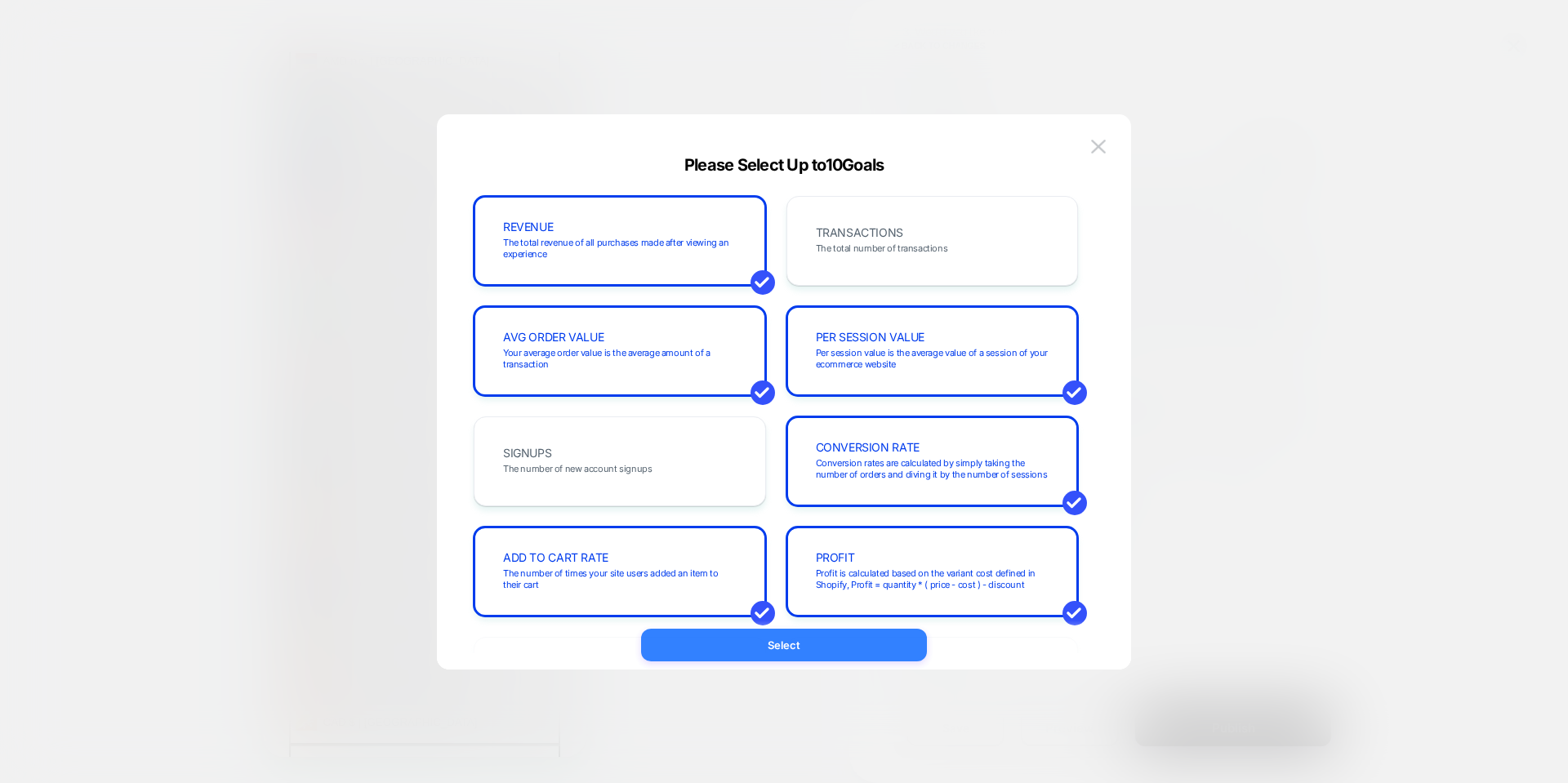
click at [711, 648] on button "Select" at bounding box center [784, 645] width 286 height 33
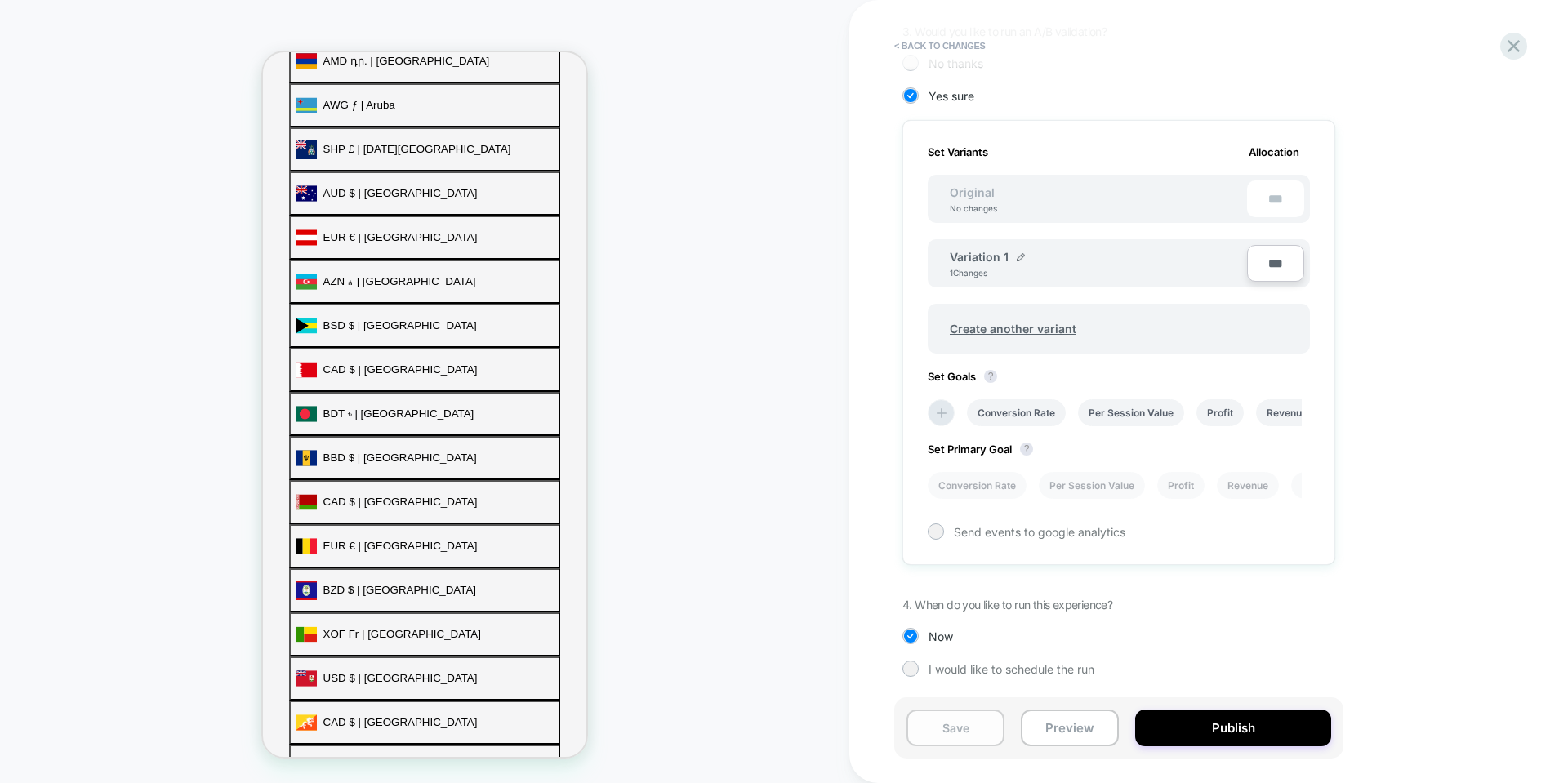
click at [982, 718] on button "Save" at bounding box center [956, 727] width 98 height 36
click at [1066, 724] on button "Preview" at bounding box center [1070, 727] width 98 height 36
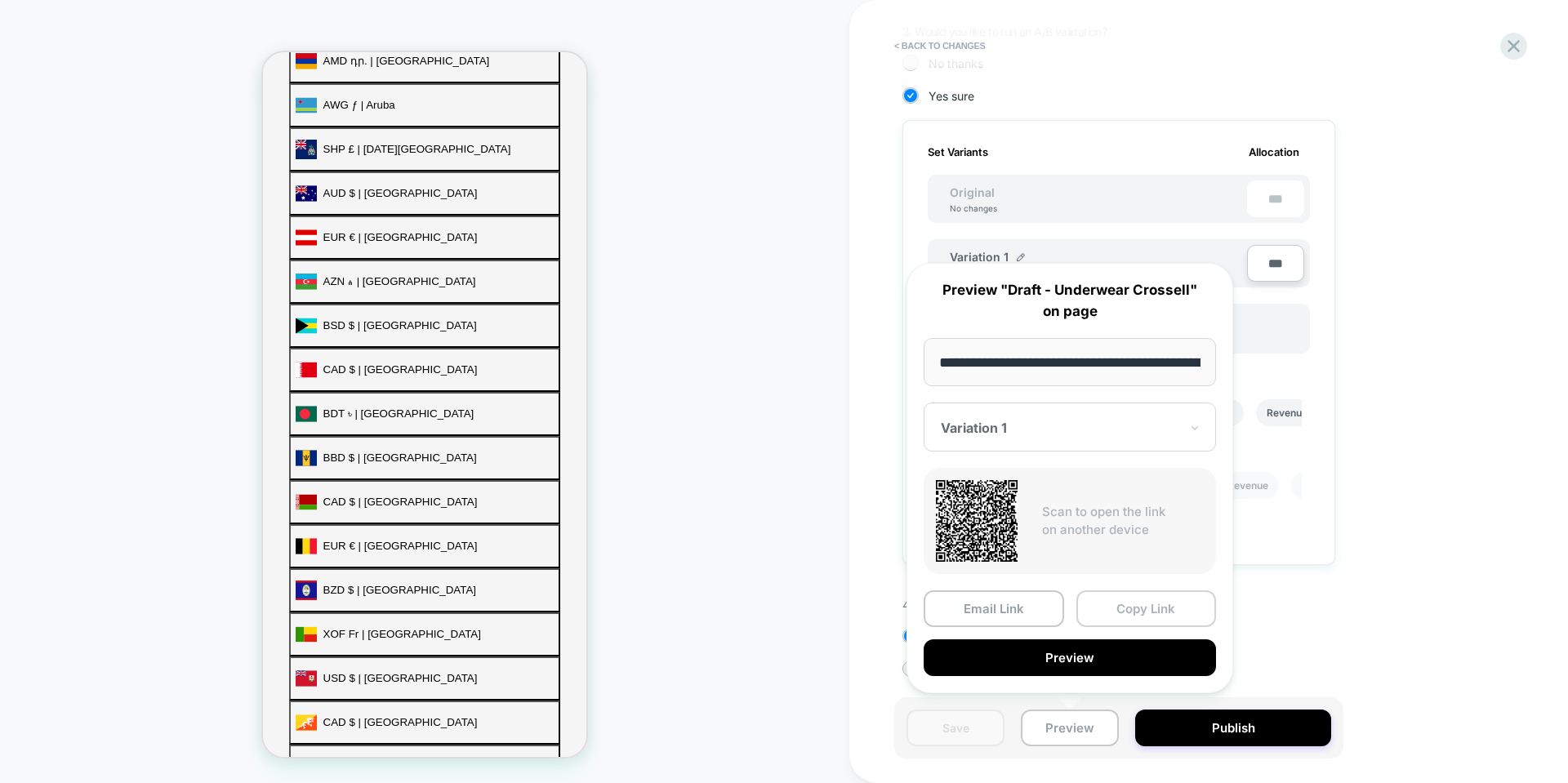
click at [1154, 595] on button "Copy Link" at bounding box center [1147, 609] width 141 height 36
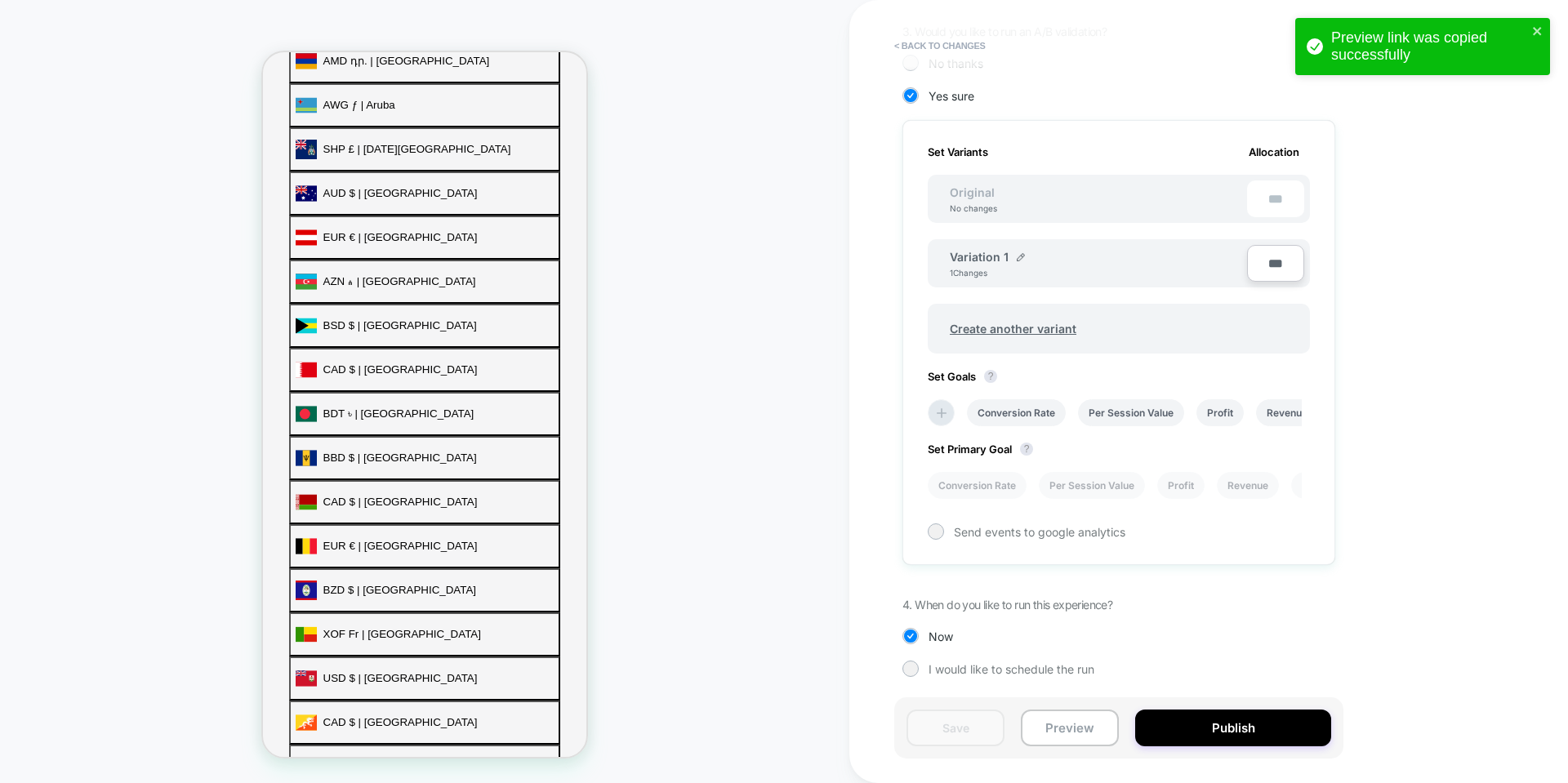
click at [1527, 21] on div "Preview link was copied successfully" at bounding box center [1422, 47] width 255 height 58
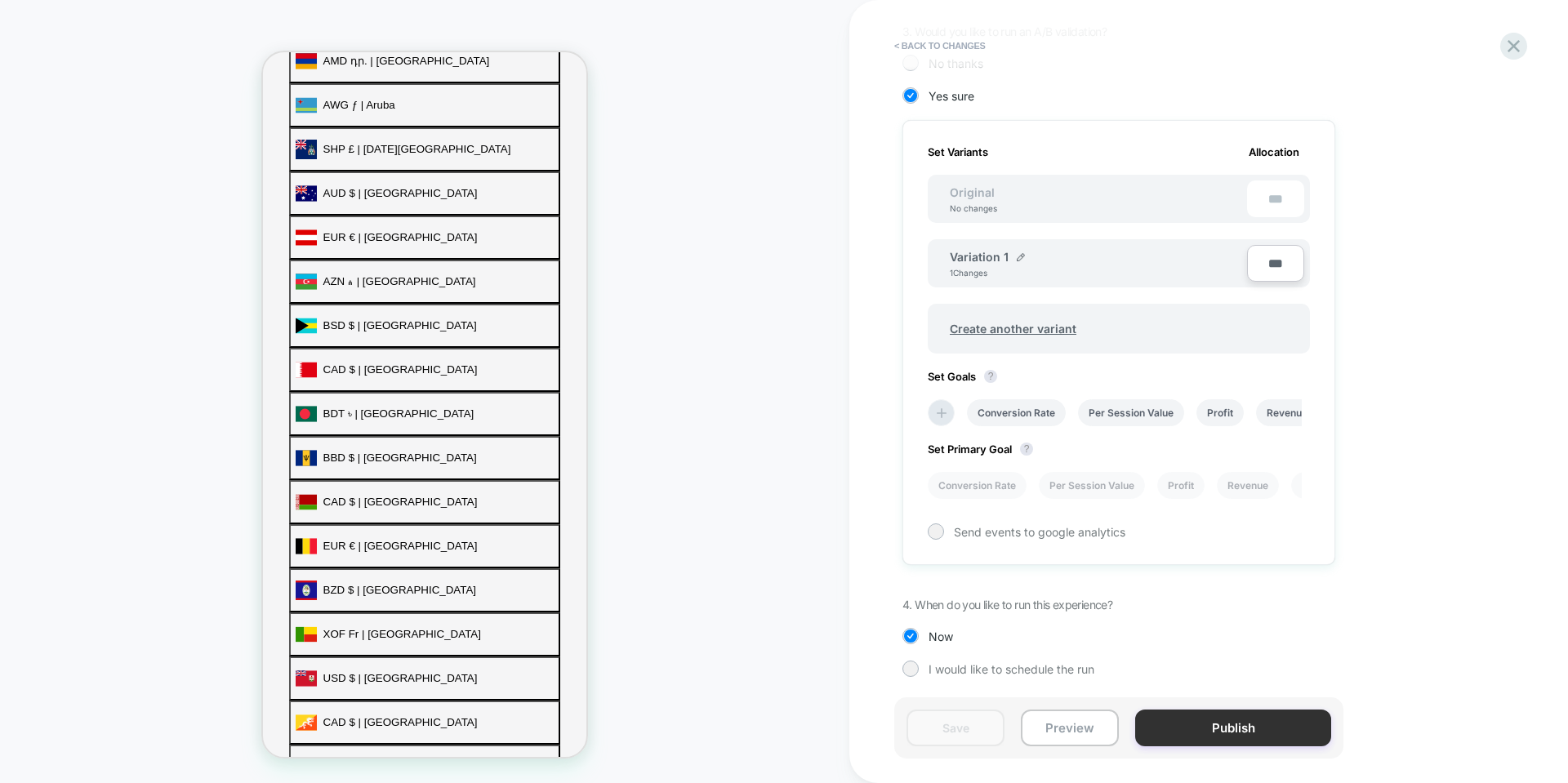
click at [1207, 720] on button "Publish" at bounding box center [1234, 727] width 196 height 36
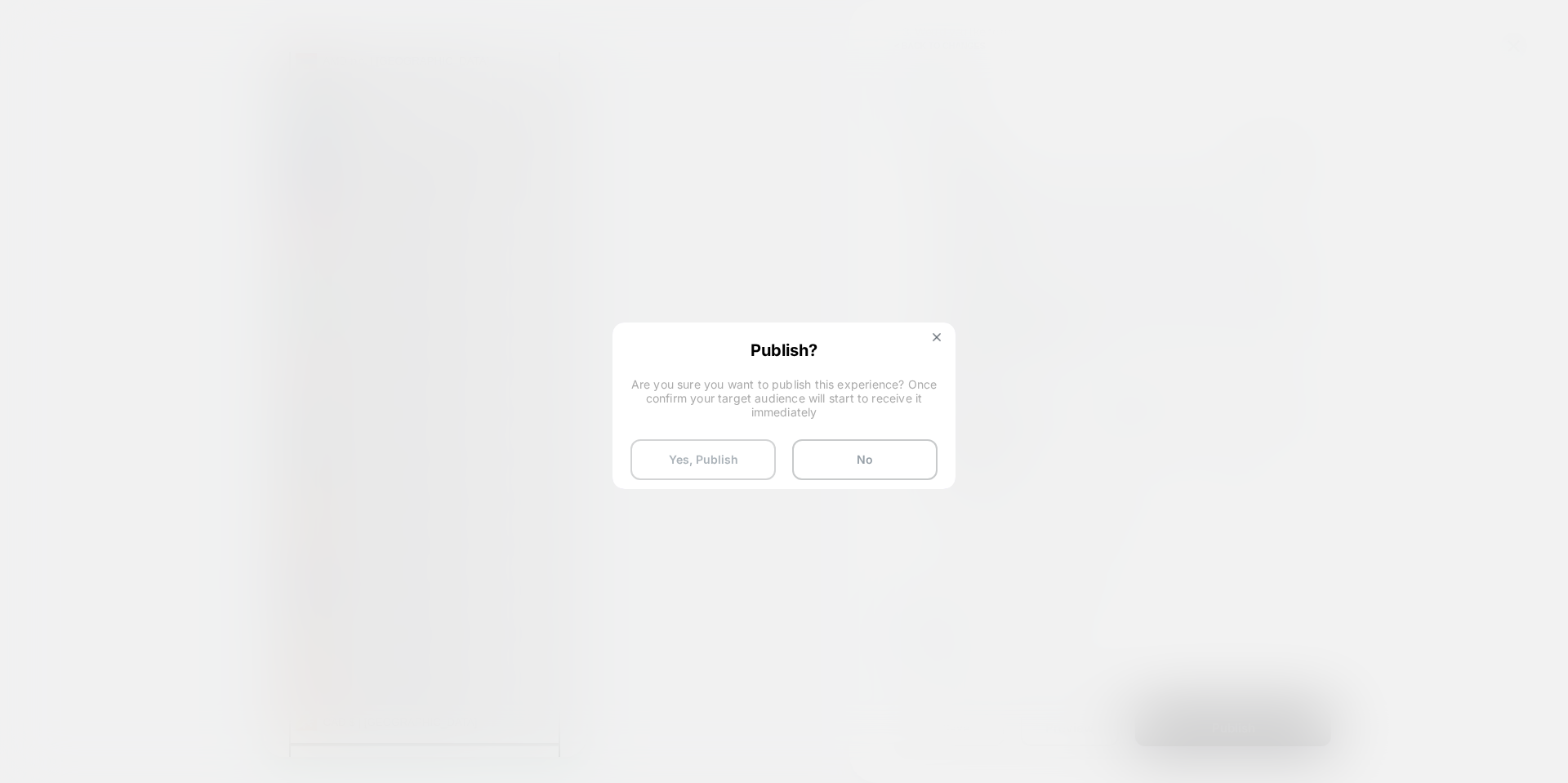
click at [715, 453] on button "Yes, Publish" at bounding box center [704, 460] width 146 height 41
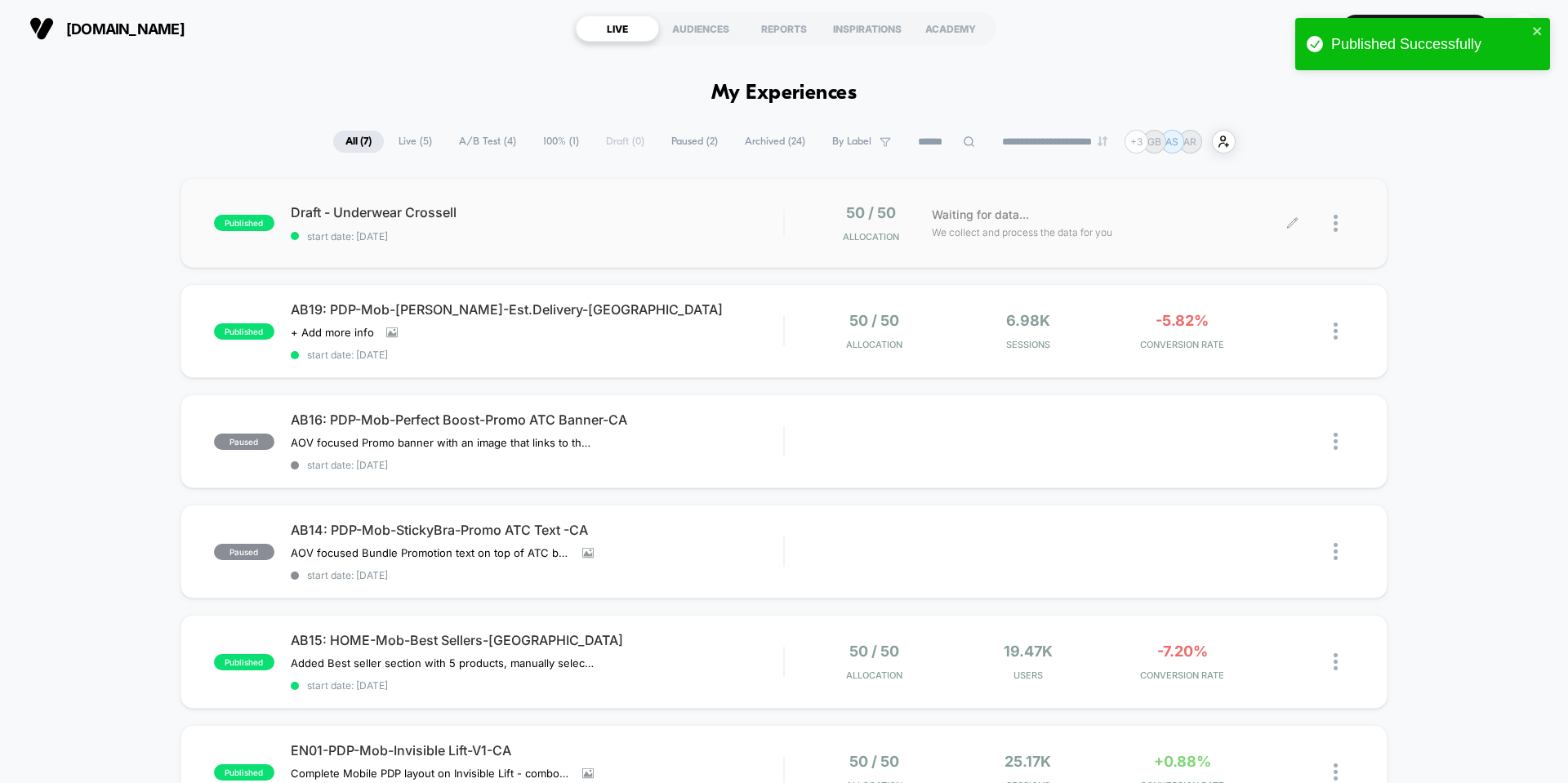
click at [1287, 226] on icon at bounding box center [1293, 223] width 12 height 12
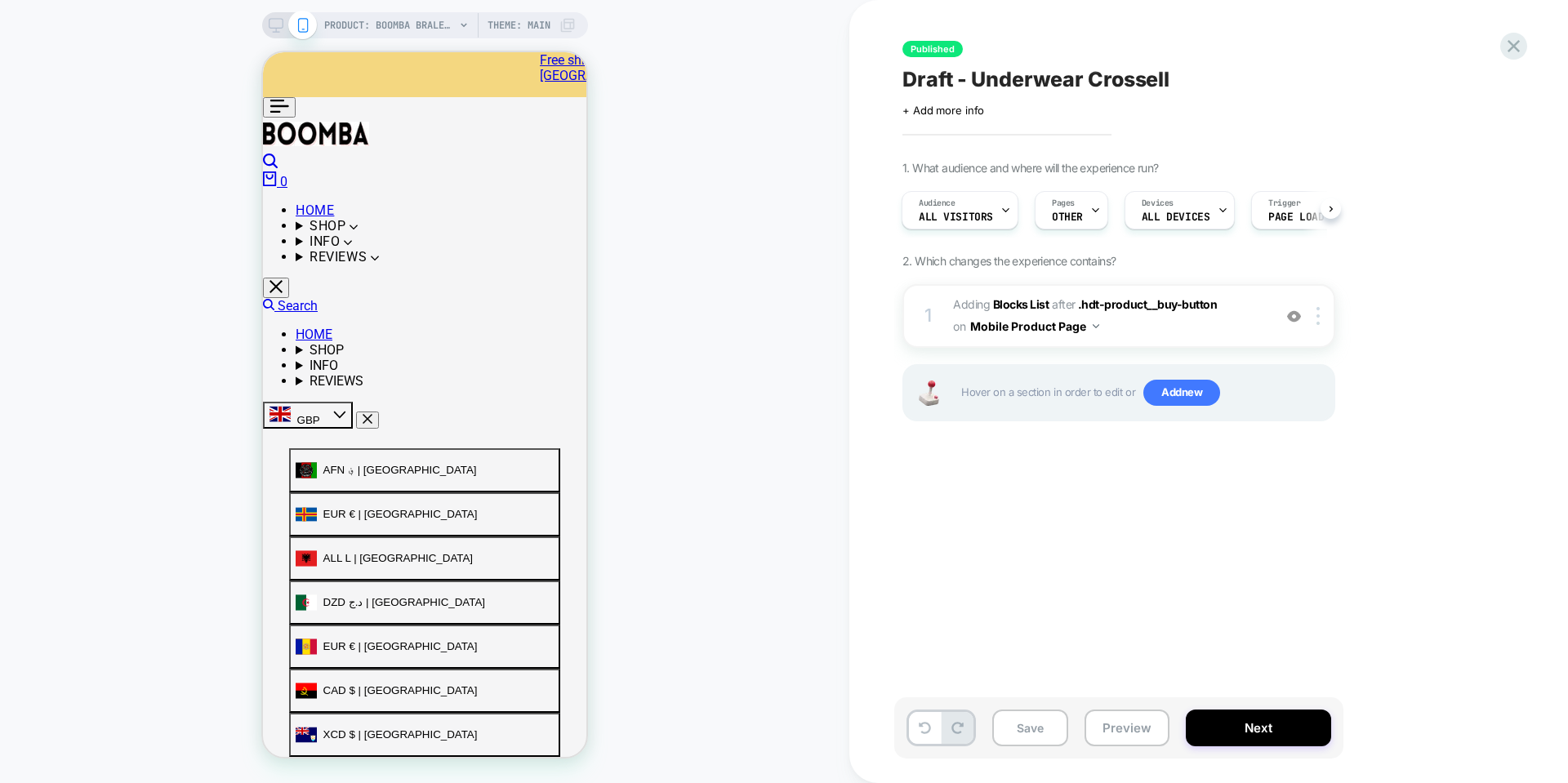
click at [1008, 90] on span "Draft - Underwear Crossell" at bounding box center [1035, 79] width 267 height 25
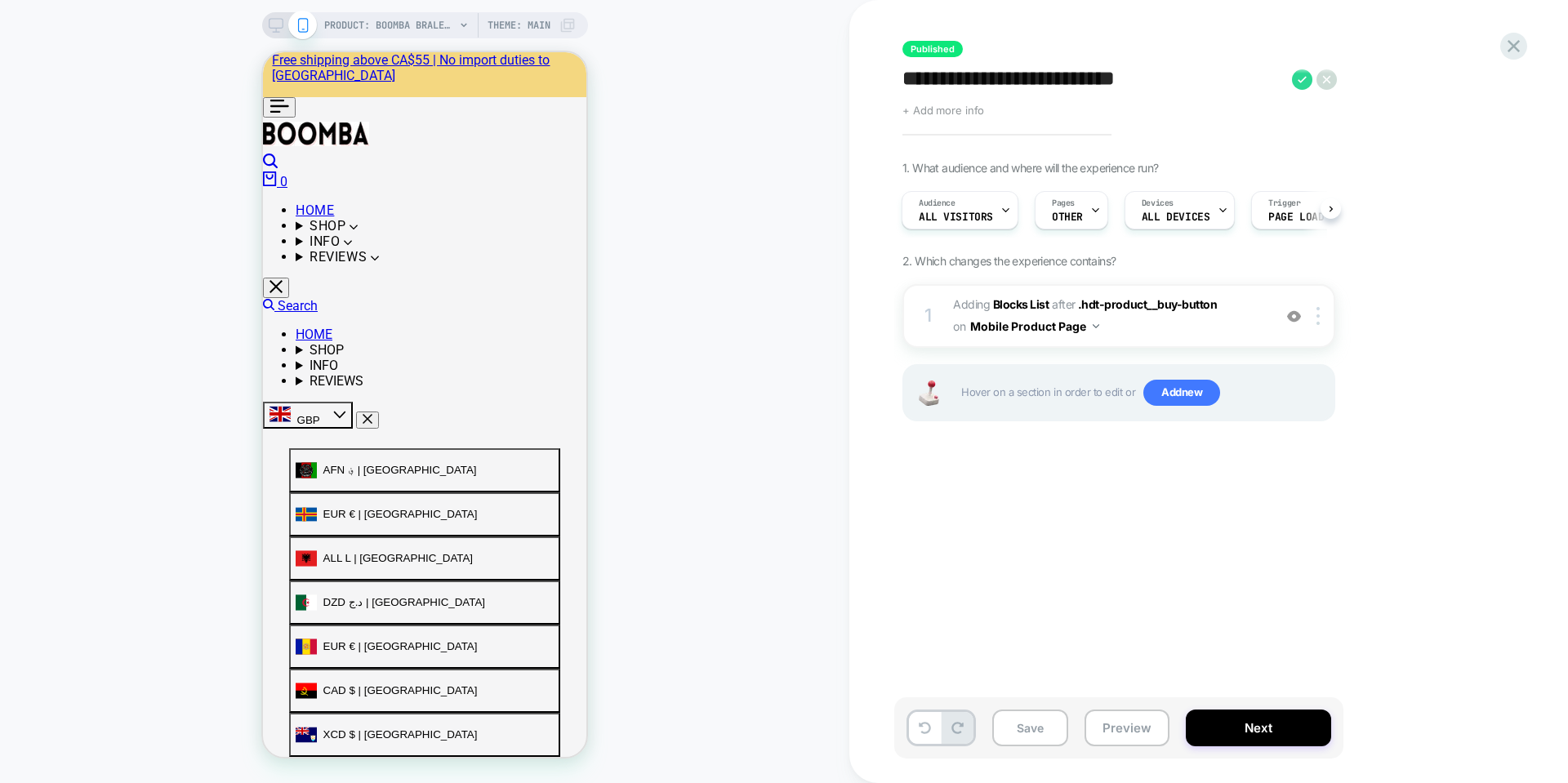
click at [963, 113] on span "+ Add more info" at bounding box center [943, 110] width 81 height 13
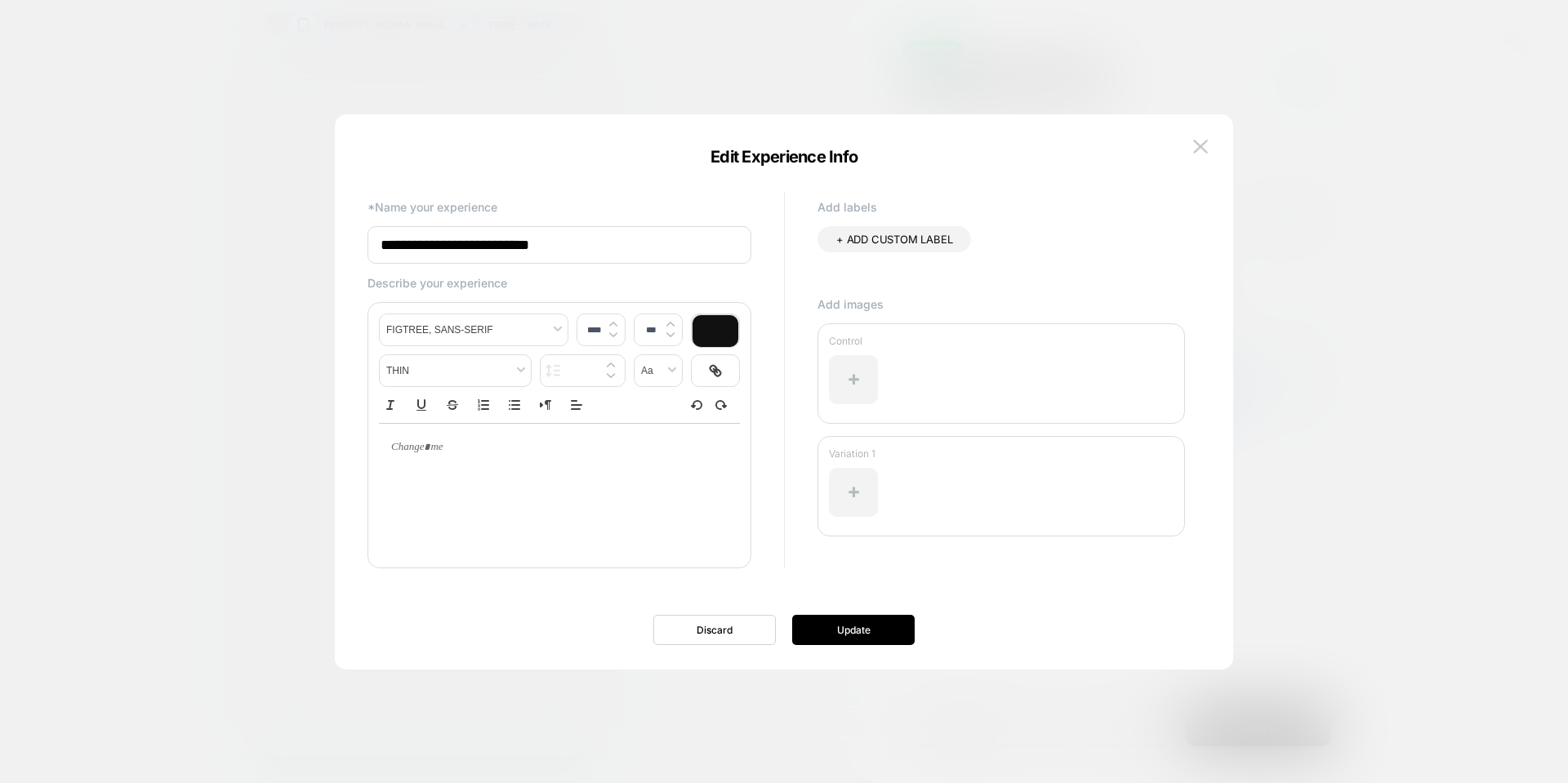
click at [538, 243] on input "**********" at bounding box center [559, 245] width 384 height 37
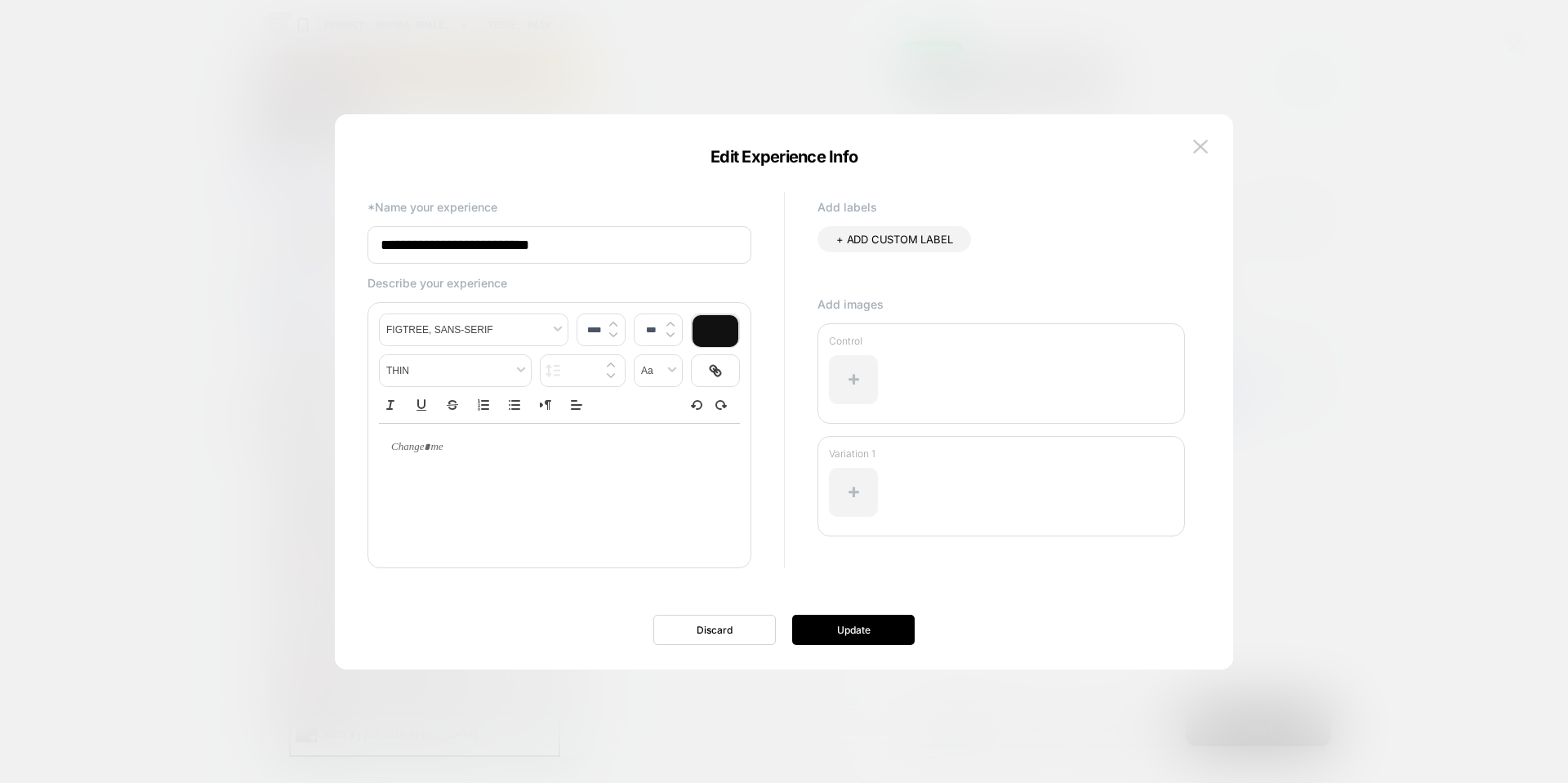
click at [538, 243] on input "**********" at bounding box center [559, 245] width 384 height 37
paste input "**********"
drag, startPoint x: 428, startPoint y: 242, endPoint x: 216, endPoint y: 243, distance: 212.0
click at [216, 243] on body "**********" at bounding box center [784, 391] width 1568 height 783
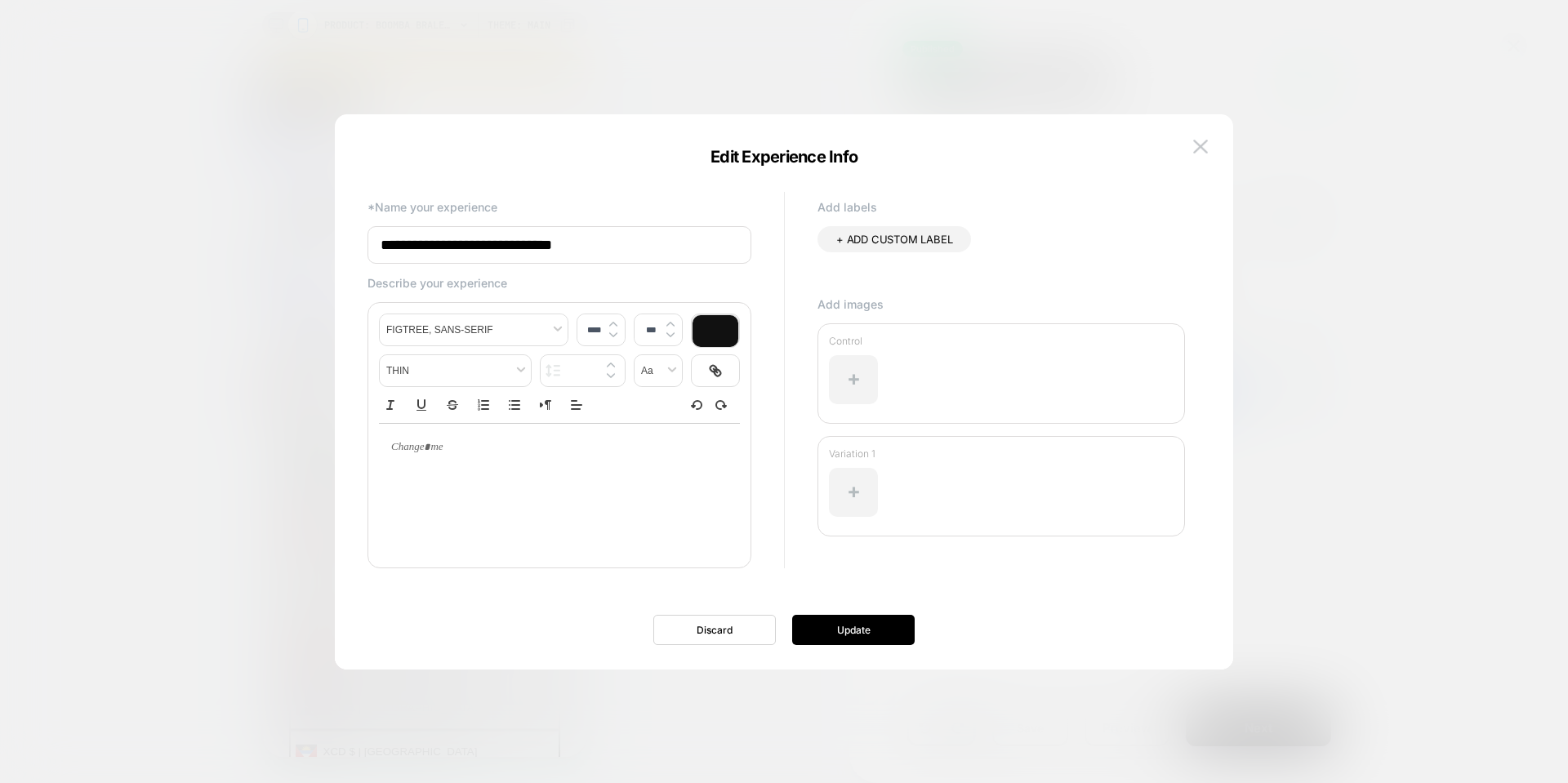
click at [499, 242] on input "**********" at bounding box center [559, 245] width 384 height 37
type input "**********"
click at [847, 634] on button "Update" at bounding box center [853, 630] width 123 height 30
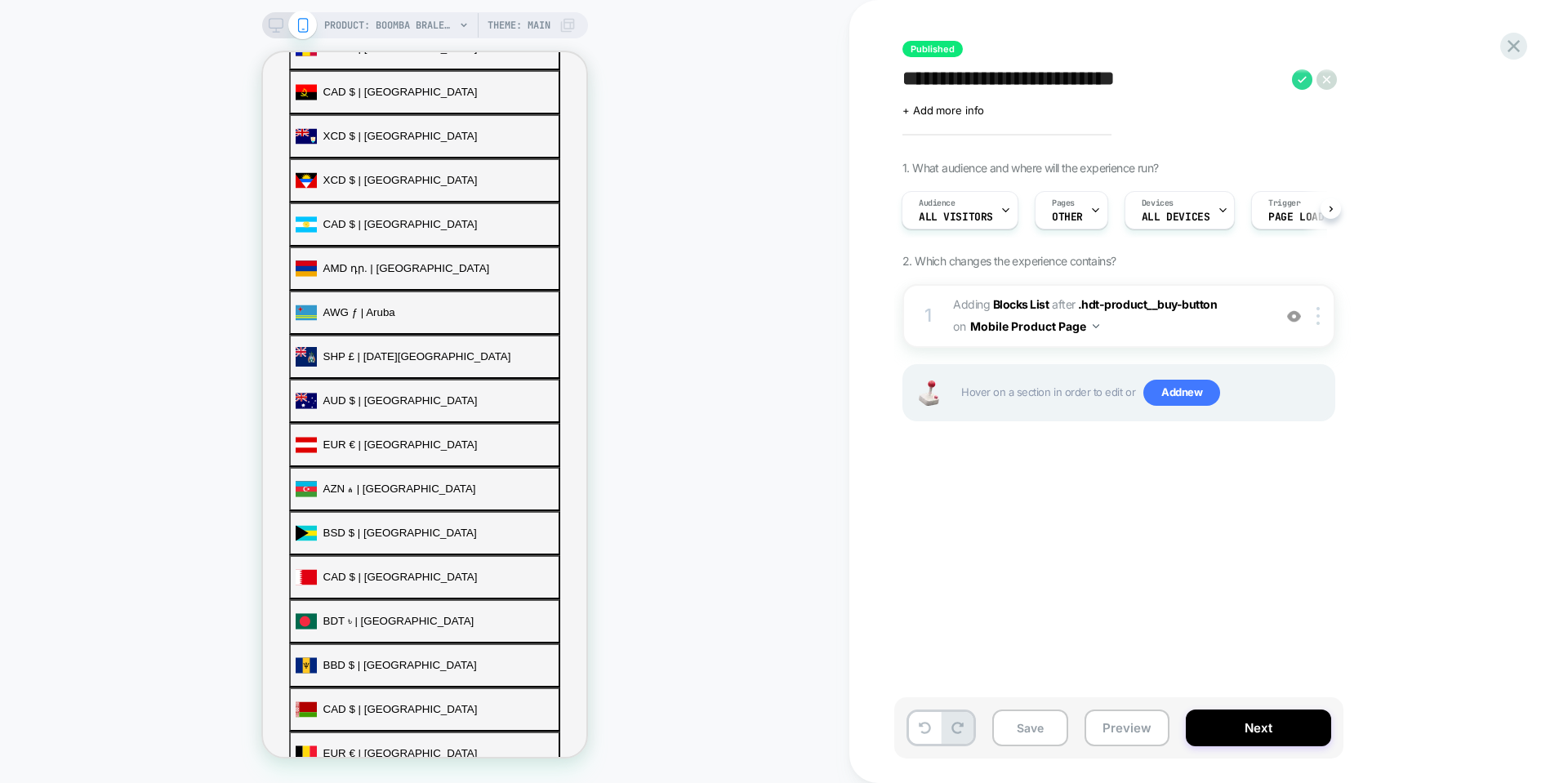
scroll to position [550, 0]
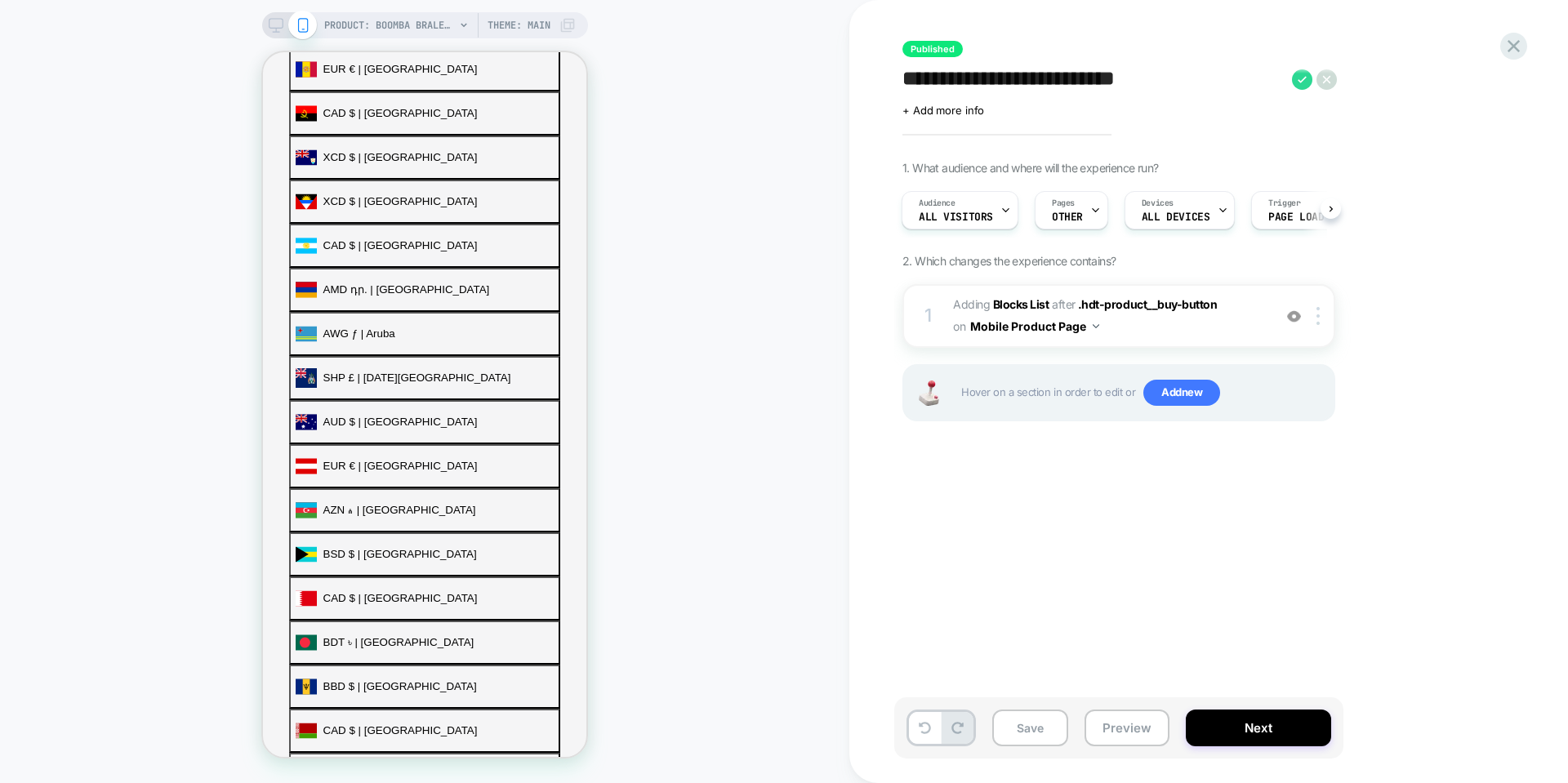
click at [1071, 115] on div "+ Add more info" at bounding box center [1066, 110] width 327 height 13
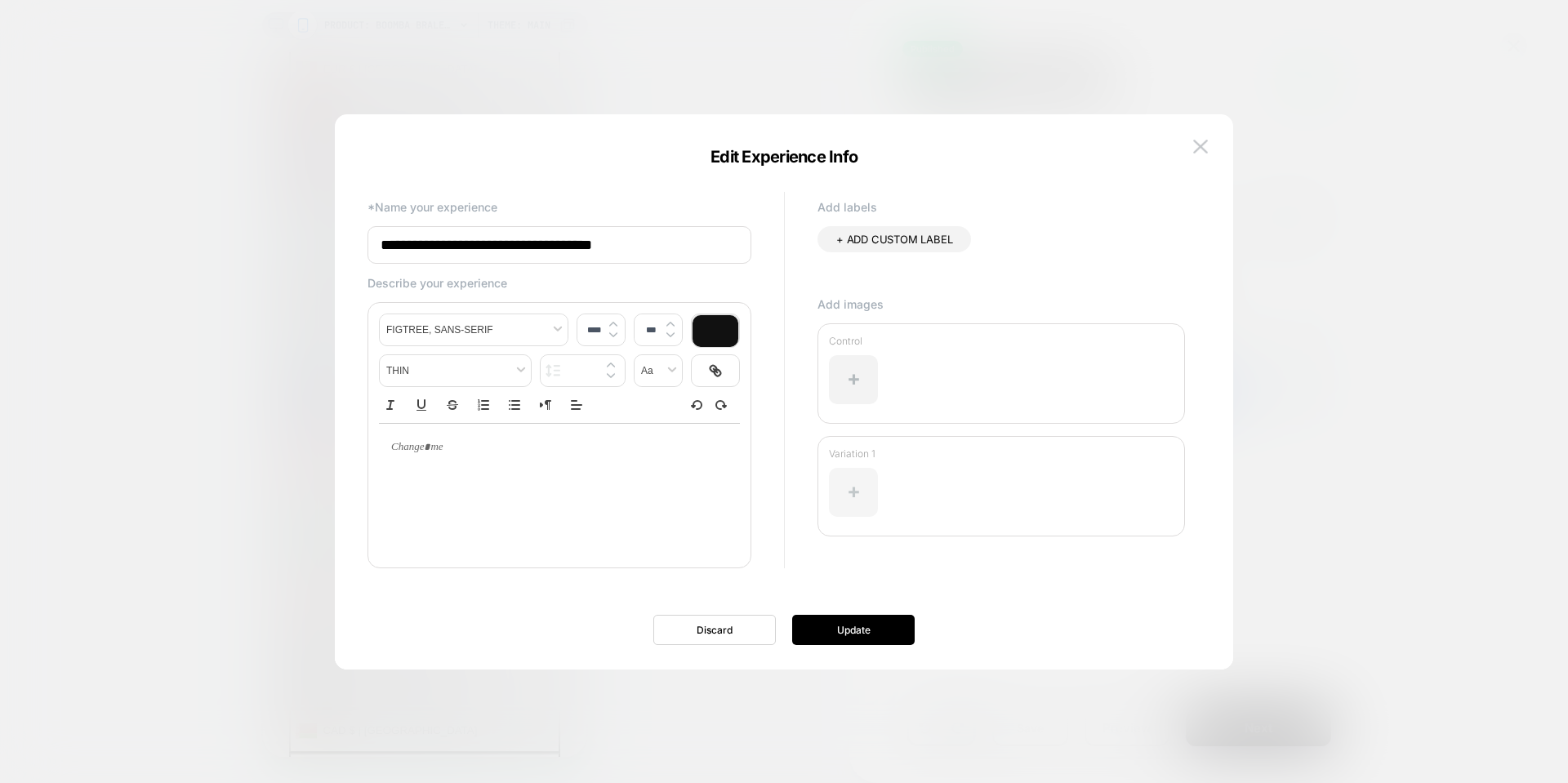
click at [853, 488] on div at bounding box center [853, 493] width 49 height 49
click at [978, 472] on div at bounding box center [1001, 499] width 345 height 78
click at [1204, 150] on img at bounding box center [1201, 146] width 14 height 14
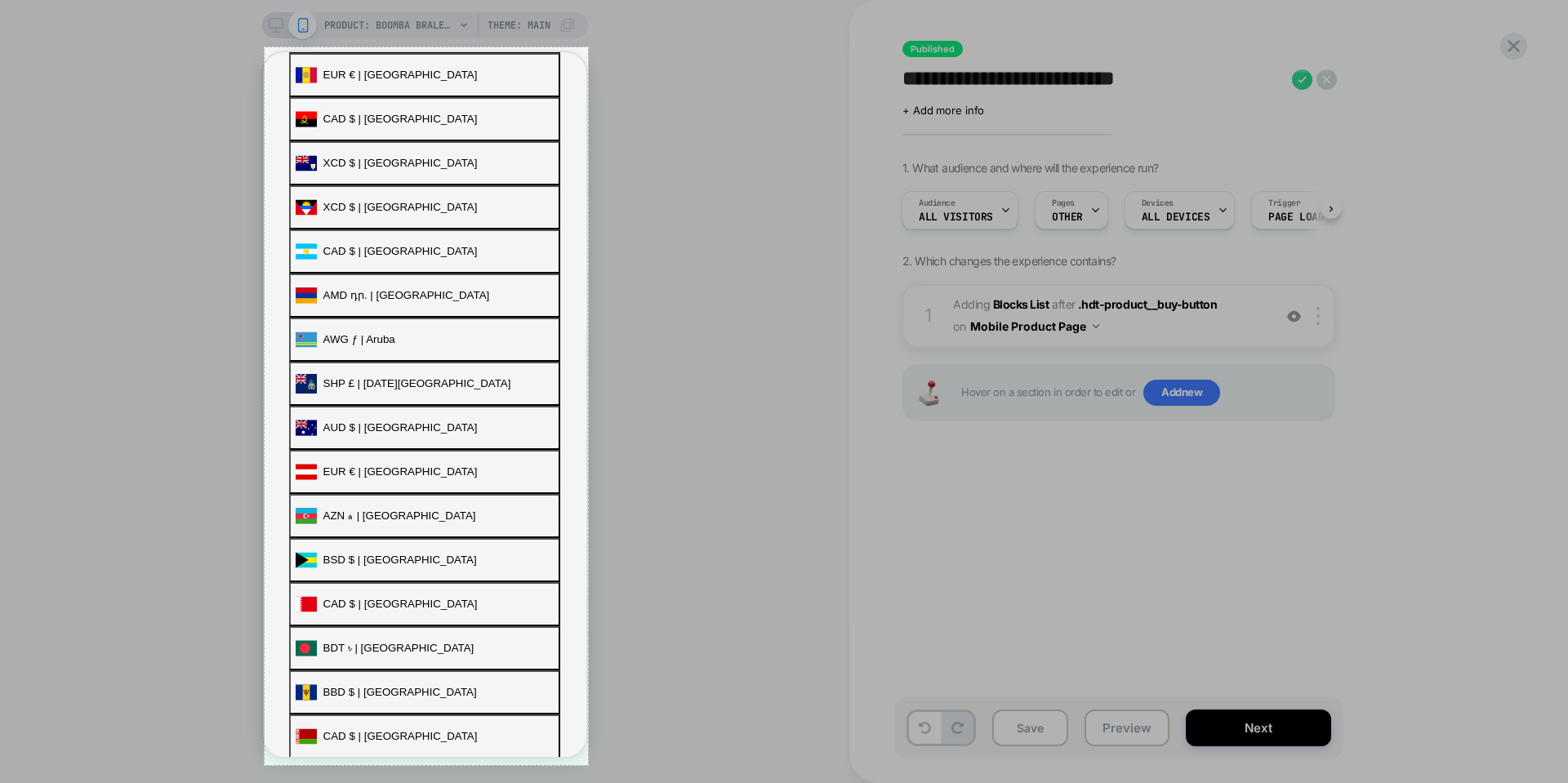
scroll to position [550, 0]
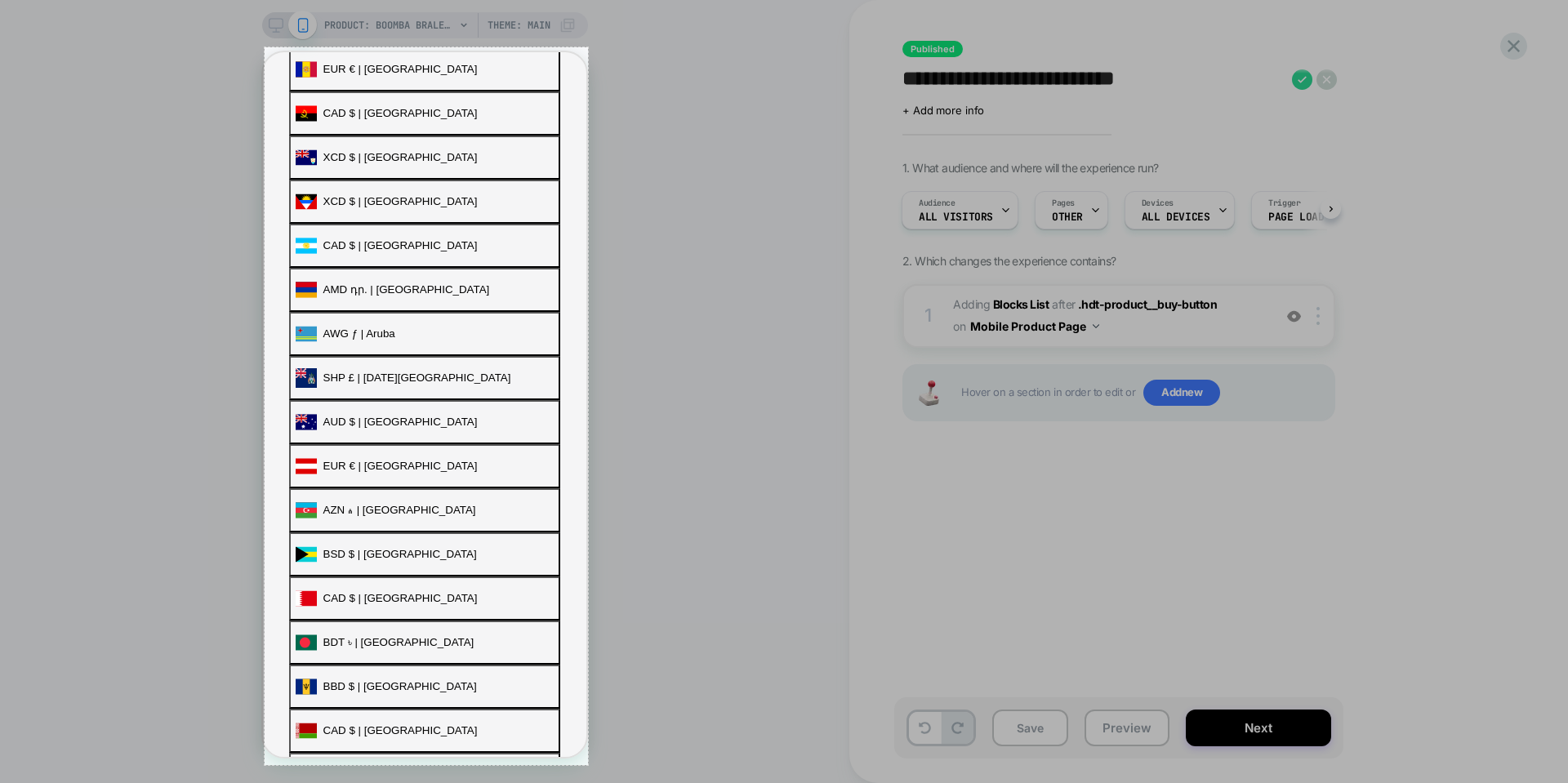
drag, startPoint x: 265, startPoint y: 47, endPoint x: 588, endPoint y: 765, distance: 787.3
click at [588, 765] on div "396 X 879" at bounding box center [784, 391] width 1568 height 783
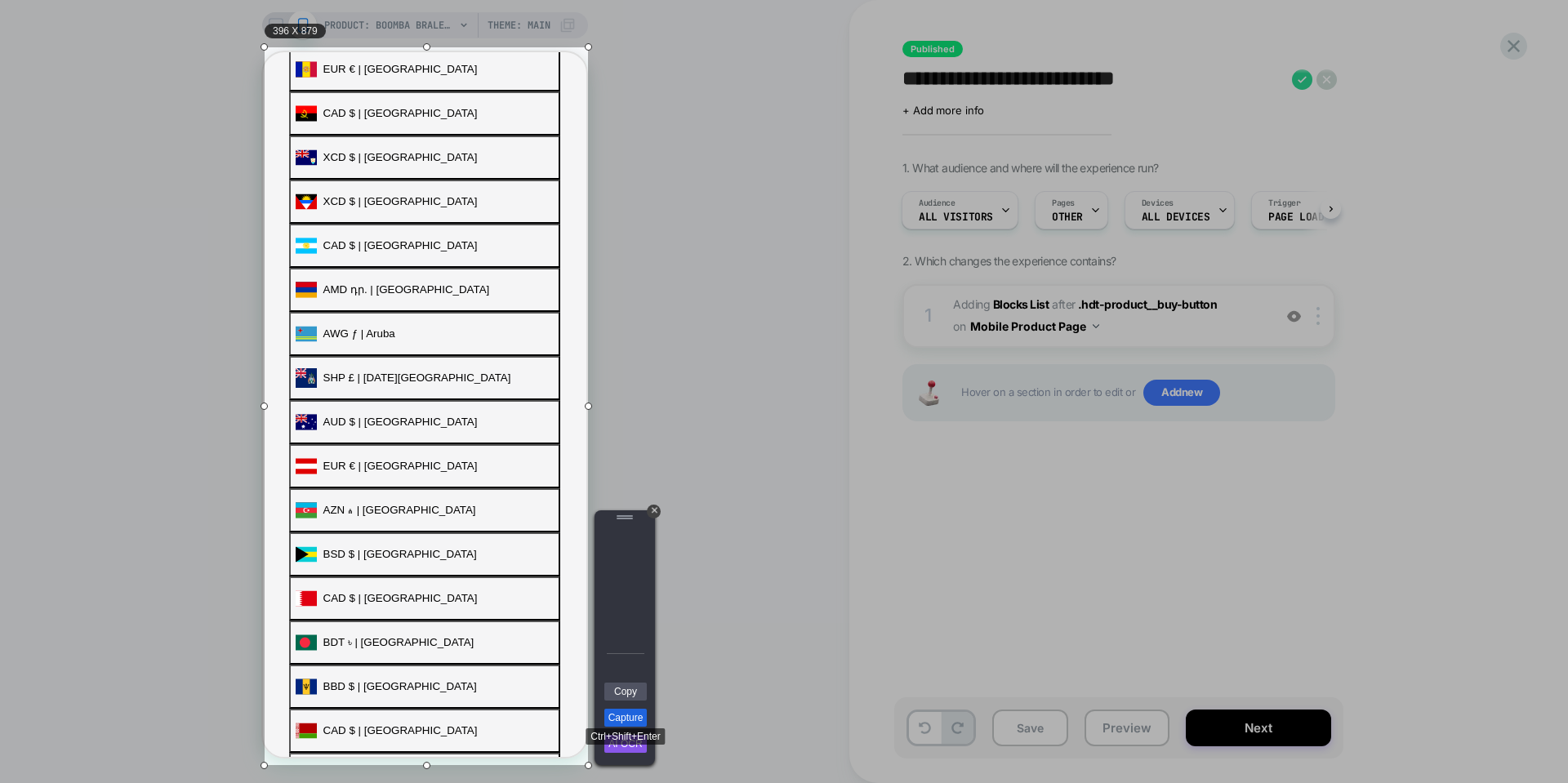
click at [626, 715] on link "Capture" at bounding box center [626, 717] width 42 height 18
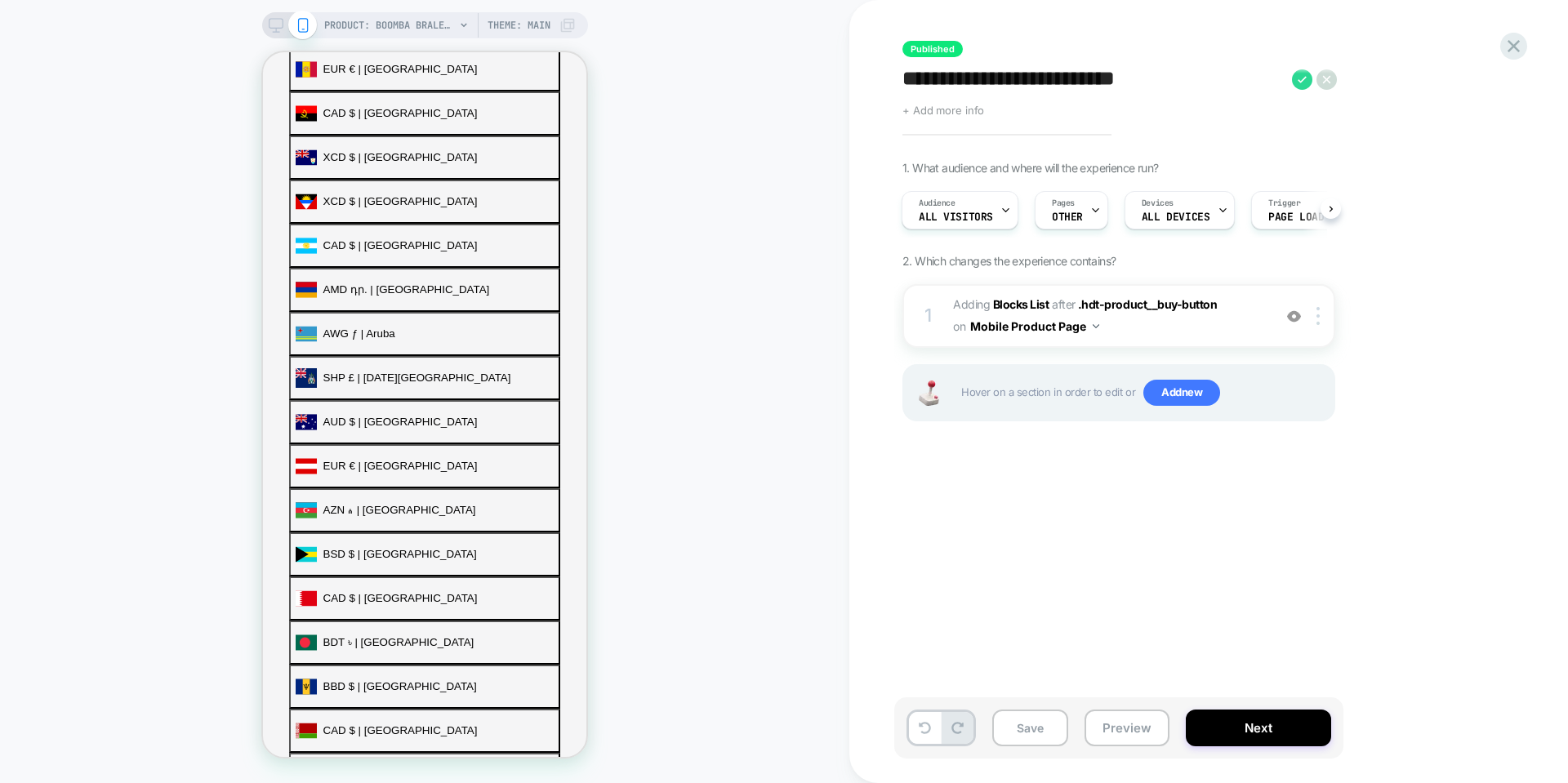
click at [953, 107] on span "+ Add more info" at bounding box center [943, 110] width 81 height 13
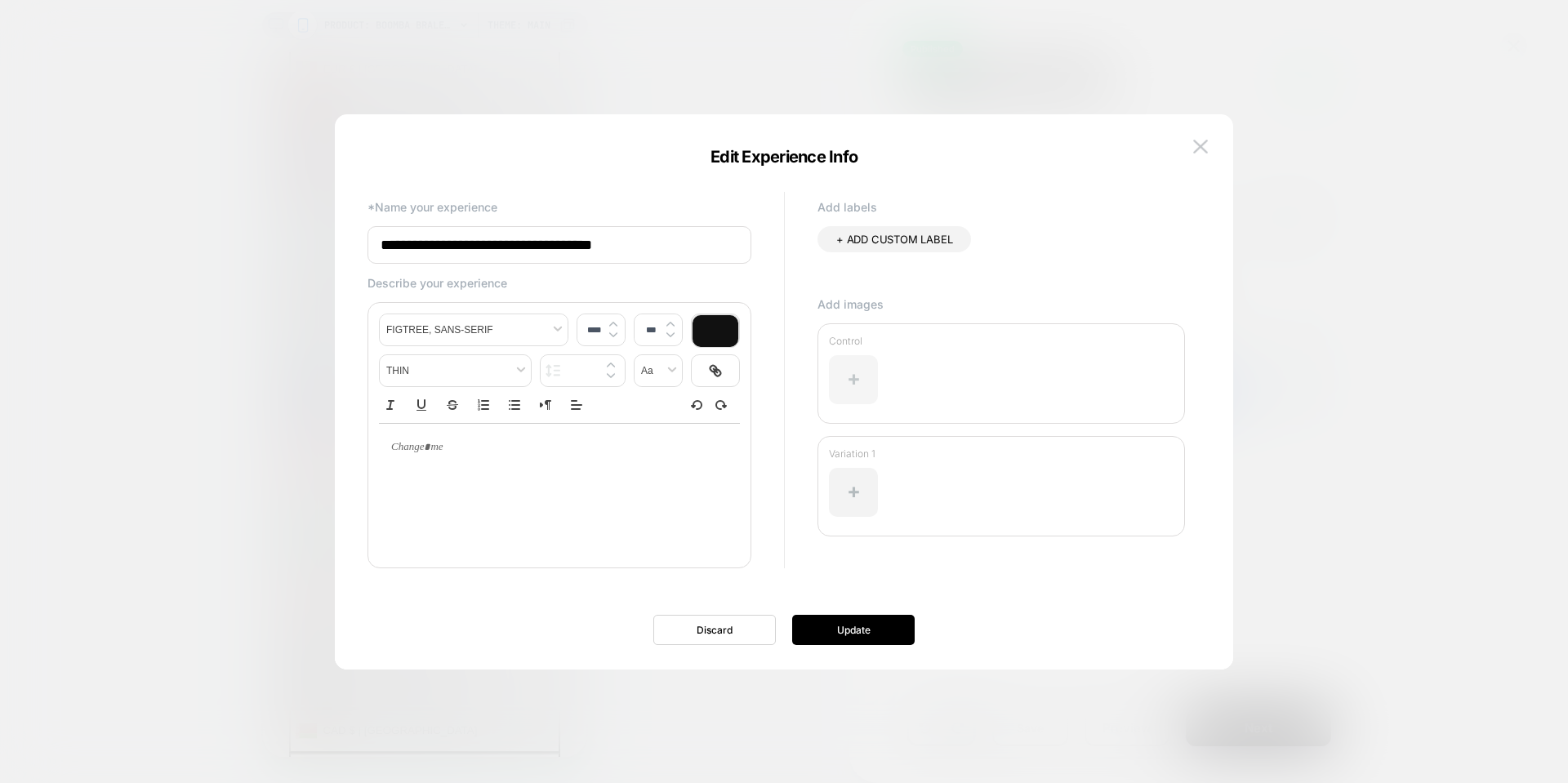
click at [875, 383] on div at bounding box center [853, 380] width 49 height 49
click at [870, 493] on div at bounding box center [853, 493] width 49 height 49
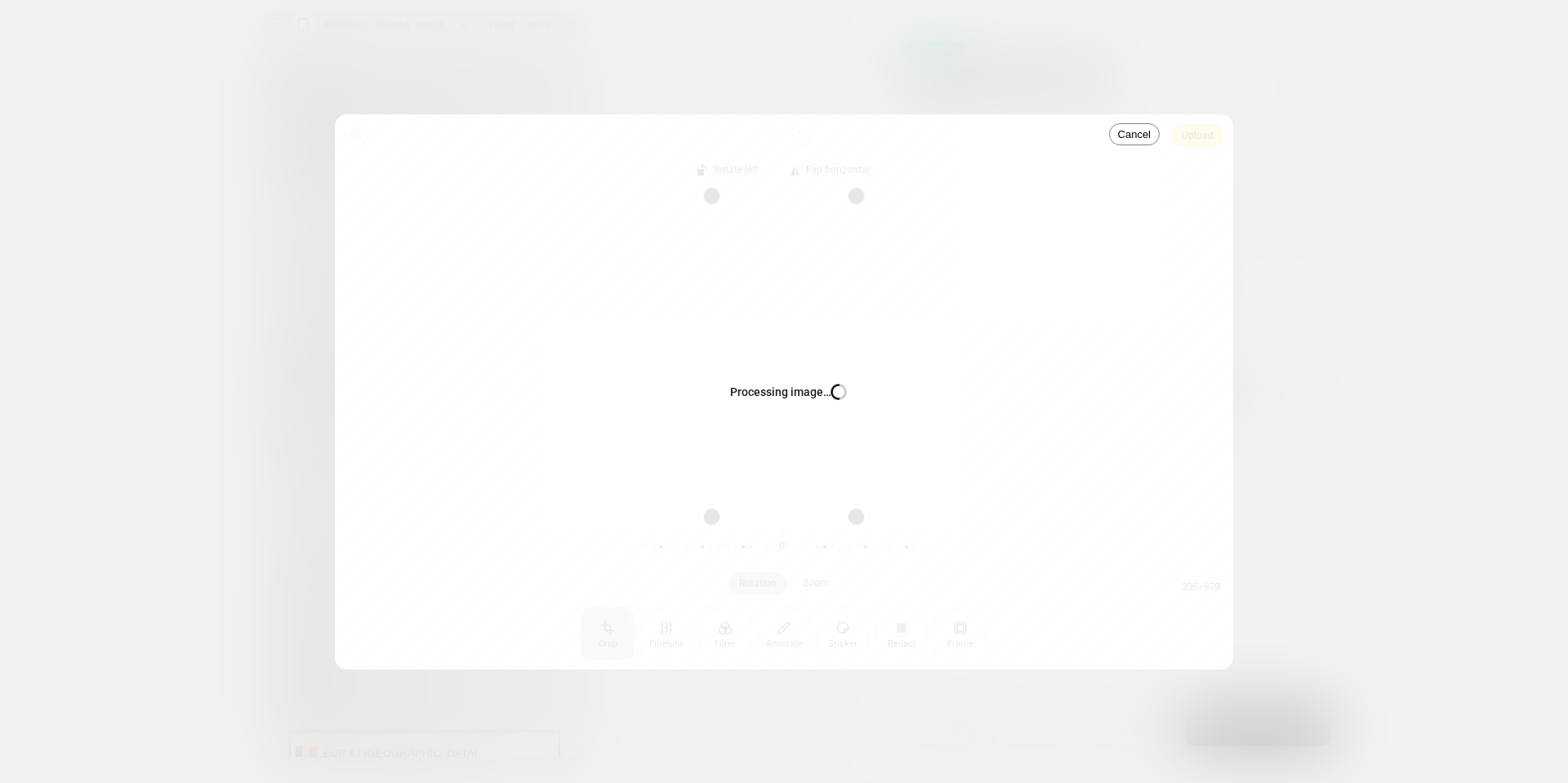
scroll to position [550, 0]
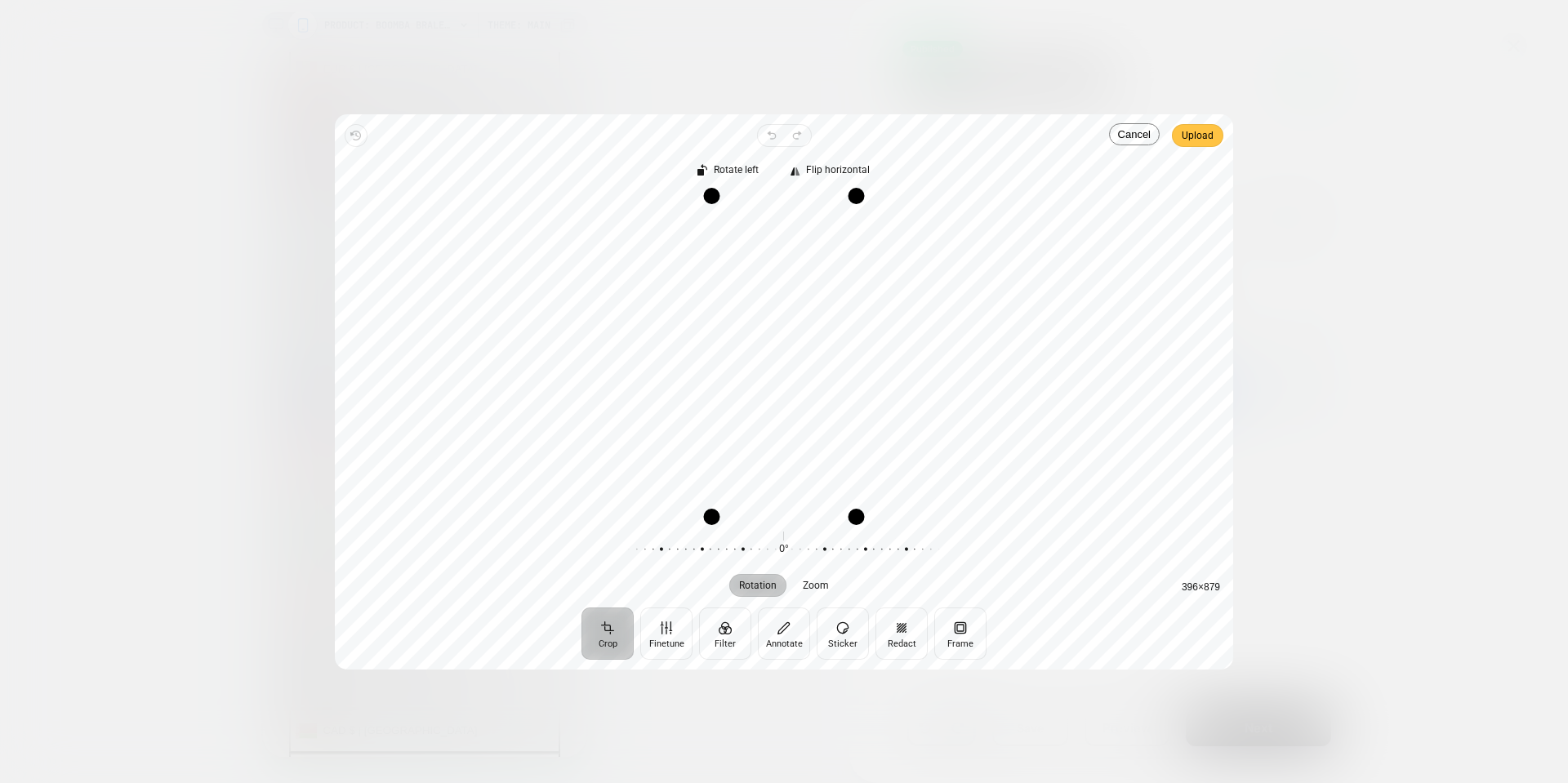
click at [1190, 131] on span "Upload" at bounding box center [1198, 135] width 32 height 19
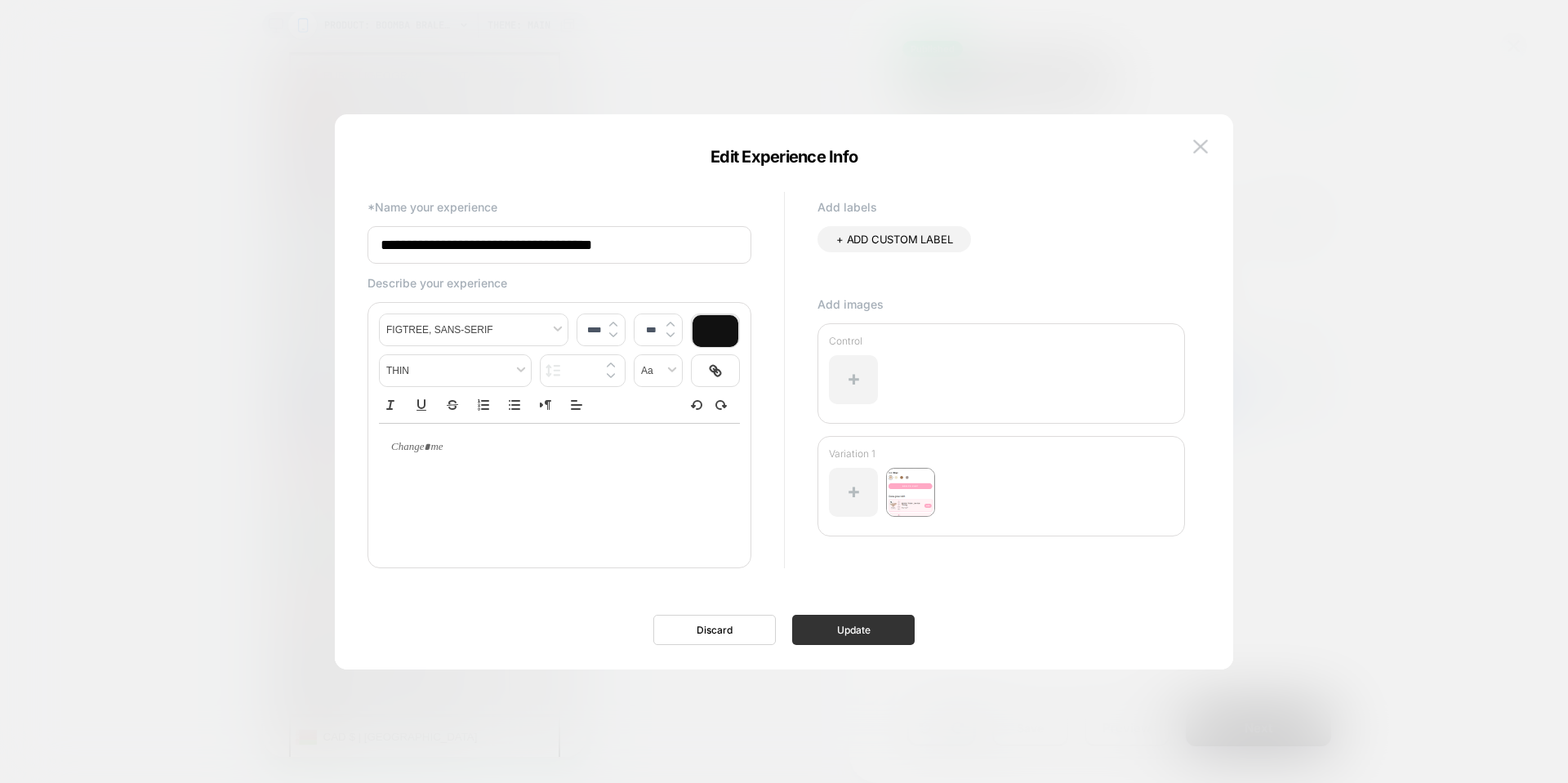
scroll to position [571, 0]
click at [889, 628] on button "Update" at bounding box center [853, 630] width 123 height 30
